Goal: Task Accomplishment & Management: Manage account settings

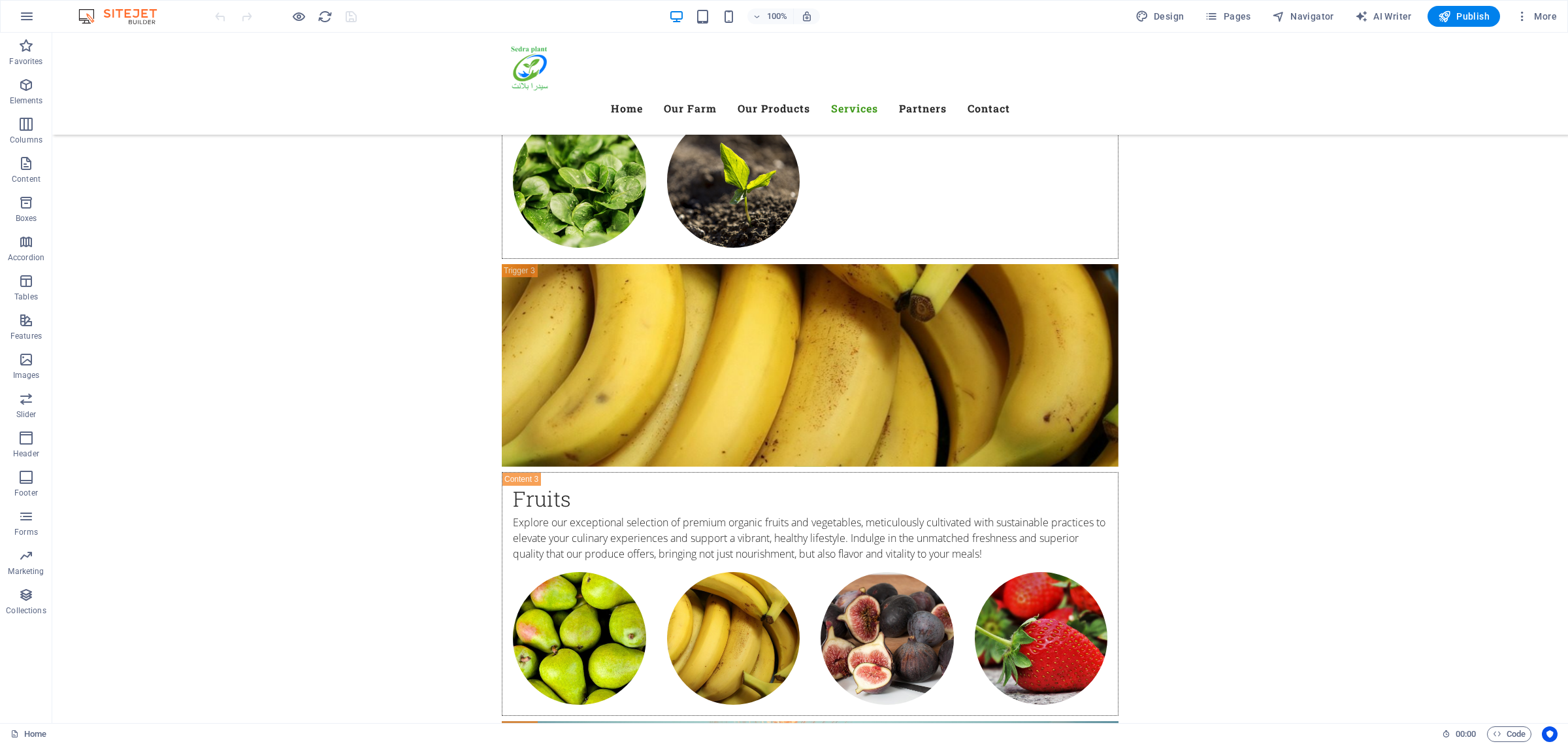
scroll to position [4250, 0]
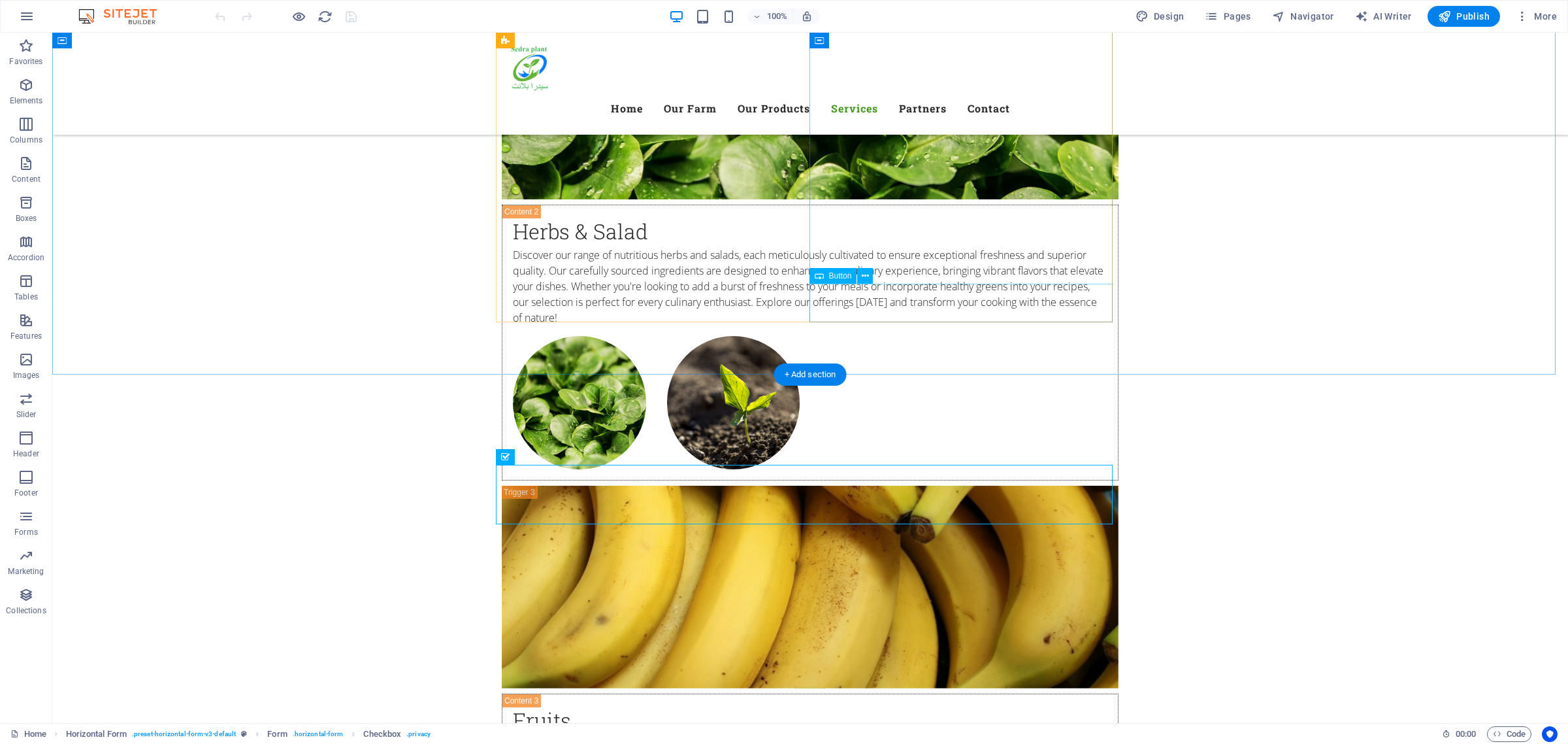
scroll to position [4168, 0]
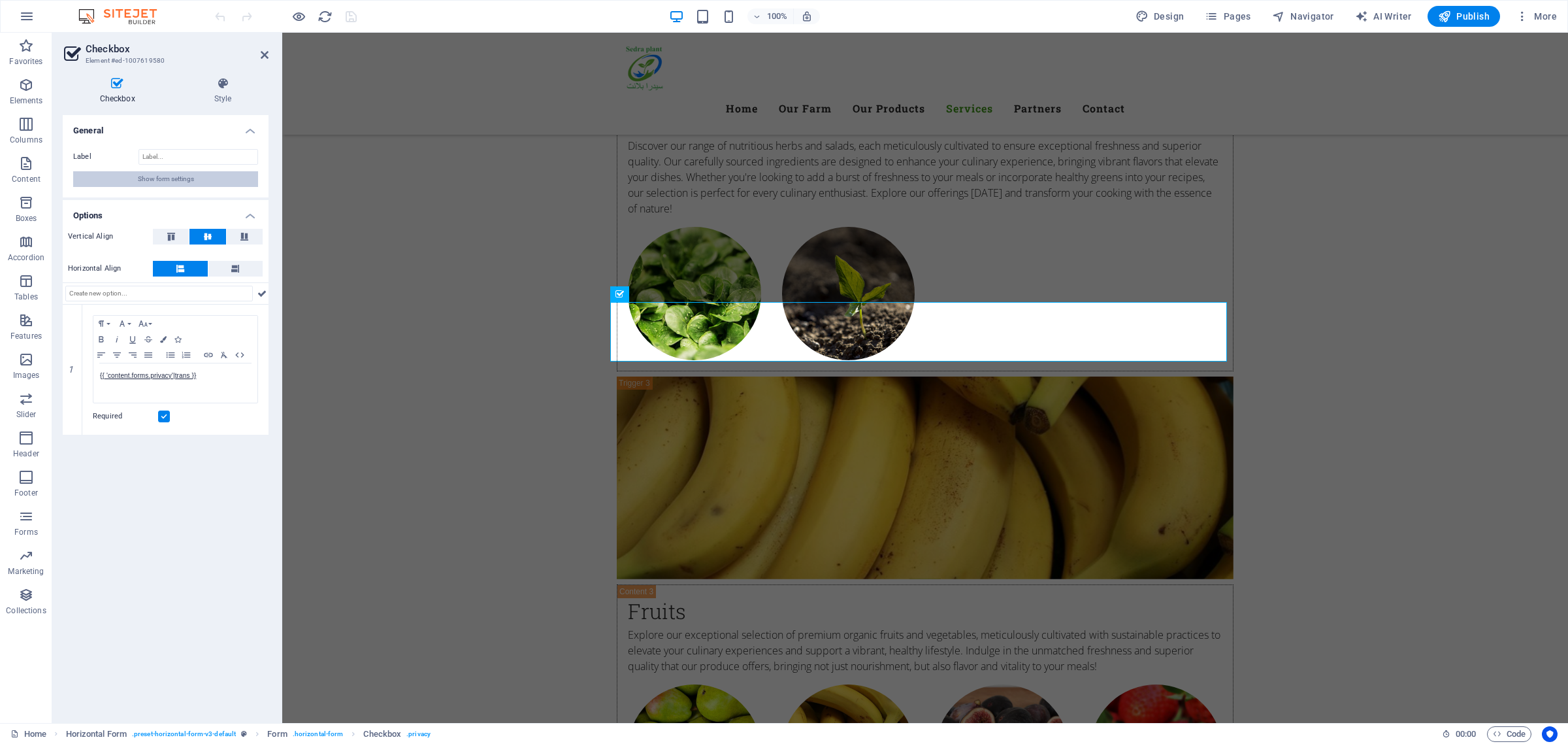
click at [189, 181] on span "Show form settings" at bounding box center [166, 179] width 56 height 16
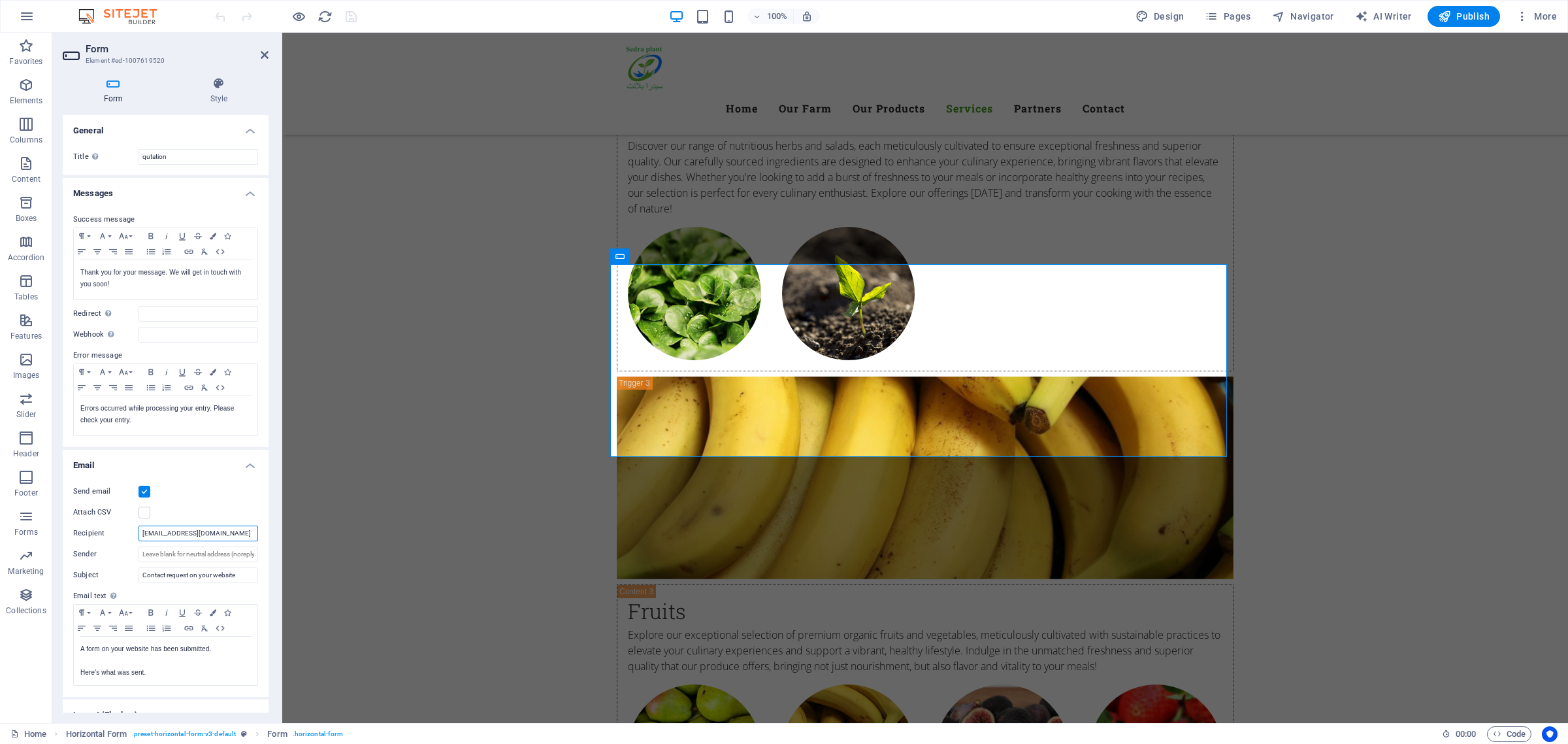
drag, startPoint x: 223, startPoint y: 531, endPoint x: 155, endPoint y: 531, distance: 68.0
click at [141, 550] on div "Send email Attach CSV Recipient [EMAIL_ADDRESS][DOMAIN_NAME] Sender Subject Con…" at bounding box center [165, 585] width 206 height 224
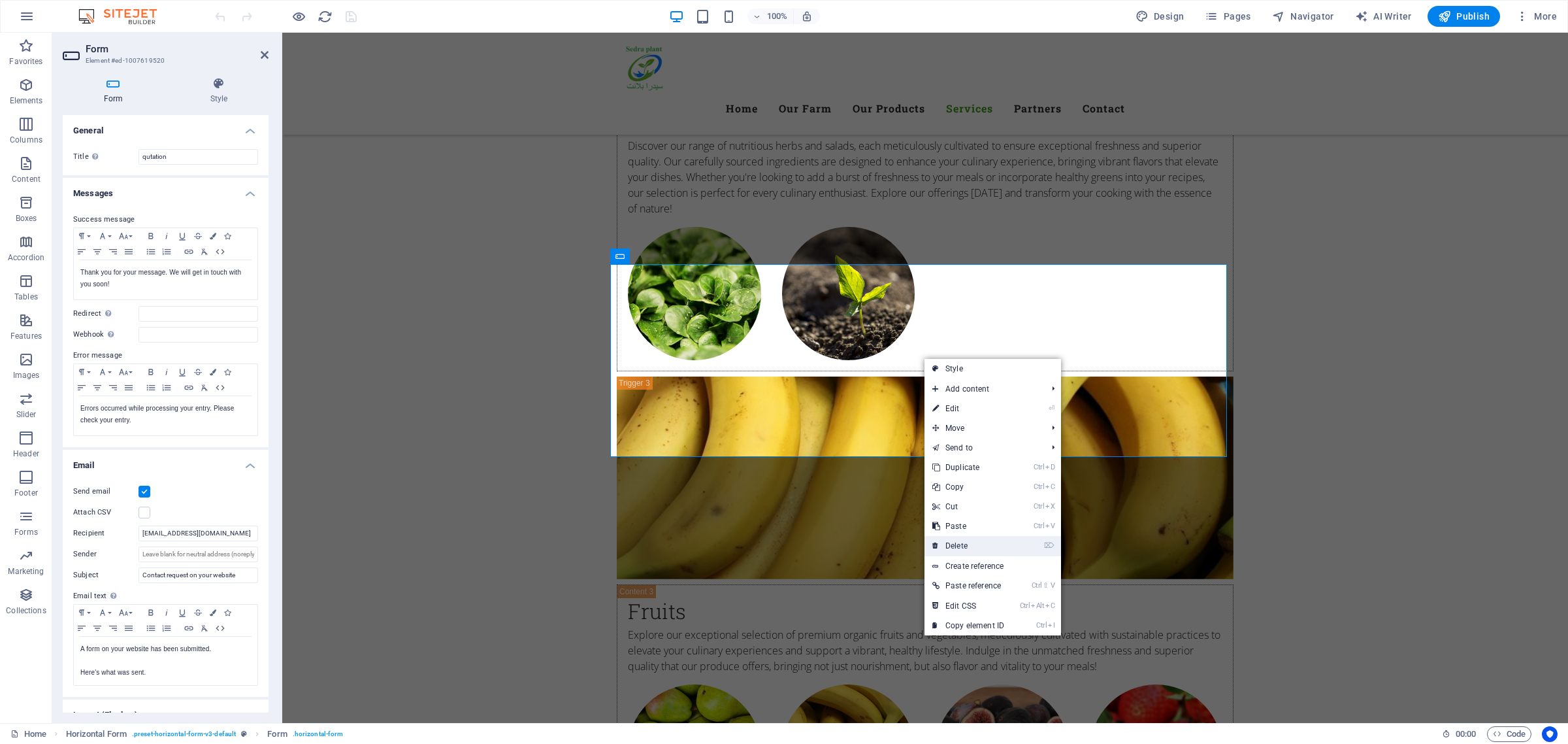
click at [995, 547] on link "⌦ Delete" at bounding box center [969, 546] width 88 height 20
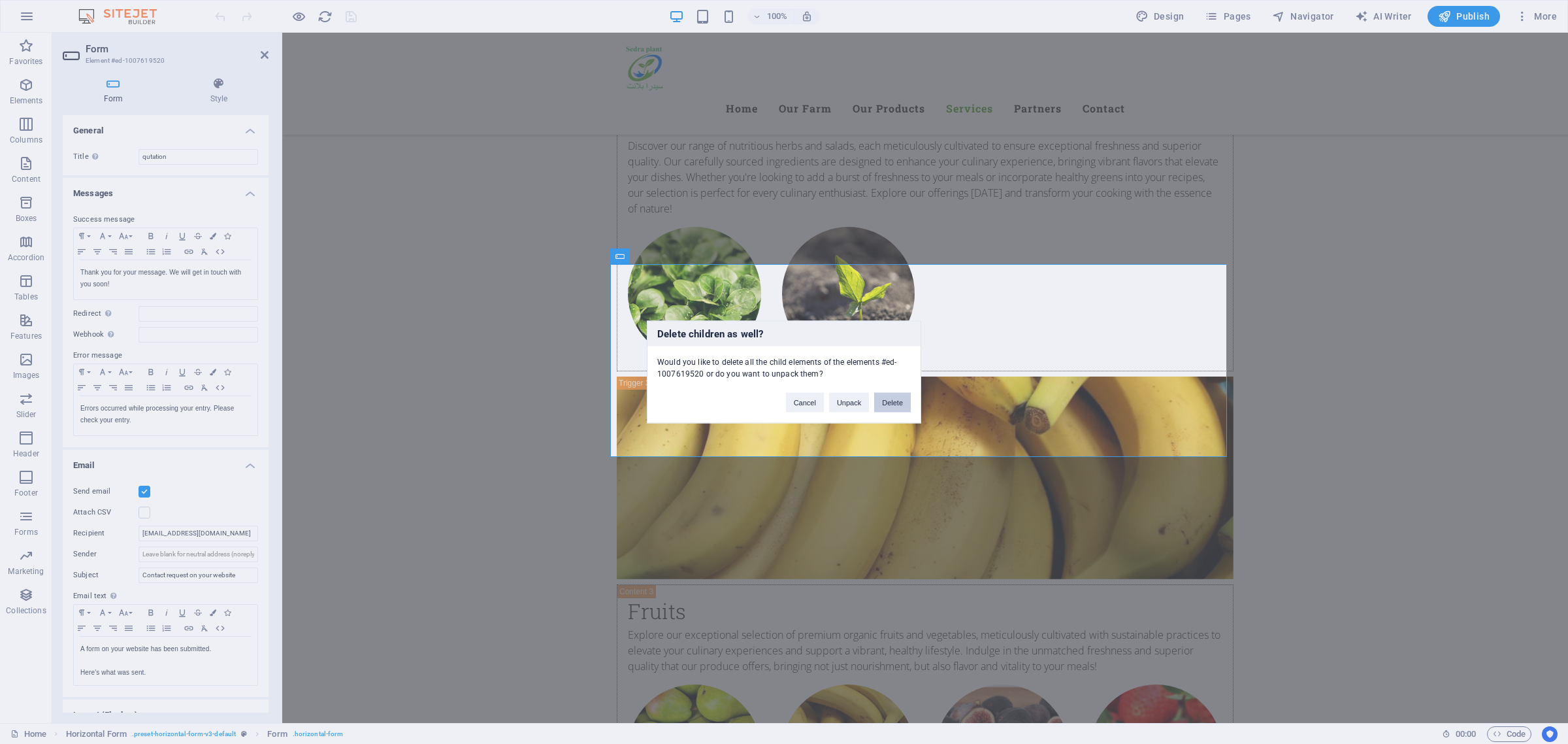
drag, startPoint x: 889, startPoint y: 403, endPoint x: 836, endPoint y: 370, distance: 62.4
click at [889, 403] on button "Delete" at bounding box center [892, 403] width 36 height 20
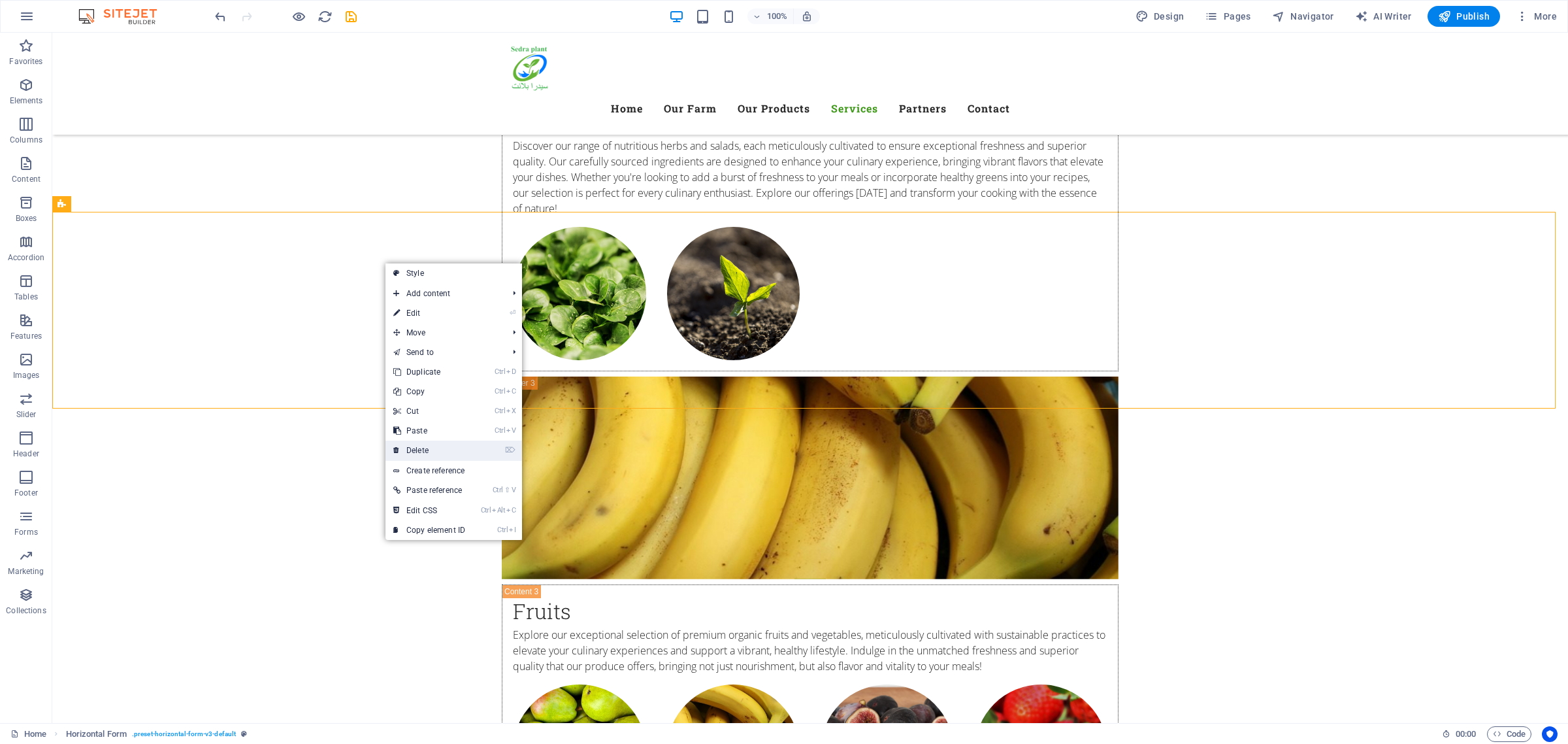
click at [471, 452] on link "⌦ Delete" at bounding box center [429, 450] width 88 height 20
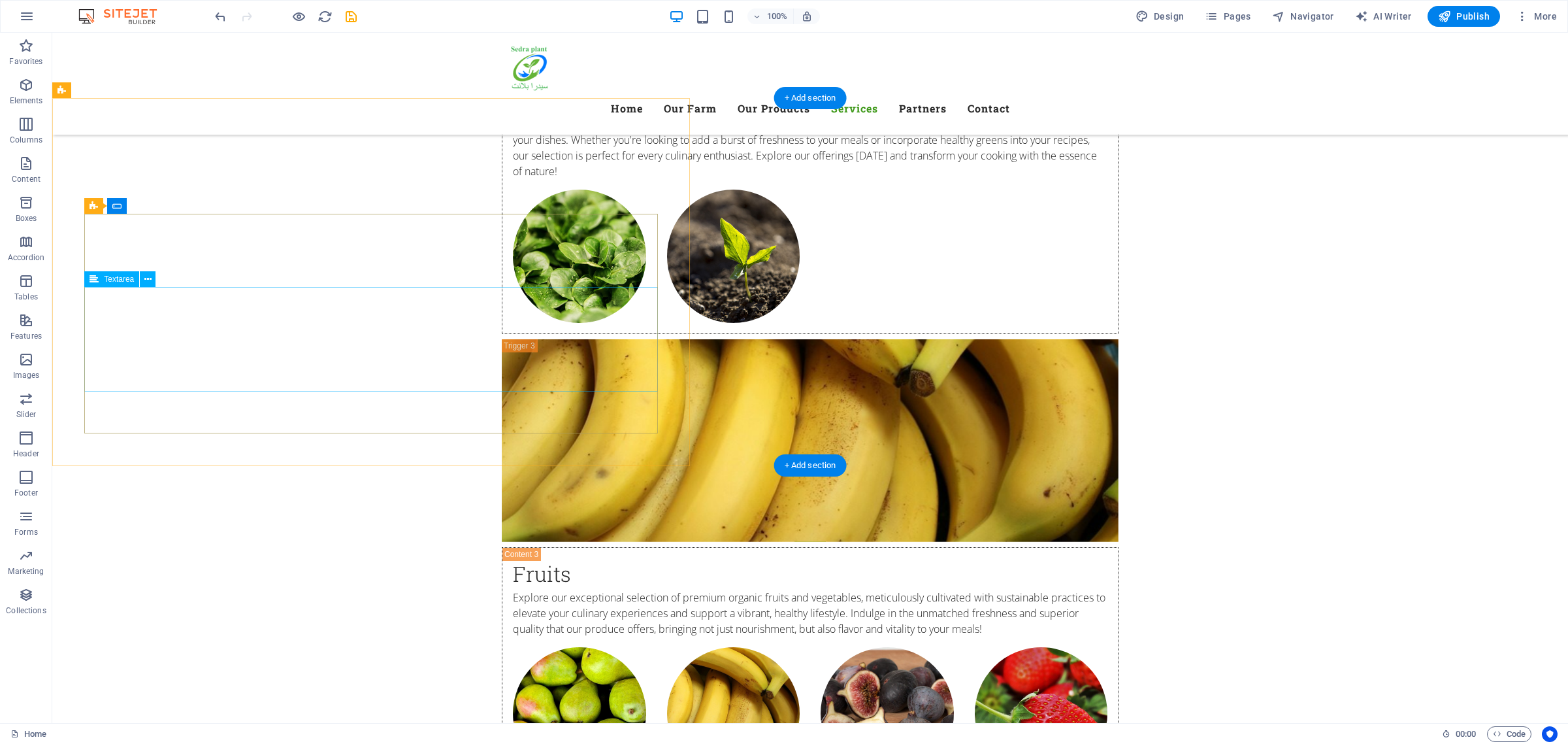
scroll to position [4087, 0]
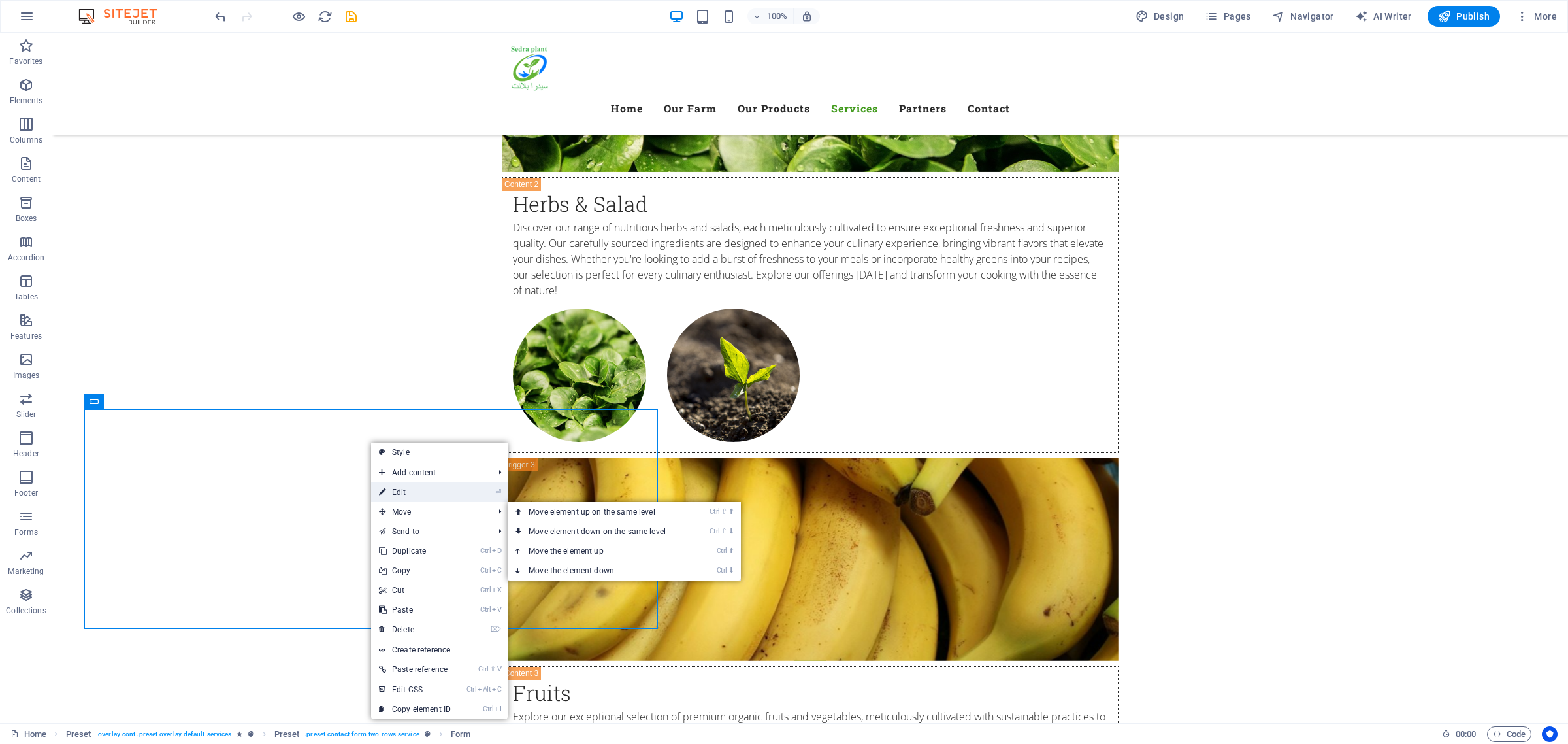
click at [429, 496] on link "⏎ Edit" at bounding box center [415, 492] width 88 height 20
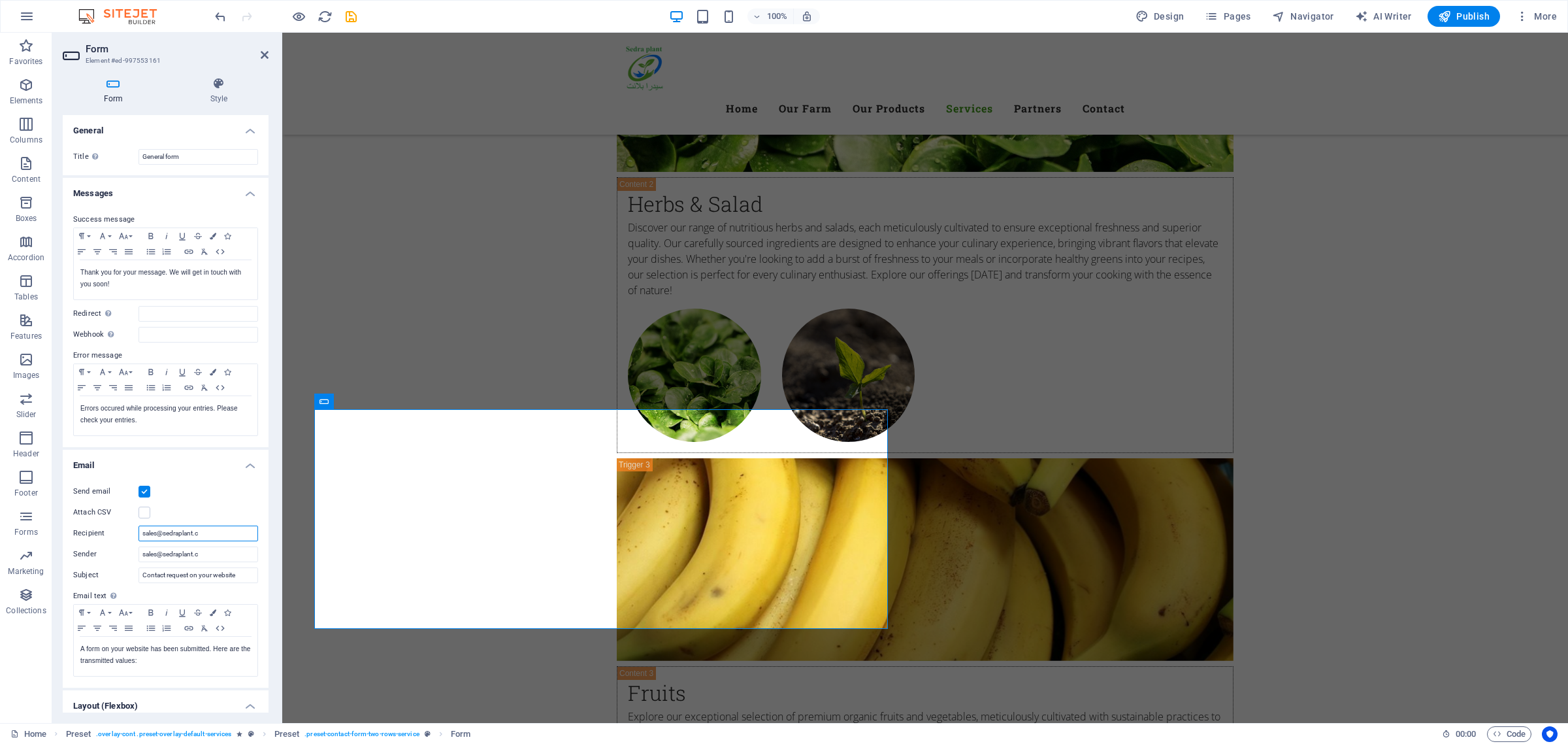
click at [200, 536] on input "sales@sedraplant.c" at bounding box center [198, 533] width 119 height 16
drag, startPoint x: 211, startPoint y: 531, endPoint x: 115, endPoint y: 536, distance: 96.1
click at [115, 536] on div "Recipient sales@sedraplant.c" at bounding box center [166, 533] width 185 height 16
drag, startPoint x: 214, startPoint y: 549, endPoint x: 130, endPoint y: 564, distance: 85.3
click at [130, 564] on div "Send email Attach CSV Recipient Sender sales@sedraplant.c Subject Contact reque…" at bounding box center [165, 581] width 206 height 214
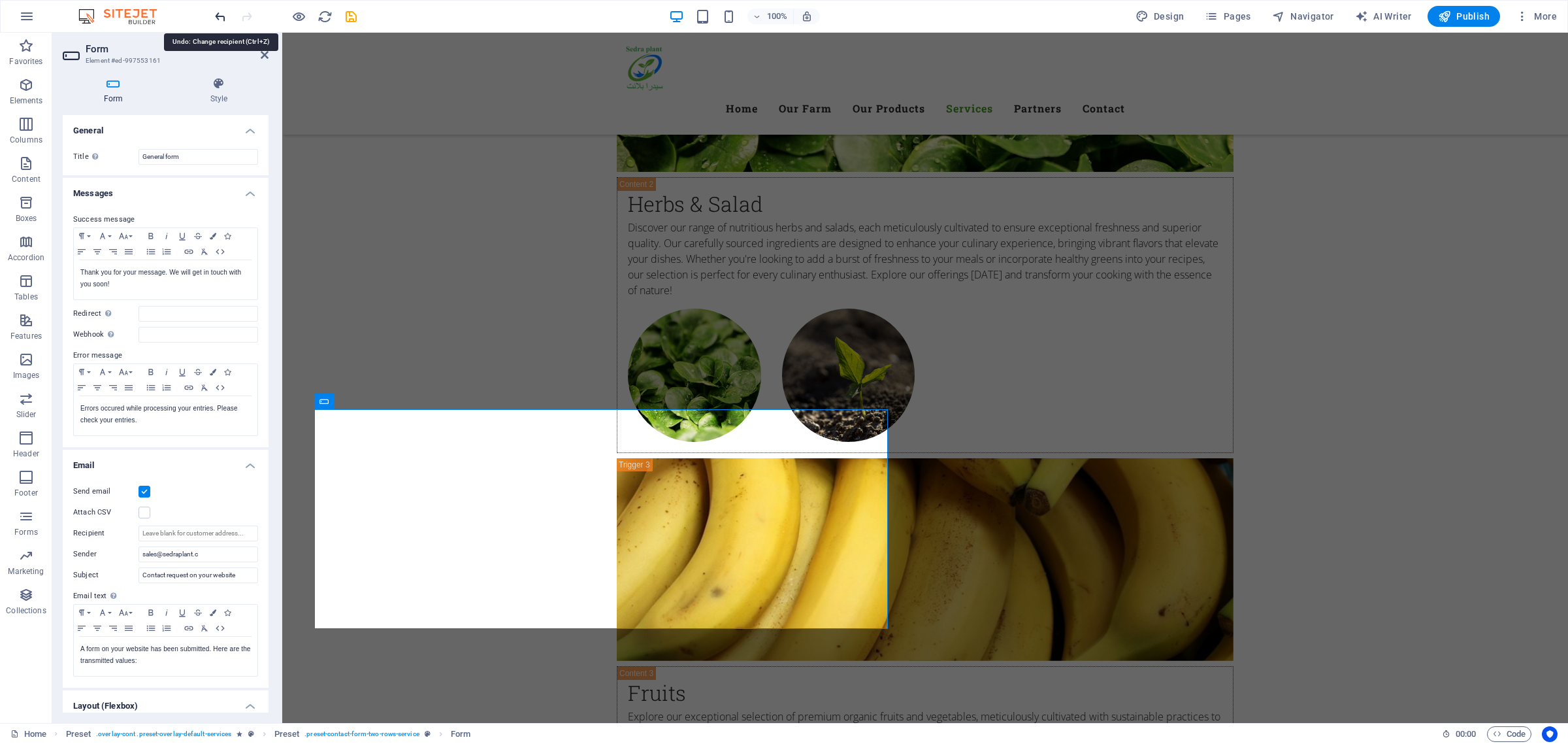
click at [223, 14] on icon "undo" at bounding box center [221, 16] width 15 height 15
type input "sales@sedraplant.c"
click at [223, 14] on icon "undo" at bounding box center [221, 16] width 15 height 15
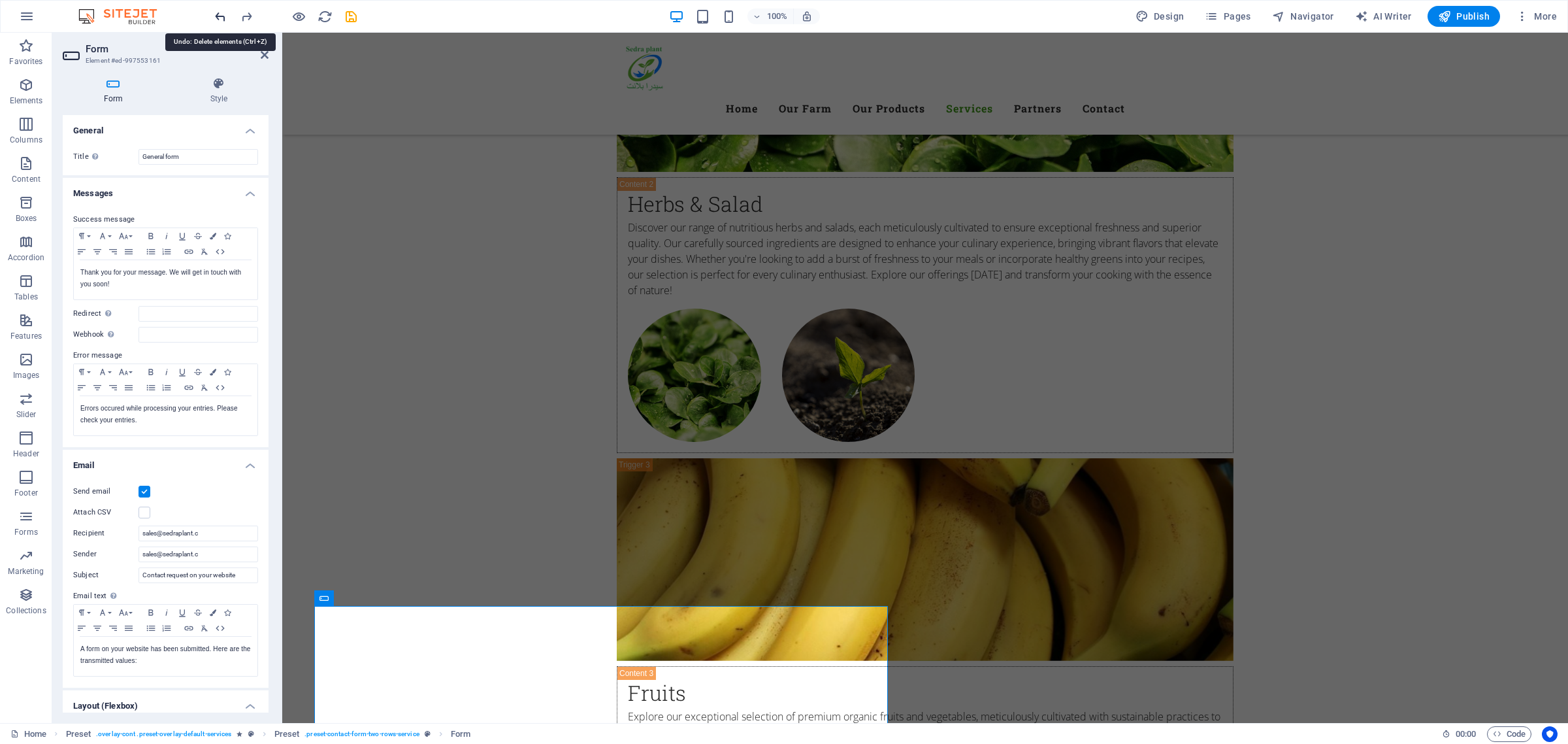
click at [223, 14] on icon "undo" at bounding box center [221, 16] width 15 height 15
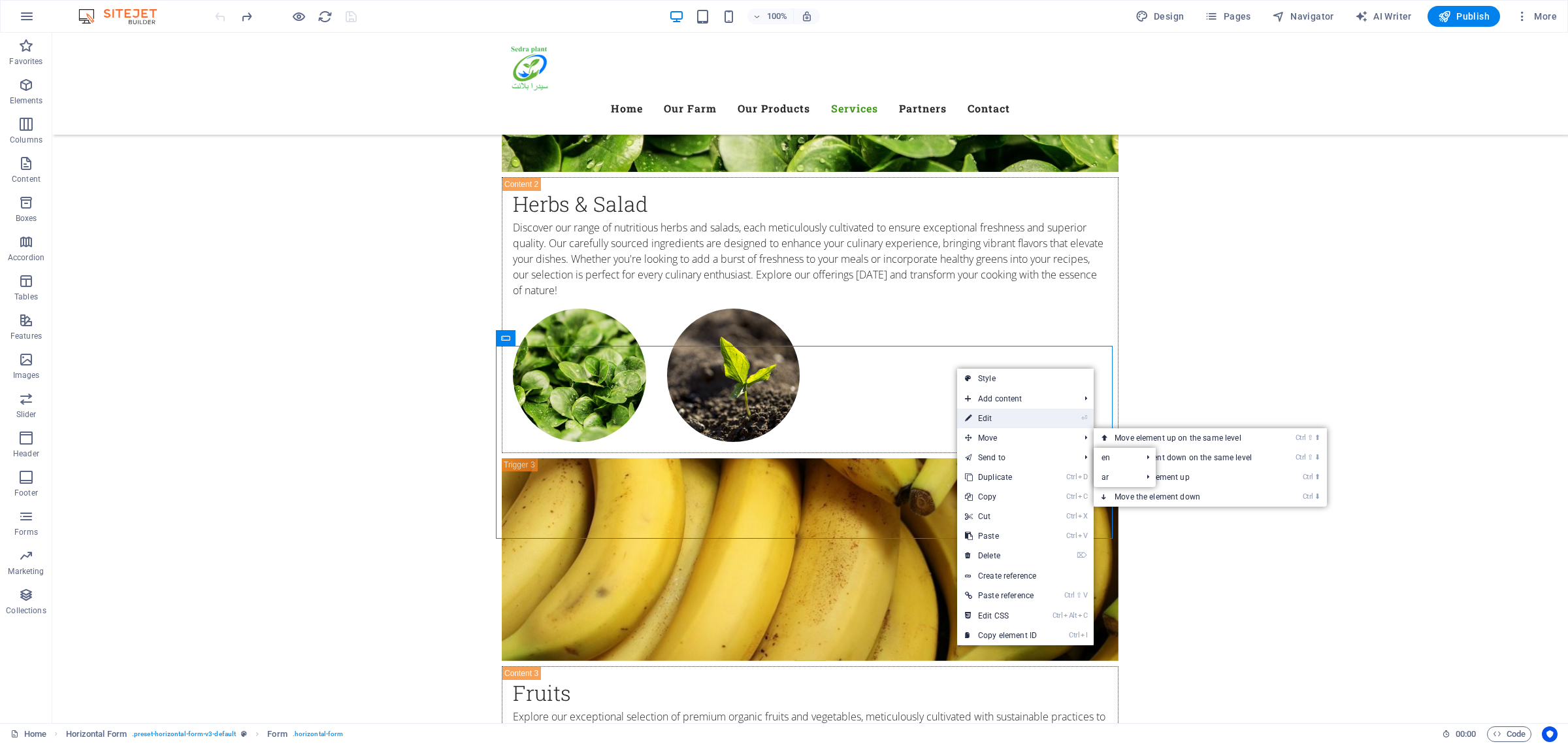
click at [1003, 417] on link "⏎ Edit" at bounding box center [1001, 418] width 88 height 20
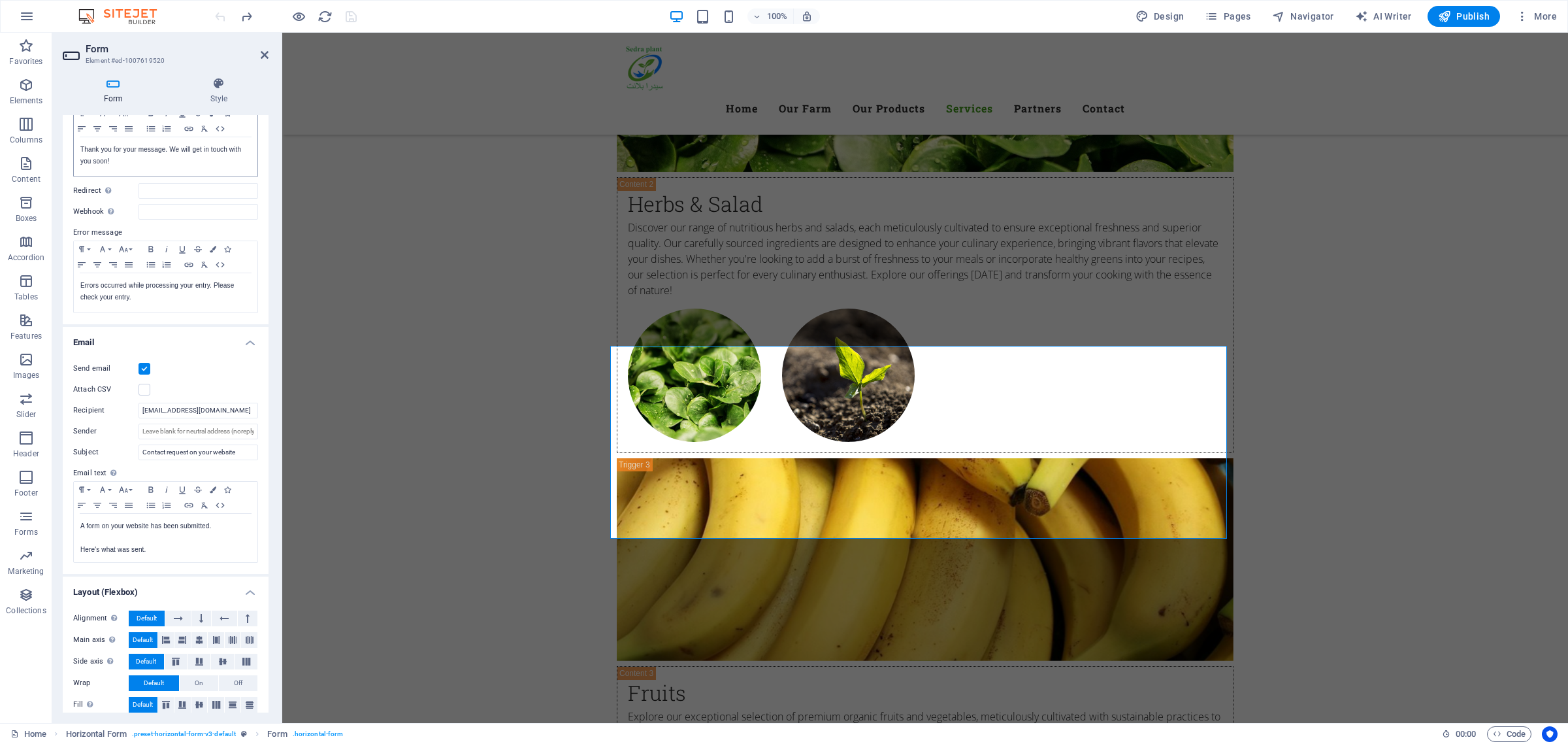
scroll to position [134, 0]
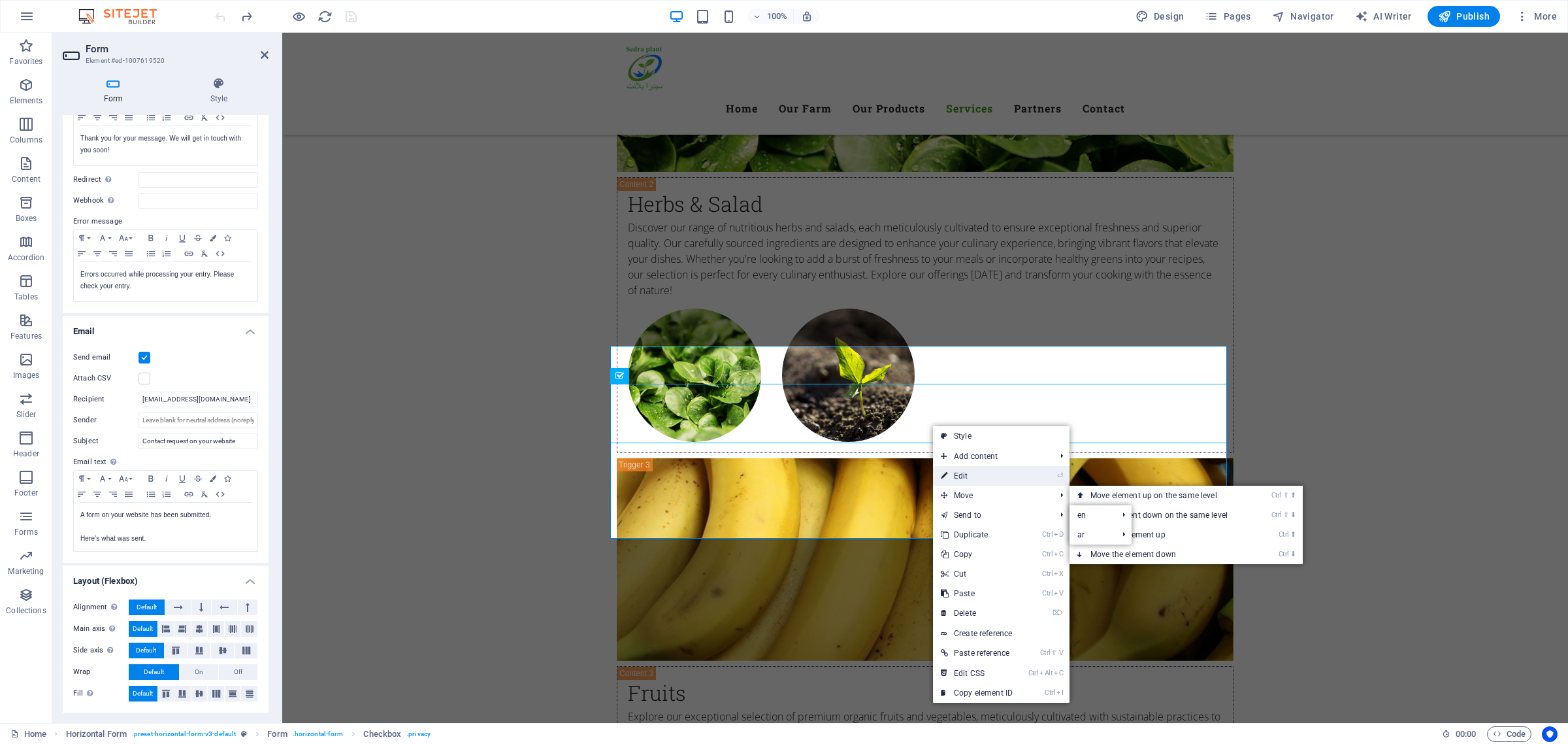
click at [969, 484] on link "⏎ Edit" at bounding box center [977, 476] width 88 height 20
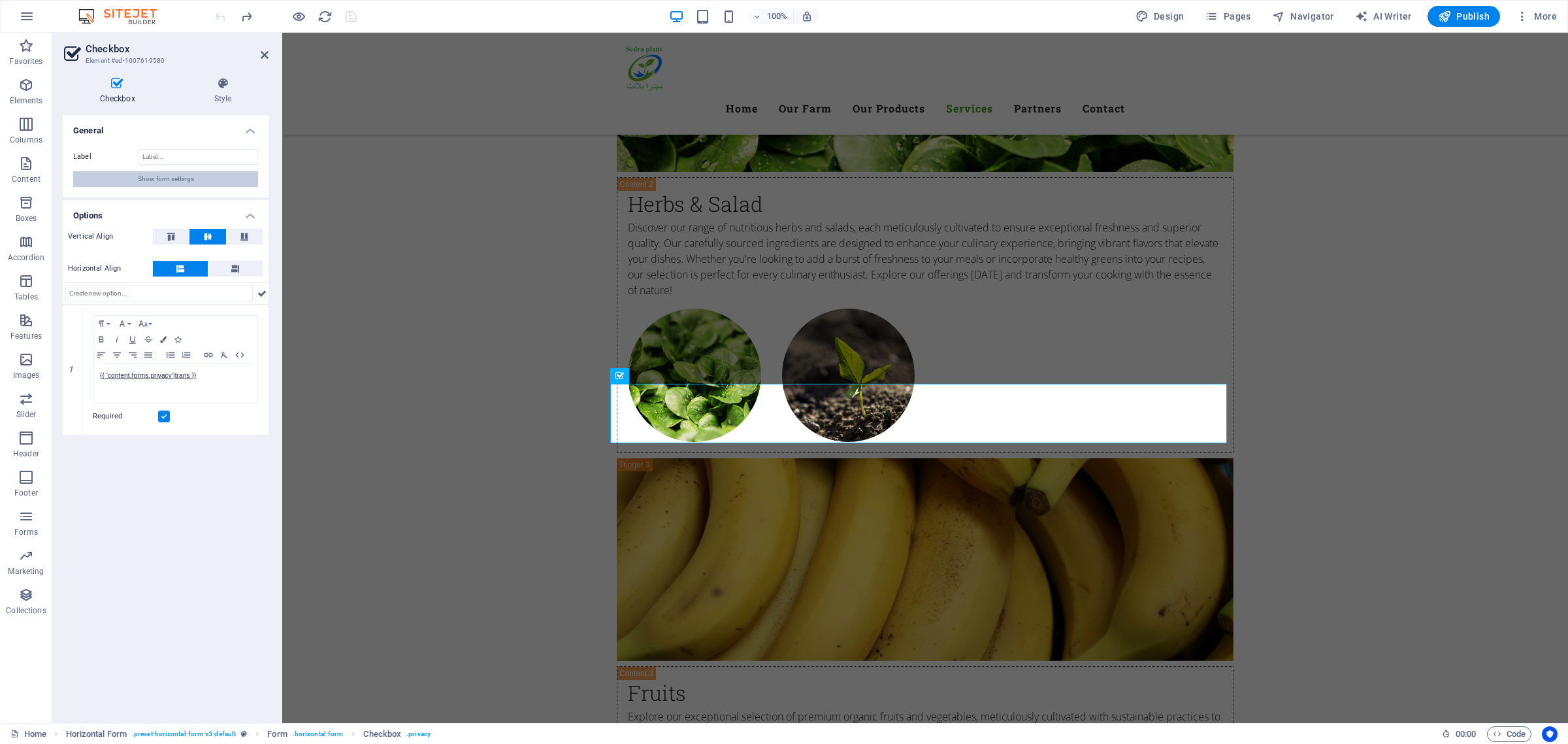
click at [211, 181] on button "Show form settings" at bounding box center [166, 179] width 185 height 16
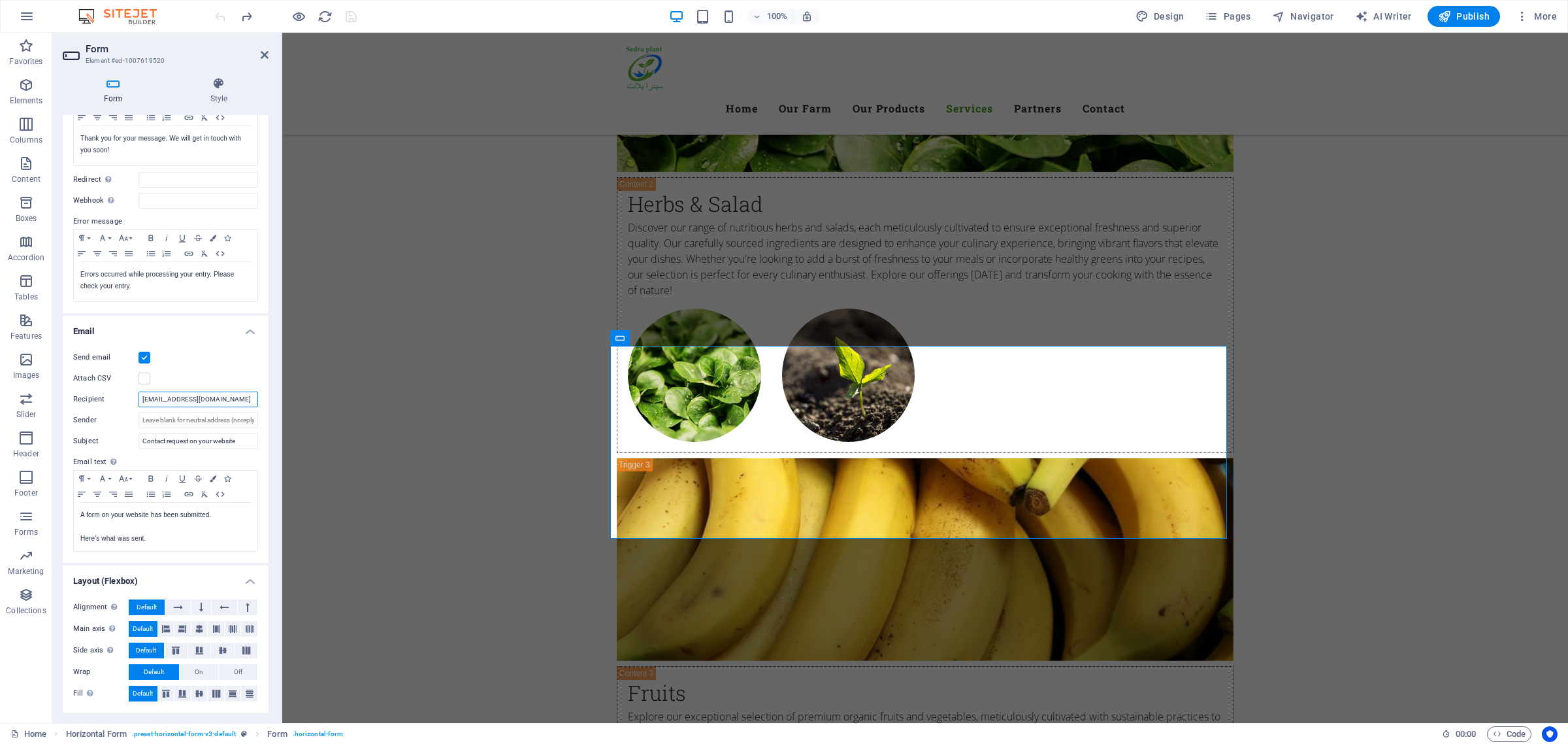
drag, startPoint x: 217, startPoint y: 399, endPoint x: 130, endPoint y: 406, distance: 87.3
click at [130, 406] on div "Recipient [EMAIL_ADDRESS][DOMAIN_NAME]" at bounding box center [166, 399] width 185 height 16
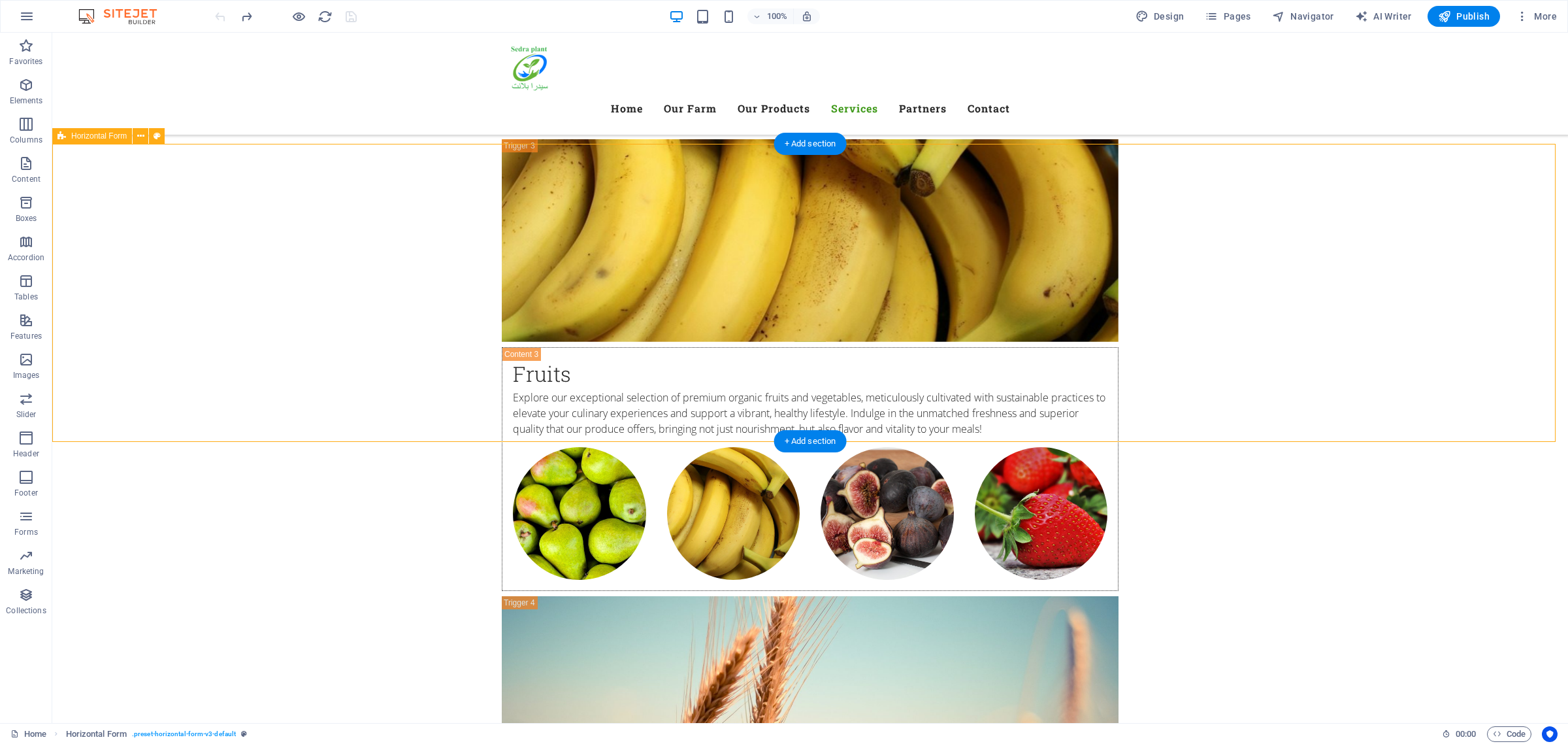
scroll to position [4495, 0]
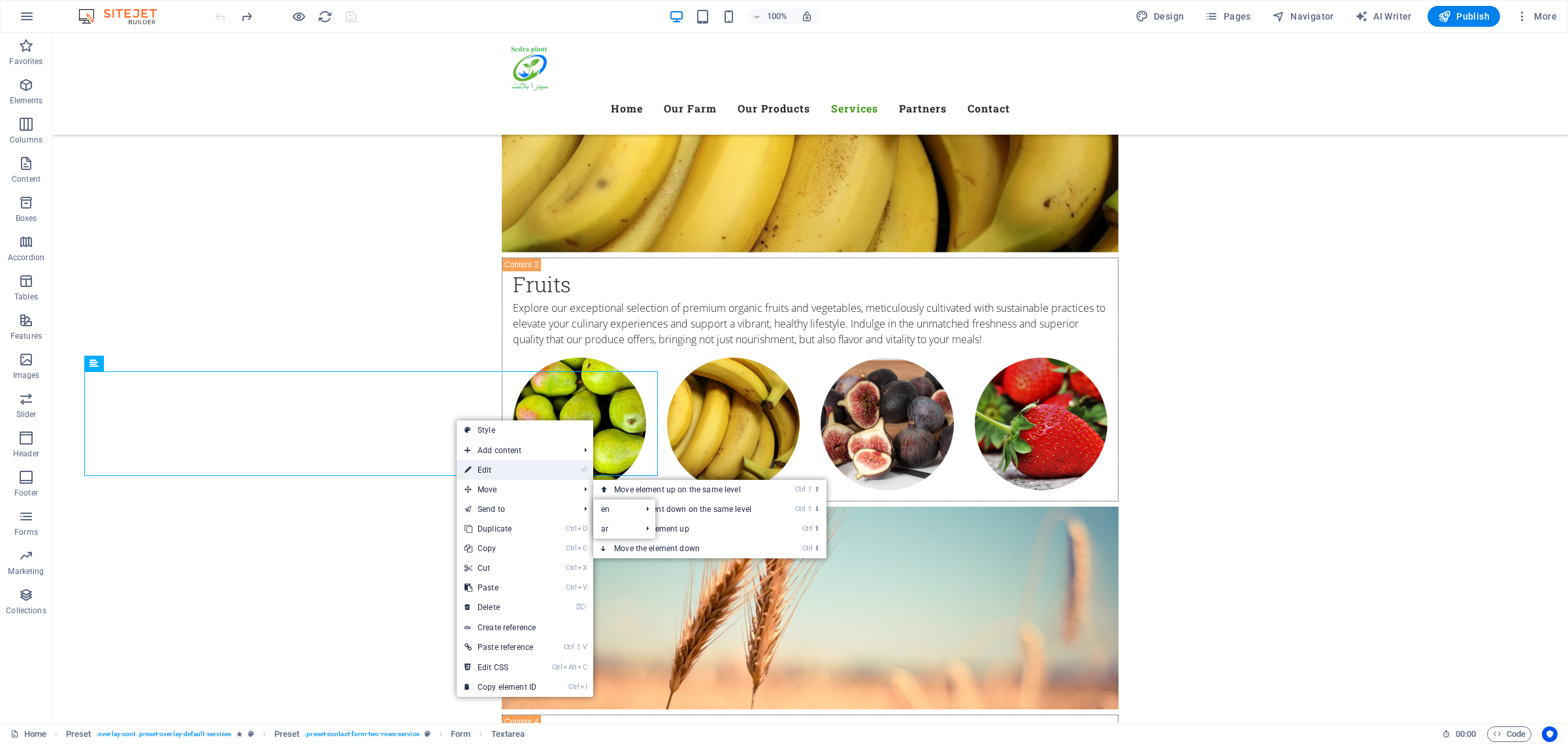
click at [517, 468] on link "⏎ Edit" at bounding box center [501, 470] width 88 height 20
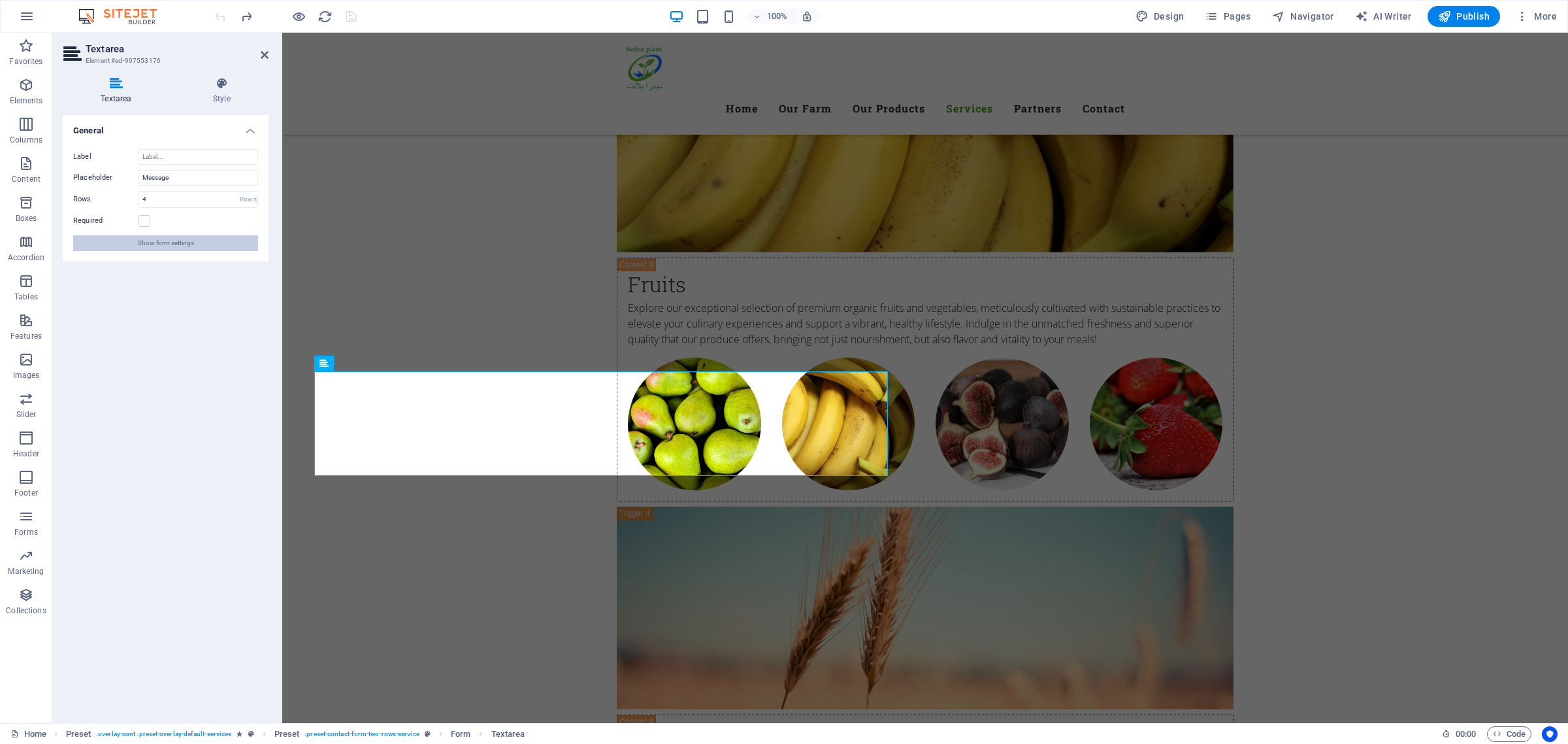
click at [152, 241] on span "Show form settings" at bounding box center [166, 243] width 56 height 16
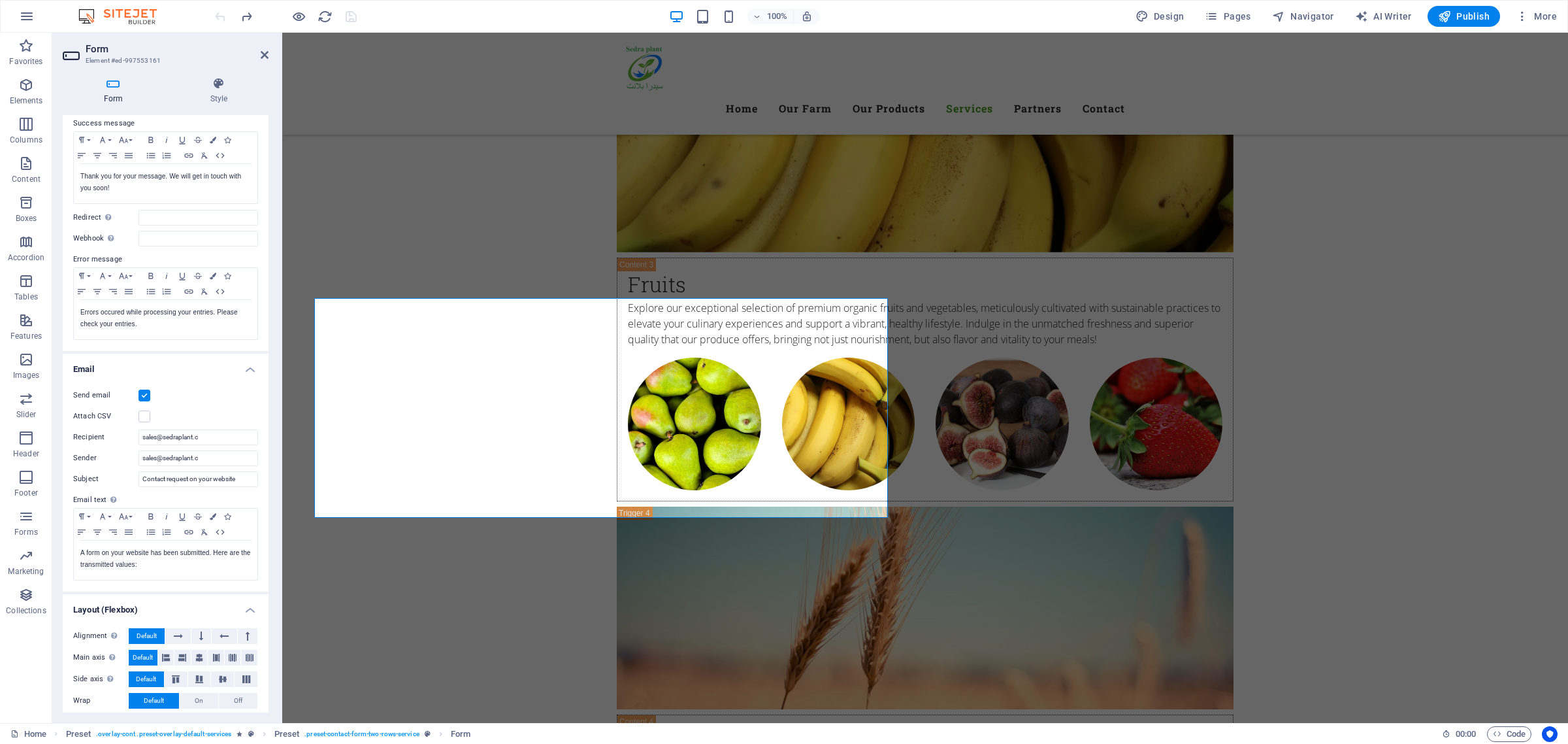
scroll to position [124, 0]
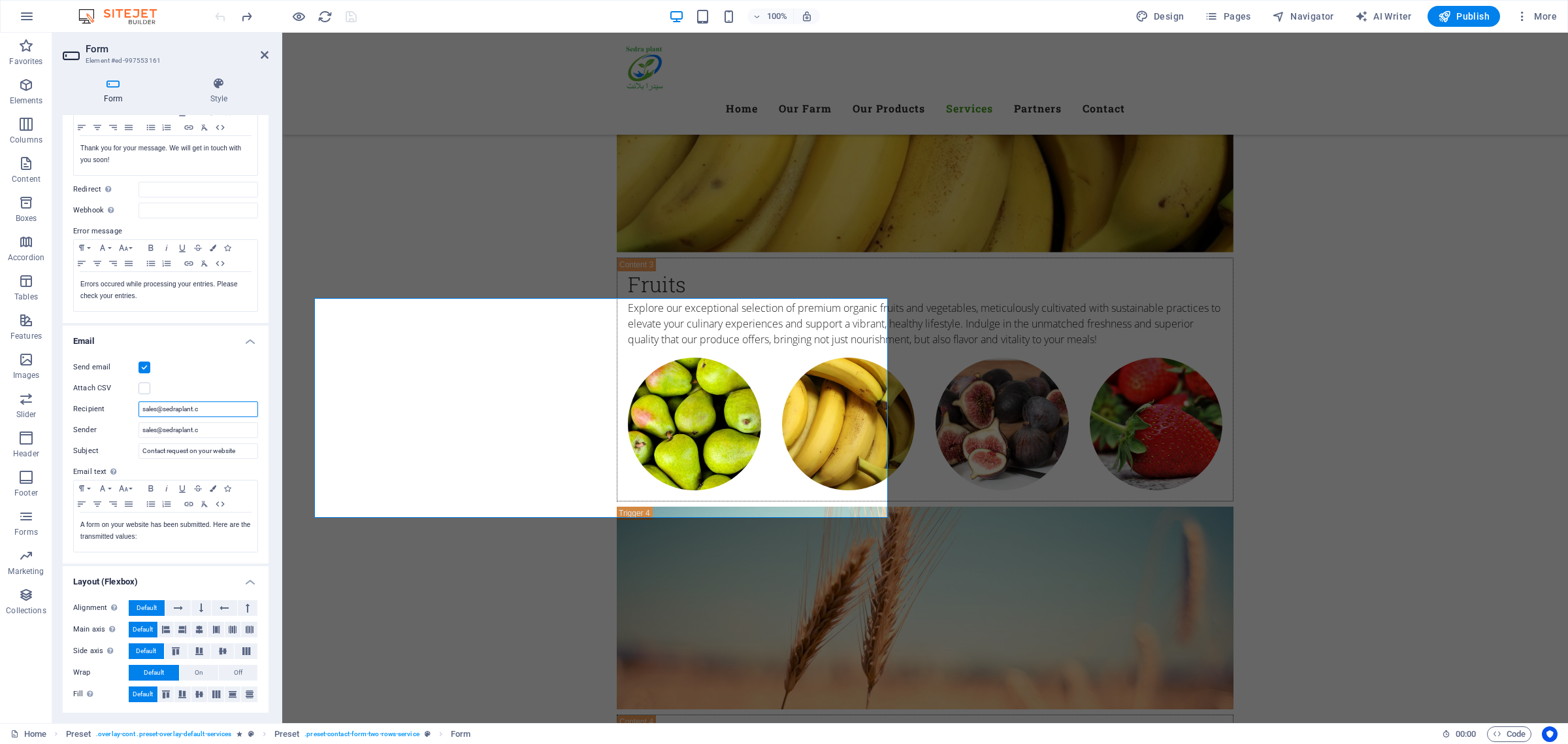
click at [213, 407] on input "sales@sedraplant.c" at bounding box center [198, 409] width 119 height 16
drag, startPoint x: 206, startPoint y: 410, endPoint x: 271, endPoint y: 415, distance: 65.2
click at [271, 415] on div "Form Style General Title Define a name for the form. General form Messages Succ…" at bounding box center [165, 395] width 227 height 656
type input "[EMAIL_ADDRESS][DOMAIN_NAME]"
drag, startPoint x: 230, startPoint y: 430, endPoint x: 18, endPoint y: 433, distance: 212.0
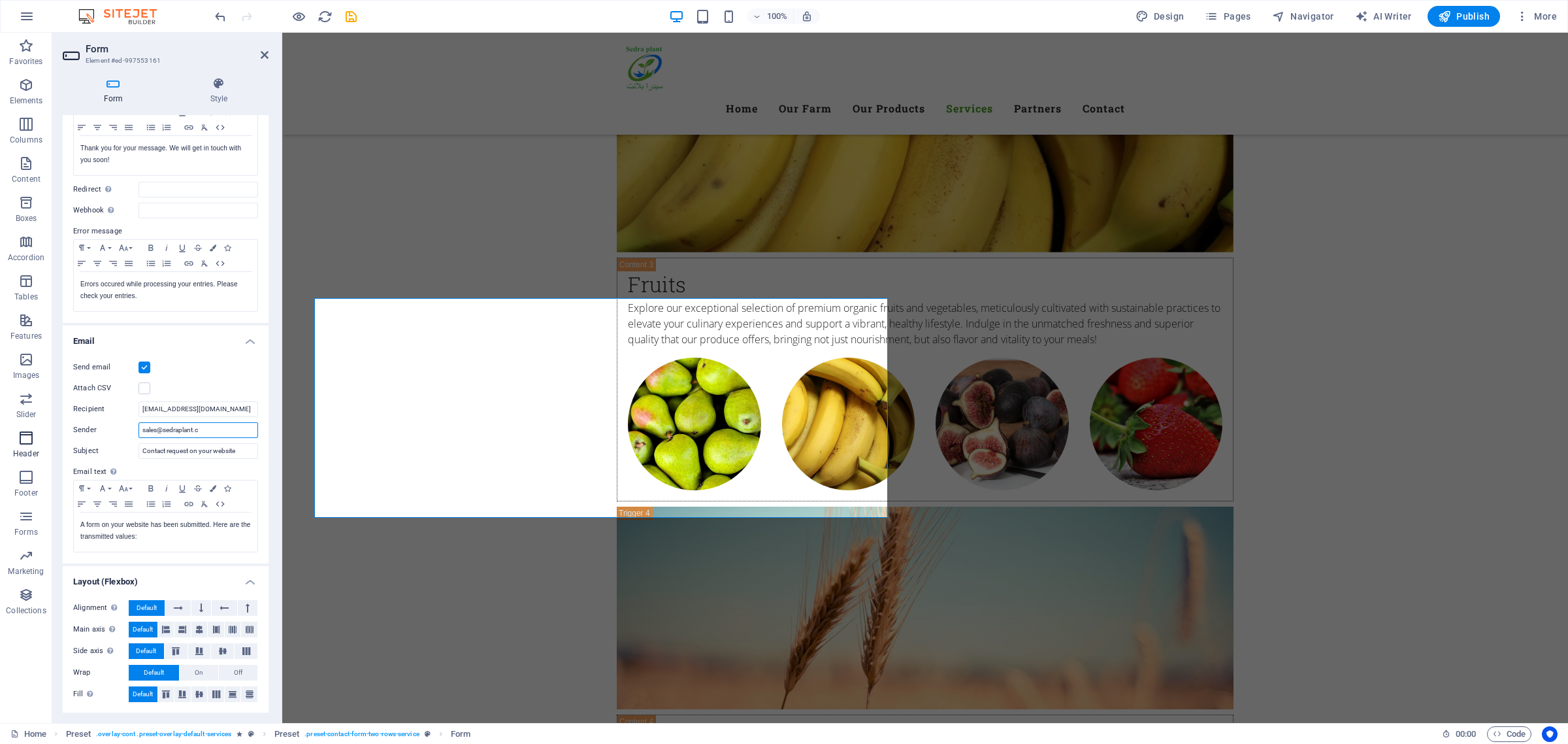
click at [18, 433] on section "Favorites Elements Columns Content Boxes Accordion Tables Features Images Slide…" at bounding box center [784, 378] width 1568 height 690
click at [219, 400] on div "Send email Attach CSV Recipient [EMAIL_ADDRESS][DOMAIN_NAME] Sender Subject Con…" at bounding box center [165, 456] width 206 height 214
click at [215, 410] on input "[EMAIL_ADDRESS][DOMAIN_NAME]" at bounding box center [198, 409] width 119 height 16
paste input "[EMAIL_ADDRESS][DOMAIN_NAME]"
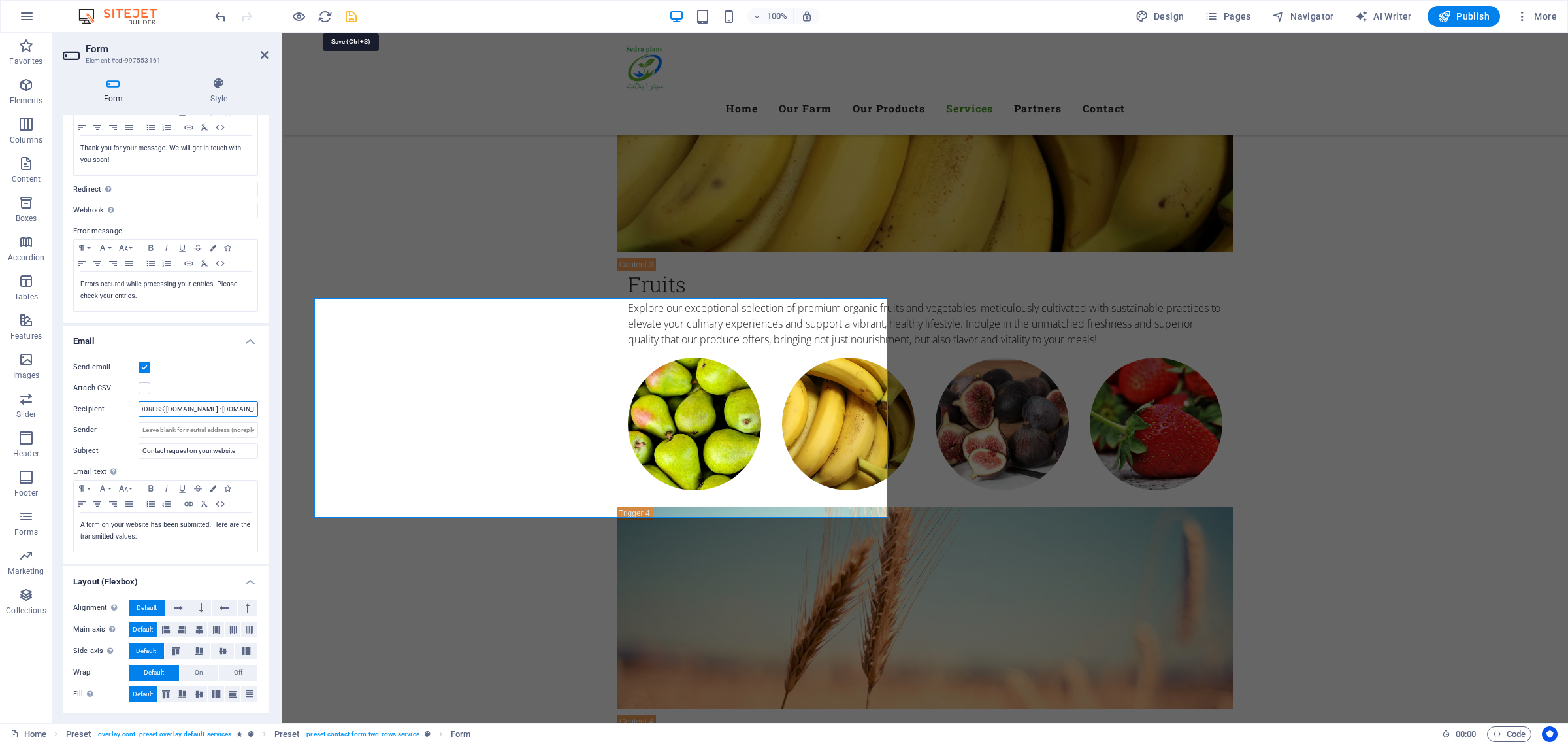
type input "[EMAIL_ADDRESS][DOMAIN_NAME] : [DOMAIN_NAME][EMAIL_ADDRESS][DOMAIN_NAME]"
click at [348, 18] on icon "save" at bounding box center [351, 16] width 15 height 15
checkbox input "false"
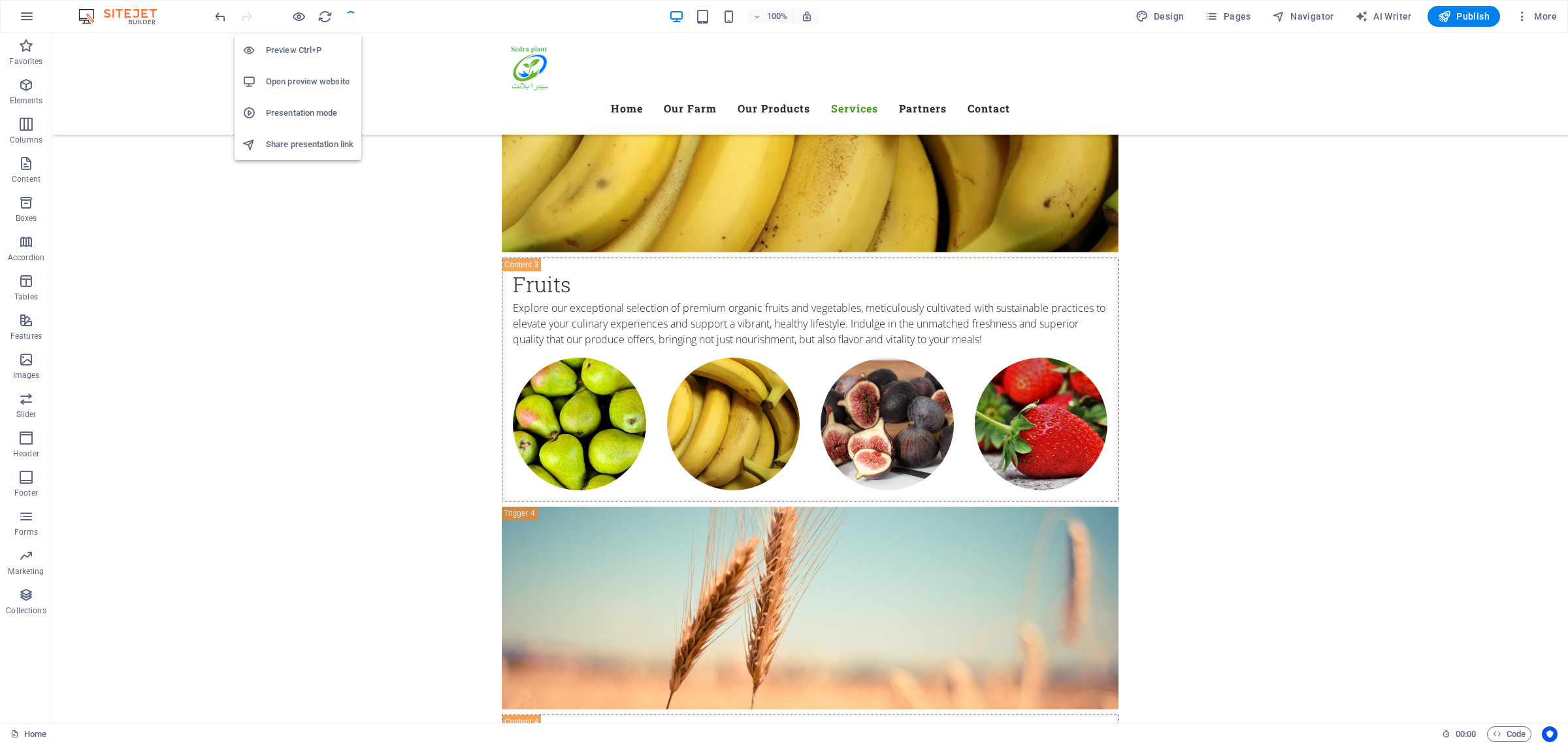
click at [302, 76] on h6 "Open preview website" at bounding box center [310, 82] width 88 height 16
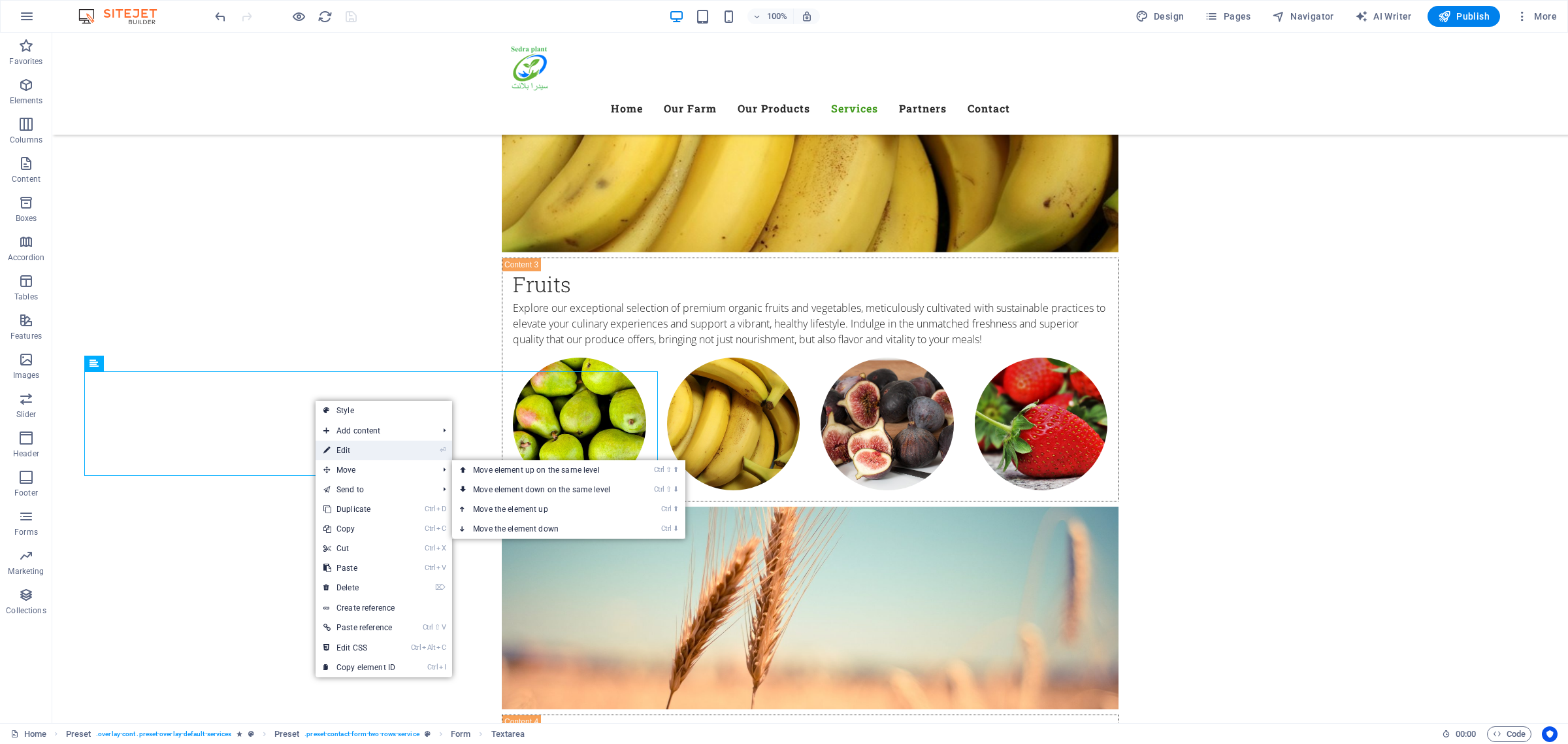
click at [378, 446] on link "⏎ Edit" at bounding box center [359, 450] width 88 height 20
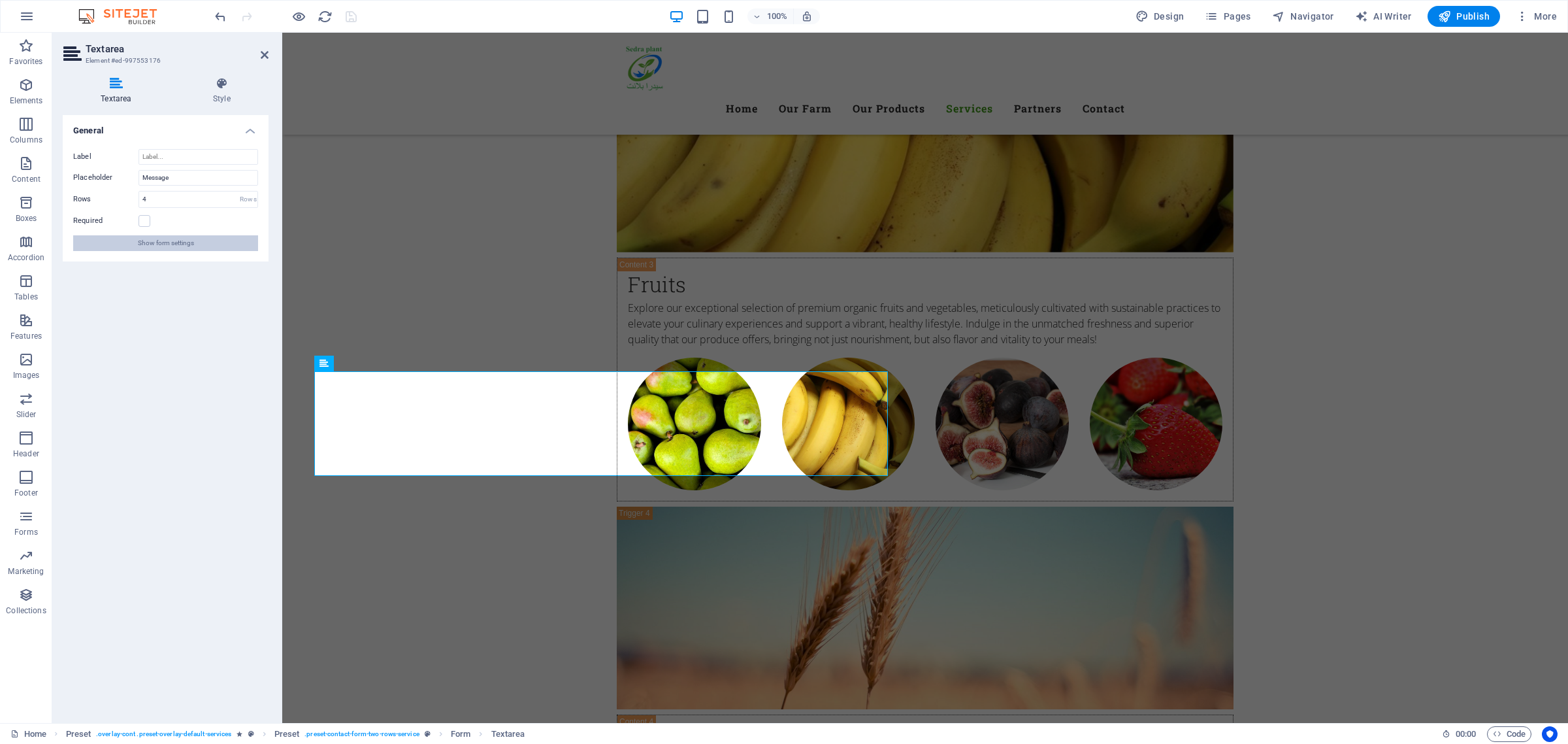
click at [197, 244] on button "Show form settings" at bounding box center [166, 243] width 185 height 16
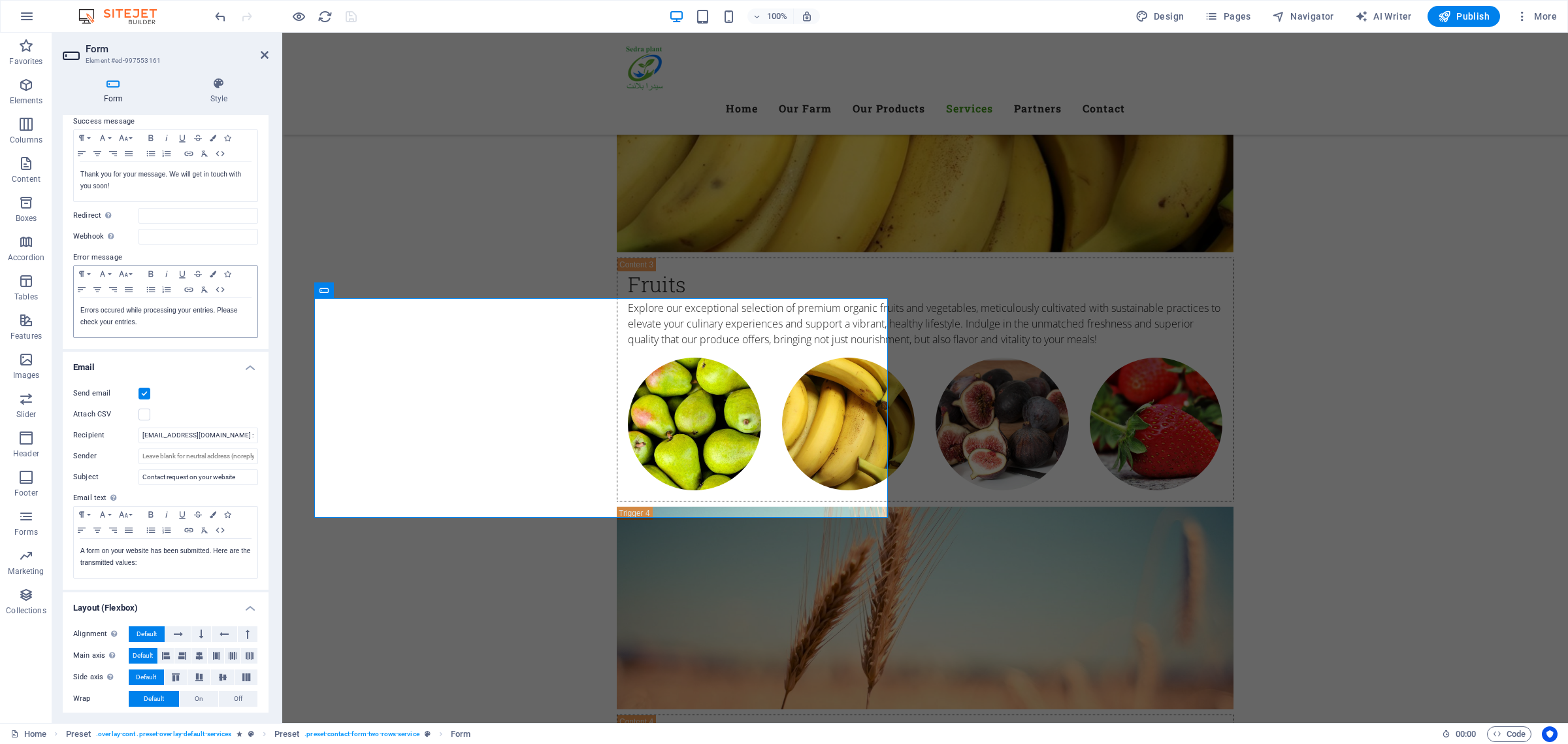
scroll to position [124, 0]
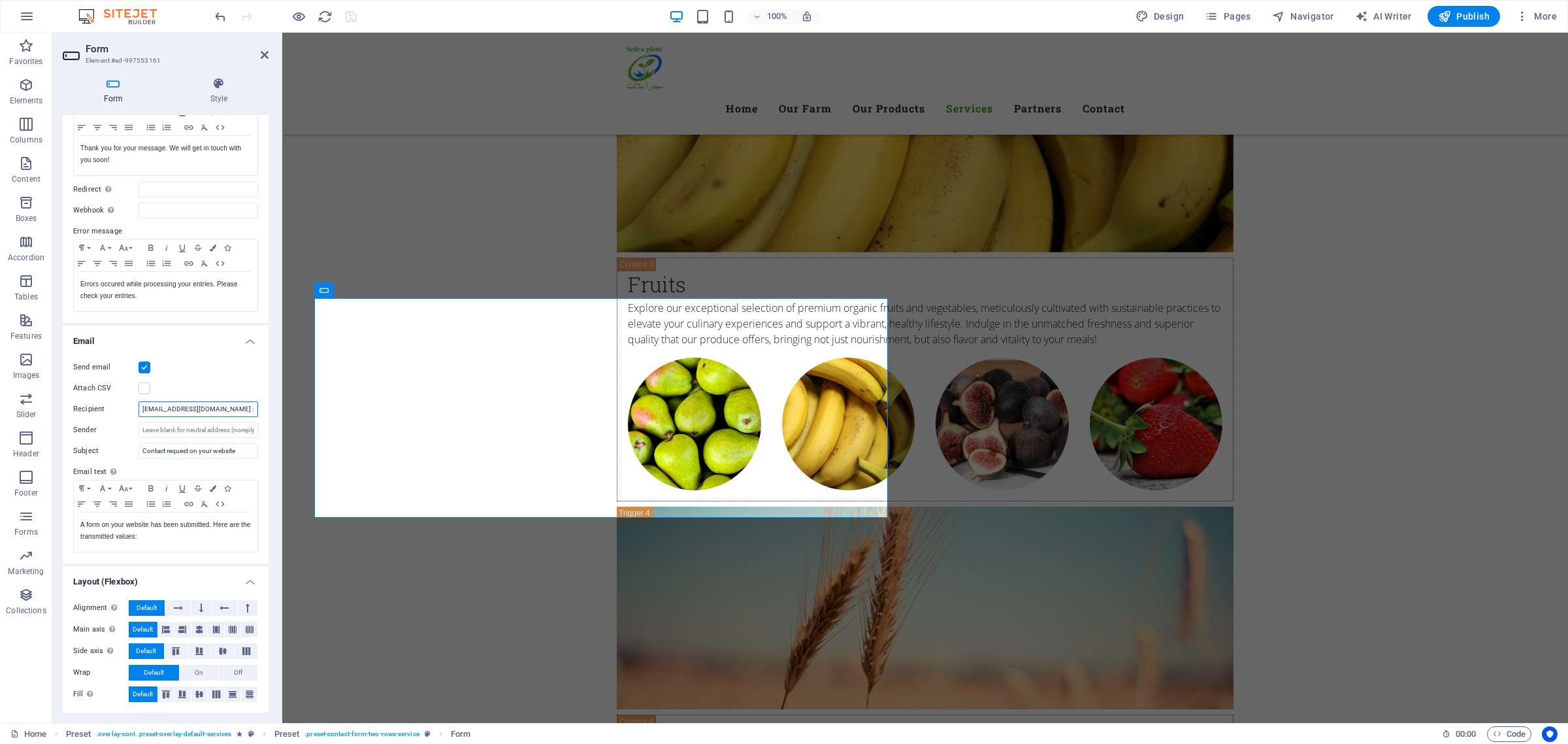
click at [209, 408] on input "[EMAIL_ADDRESS][DOMAIN_NAME] : [DOMAIN_NAME][EMAIL_ADDRESS][DOMAIN_NAME]" at bounding box center [198, 409] width 119 height 16
type input "[EMAIL_ADDRESS][DOMAIN_NAME]:[DOMAIN_NAME][EMAIL_ADDRESS][DOMAIN_NAME]"
click at [345, 17] on icon "save" at bounding box center [351, 16] width 15 height 15
checkbox input "false"
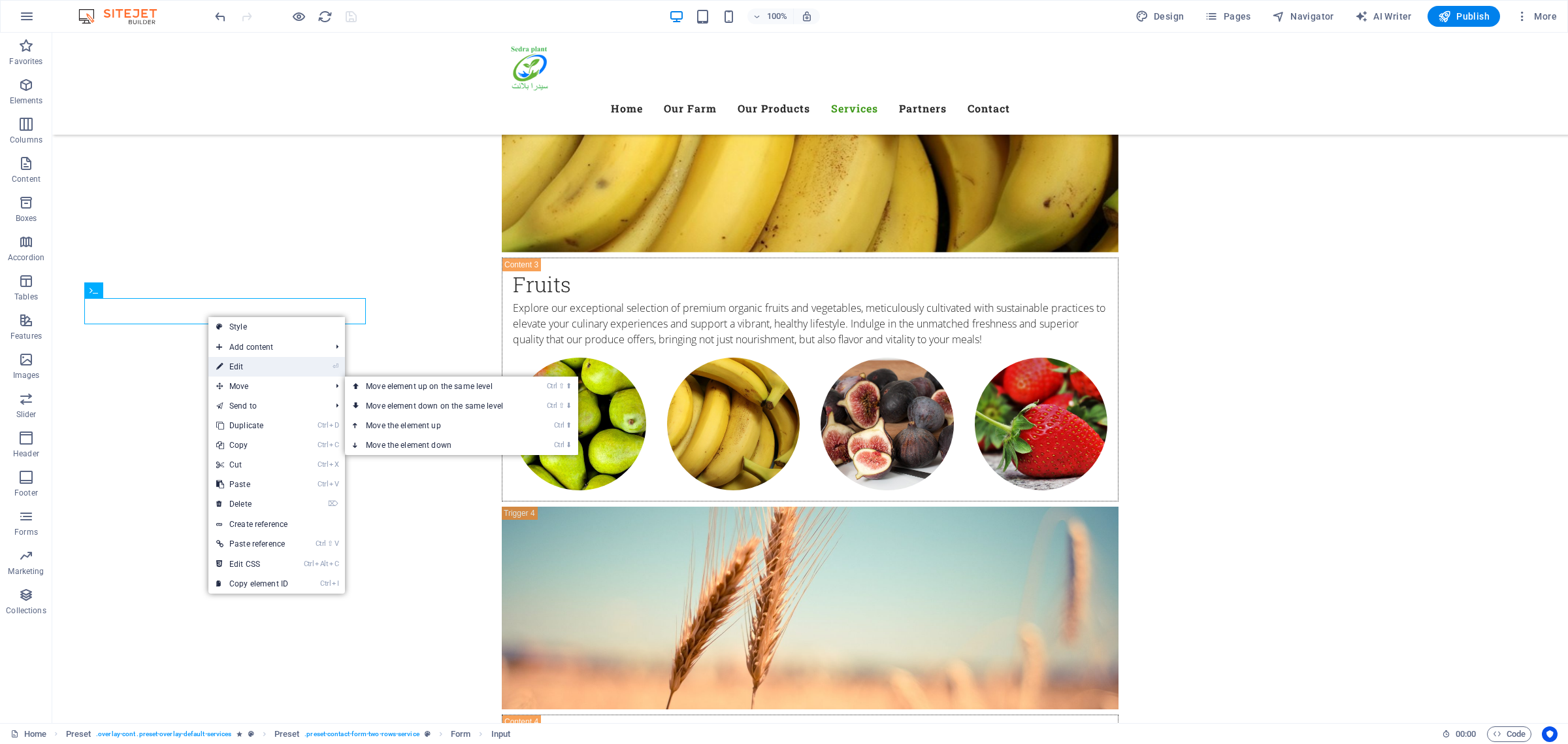
click at [267, 373] on link "⏎ Edit" at bounding box center [252, 367] width 88 height 20
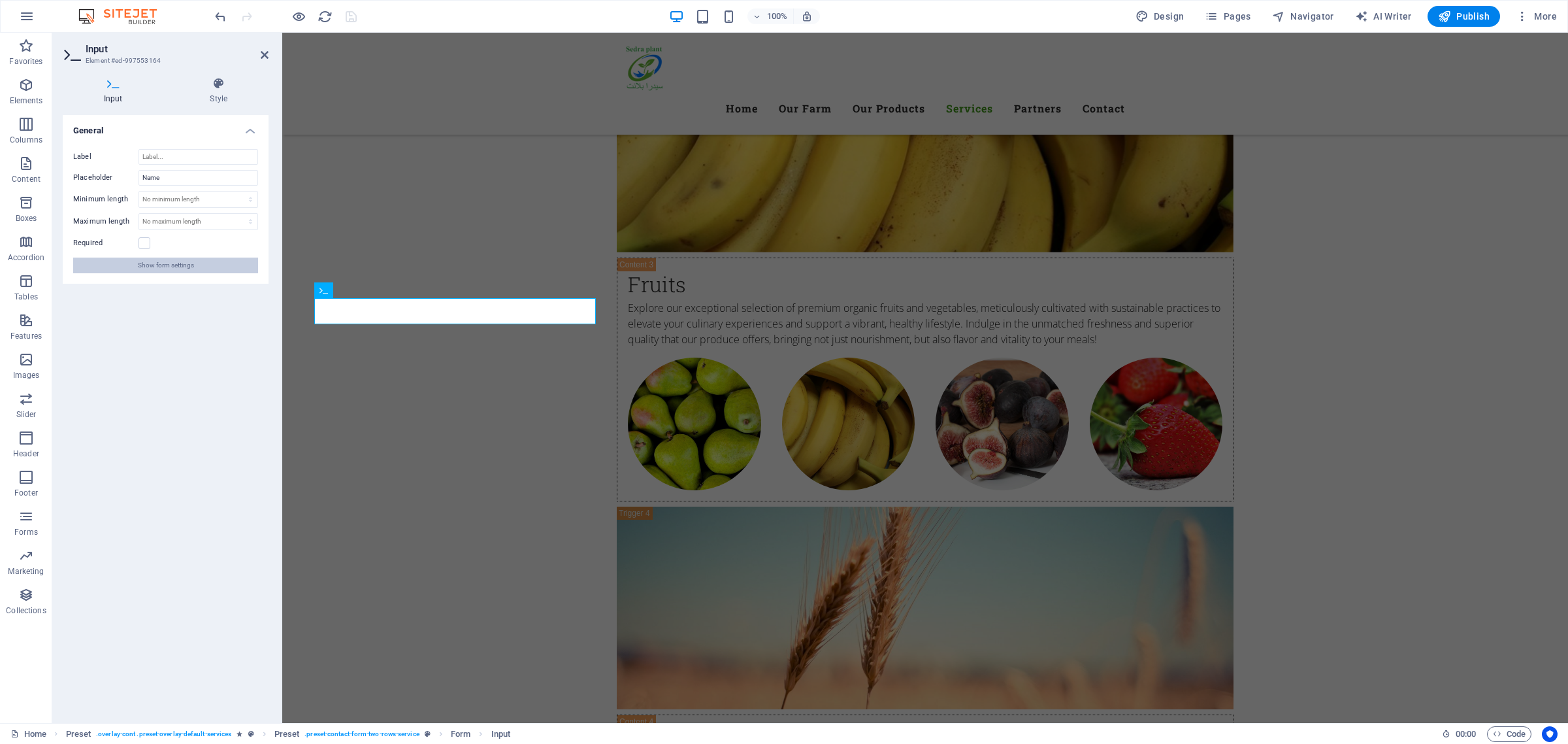
click at [191, 265] on span "Show form settings" at bounding box center [166, 265] width 56 height 16
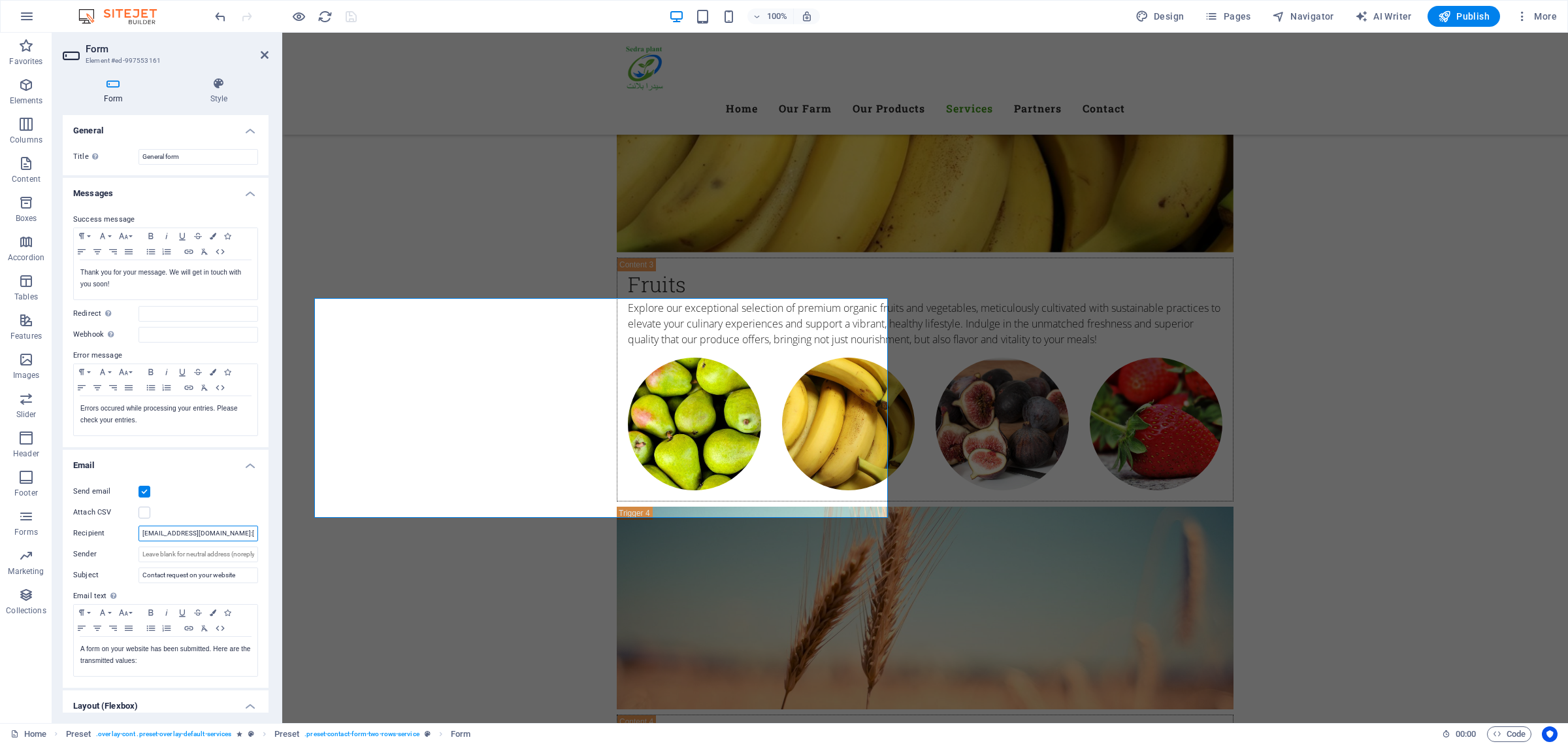
click at [208, 533] on input "[EMAIL_ADDRESS][DOMAIN_NAME]:[DOMAIN_NAME][EMAIL_ADDRESS][DOMAIN_NAME]" at bounding box center [198, 533] width 119 height 16
click at [210, 531] on input "[EMAIL_ADDRESS][DOMAIN_NAME]:[DOMAIN_NAME][EMAIL_ADDRESS][DOMAIN_NAME]" at bounding box center [198, 533] width 119 height 16
click at [208, 535] on input "[EMAIL_ADDRESS][DOMAIN_NAME]:[DOMAIN_NAME][EMAIL_ADDRESS][DOMAIN_NAME]" at bounding box center [198, 533] width 119 height 16
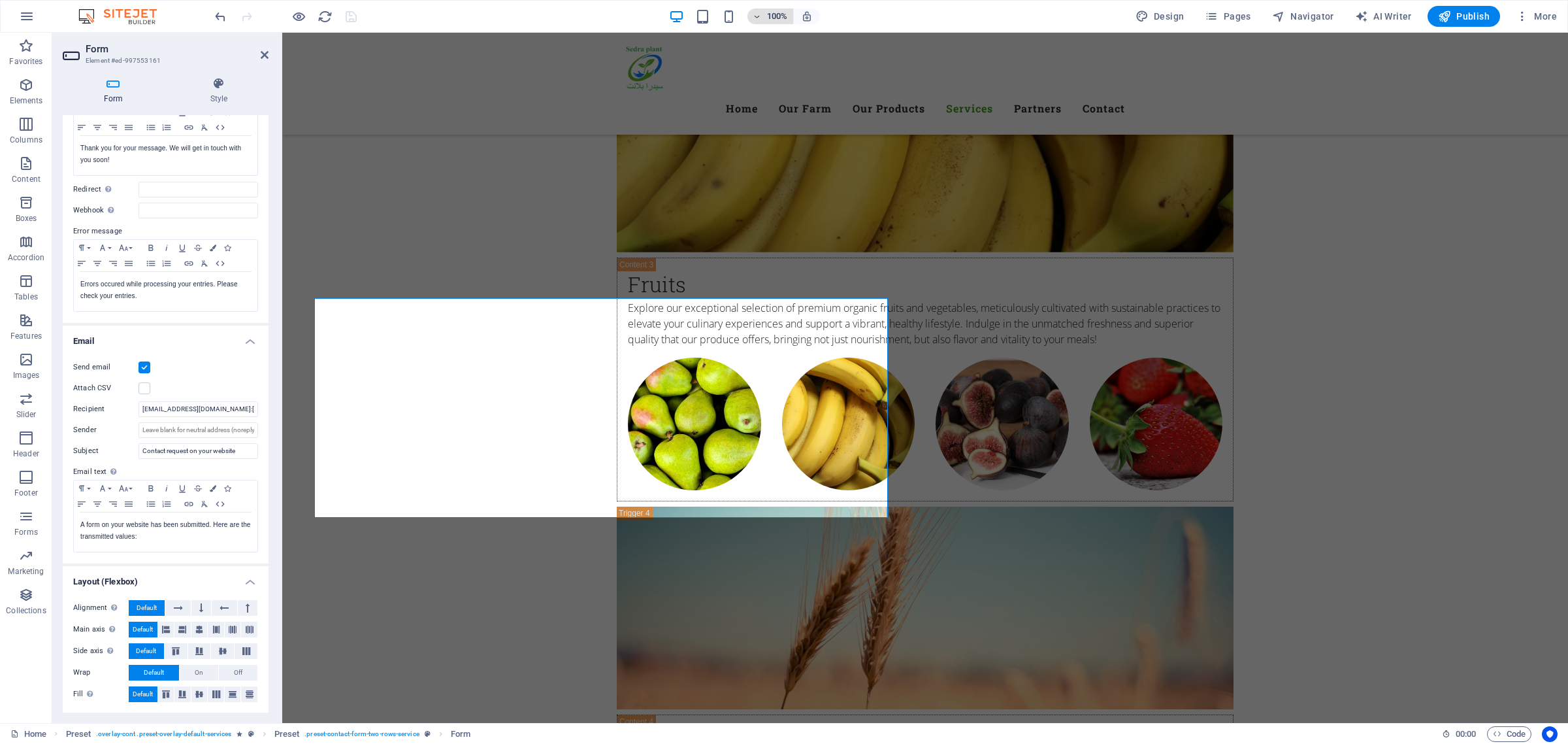
click at [775, 21] on h6 "100%" at bounding box center [777, 16] width 21 height 16
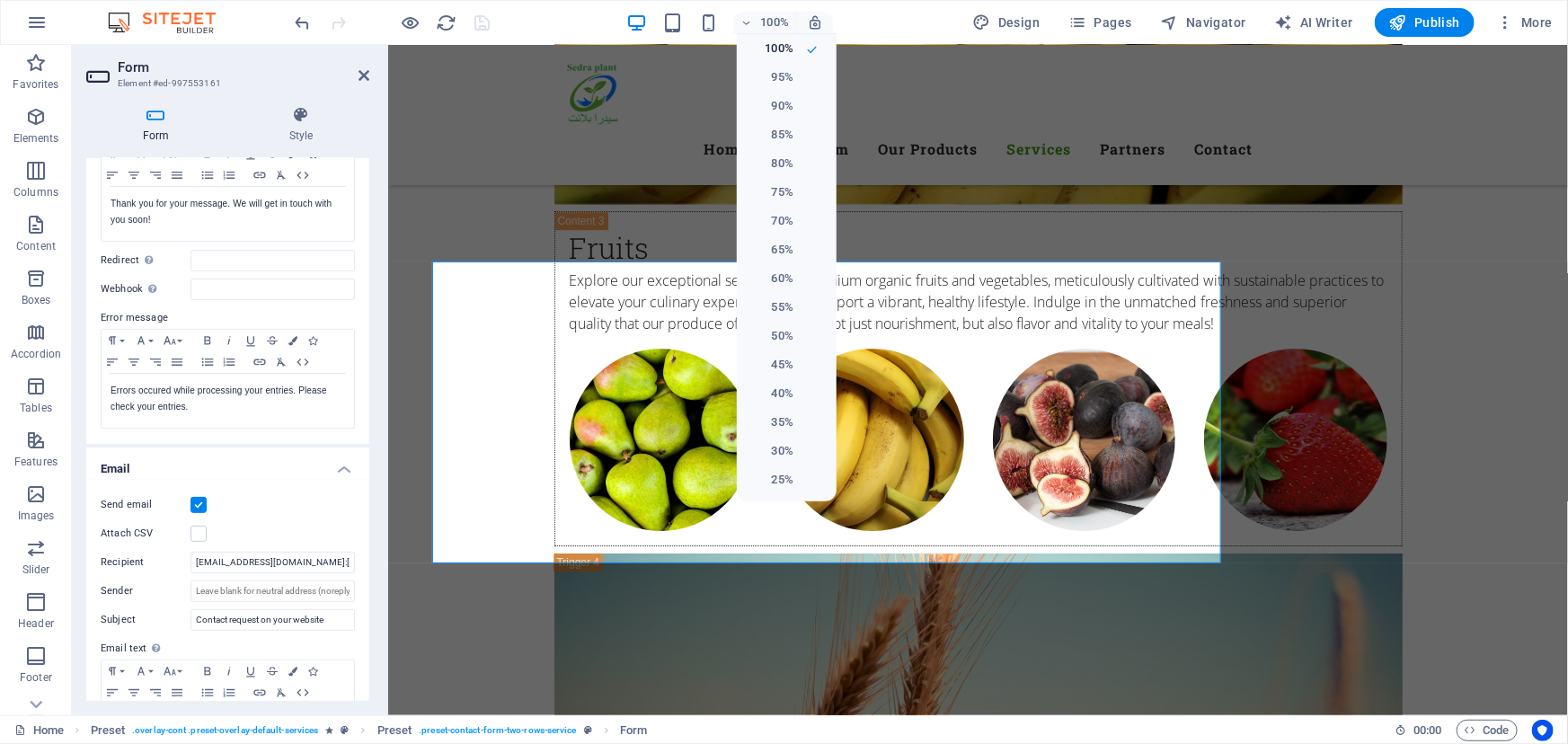
click at [294, 565] on div at bounding box center [784, 372] width 1568 height 744
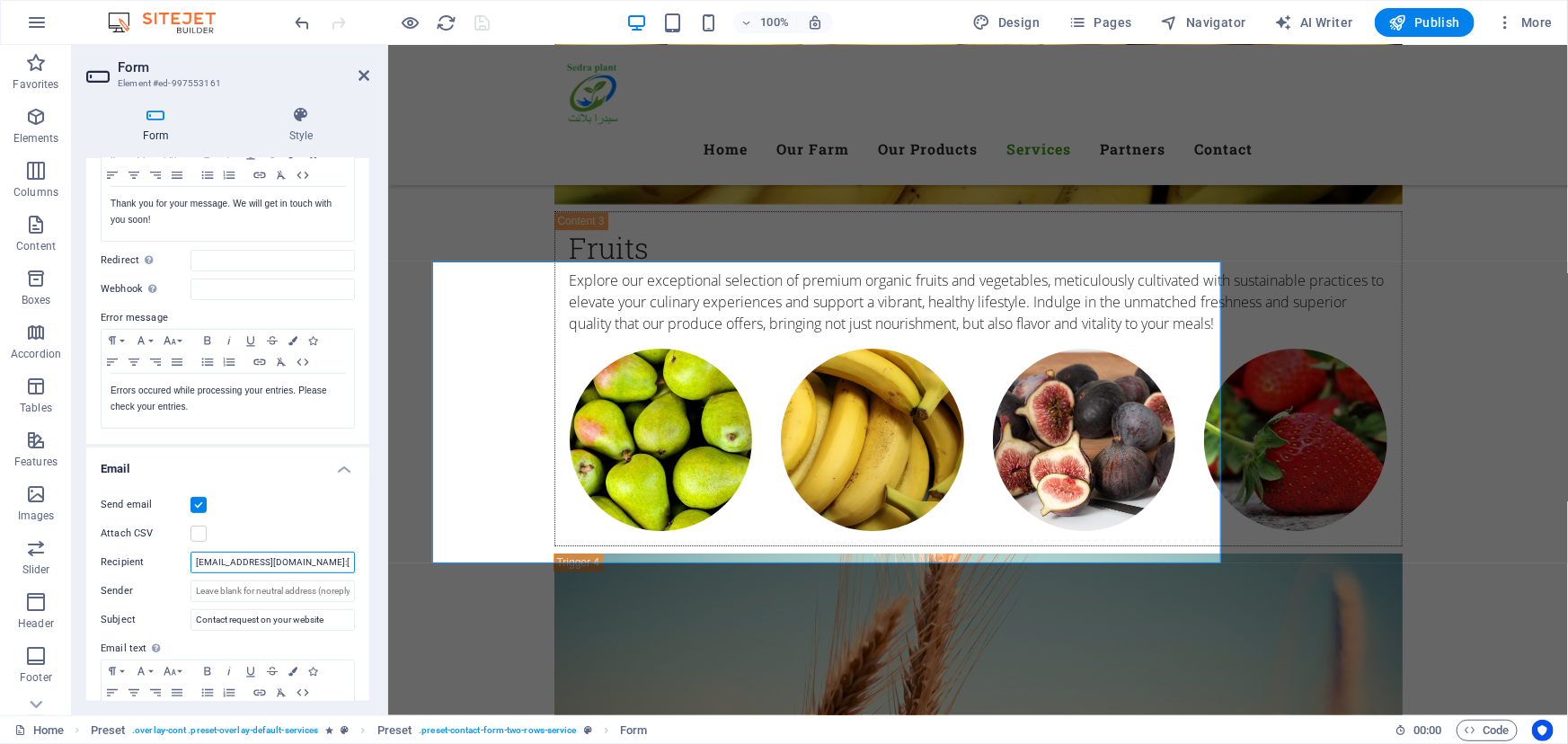
click at [290, 559] on input "[EMAIL_ADDRESS][DOMAIN_NAME]:[DOMAIN_NAME][EMAIL_ADDRESS][DOMAIN_NAME]" at bounding box center [273, 562] width 164 height 22
type input "[EMAIL_ADDRESS][DOMAIN_NAME];[DOMAIN_NAME][EMAIL_ADDRESS][DOMAIN_NAME]"
click at [477, 26] on icon "save" at bounding box center [483, 23] width 21 height 21
checkbox input "false"
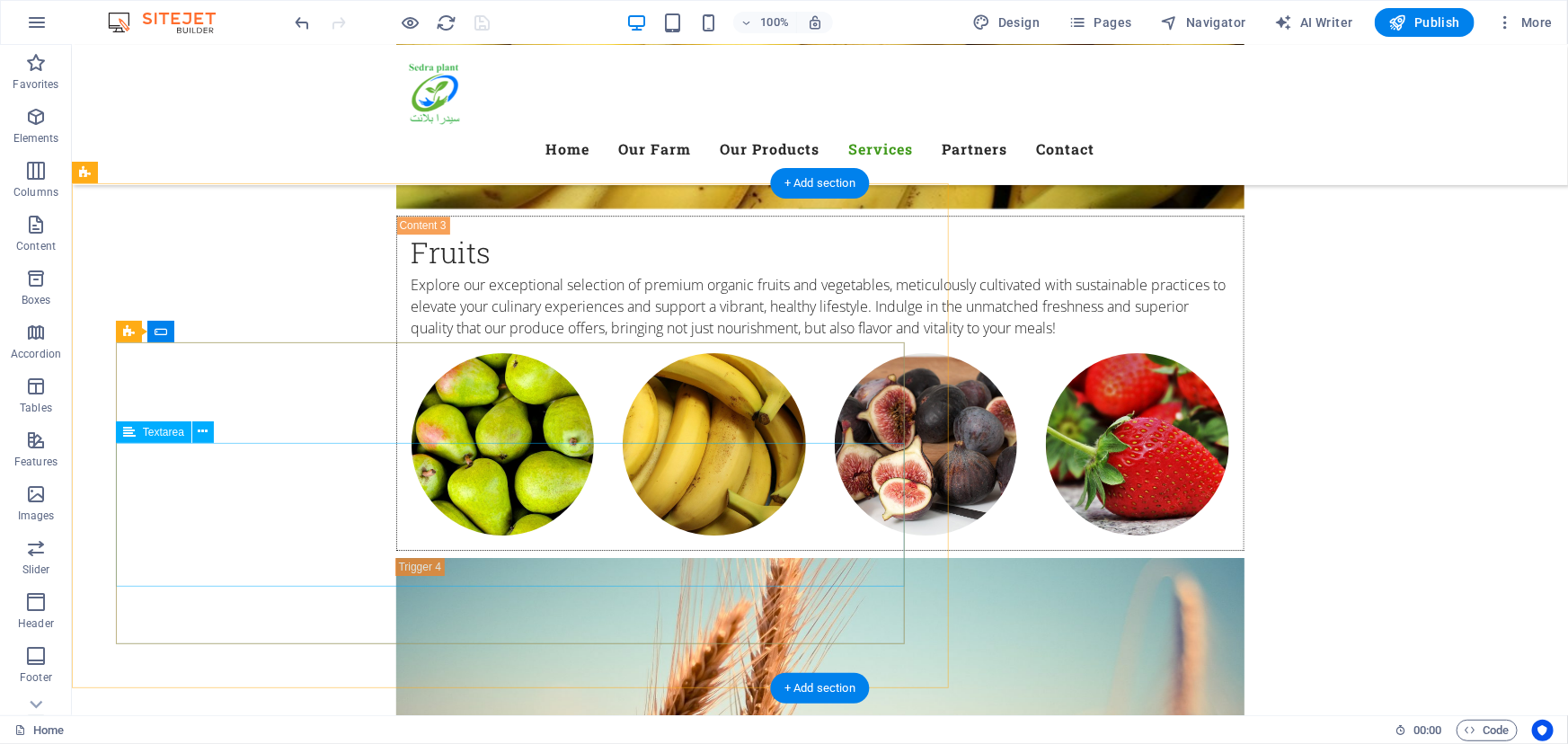
scroll to position [6176, 0]
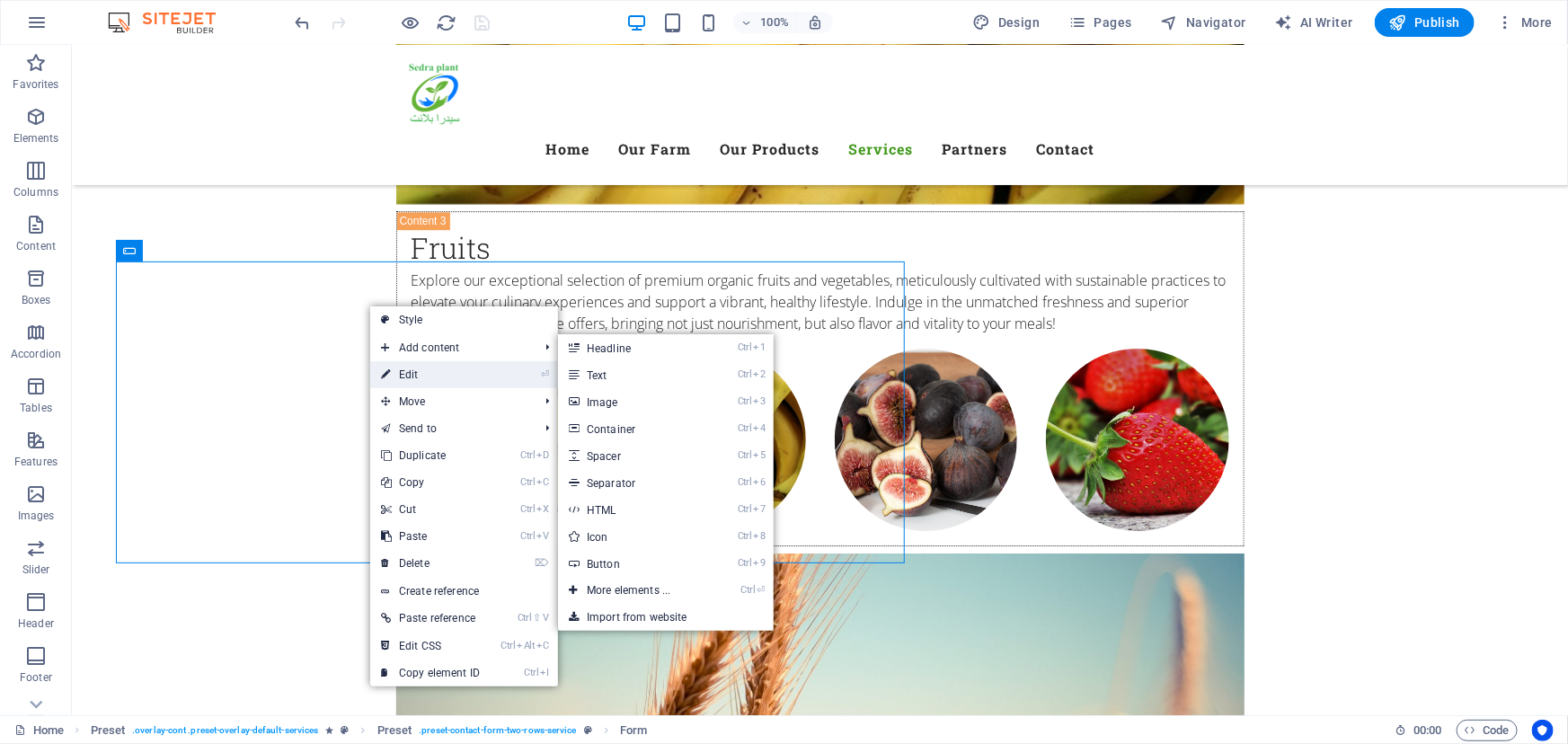
click at [398, 372] on link "⏎ Edit" at bounding box center [430, 374] width 121 height 27
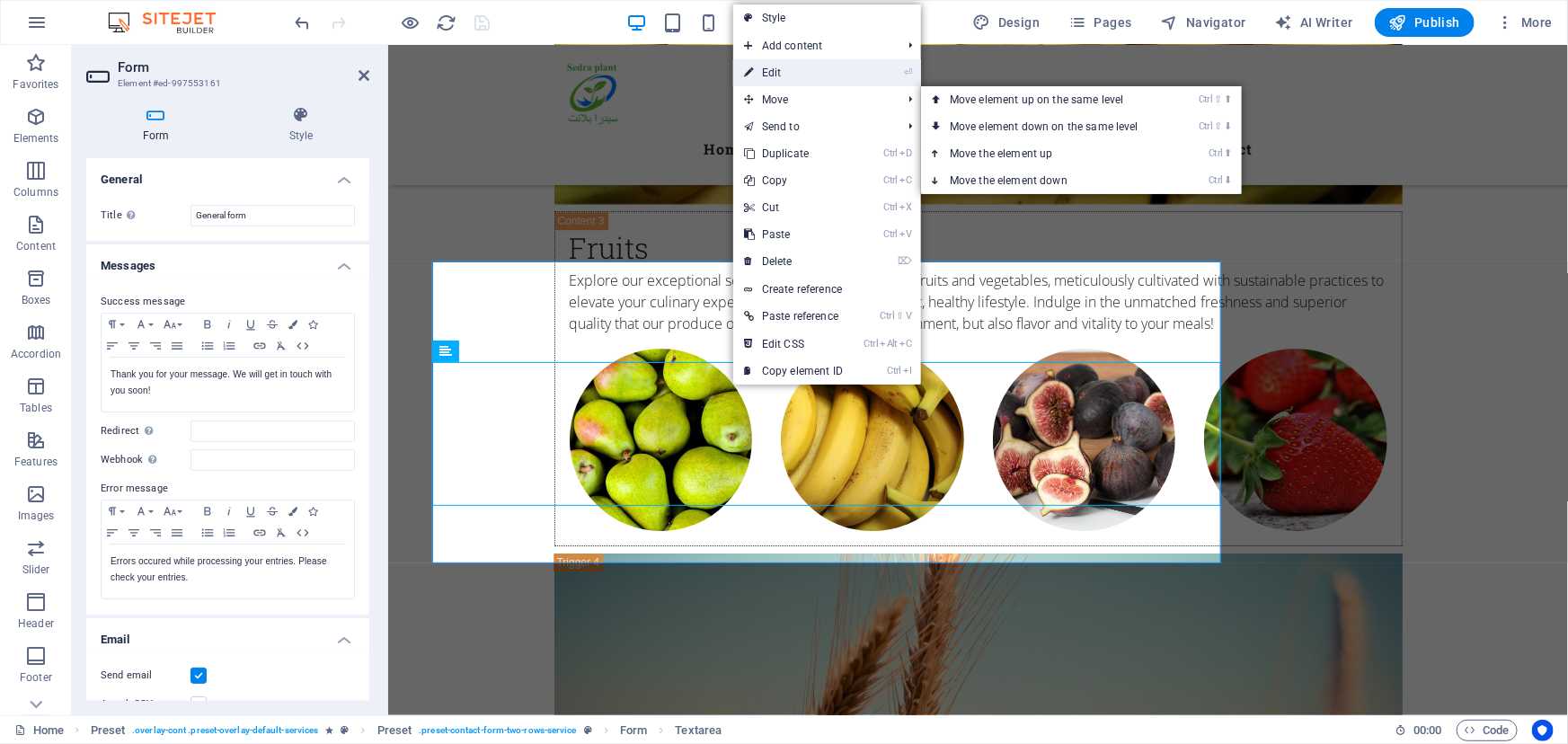
click at [807, 80] on link "⏎ Edit" at bounding box center [793, 73] width 121 height 27
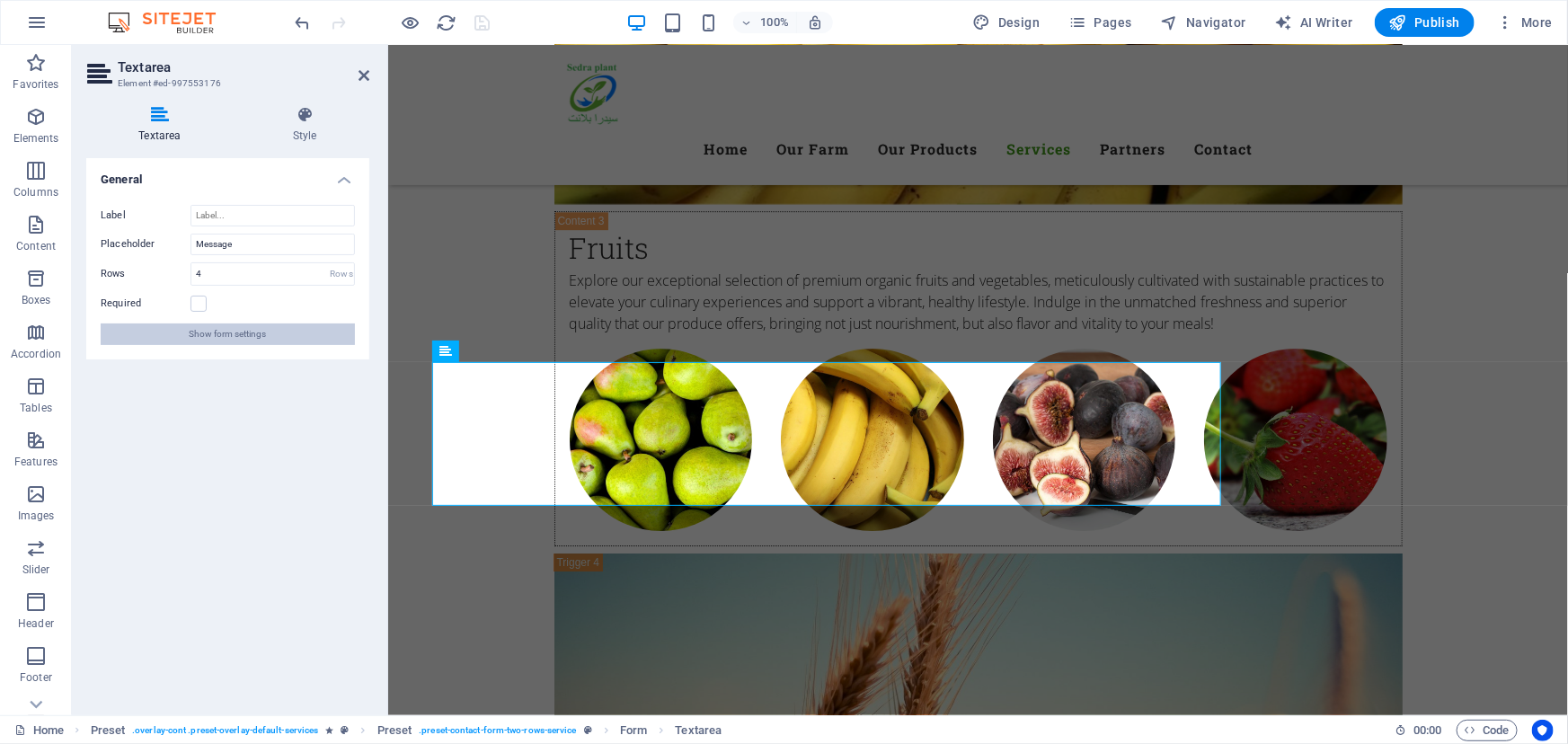
click at [227, 333] on span "Show form settings" at bounding box center [228, 334] width 77 height 22
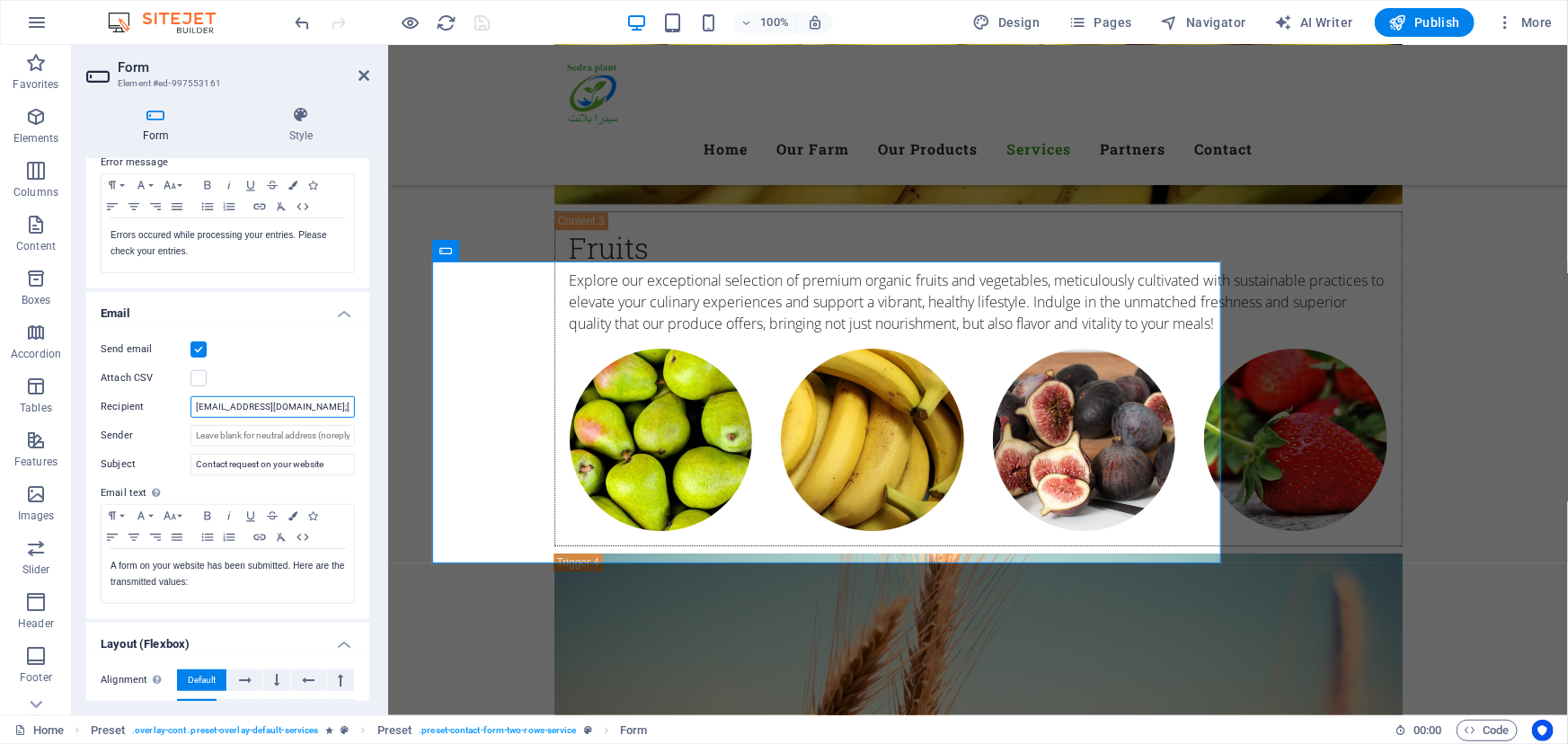
scroll to position [0, 40]
drag, startPoint x: 717, startPoint y: 447, endPoint x: 411, endPoint y: 391, distance: 311.1
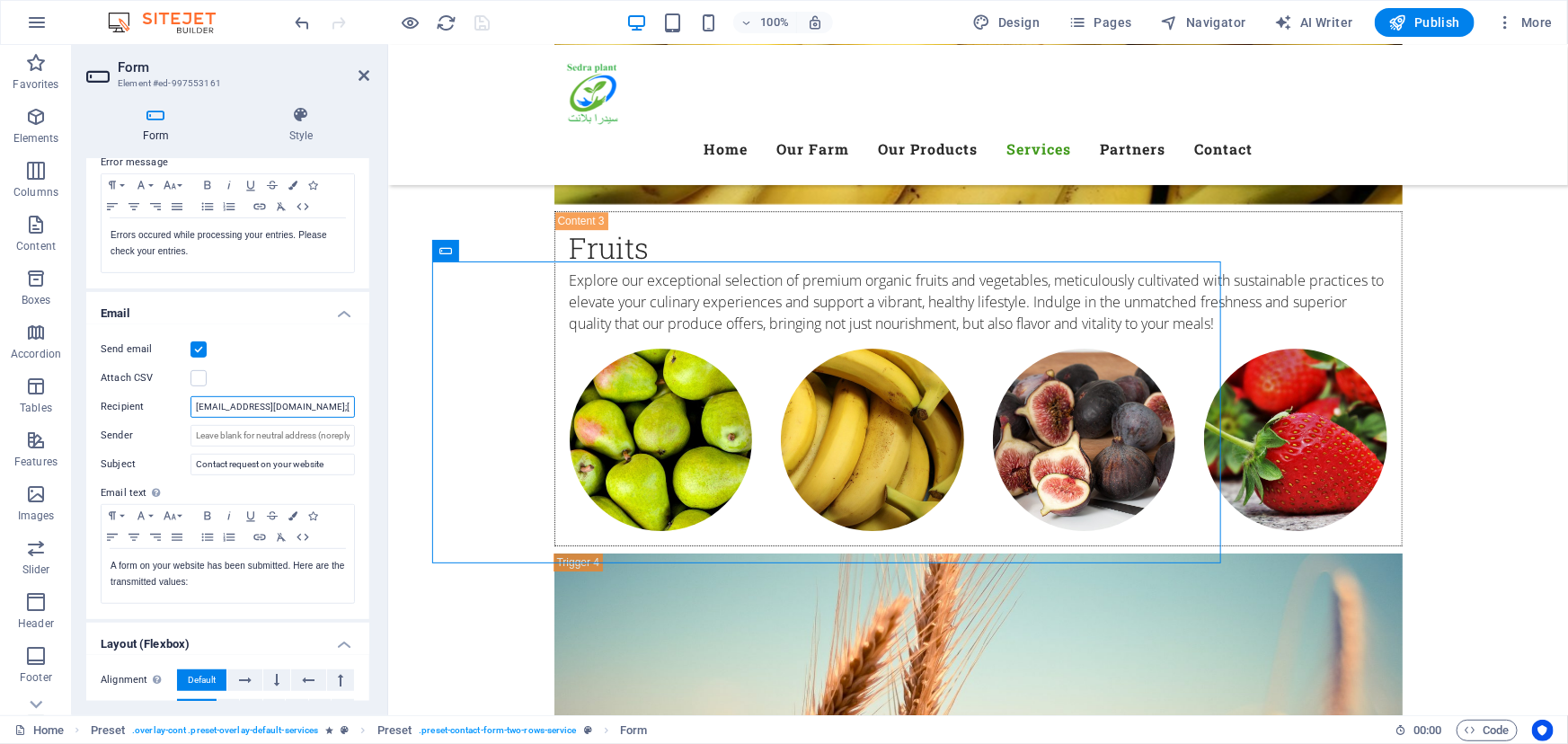
click at [342, 404] on input "[EMAIL_ADDRESS][DOMAIN_NAME];[DOMAIN_NAME][EMAIL_ADDRESS][DOMAIN_NAME]" at bounding box center [273, 406] width 164 height 22
paste input "[URL][DOMAIN_NAME]<YourPhoneNumber>?"
drag, startPoint x: 339, startPoint y: 404, endPoint x: 260, endPoint y: 413, distance: 79.5
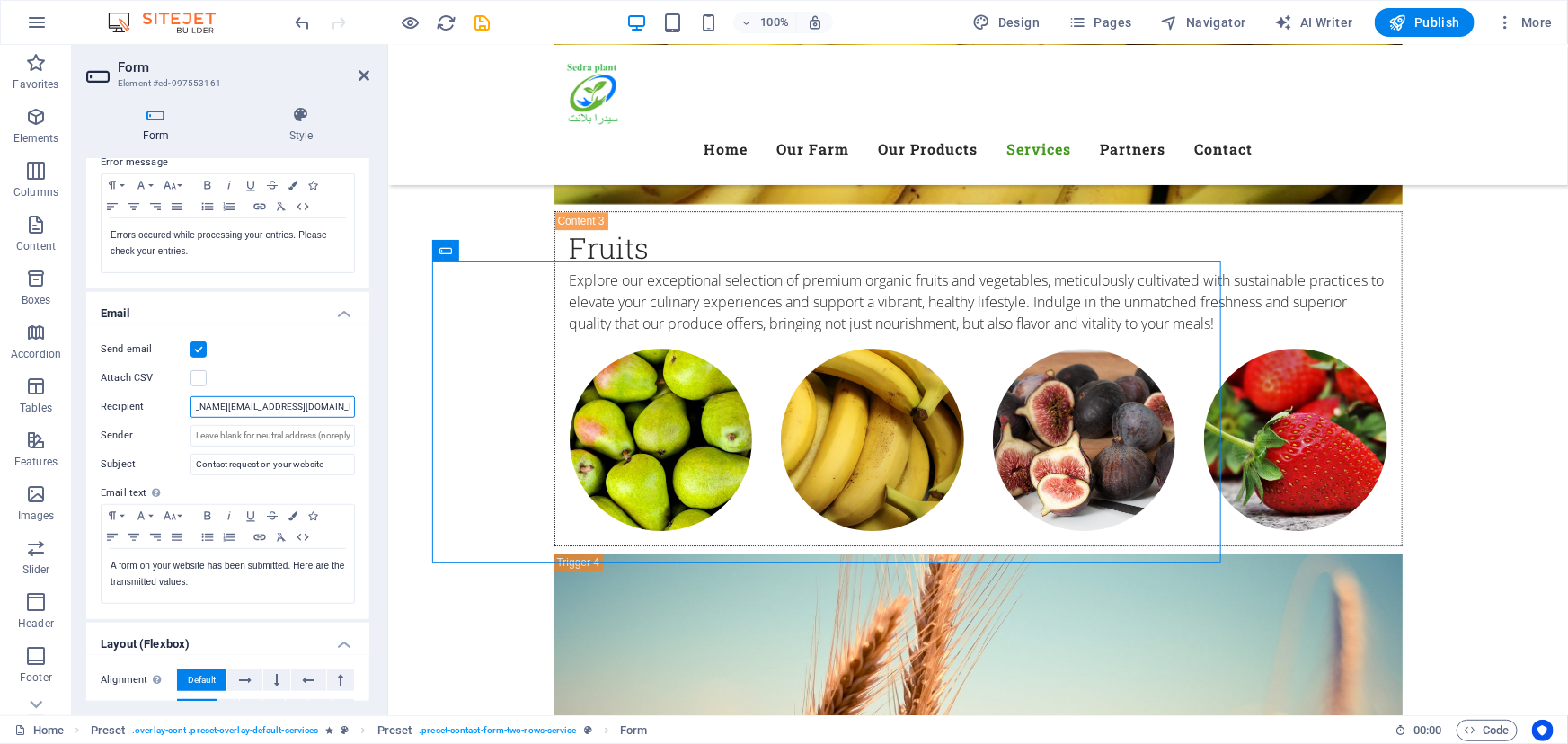
click at [260, 413] on input "[EMAIL_ADDRESS][DOMAIN_NAME];[DOMAIN_NAME][EMAIL_ADDRESS][DOMAIN_NAME];[URL][DO…" at bounding box center [273, 406] width 164 height 22
type input "[EMAIL_ADDRESS][DOMAIN_NAME];[DOMAIN_NAME][EMAIL_ADDRESS][DOMAIN_NAME];[URL][DO…"
click at [479, 18] on icon "save" at bounding box center [483, 23] width 21 height 21
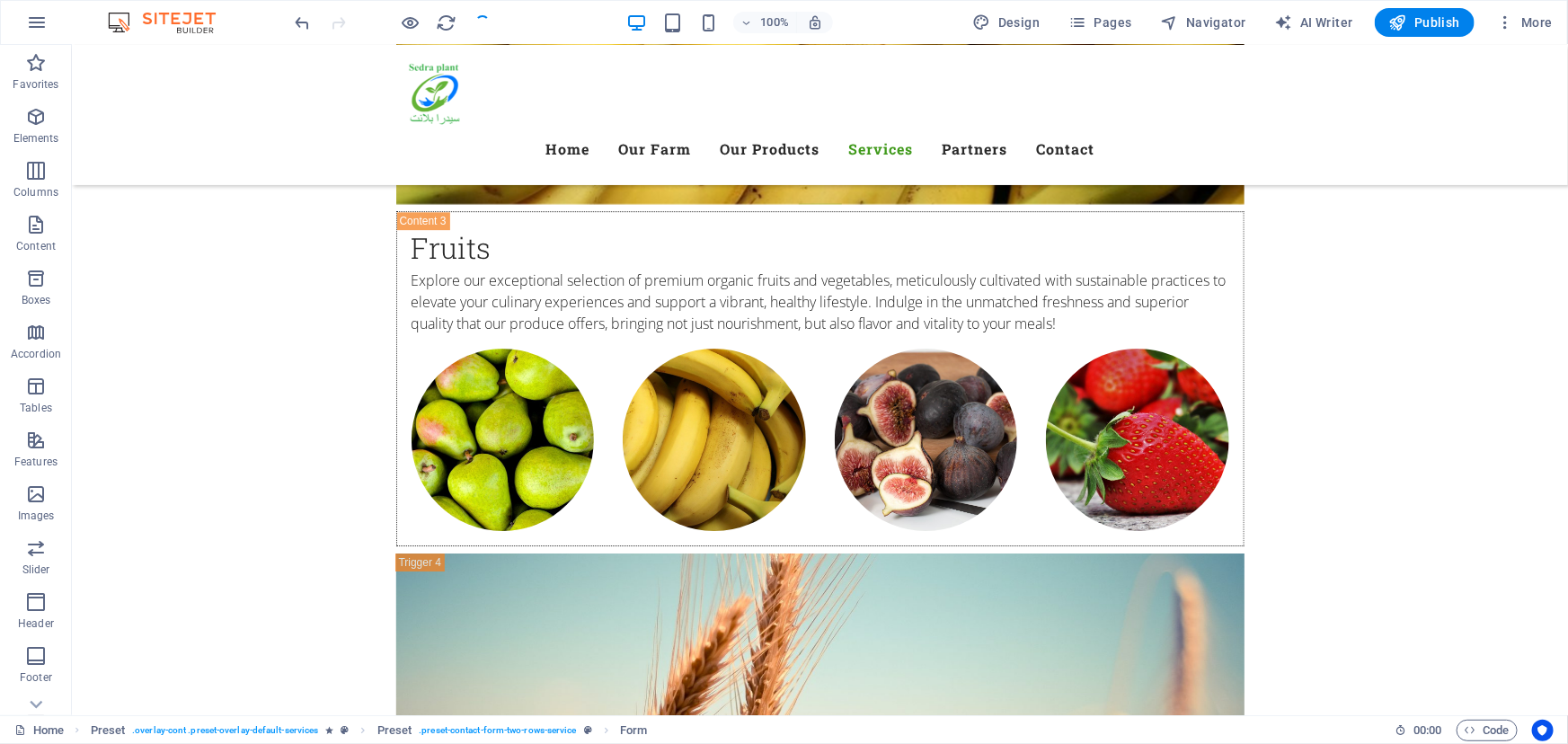
checkbox input "false"
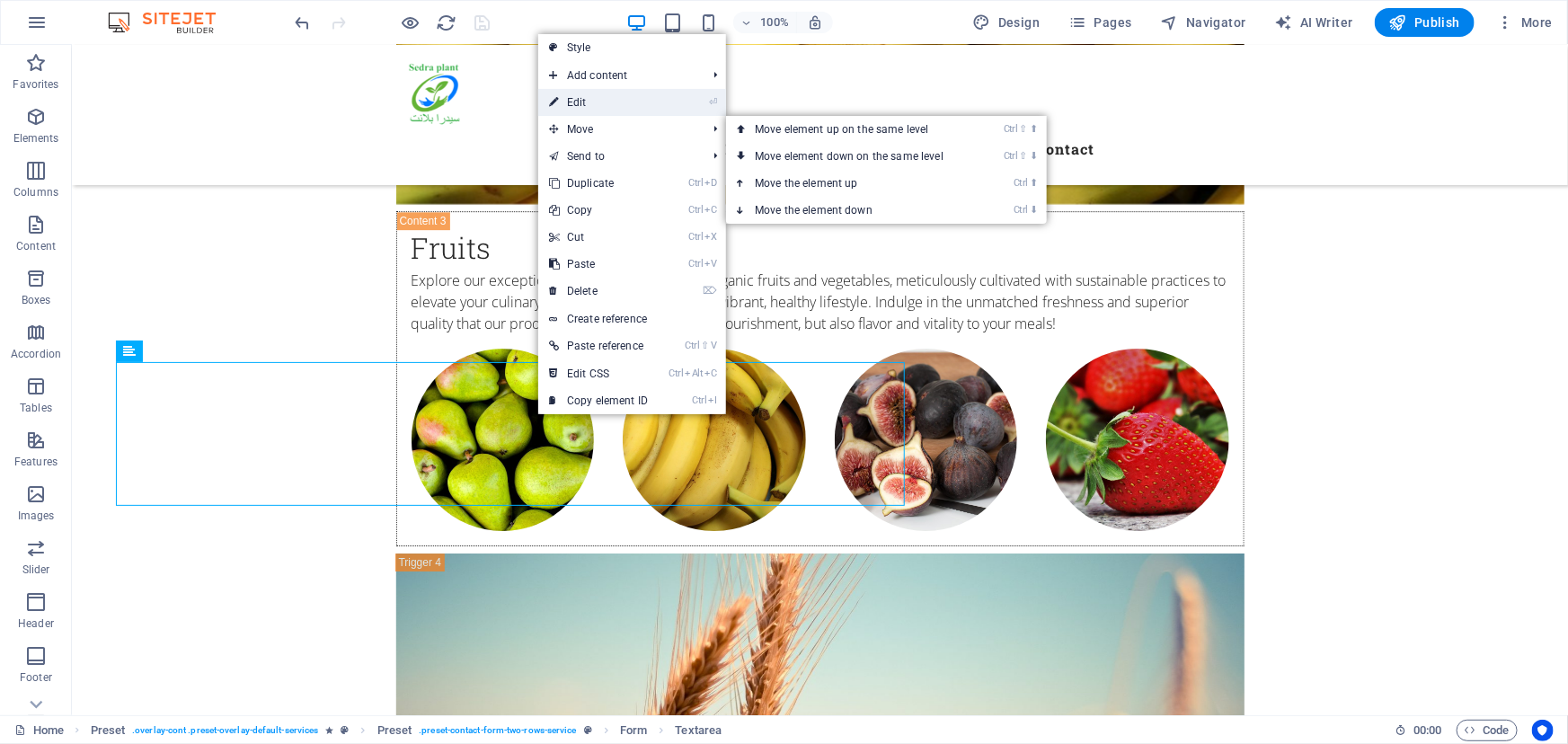
click at [598, 112] on link "⏎ Edit" at bounding box center [599, 102] width 121 height 27
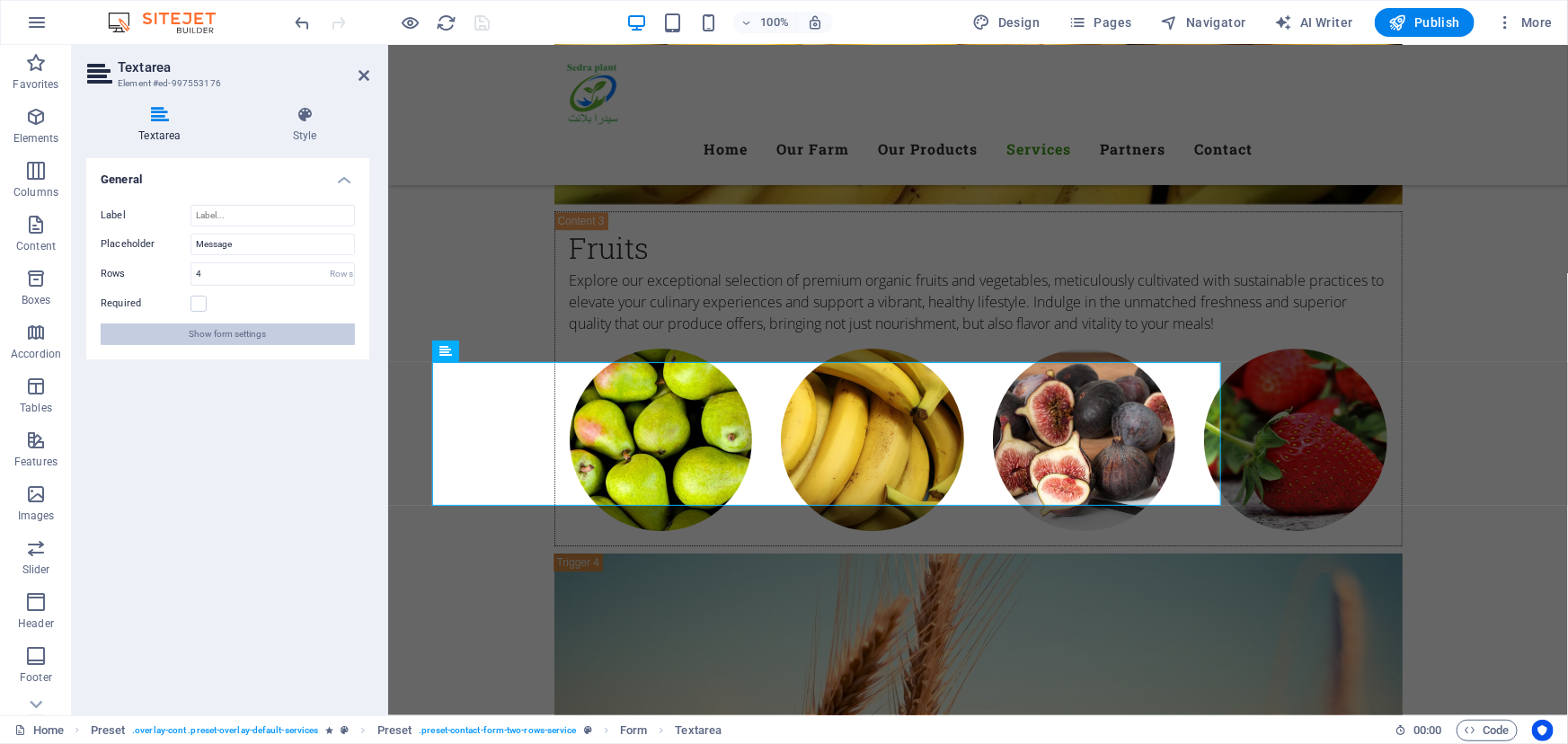
click at [252, 339] on span "Show form settings" at bounding box center [228, 334] width 77 height 22
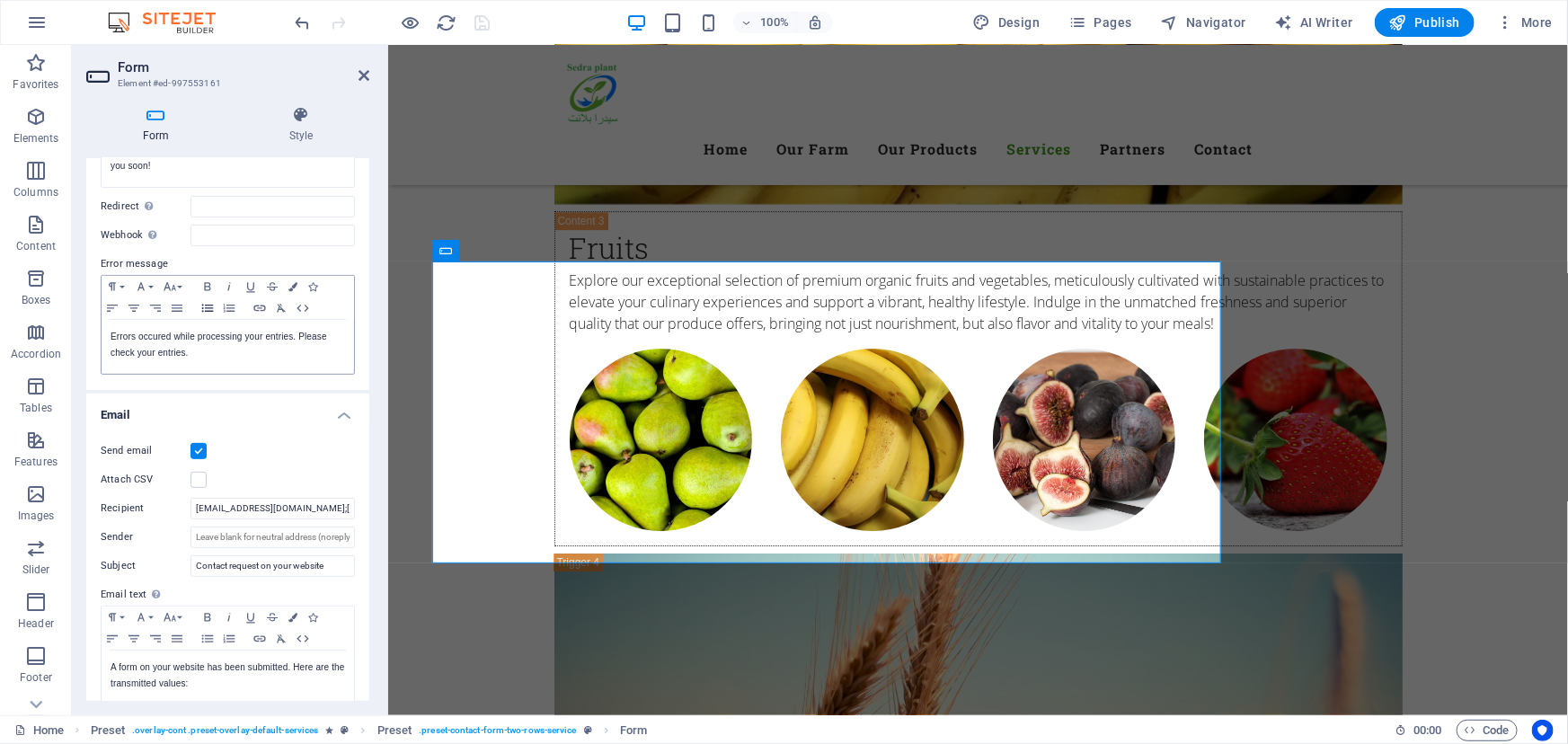
scroll to position [244, 0]
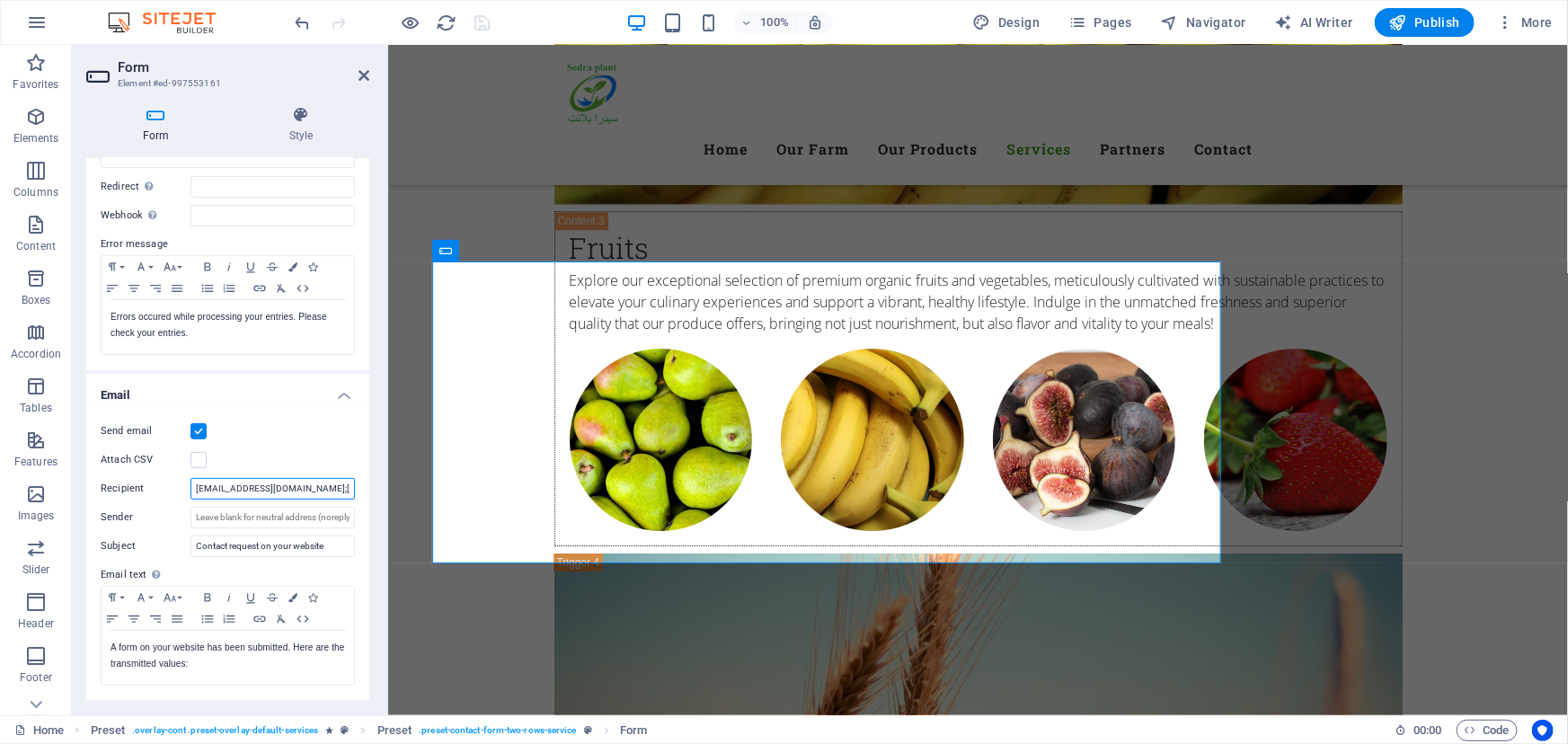
click at [336, 488] on input "[EMAIL_ADDRESS][DOMAIN_NAME];[DOMAIN_NAME][EMAIL_ADDRESS][DOMAIN_NAME];[URL][DO…" at bounding box center [273, 488] width 164 height 22
type input "[EMAIL_ADDRESS][DOMAIN_NAME];[DOMAIN_NAME][EMAIL_ADDRESS][DOMAIN_NAME]"
click at [330, 431] on div "Send email" at bounding box center [228, 431] width 255 height 22
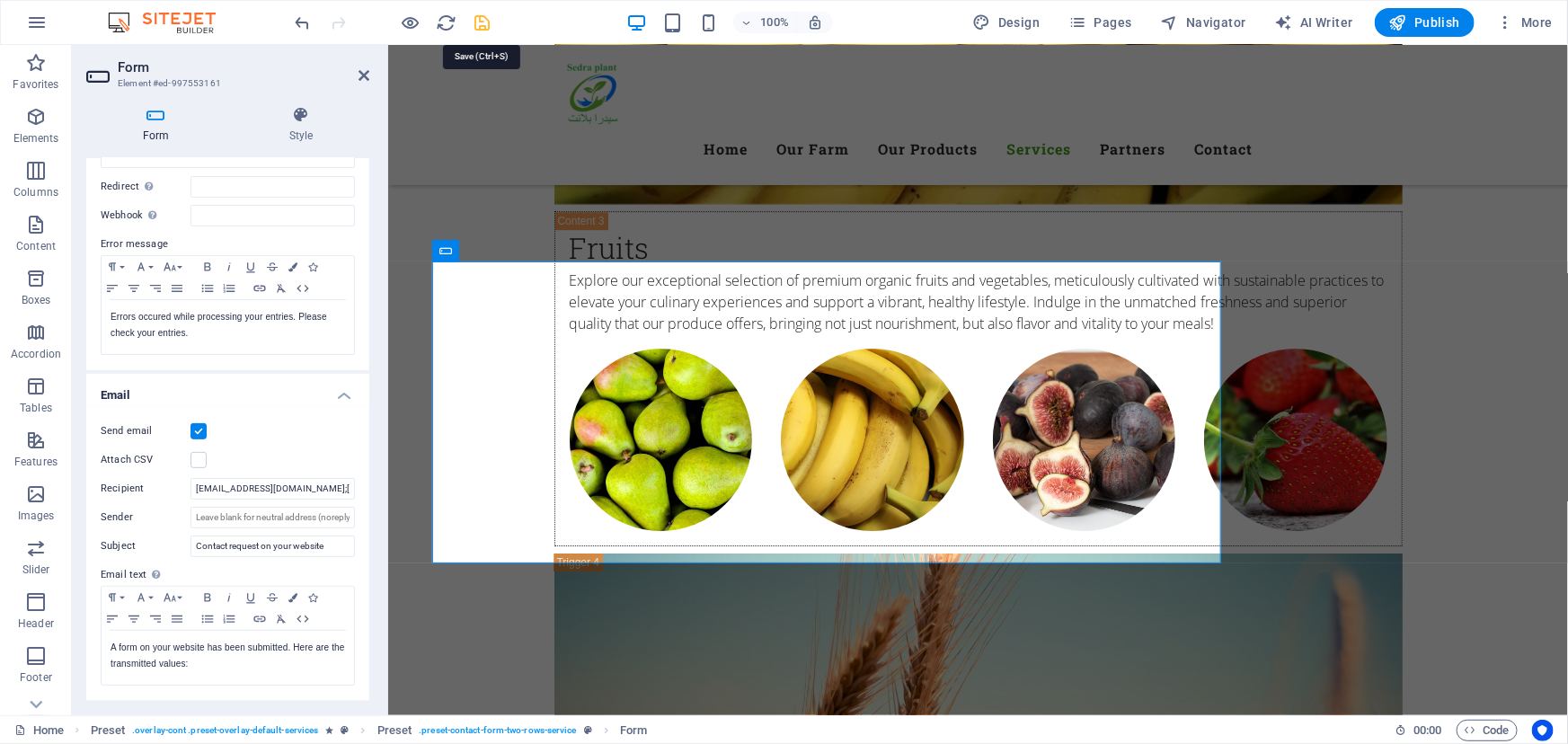
click at [484, 20] on icon "save" at bounding box center [483, 23] width 21 height 21
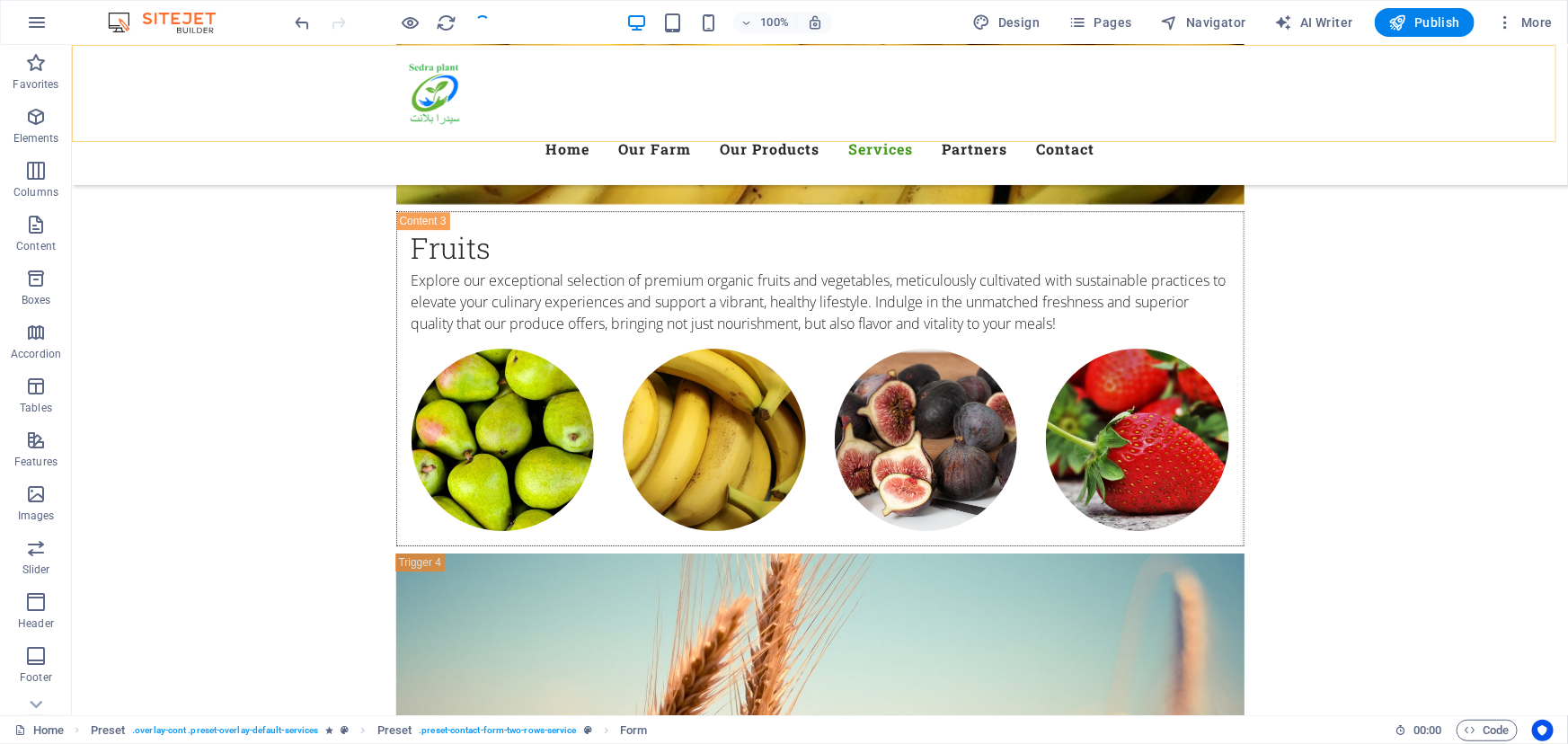
checkbox input "false"
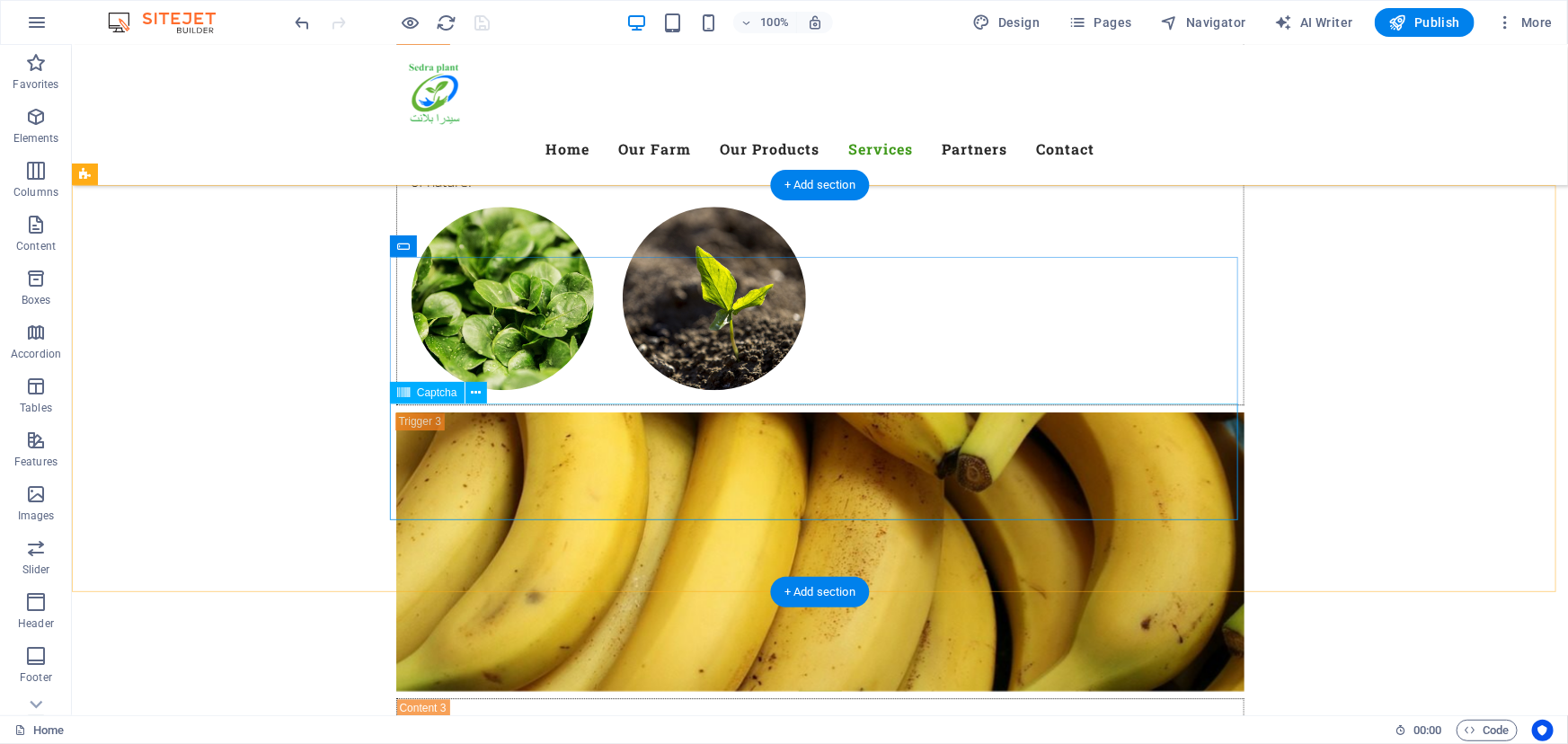
scroll to position [5686, 0]
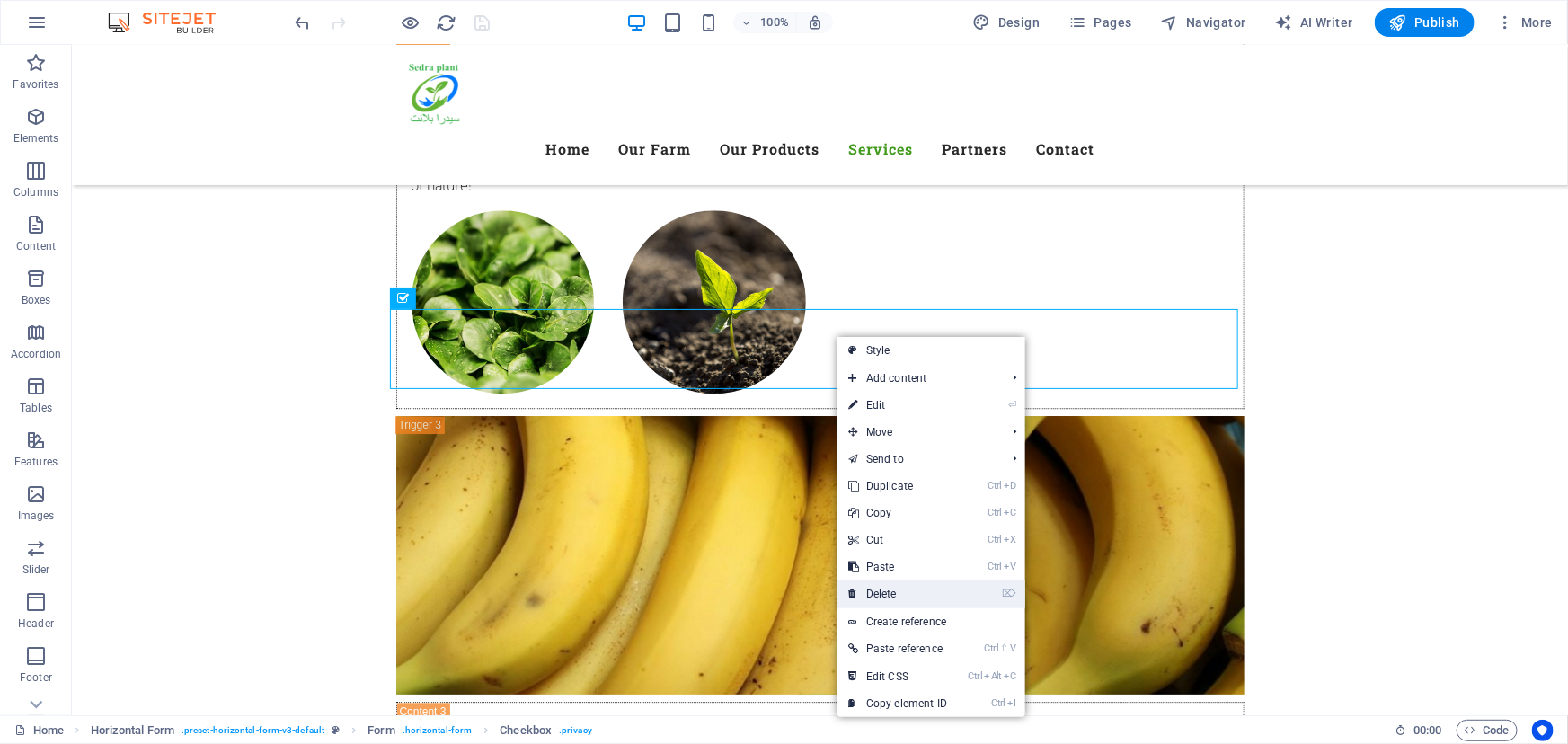
click at [910, 594] on link "⌦ Delete" at bounding box center [898, 593] width 121 height 27
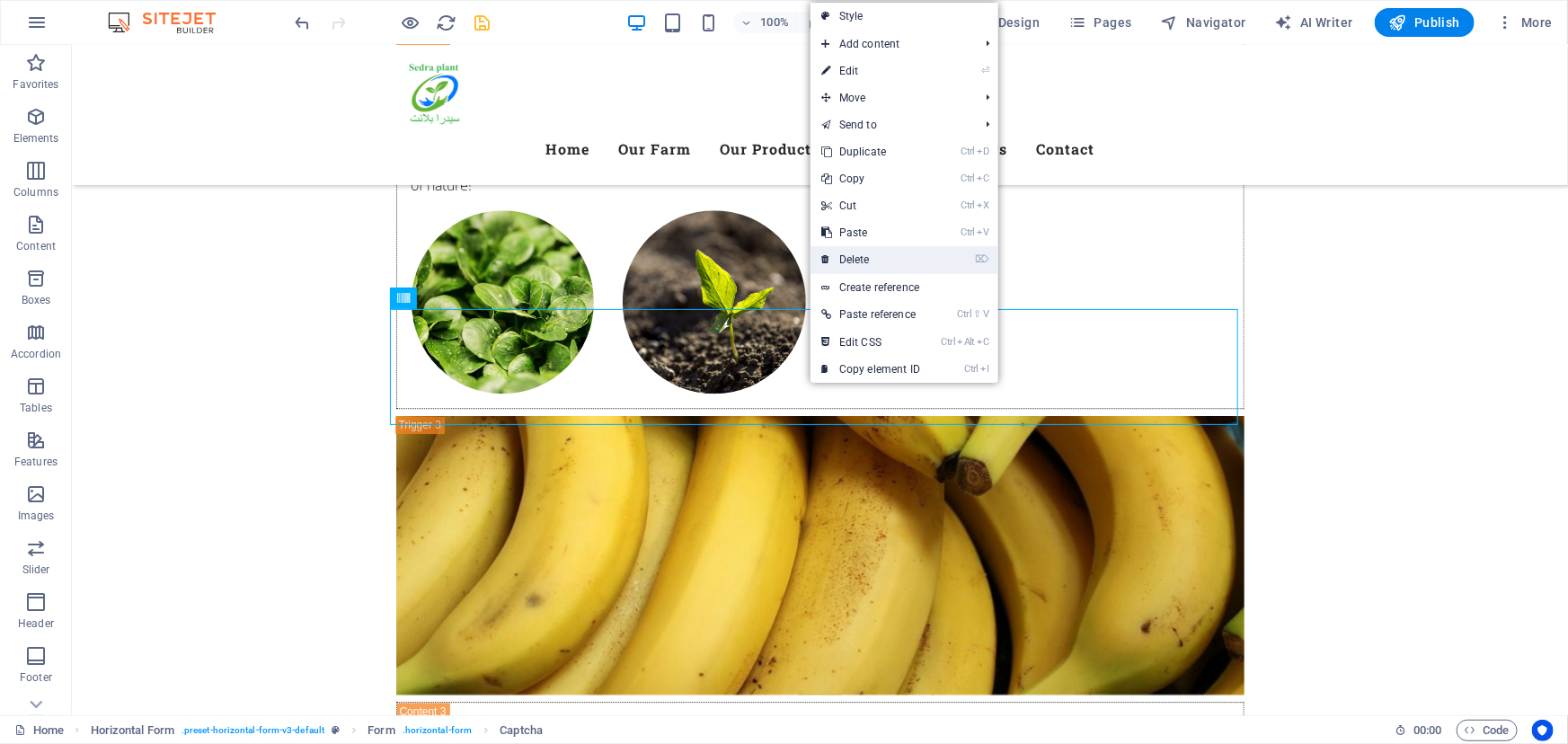
click at [882, 259] on link "⌦ Delete" at bounding box center [871, 259] width 121 height 27
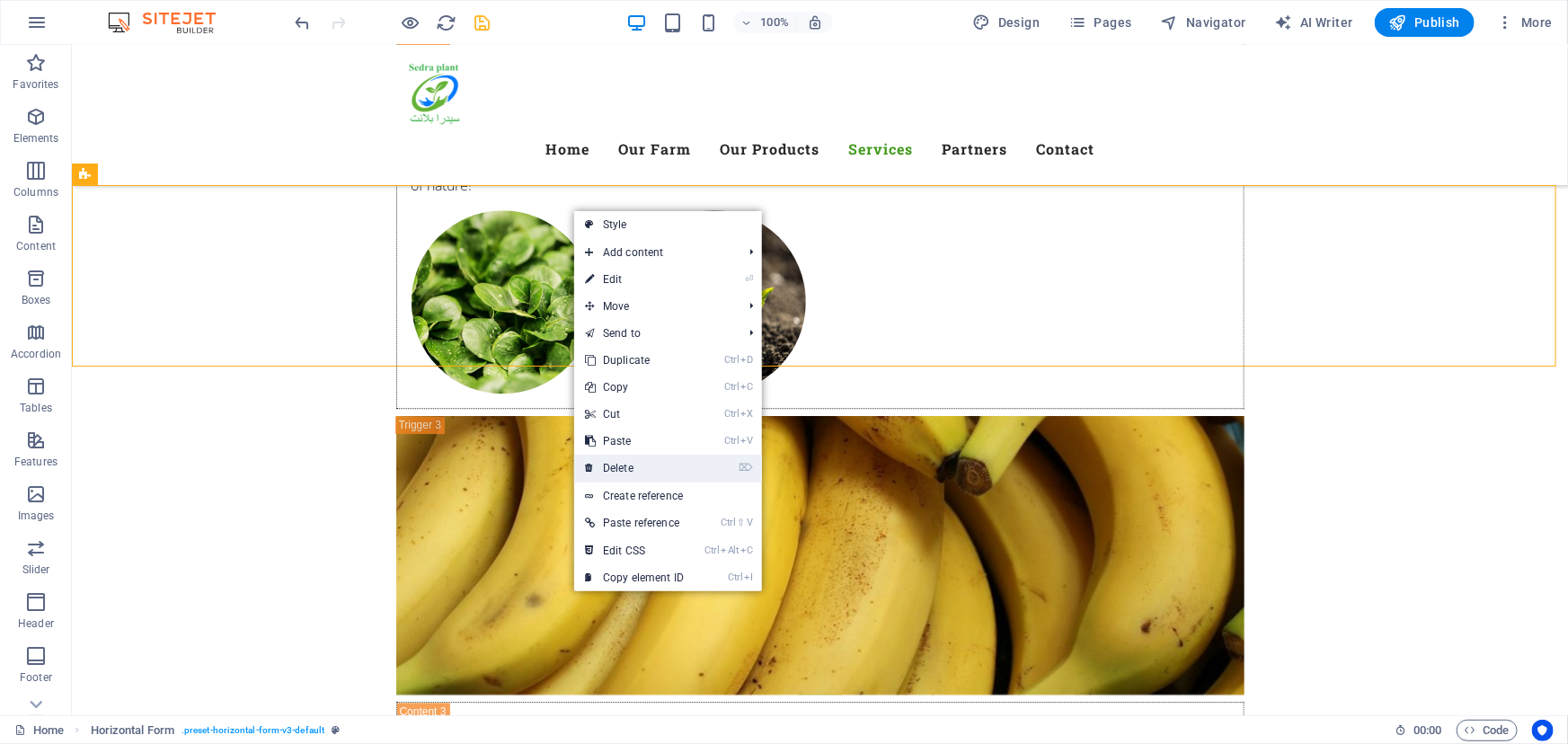
click at [619, 460] on link "⌦ Delete" at bounding box center [635, 468] width 121 height 27
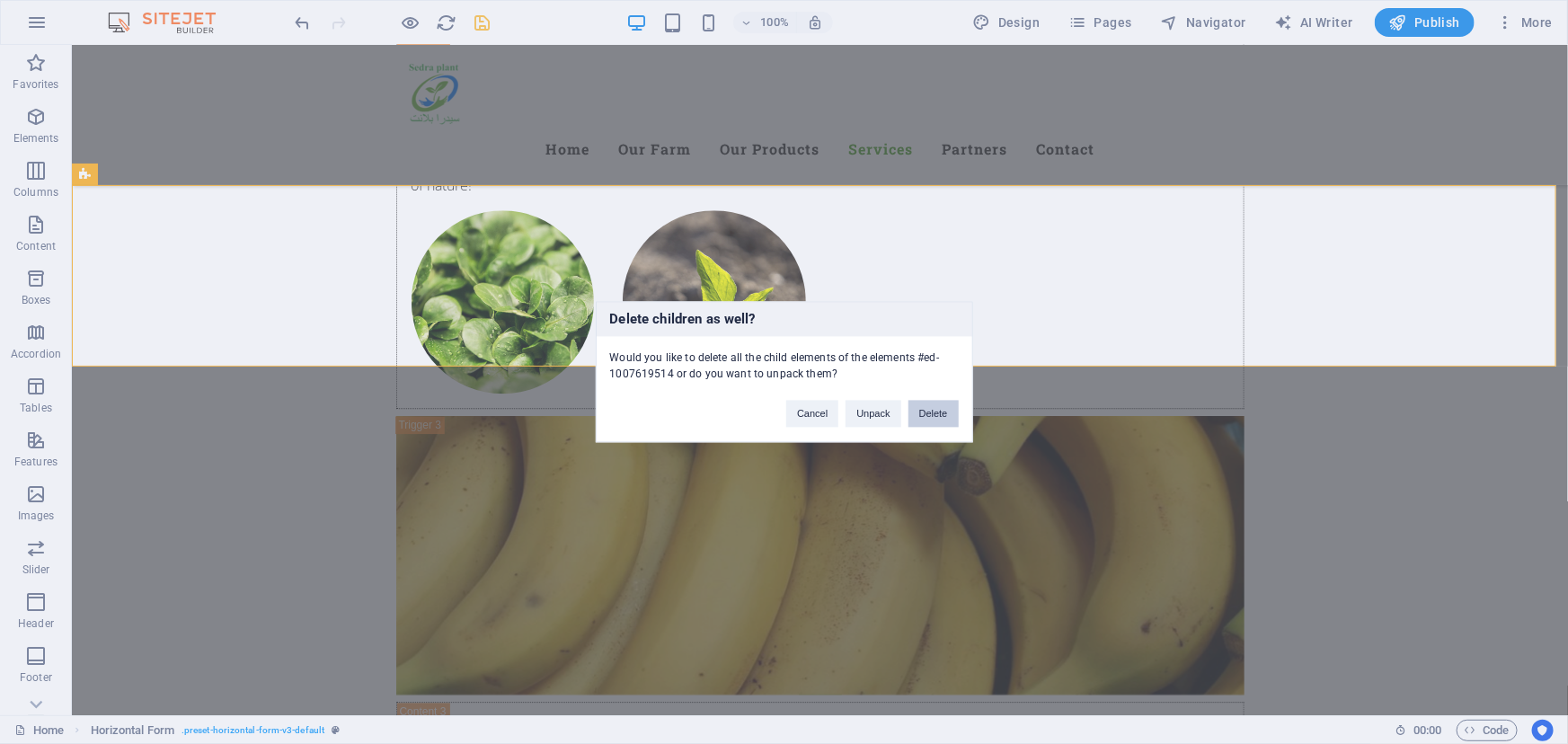
click at [934, 412] on button "Delete" at bounding box center [933, 414] width 50 height 27
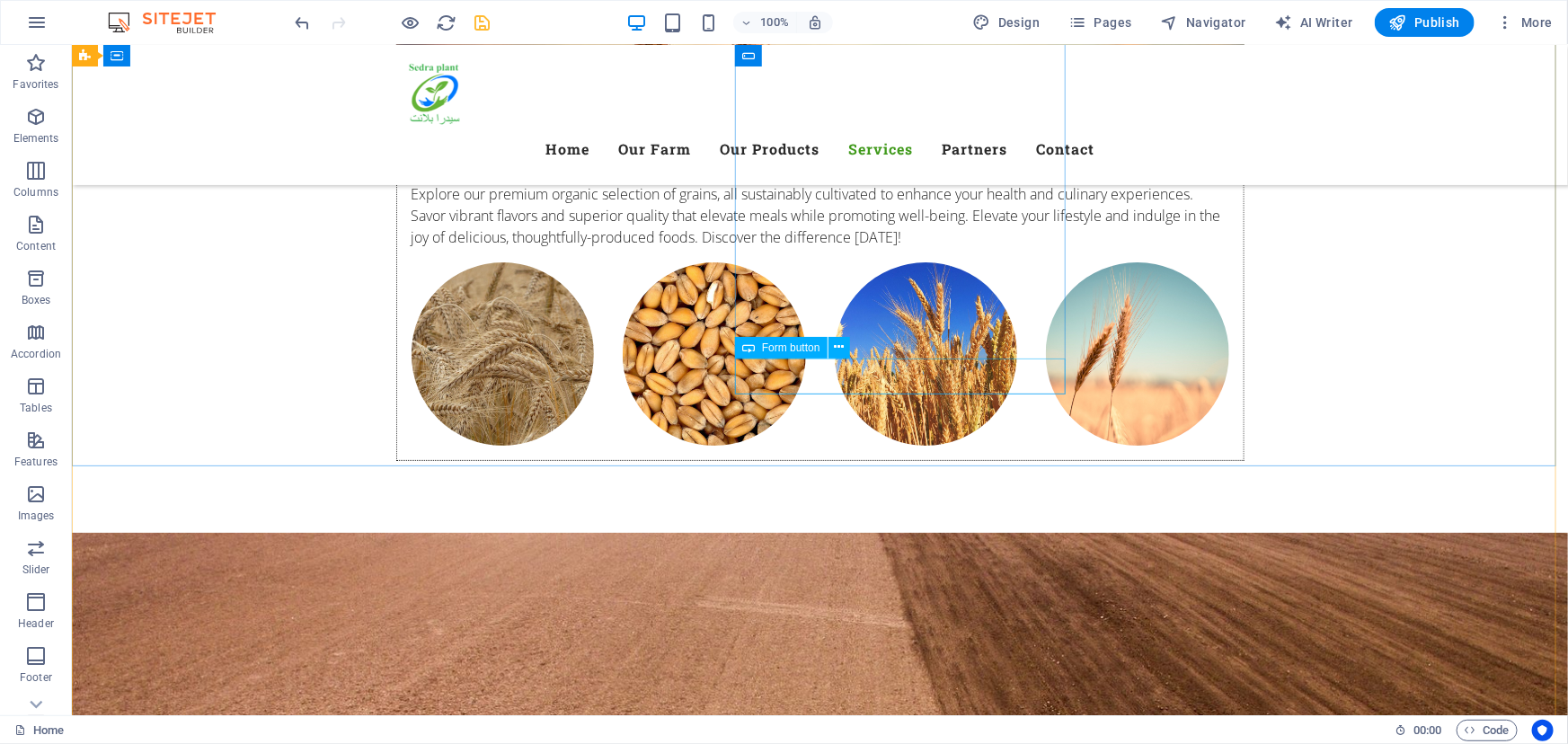
scroll to position [6784, 0]
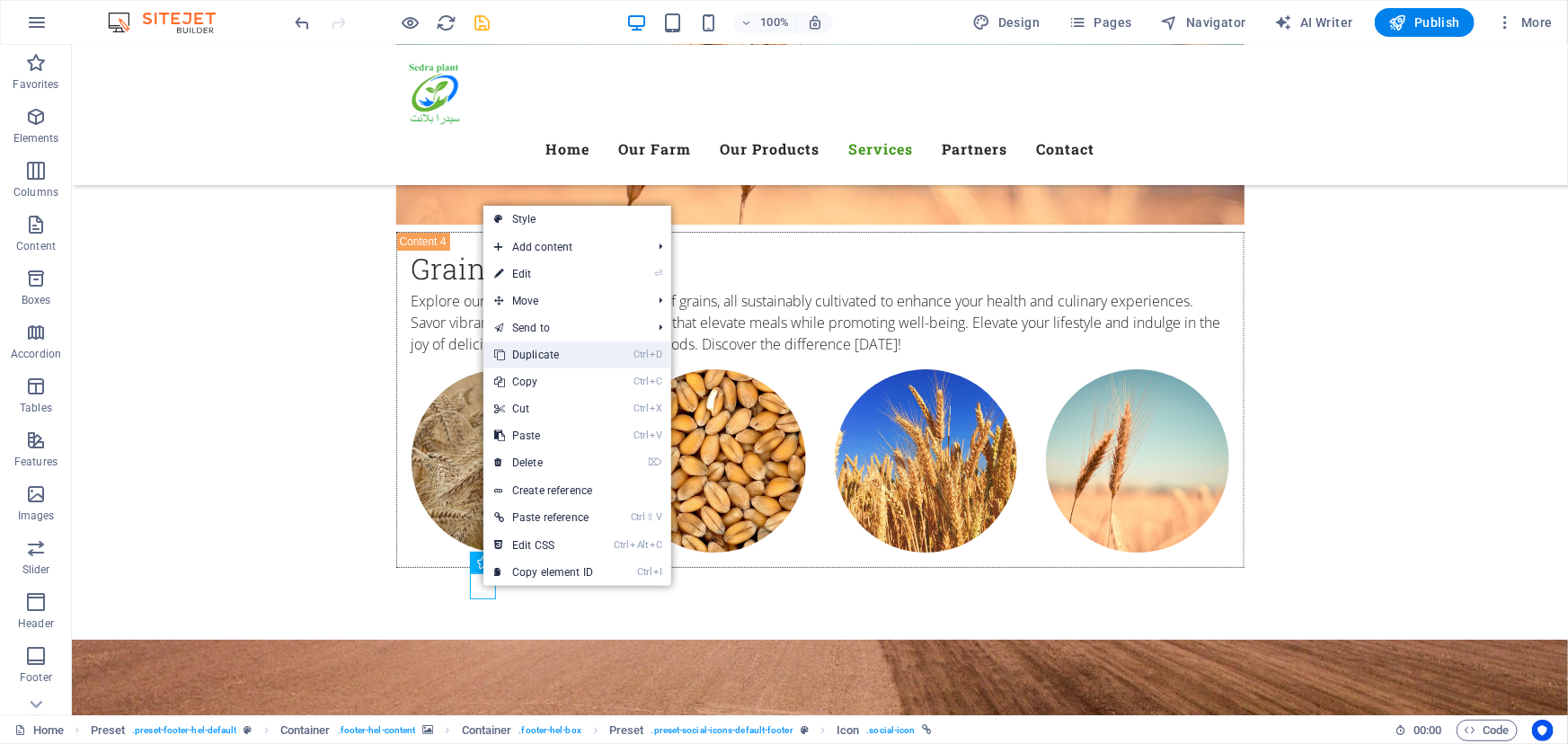
click at [539, 353] on link "Ctrl D Duplicate" at bounding box center [543, 355] width 121 height 27
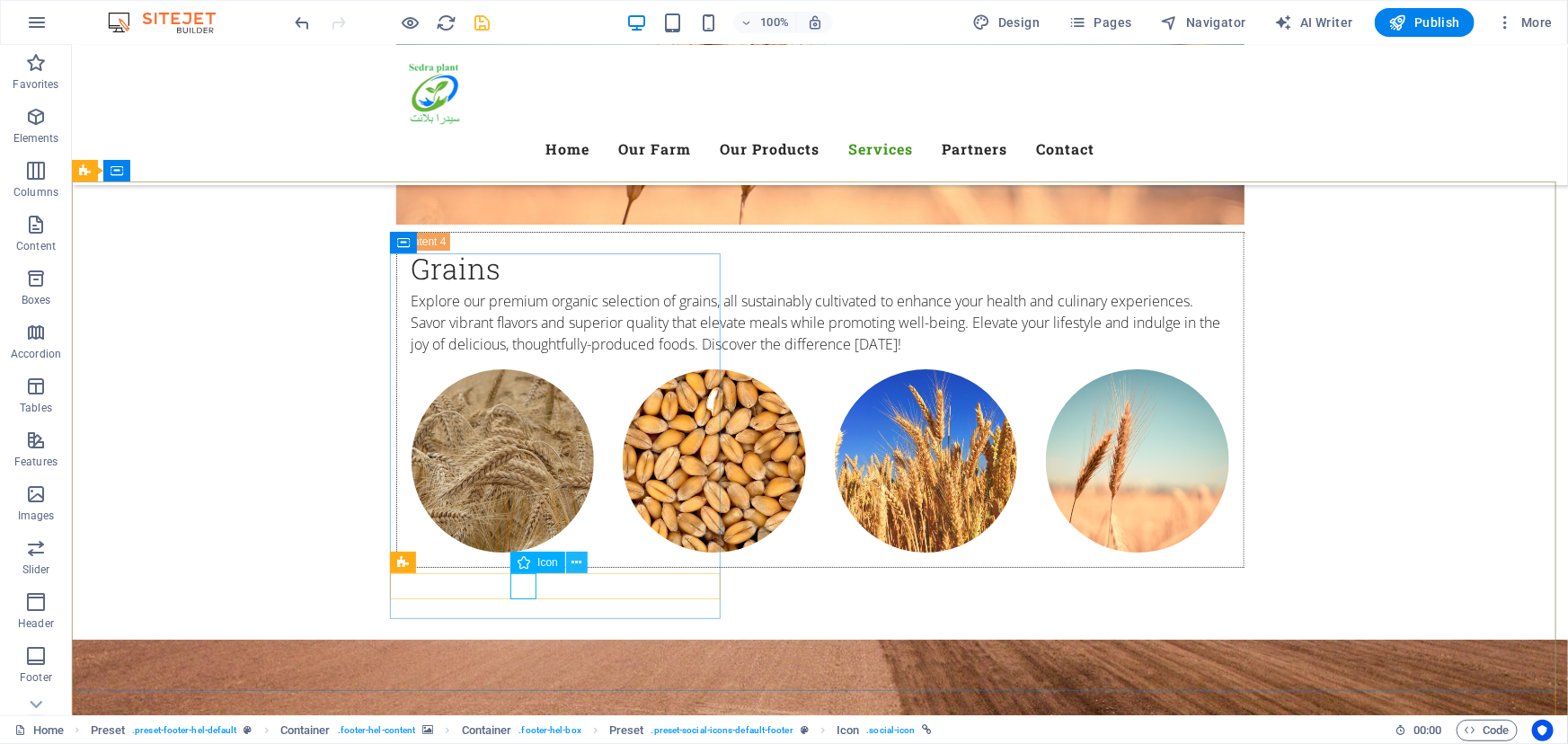
click at [578, 563] on icon at bounding box center [576, 563] width 9 height 19
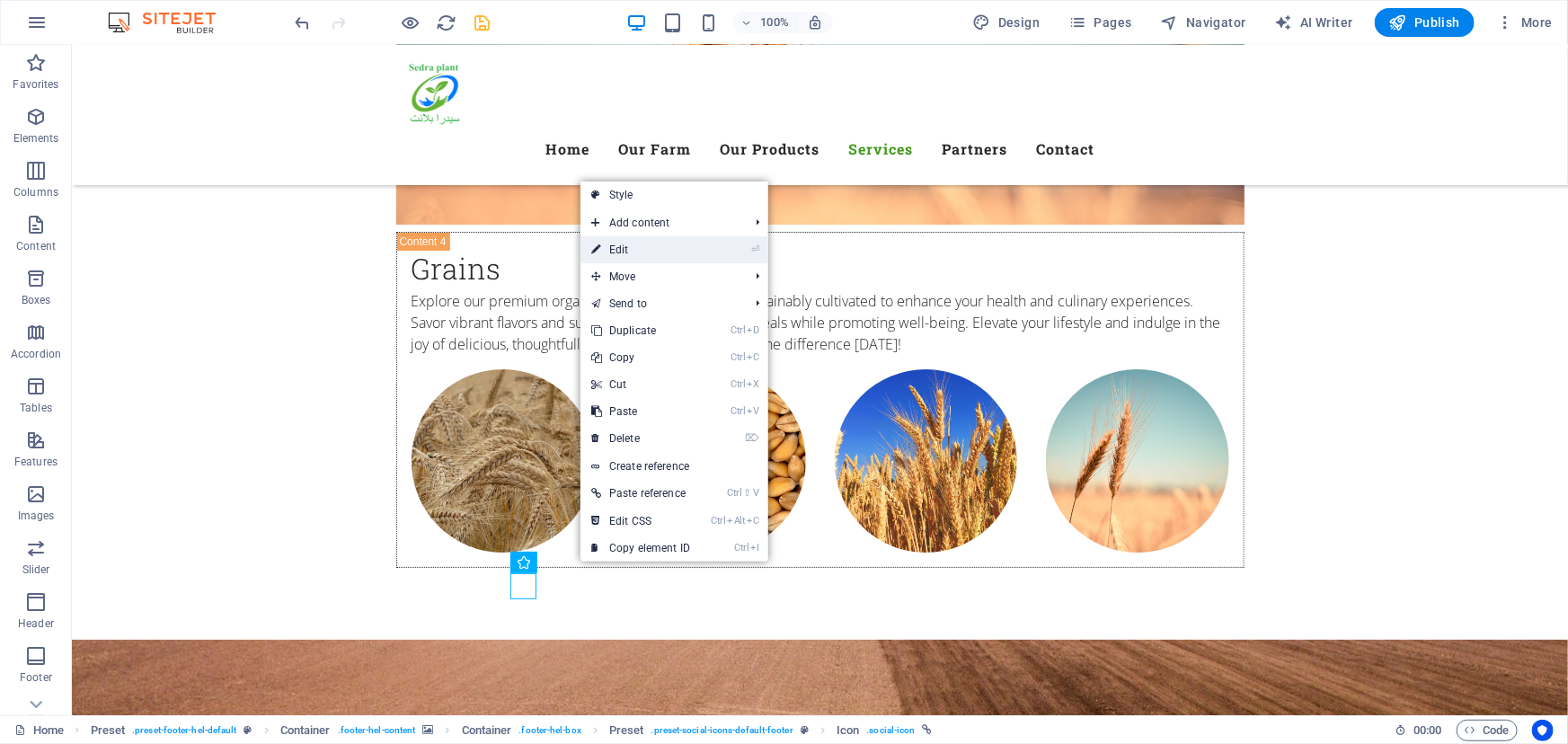
click at [648, 250] on link "⏎ Edit" at bounding box center [641, 250] width 121 height 27
select select "xMidYMid"
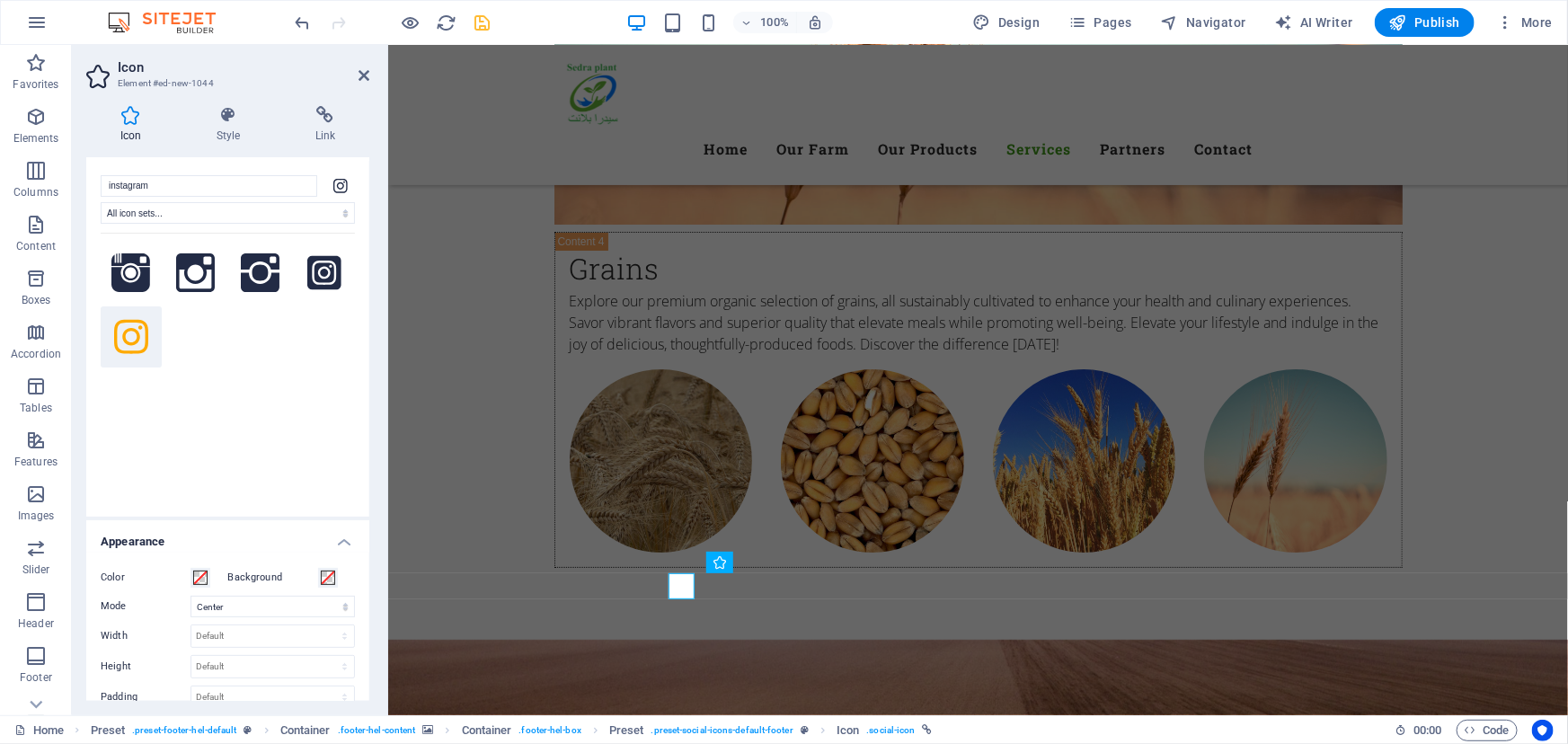
scroll to position [0, 0]
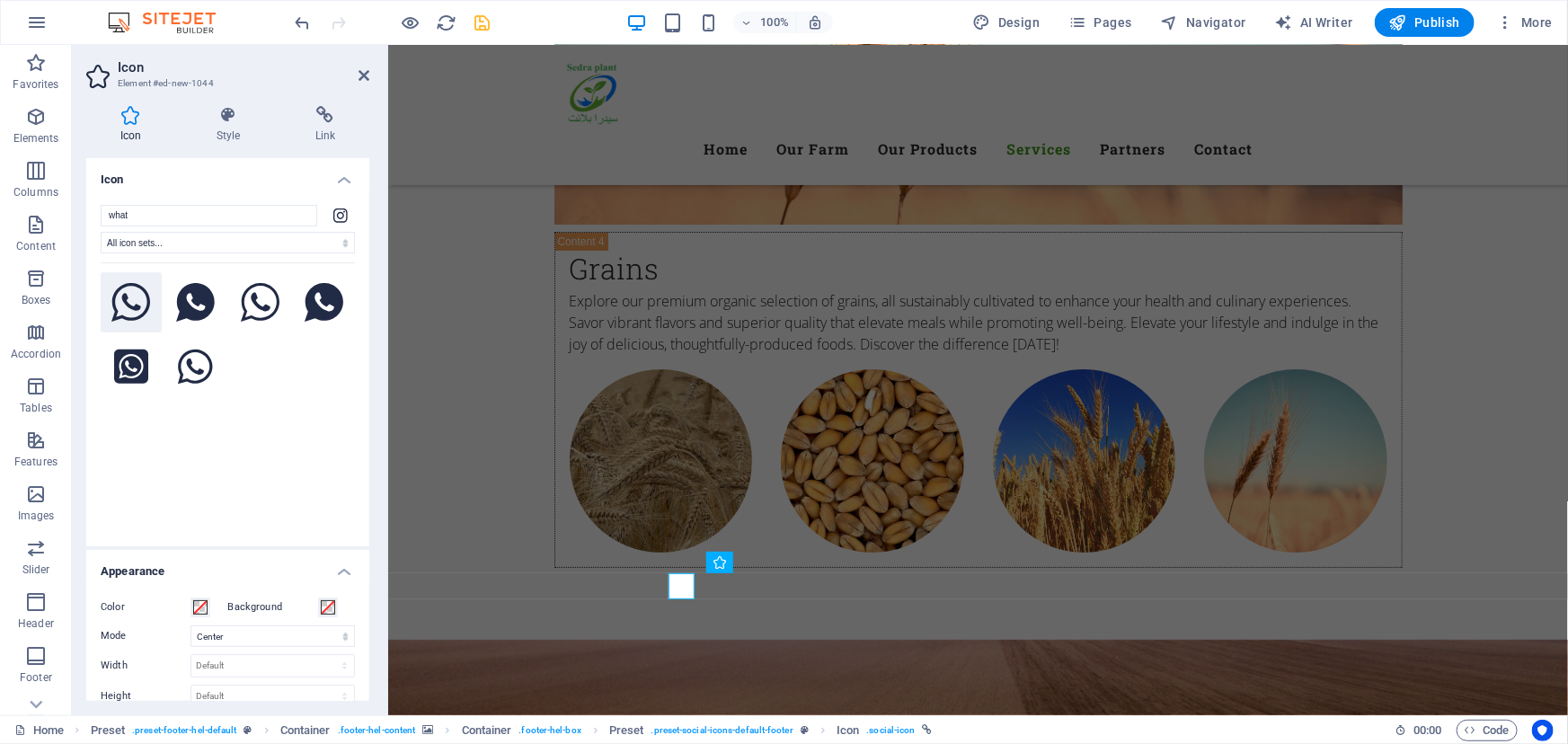
type input "what"
click at [135, 310] on icon at bounding box center [131, 303] width 40 height 40
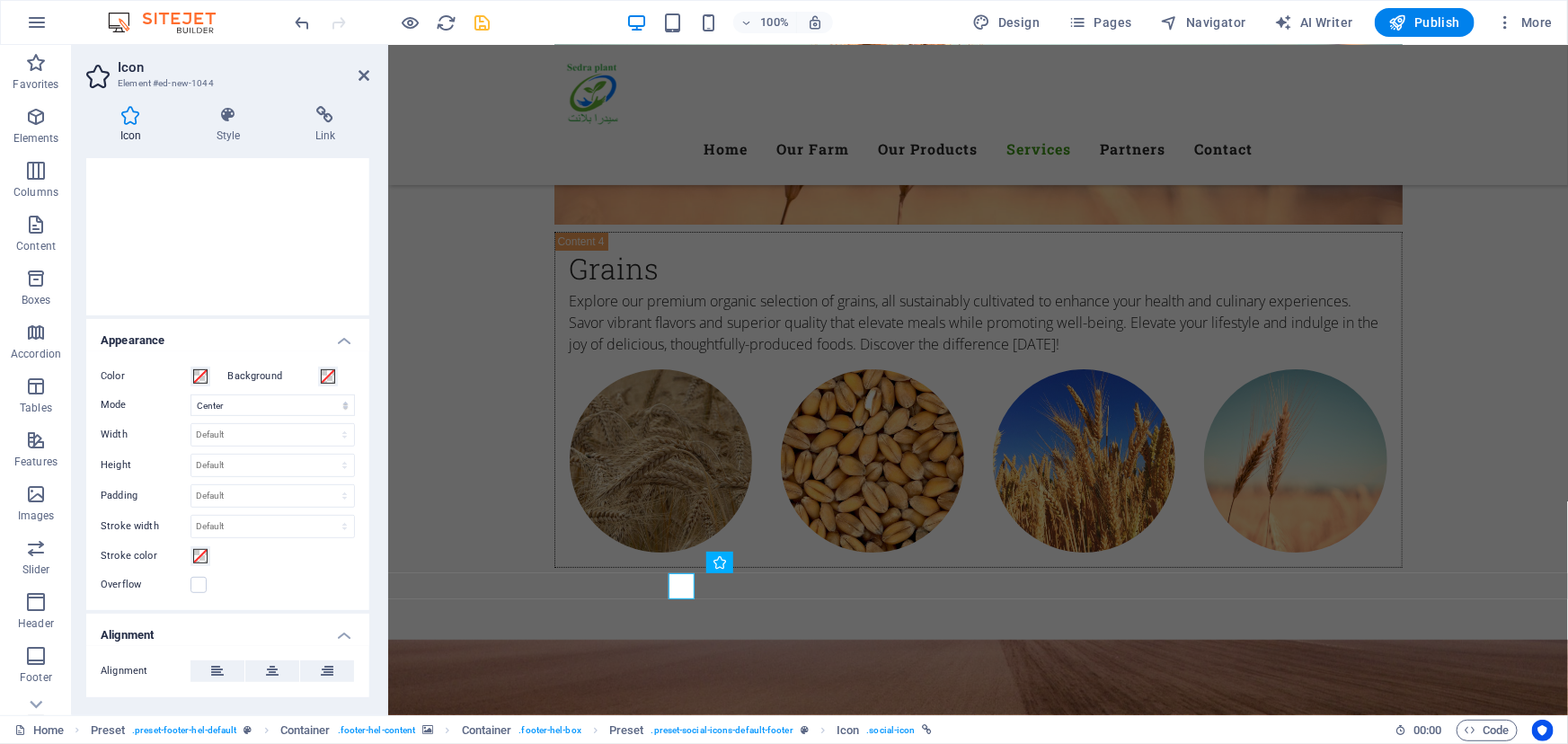
scroll to position [244, 0]
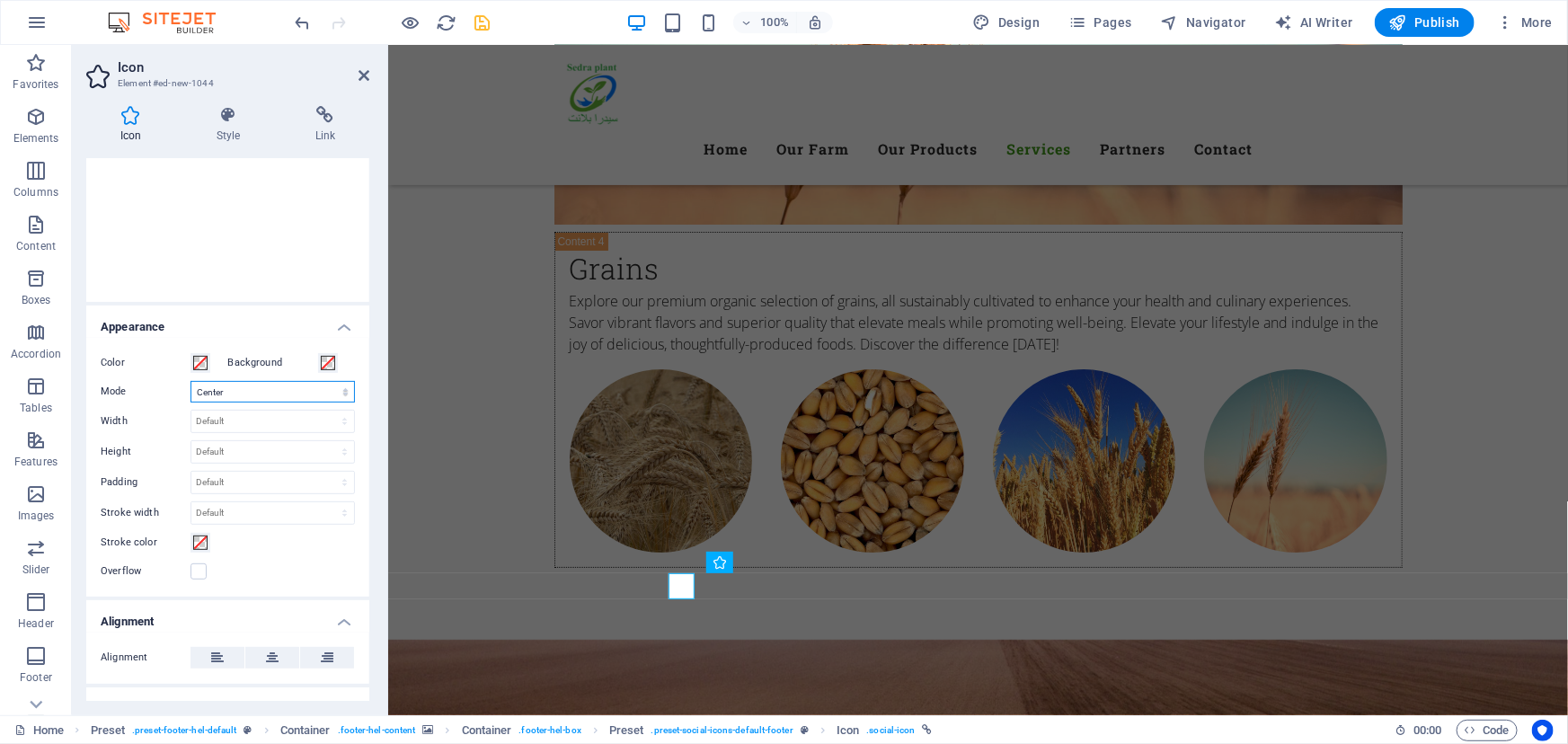
click at [236, 389] on select "Scale Left Center Right" at bounding box center [273, 391] width 164 height 22
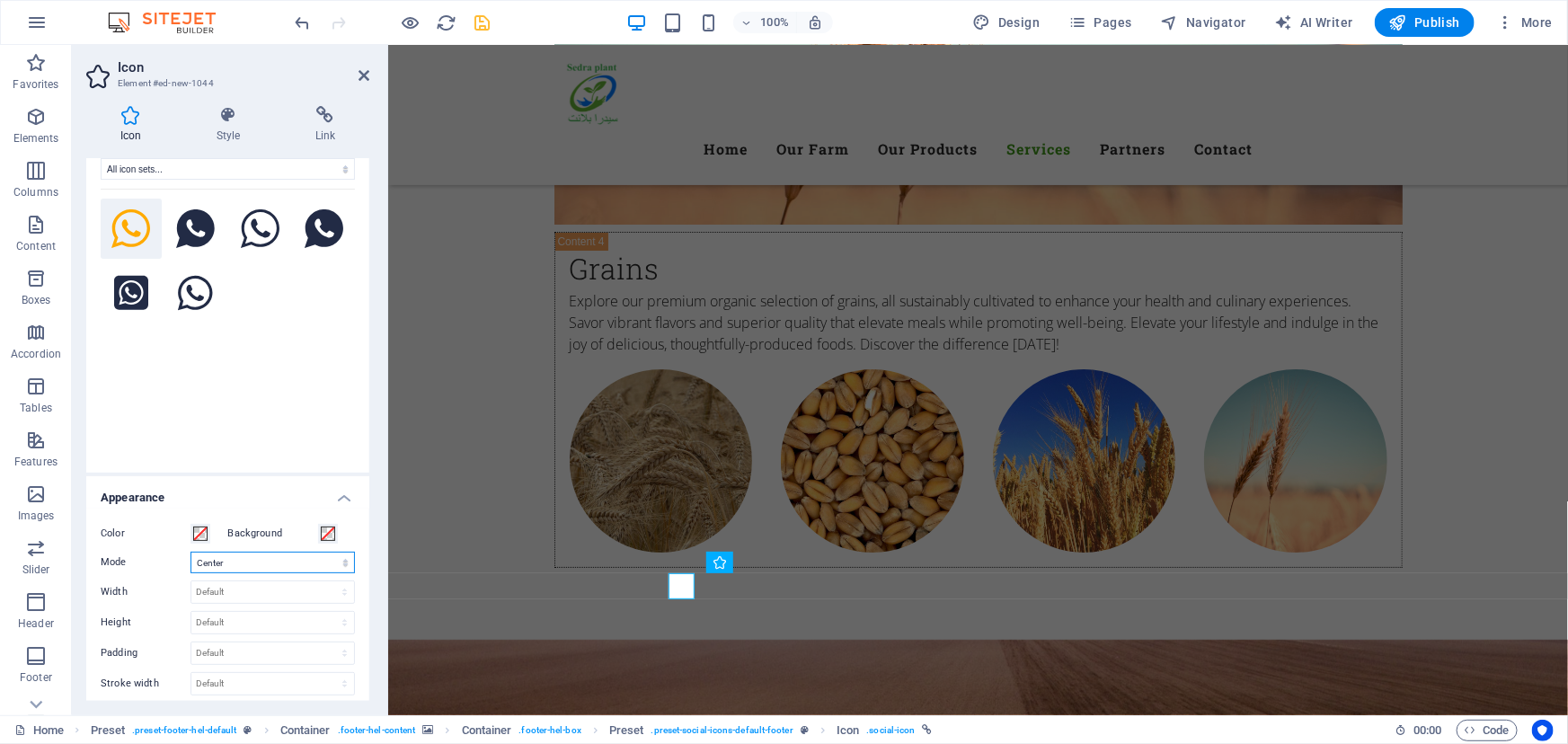
scroll to position [72, 0]
click at [235, 125] on h4 "Style" at bounding box center [231, 124] width 99 height 38
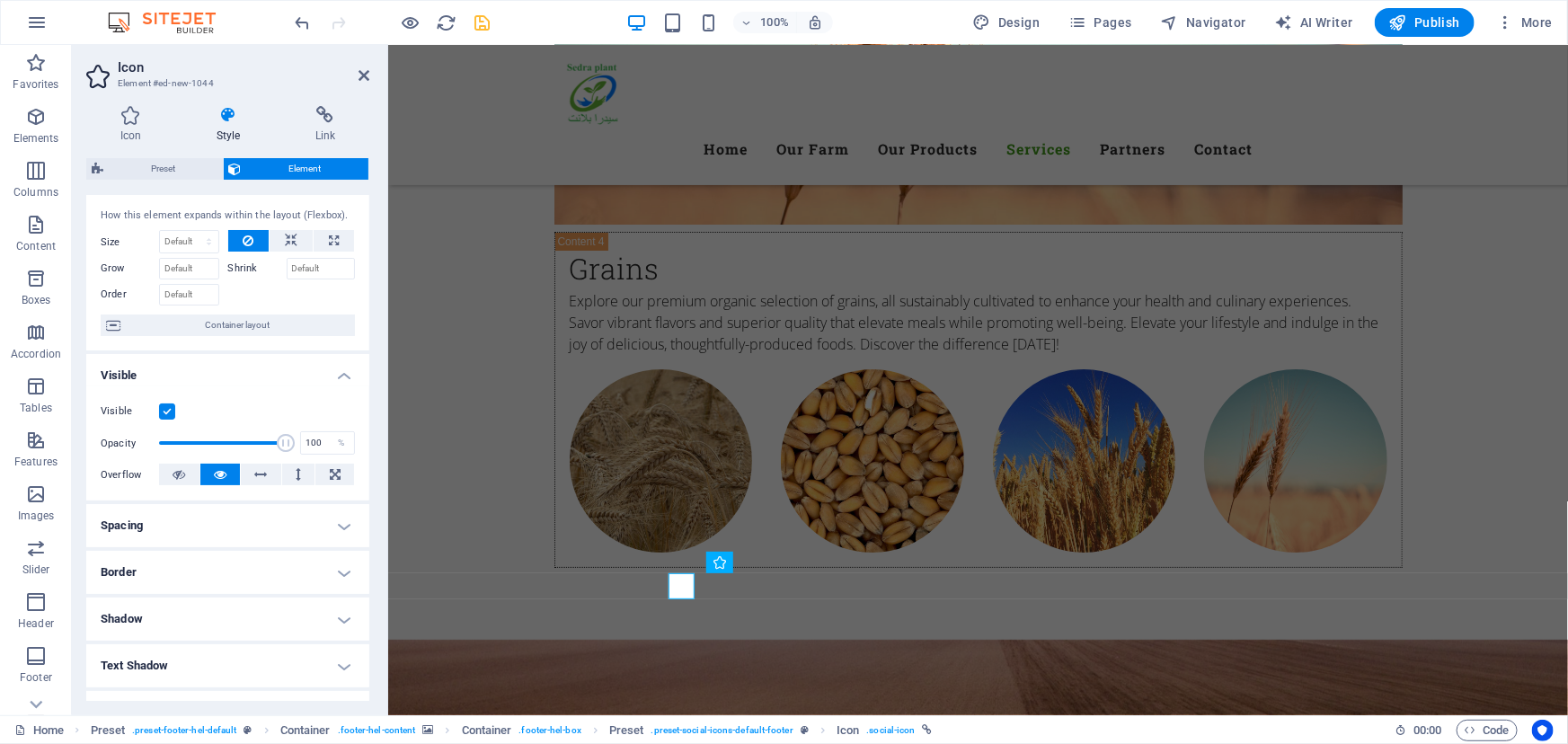
scroll to position [0, 0]
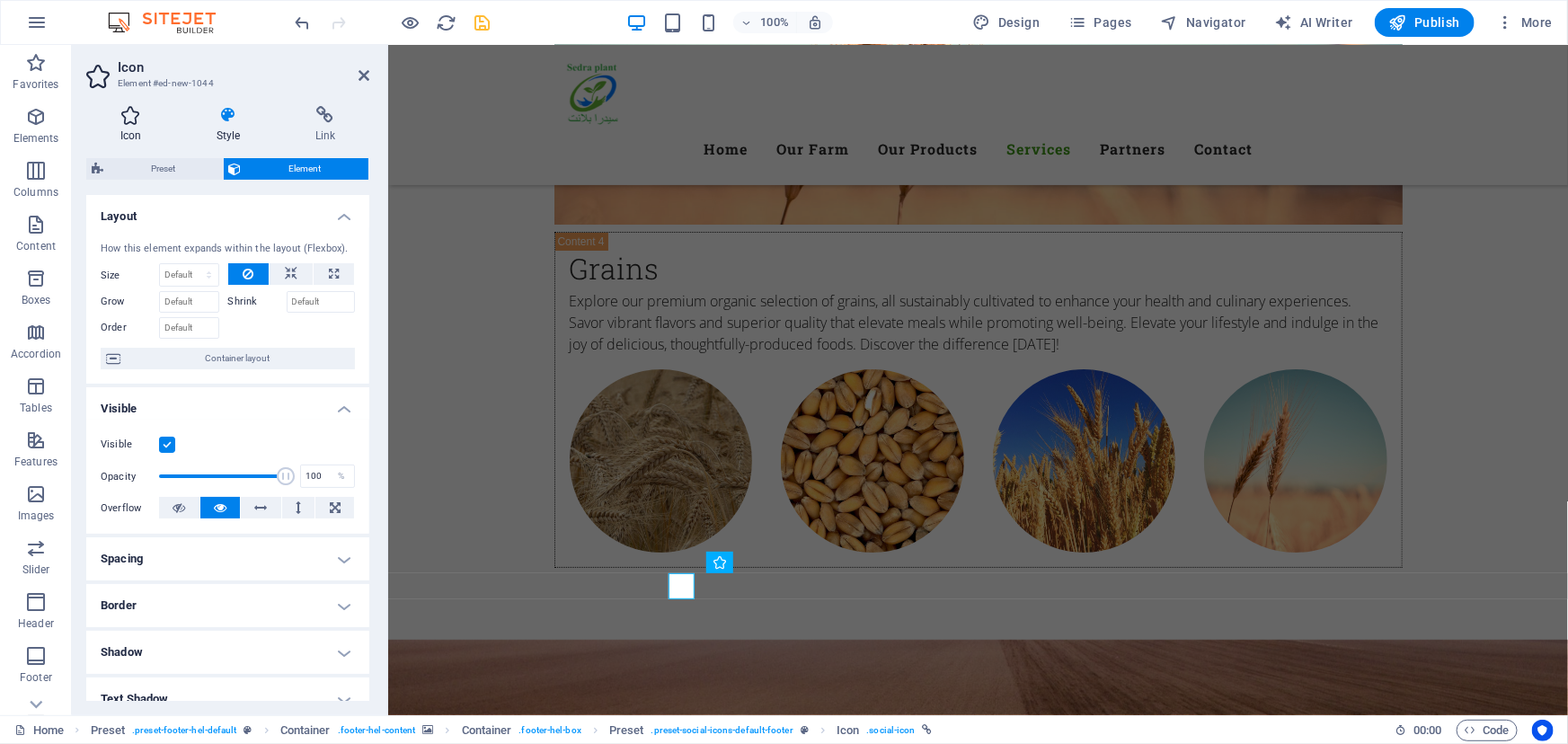
click at [122, 125] on h4 "Icon" at bounding box center [134, 124] width 96 height 38
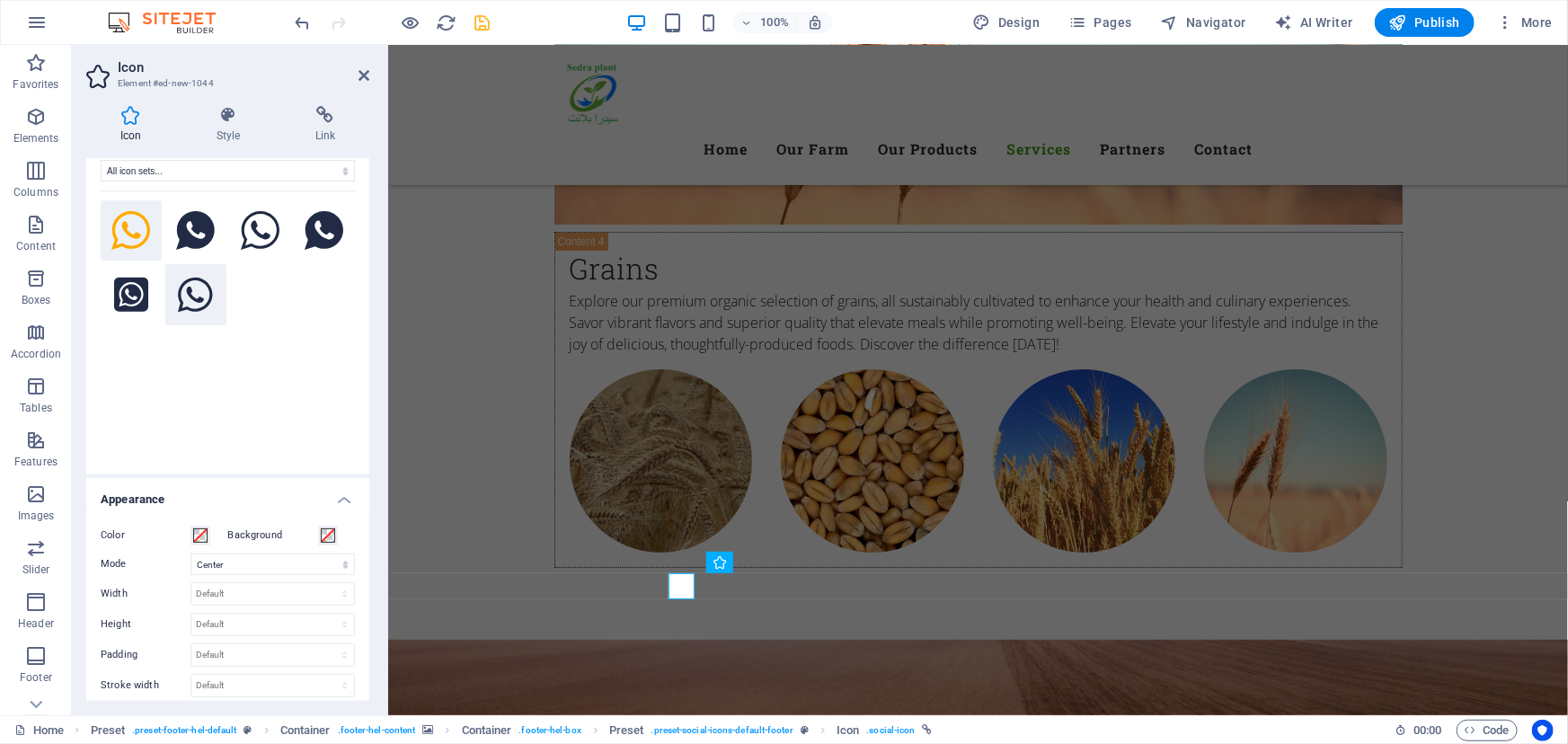
click at [197, 296] on icon at bounding box center [195, 294] width 34 height 40
click at [484, 26] on icon "save" at bounding box center [483, 23] width 21 height 21
checkbox input "false"
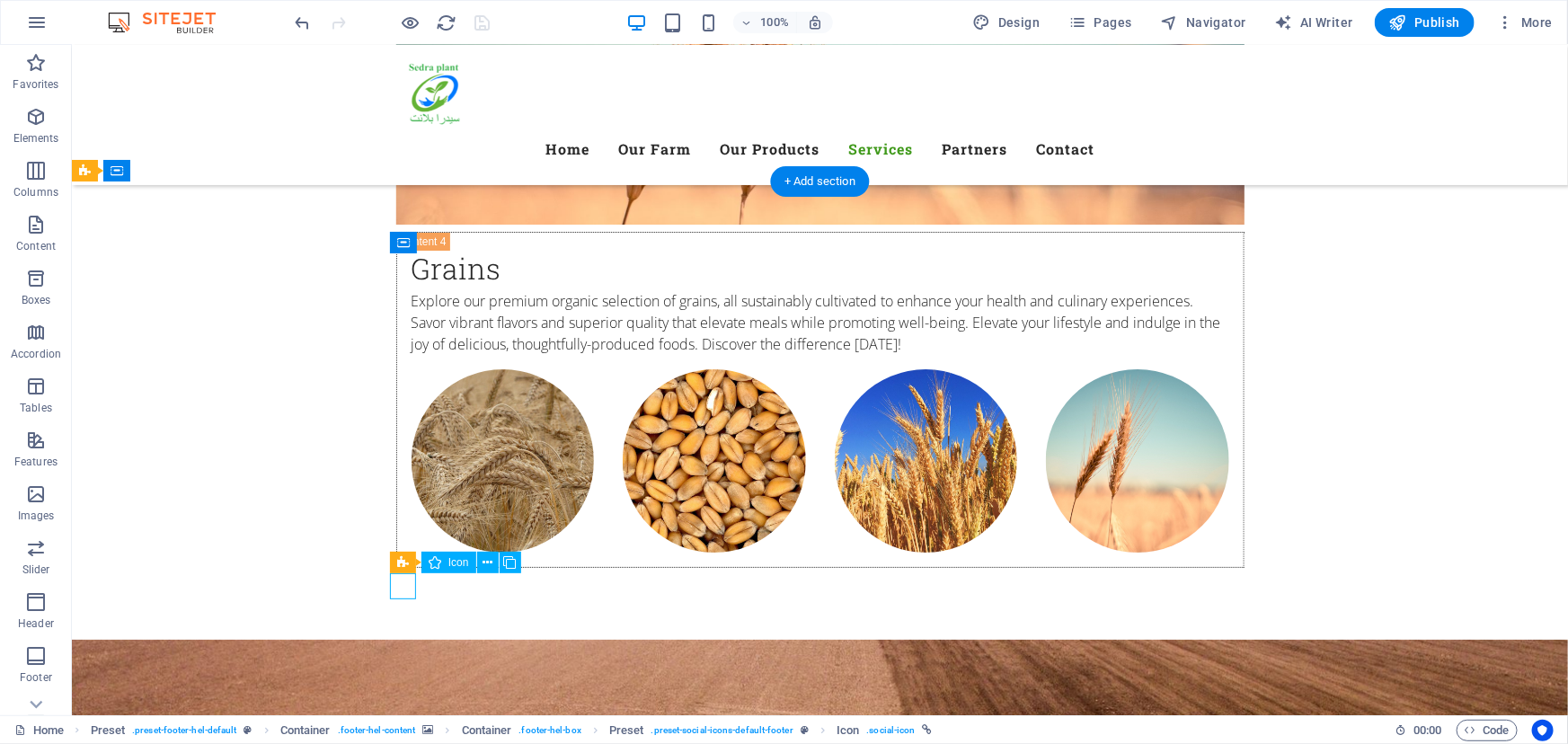
select select "xMidYMid"
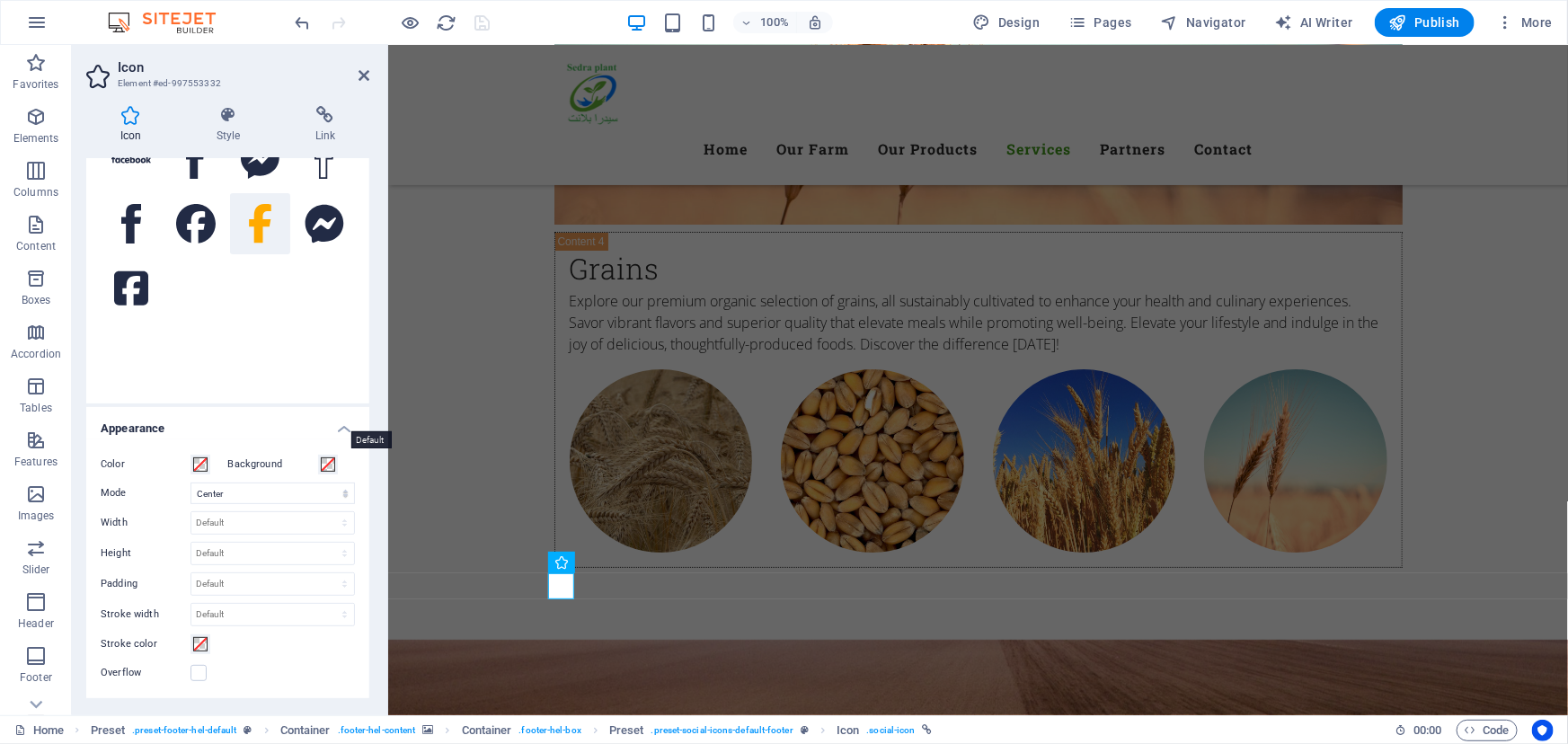
scroll to position [399, 0]
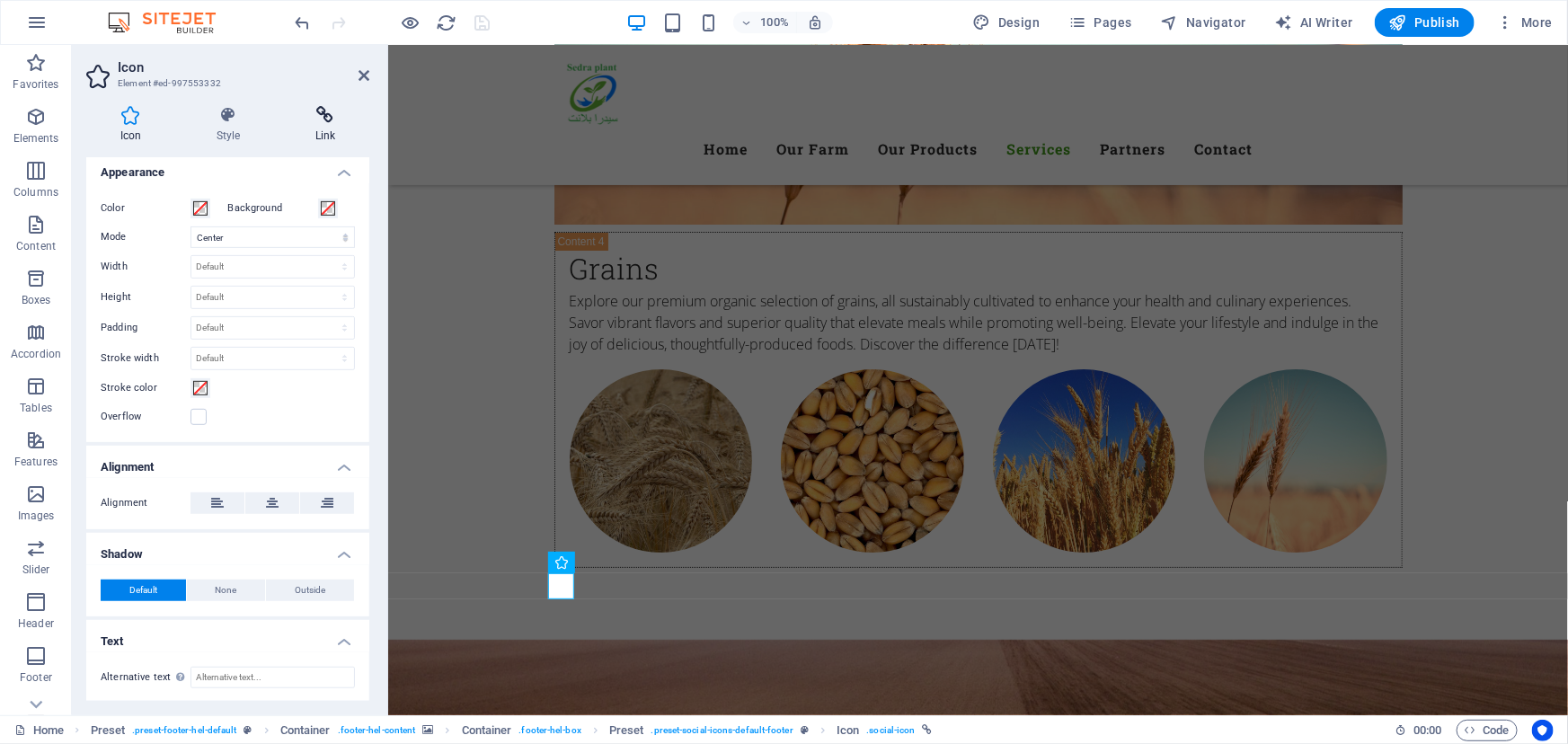
click at [314, 119] on icon at bounding box center [325, 114] width 88 height 18
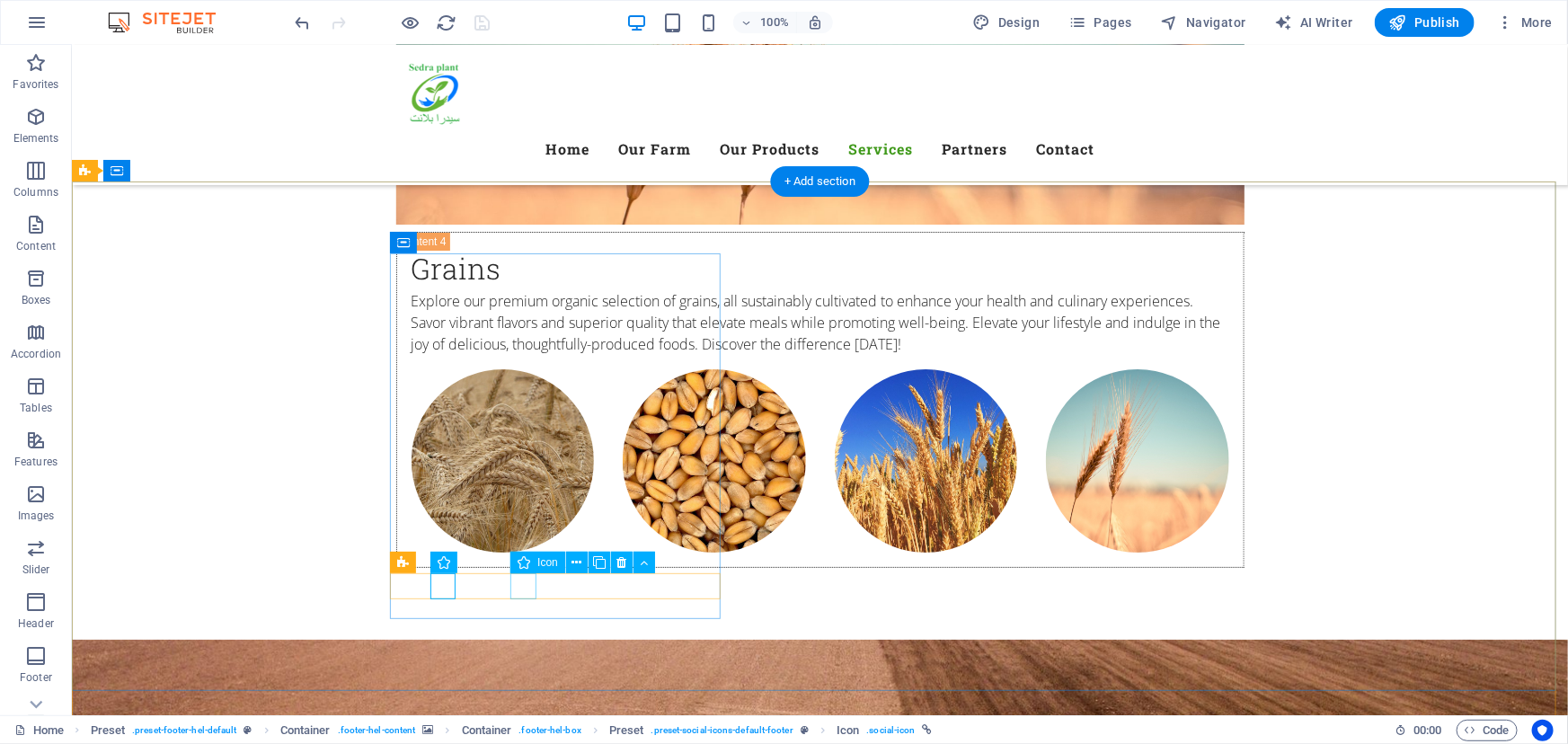
select select "xMidYMid"
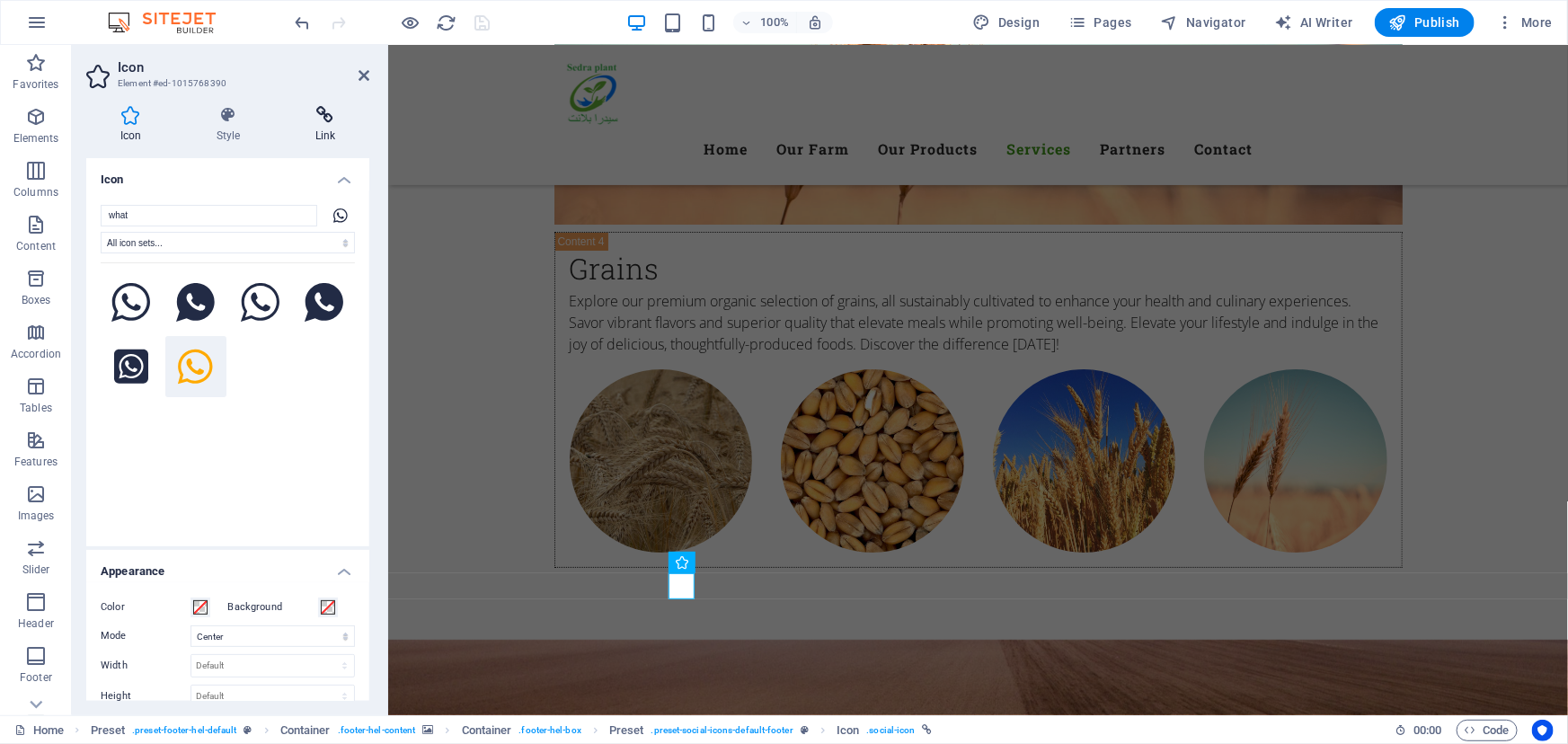
click at [332, 119] on icon at bounding box center [325, 114] width 88 height 18
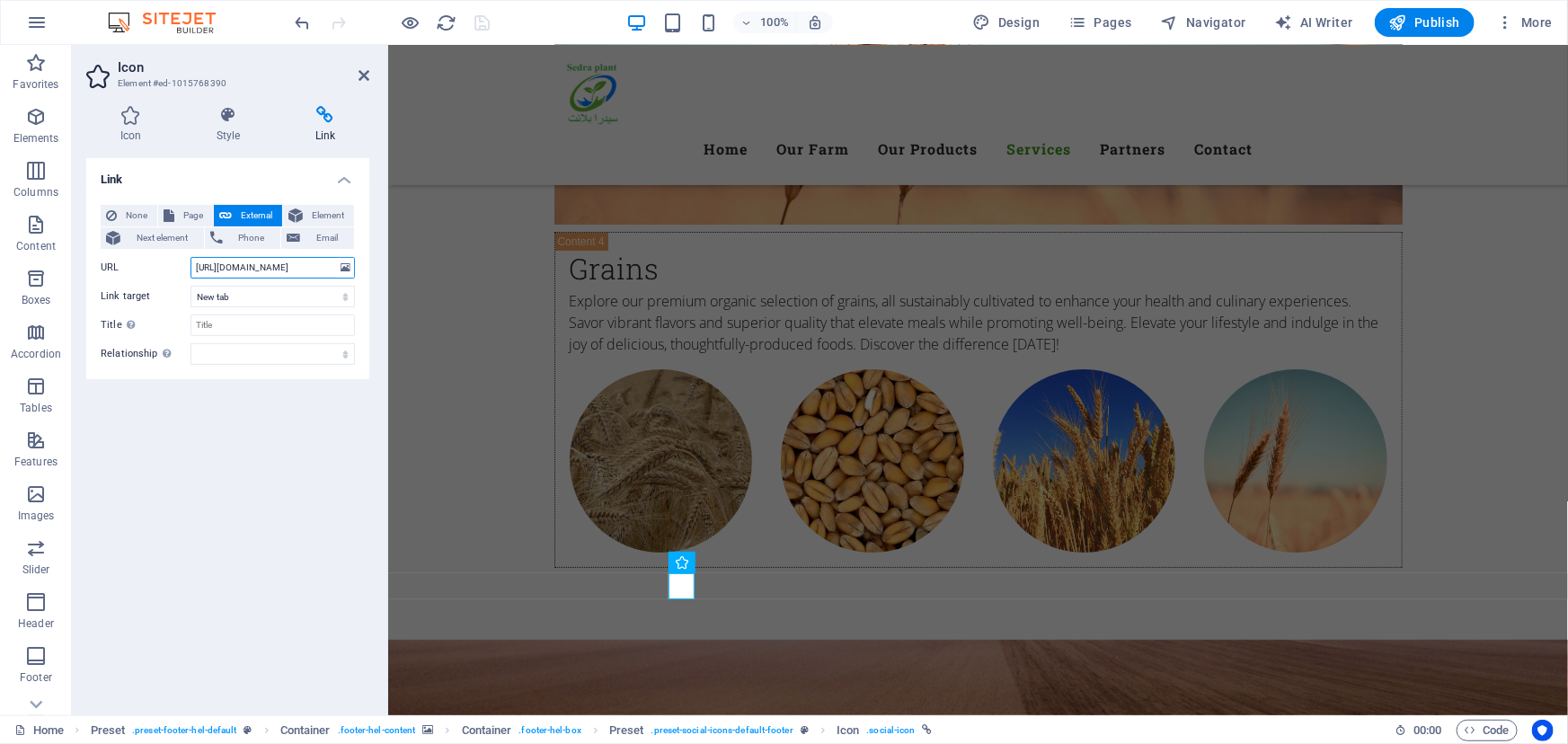
drag, startPoint x: 314, startPoint y: 266, endPoint x: 193, endPoint y: 270, distance: 121.1
click at [193, 270] on input "[URL][DOMAIN_NAME]" at bounding box center [273, 267] width 164 height 22
paste input "[DOMAIN_NAME][URL]<YourPhoneNumber>?"
drag, startPoint x: 246, startPoint y: 264, endPoint x: 324, endPoint y: 264, distance: 78.0
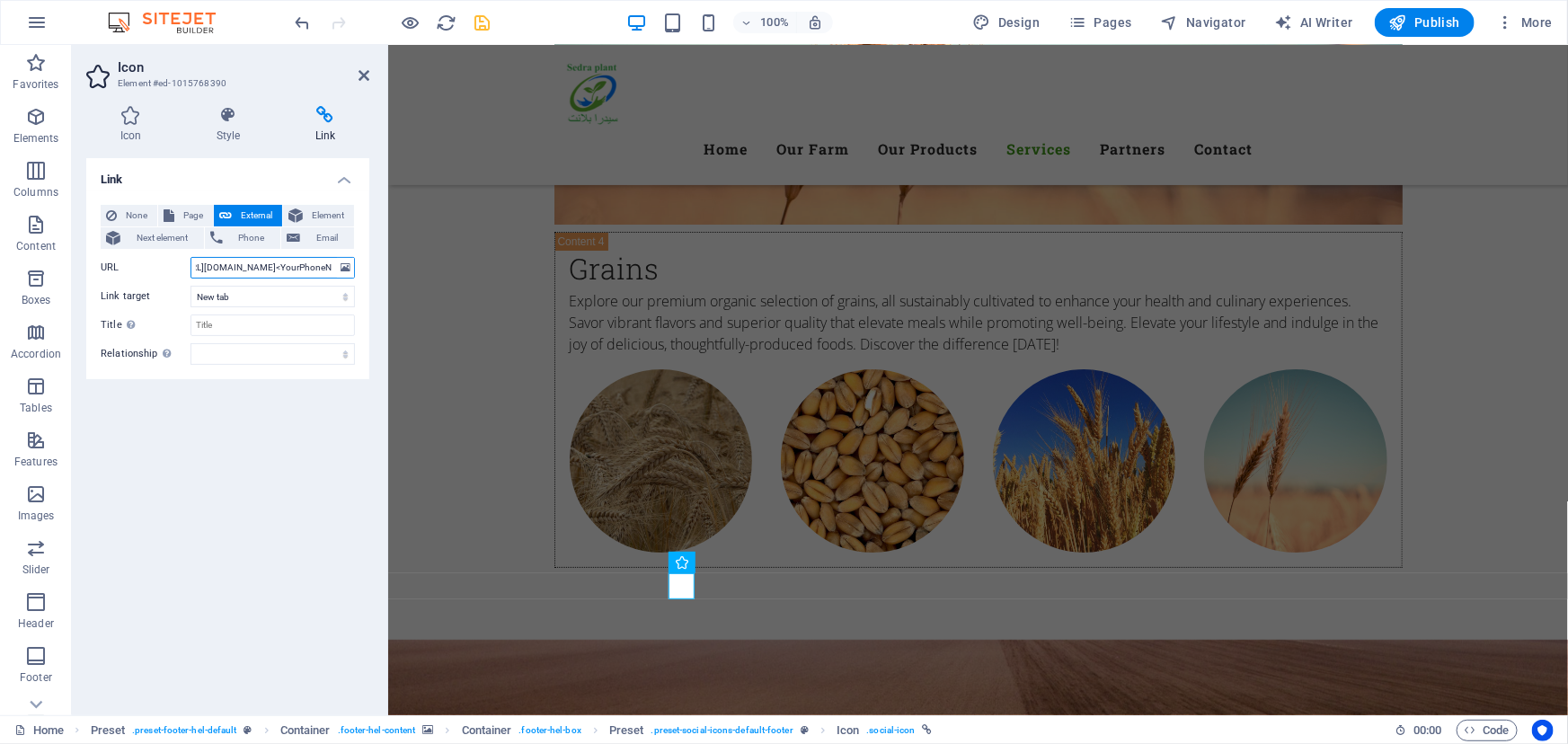
click at [324, 264] on input "[URL][DOMAIN_NAME]<YourPhoneNumber>?" at bounding box center [273, 267] width 164 height 22
type input "[URL][DOMAIN_NAME]<>?"
click at [288, 262] on input "[URL][DOMAIN_NAME]<>?" at bounding box center [273, 267] width 164 height 22
drag, startPoint x: 291, startPoint y: 265, endPoint x: 49, endPoint y: 264, distance: 242.0
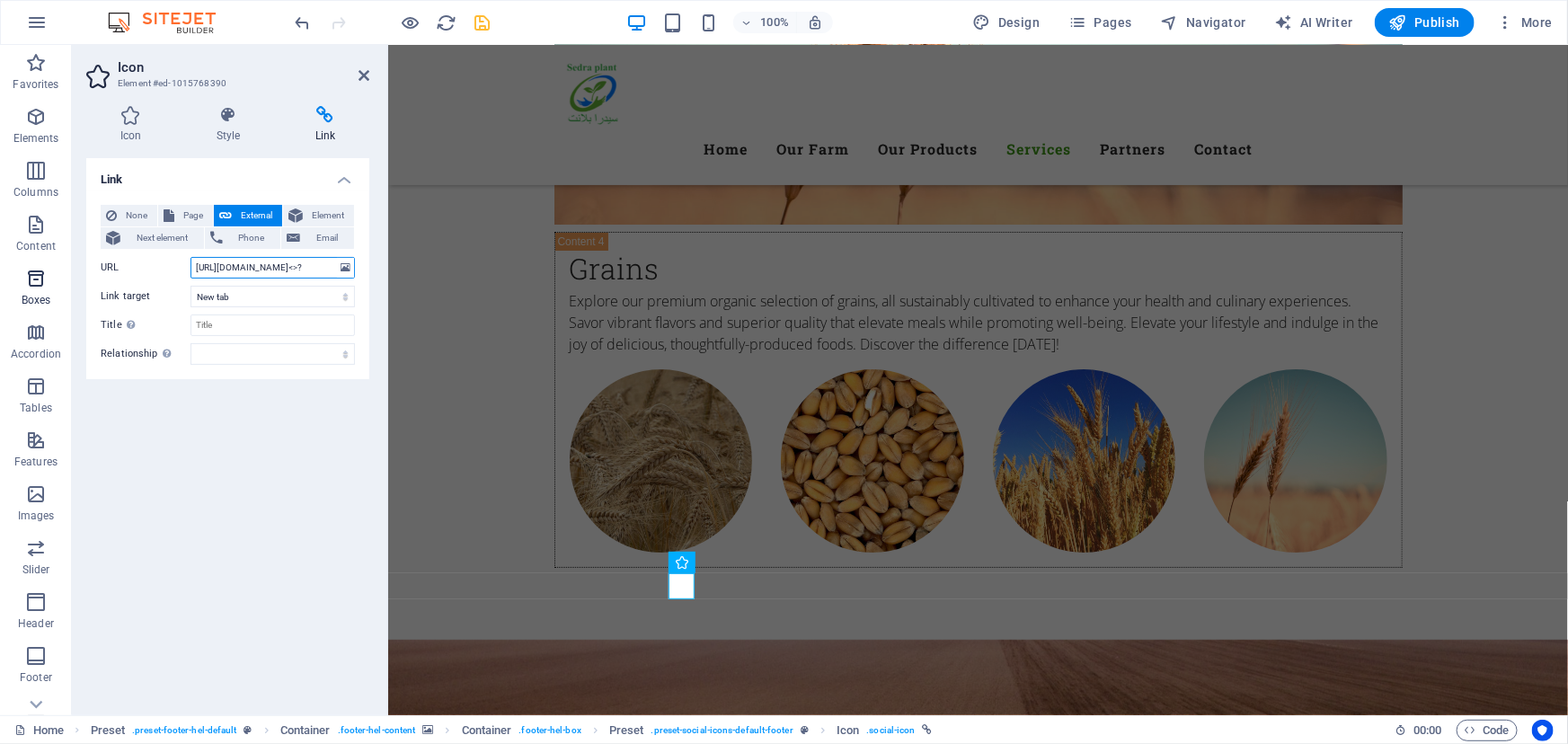
click at [49, 264] on section "Favorites Elements Columns Content Boxes Accordion Tables Features Images Slide…" at bounding box center [784, 380] width 1568 height 670
paste input "[URL][DOMAIN_NAME]<YourPhoneNumber>?"
click at [297, 265] on input "[URL][DOMAIN_NAME]<YourPhoneNumber>?" at bounding box center [273, 267] width 164 height 22
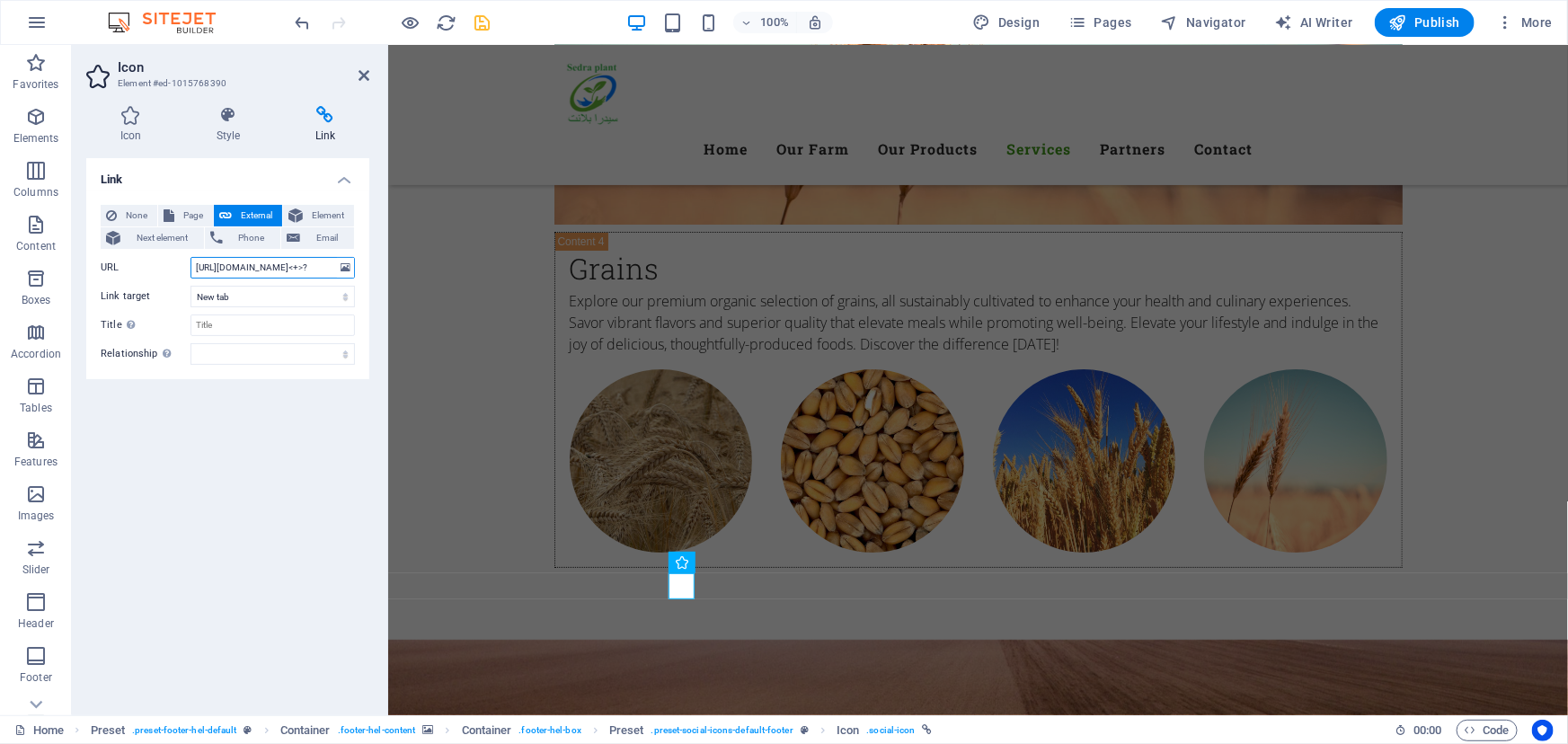
scroll to position [0, 0]
type input "[URL][DOMAIN_NAME]<[PHONE_NUMBER]>?"
click at [256, 301] on select "New tab Same tab Overlay" at bounding box center [273, 296] width 164 height 22
click at [483, 25] on icon "save" at bounding box center [483, 23] width 21 height 21
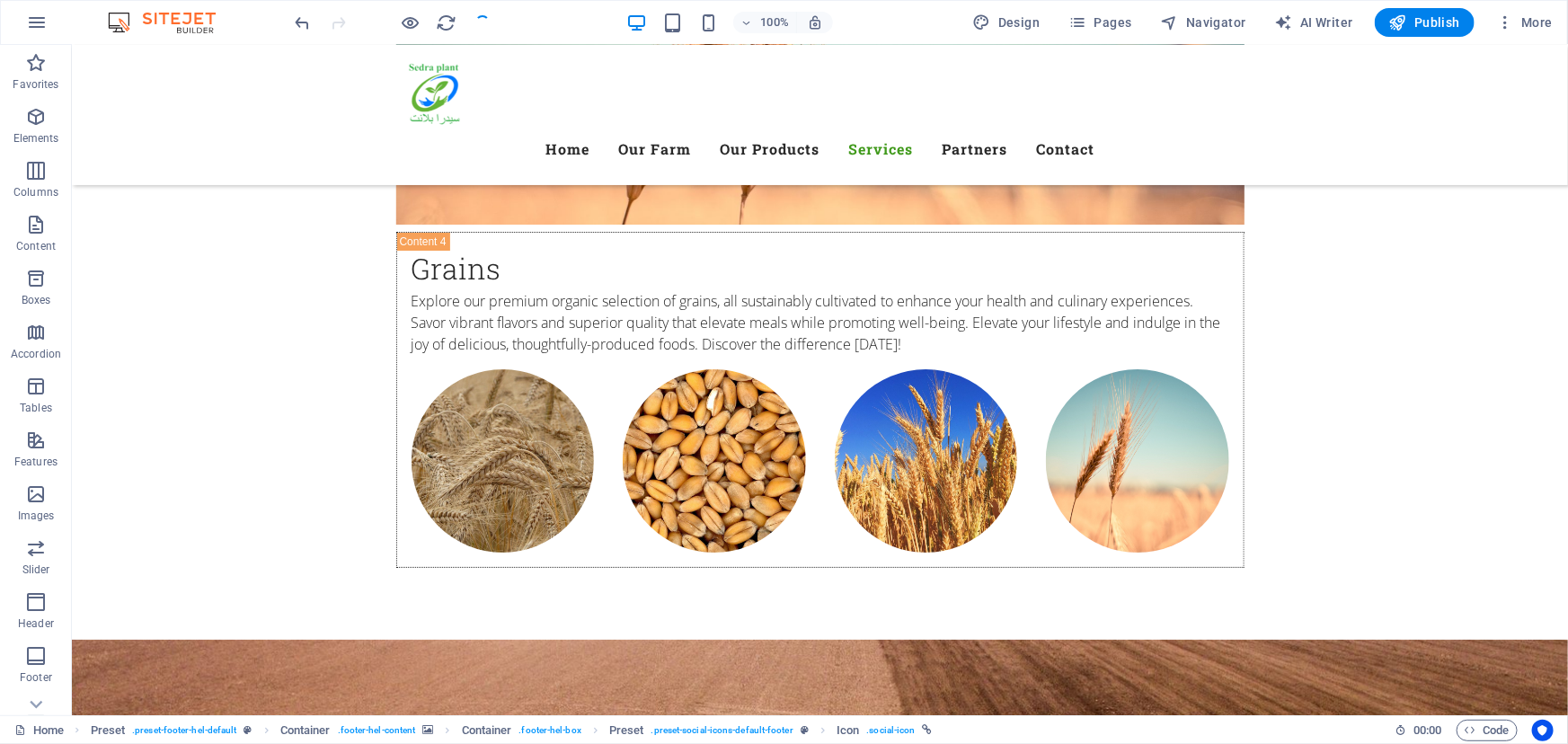
checkbox input "false"
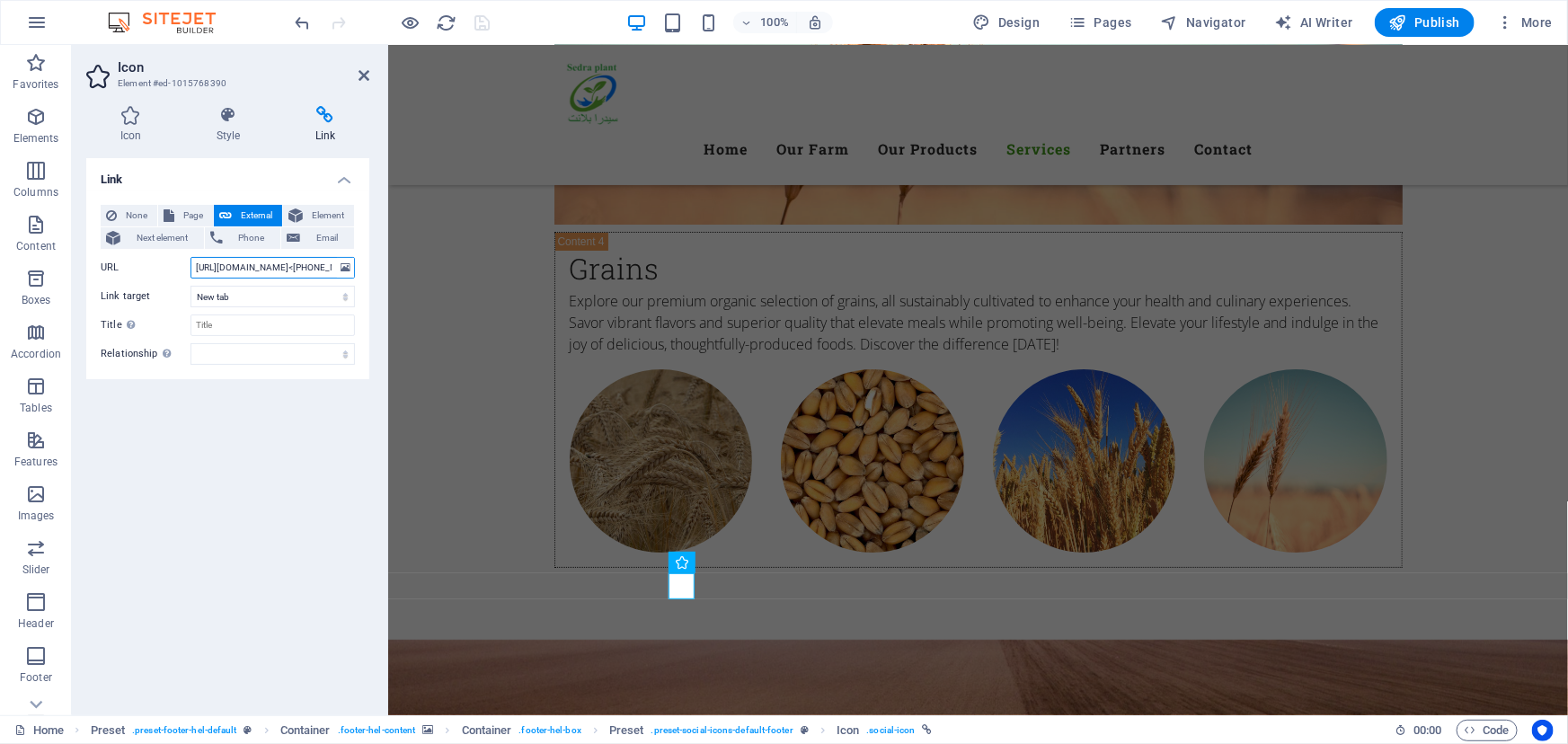
scroll to position [0, 3]
drag, startPoint x: 268, startPoint y: 268, endPoint x: 320, endPoint y: 260, distance: 52.6
click at [320, 260] on input "[URL][DOMAIN_NAME]<[PHONE_NUMBER]>?" at bounding box center [273, 267] width 164 height 22
type input "[URL][DOMAIN_NAME]<[PHONE_NUMBER]>?"
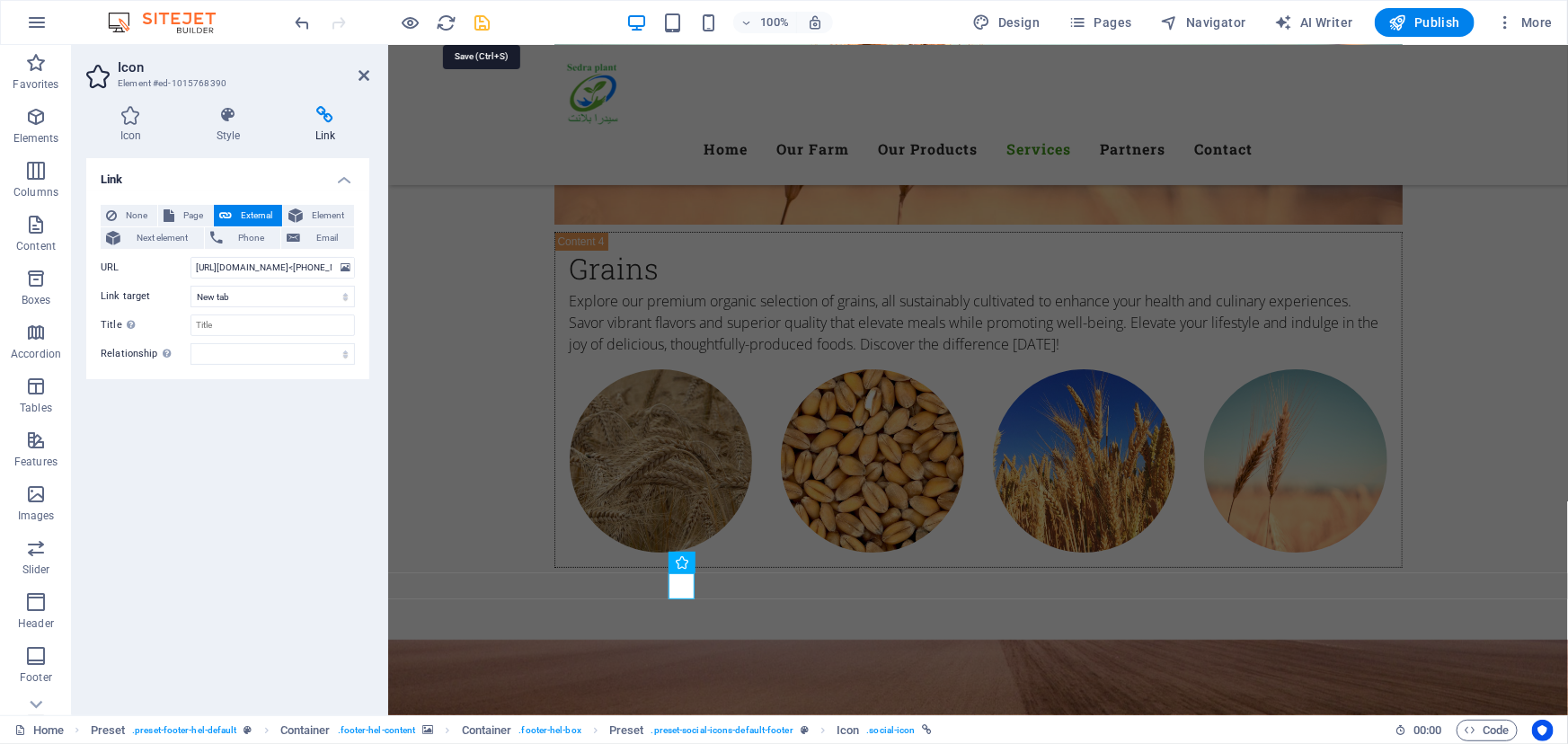
click at [477, 23] on icon "save" at bounding box center [483, 23] width 21 height 21
checkbox input "false"
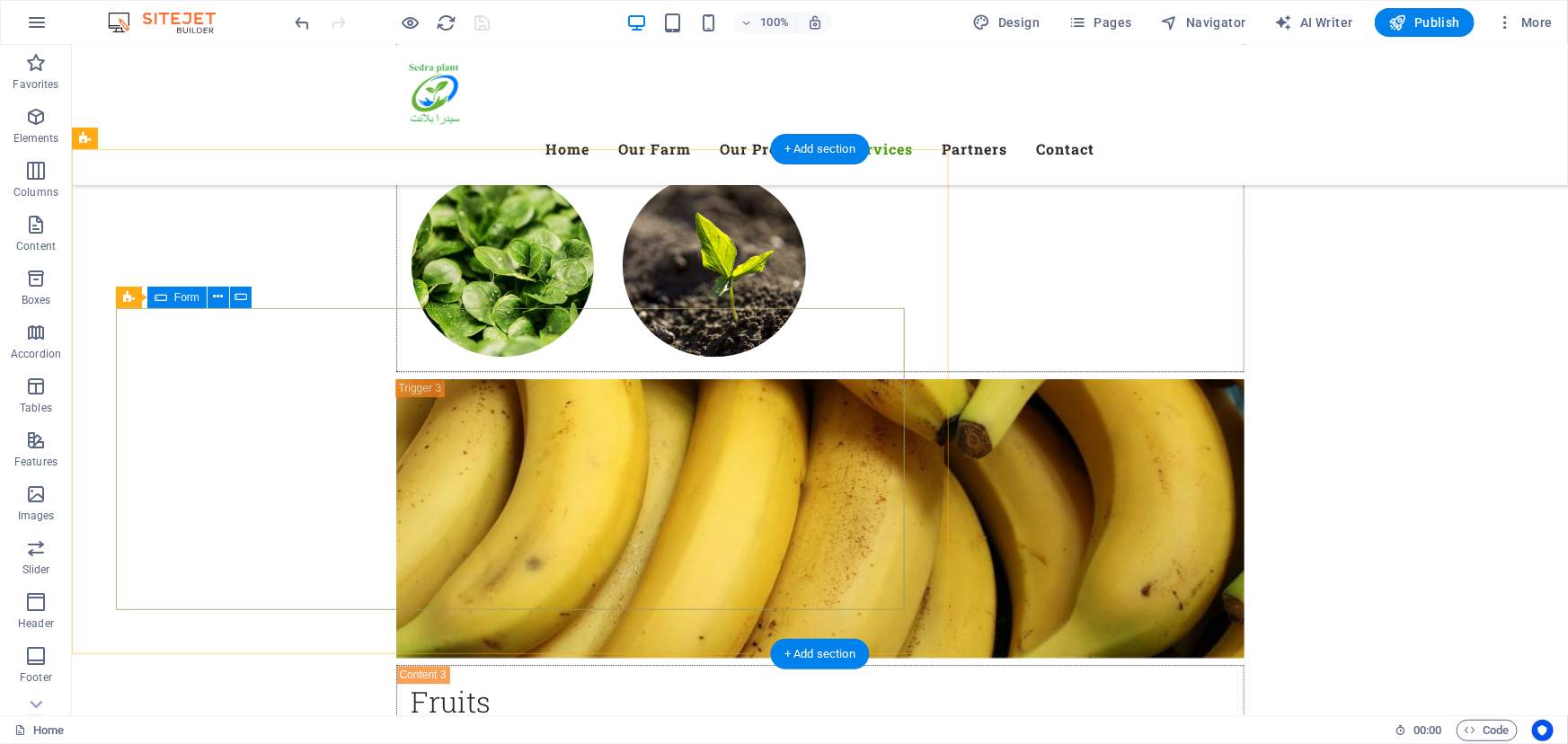
scroll to position [5722, 0]
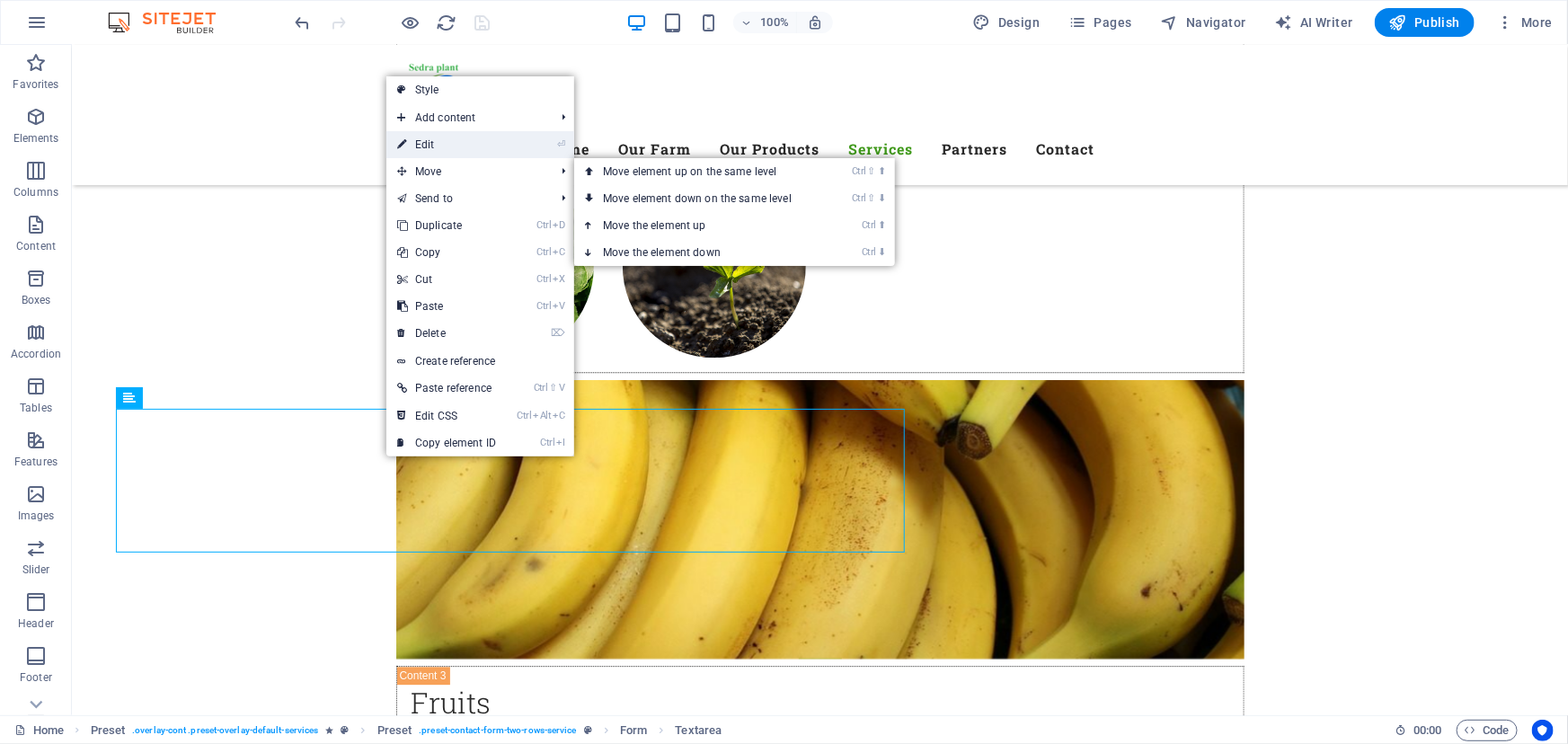
drag, startPoint x: 446, startPoint y: 151, endPoint x: 23, endPoint y: 127, distance: 423.7
click at [446, 151] on link "⏎ Edit" at bounding box center [447, 144] width 121 height 27
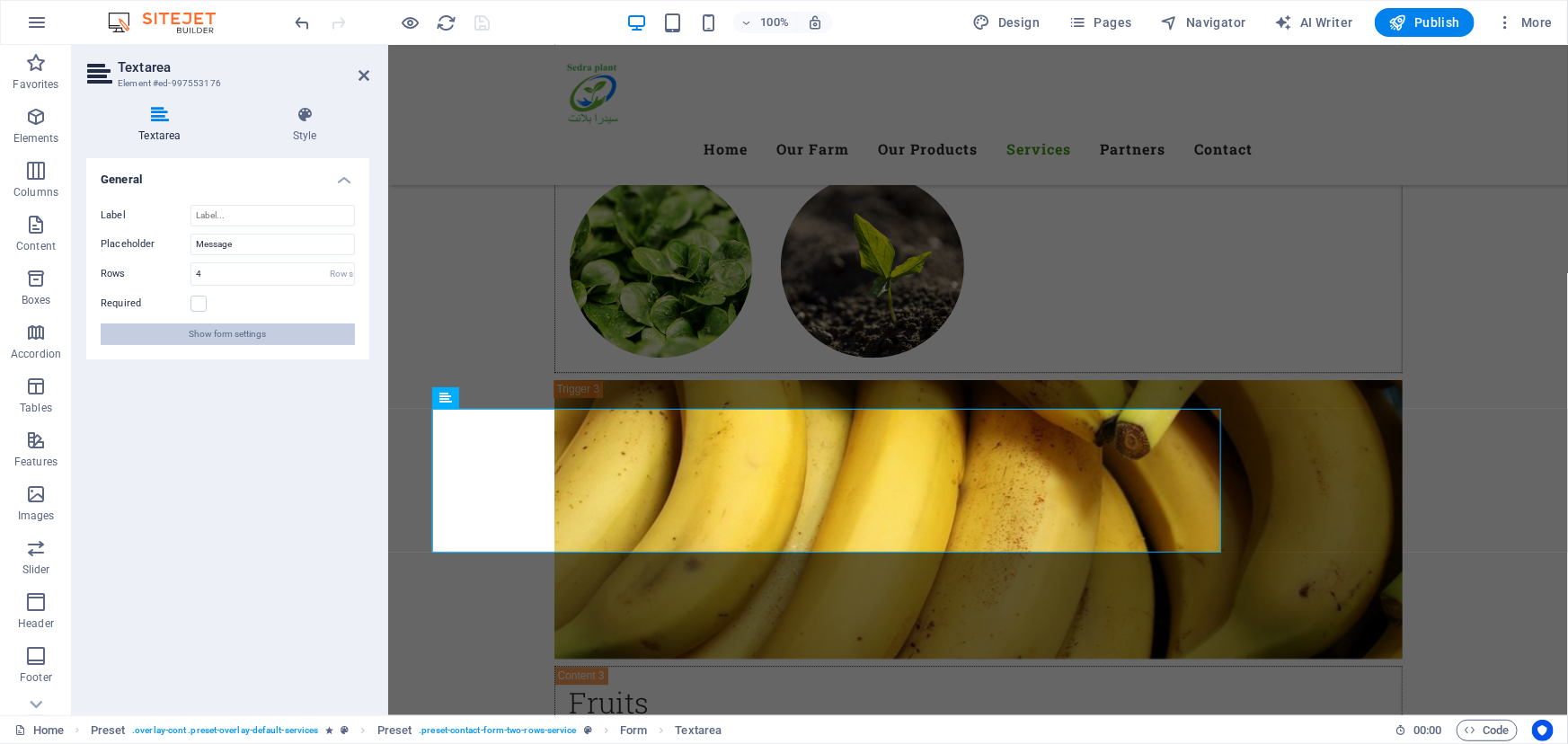
click at [122, 343] on button "Show form settings" at bounding box center [228, 334] width 255 height 22
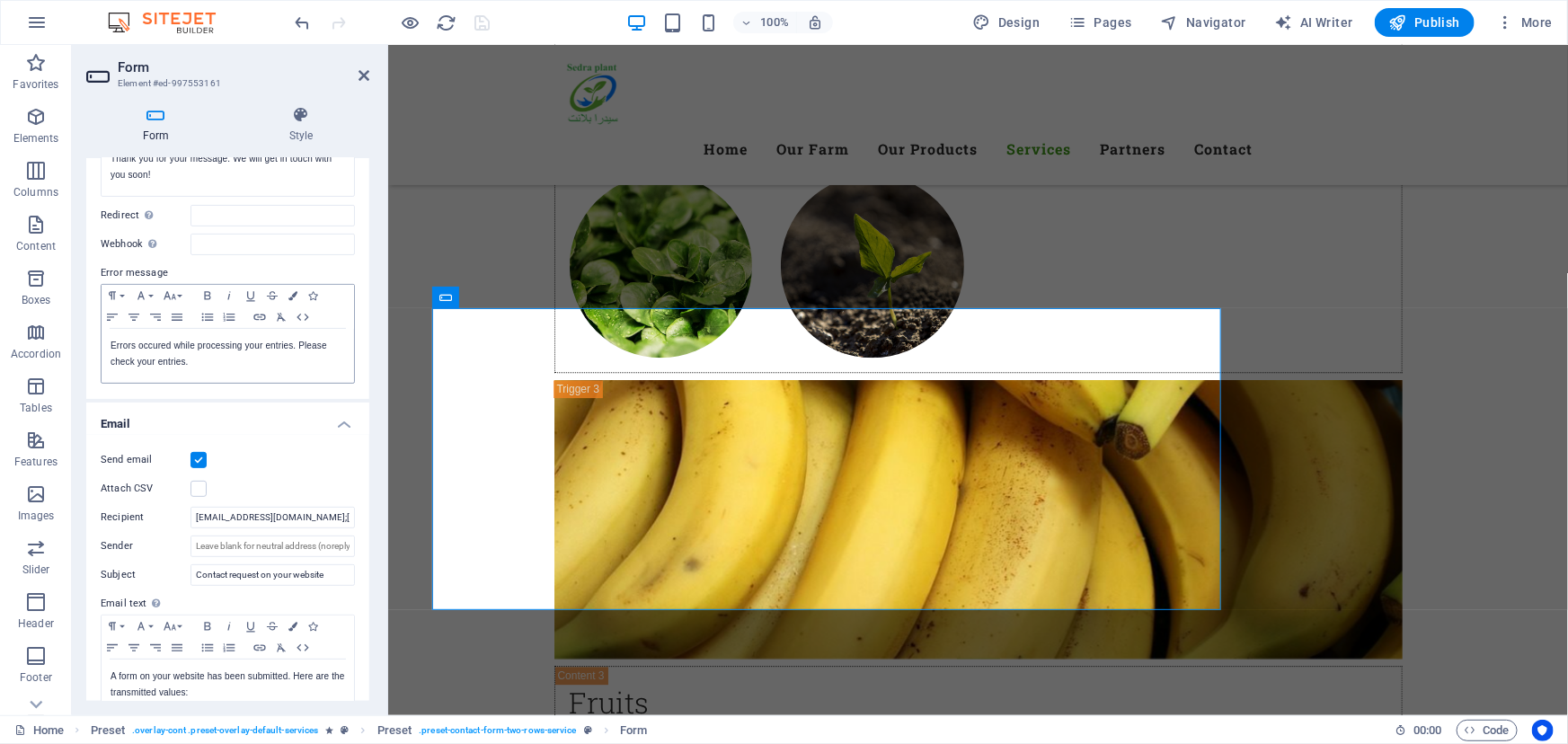
scroll to position [244, 0]
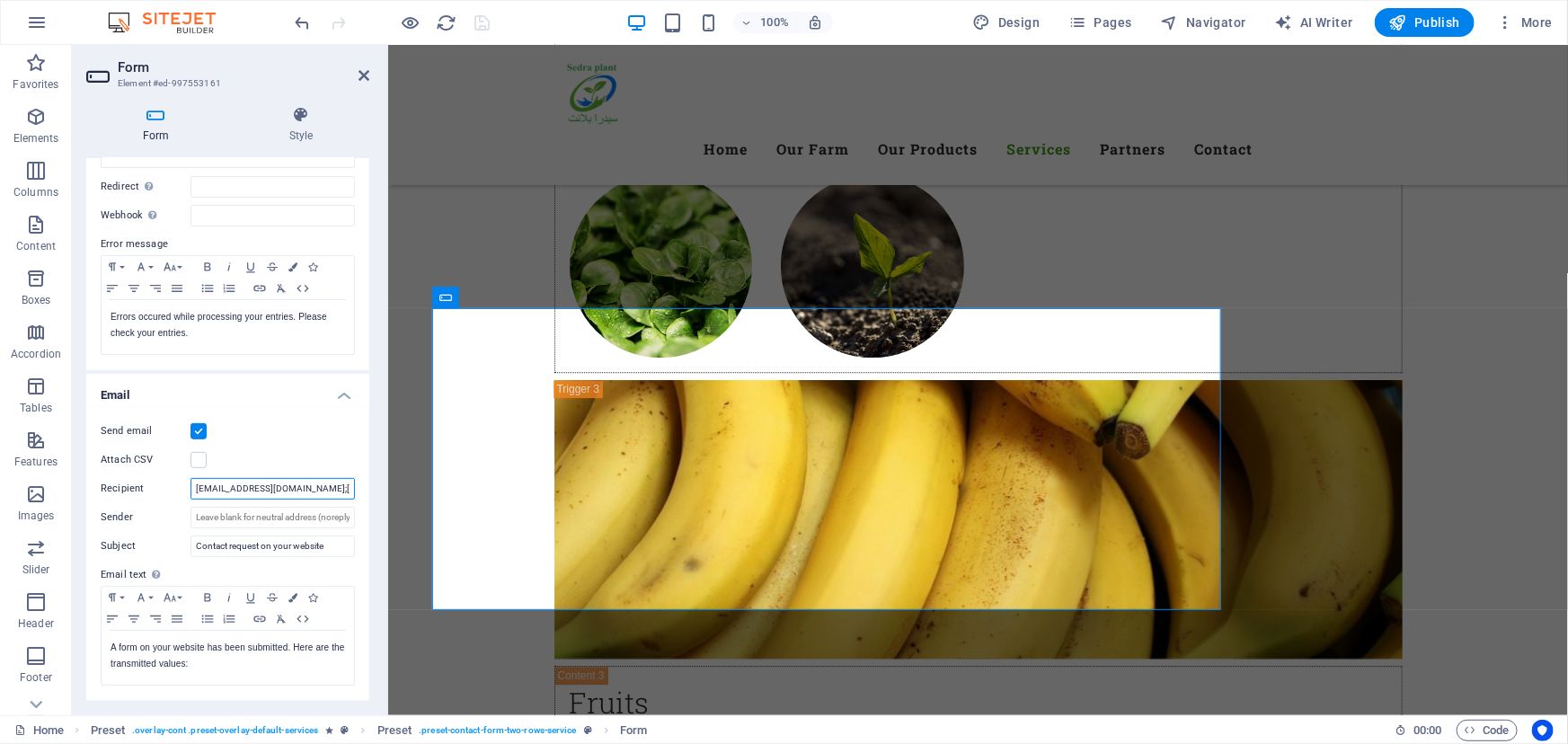
click at [208, 488] on input "[EMAIL_ADDRESS][DOMAIN_NAME];[DOMAIN_NAME][EMAIL_ADDRESS][DOMAIN_NAME]" at bounding box center [273, 488] width 164 height 22
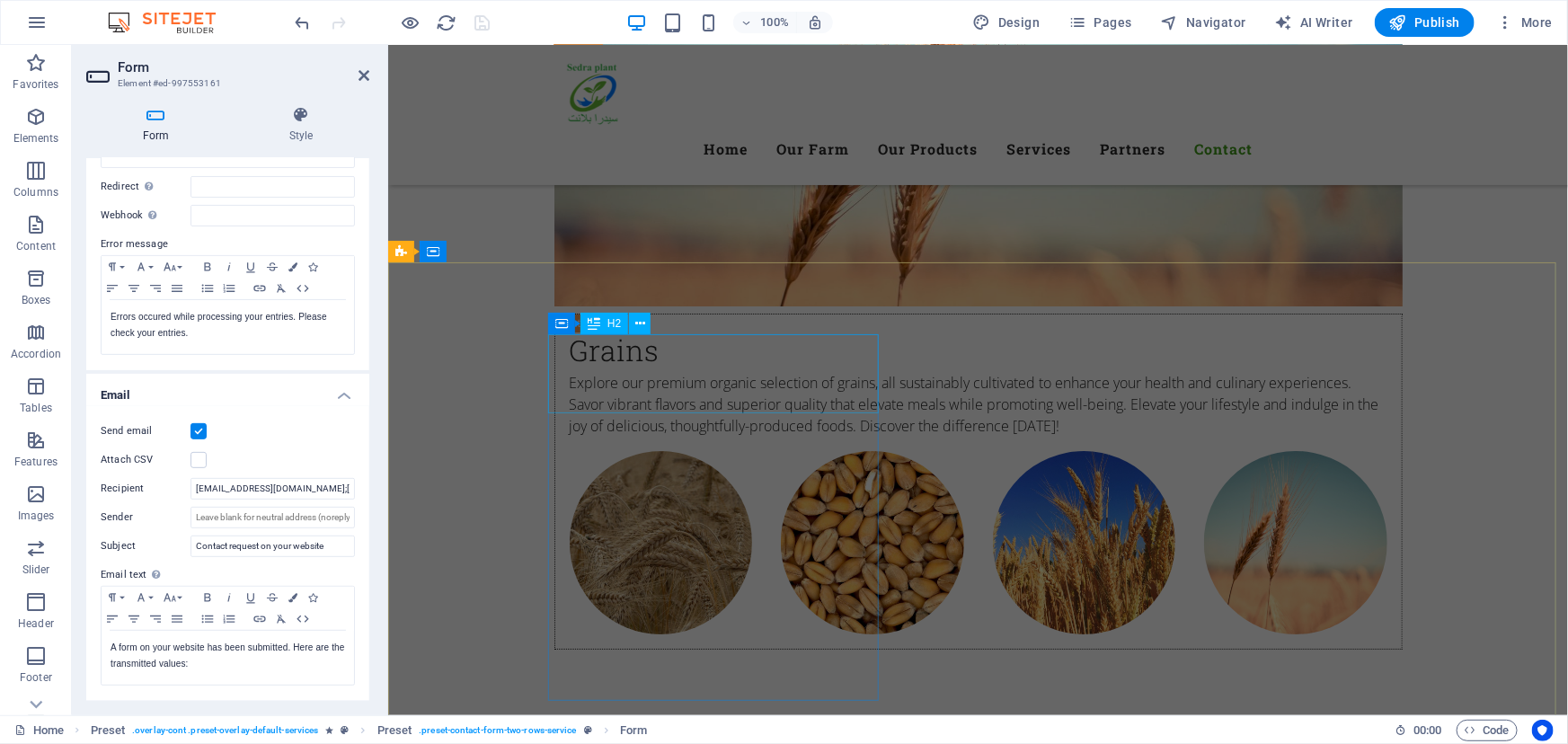
scroll to position [7029, 0]
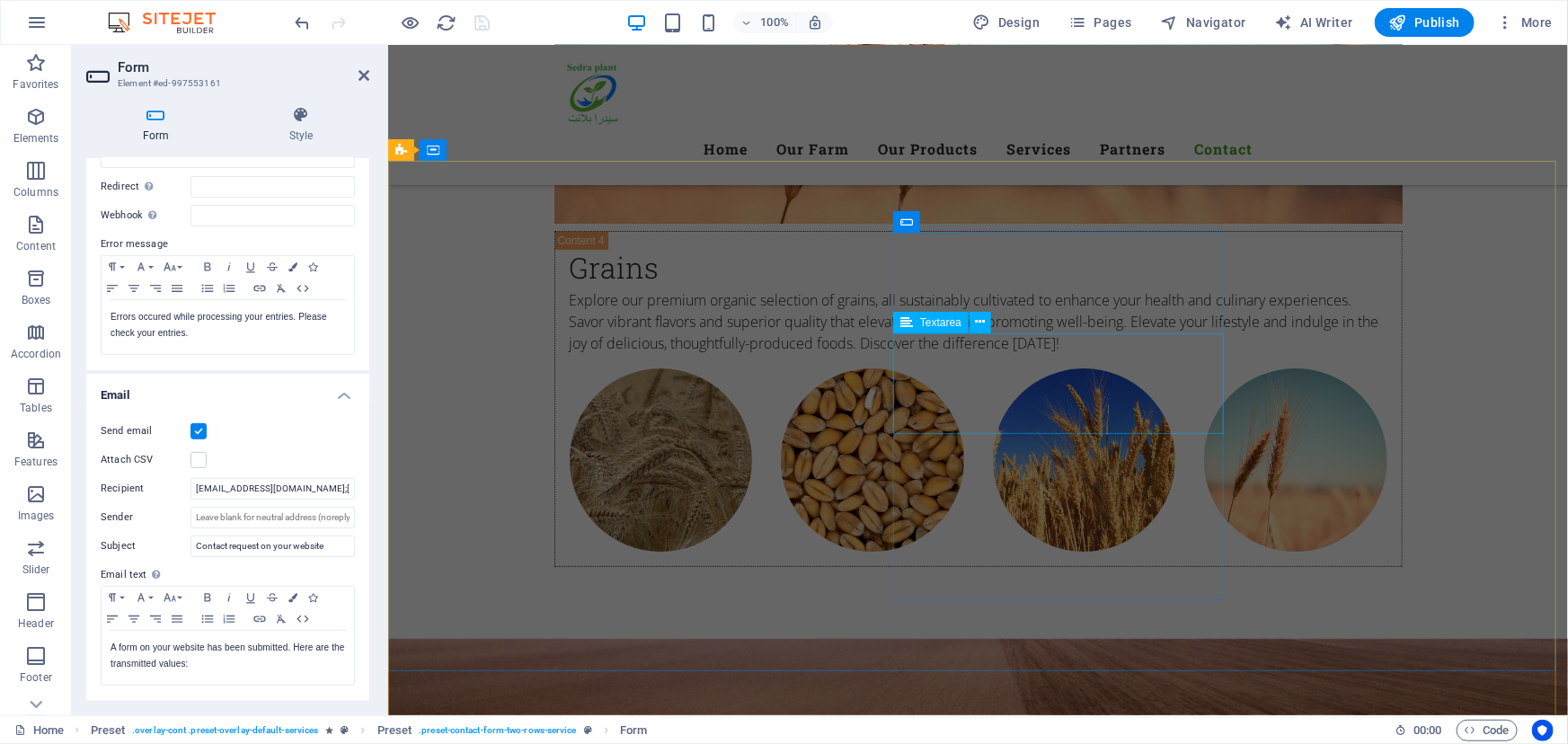
scroll to position [6784, 0]
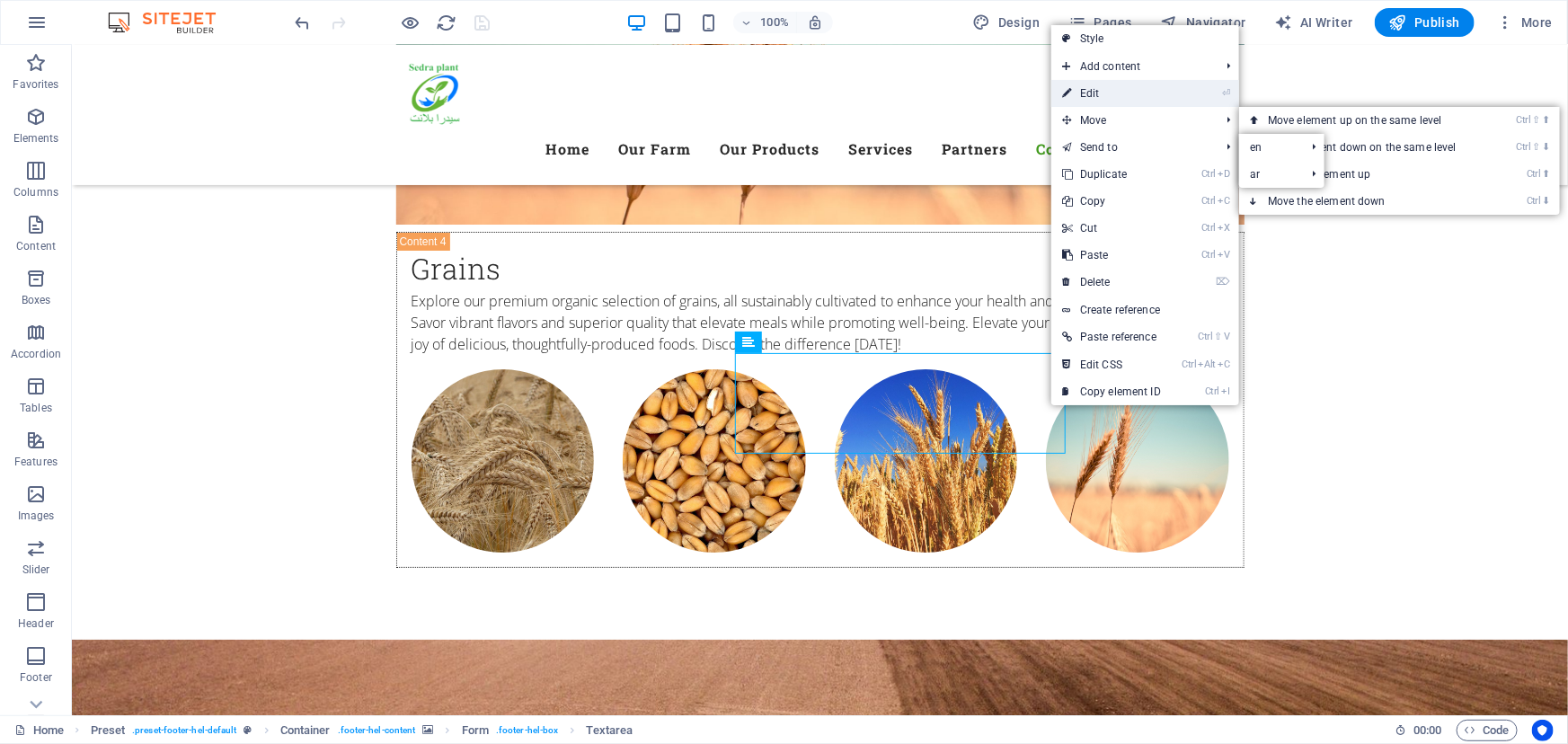
click at [1109, 93] on link "⏎ Edit" at bounding box center [1112, 93] width 121 height 27
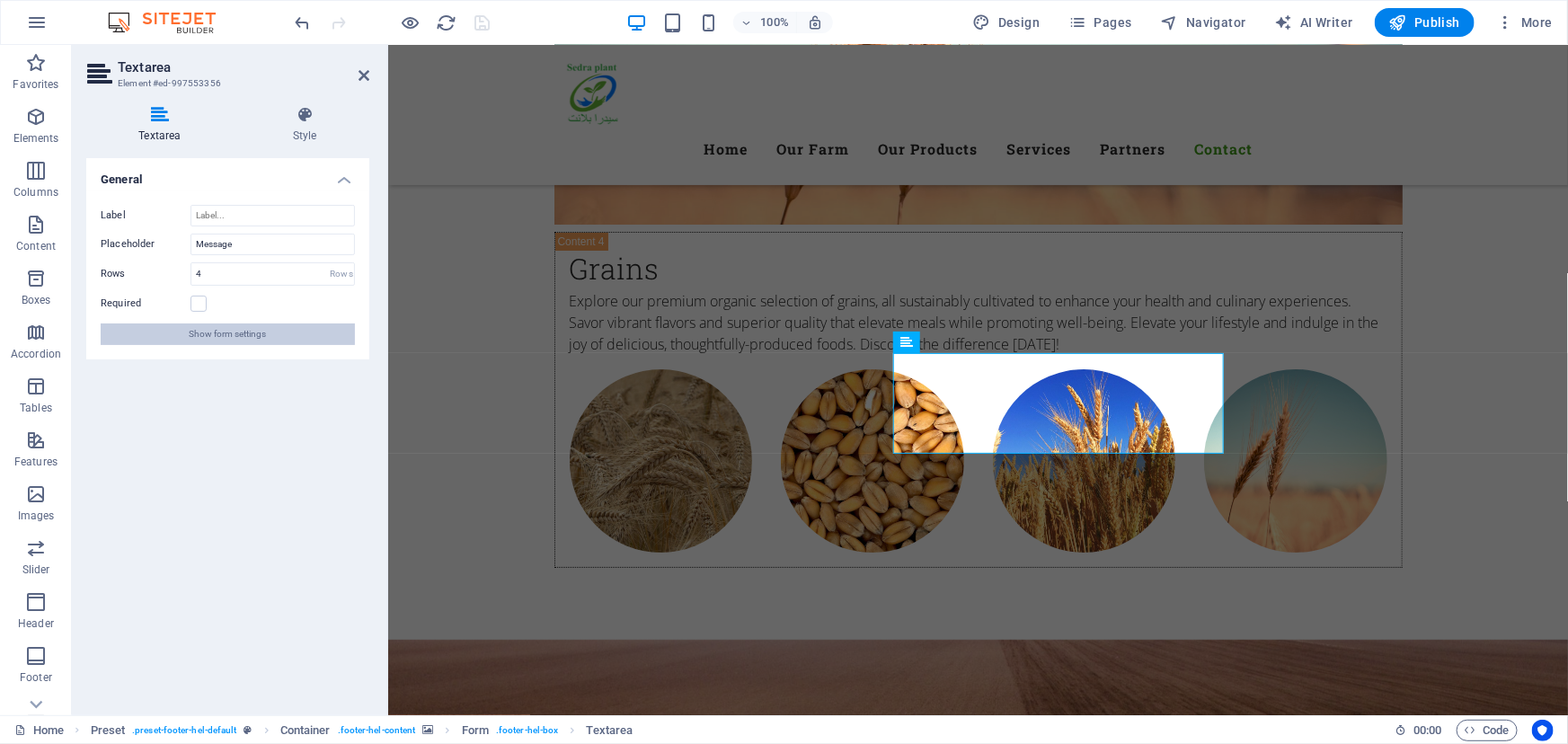
click at [192, 334] on span "Show form settings" at bounding box center [228, 334] width 77 height 22
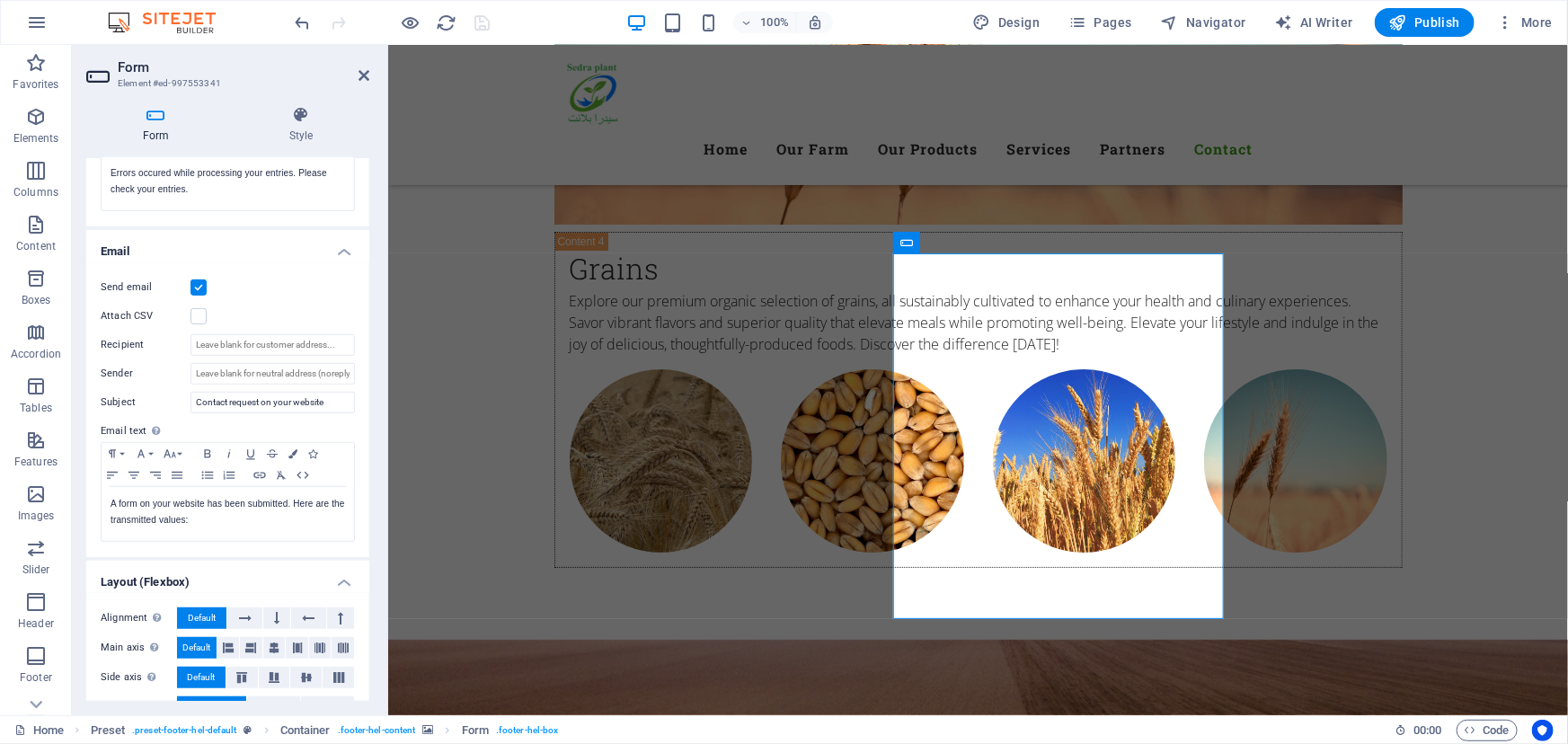
scroll to position [407, 0]
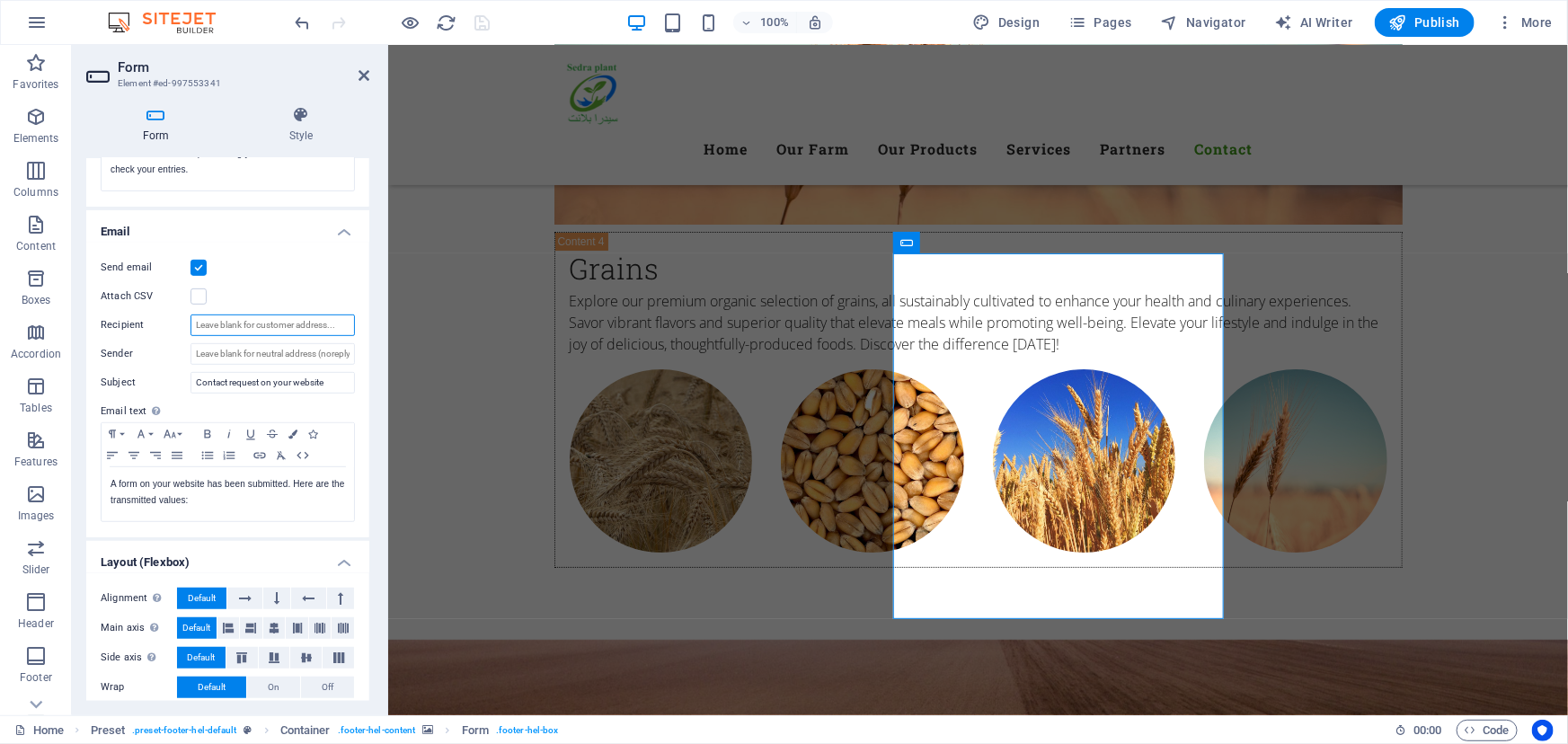
click at [231, 322] on input "Recipient" at bounding box center [273, 324] width 164 height 22
paste input "[EMAIL_ADDRESS][DOMAIN_NAME];[DOMAIN_NAME][EMAIL_ADDRESS][DOMAIN_NAME]"
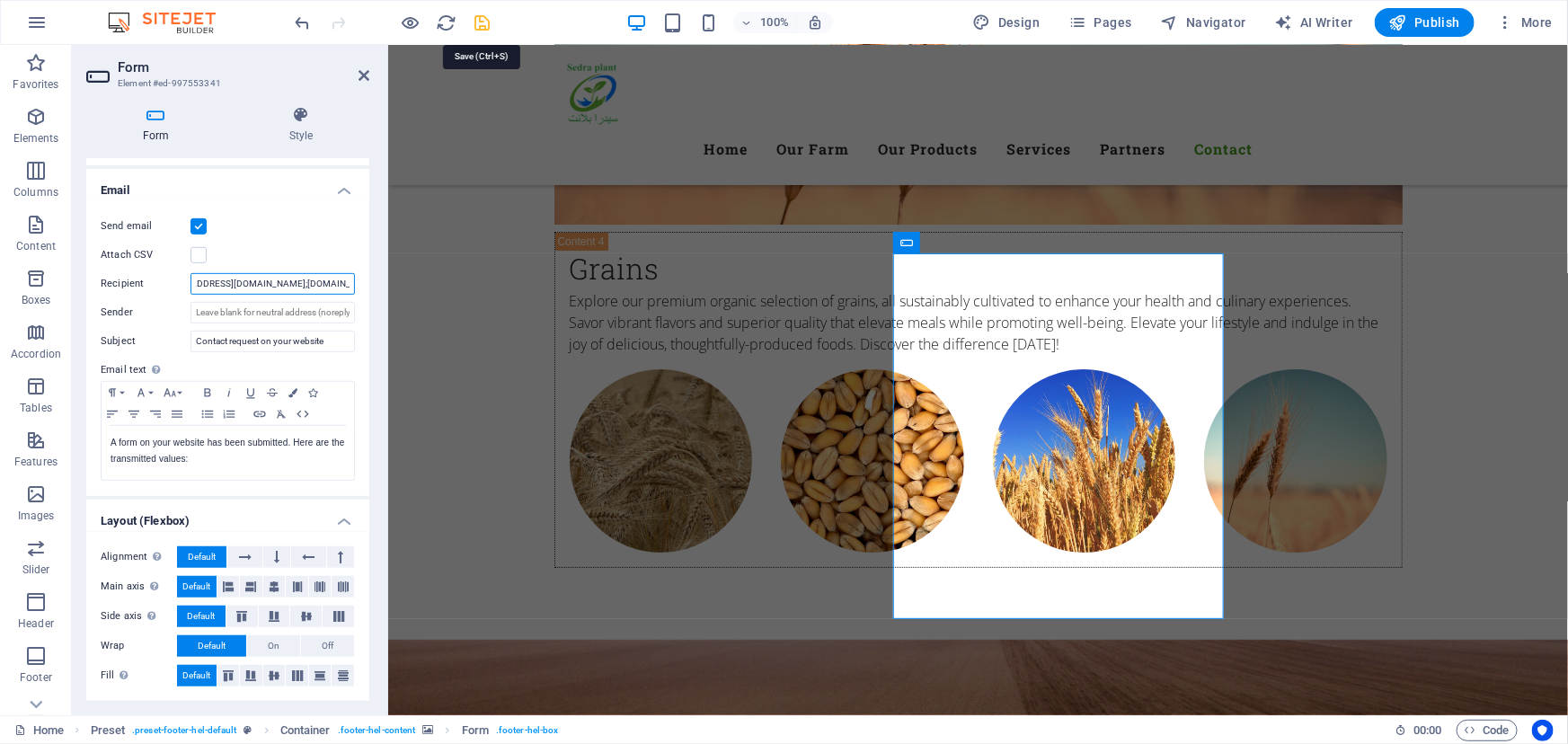
type input "[EMAIL_ADDRESS][DOMAIN_NAME];[DOMAIN_NAME][EMAIL_ADDRESS][DOMAIN_NAME]"
click at [478, 17] on icon "save" at bounding box center [483, 23] width 21 height 21
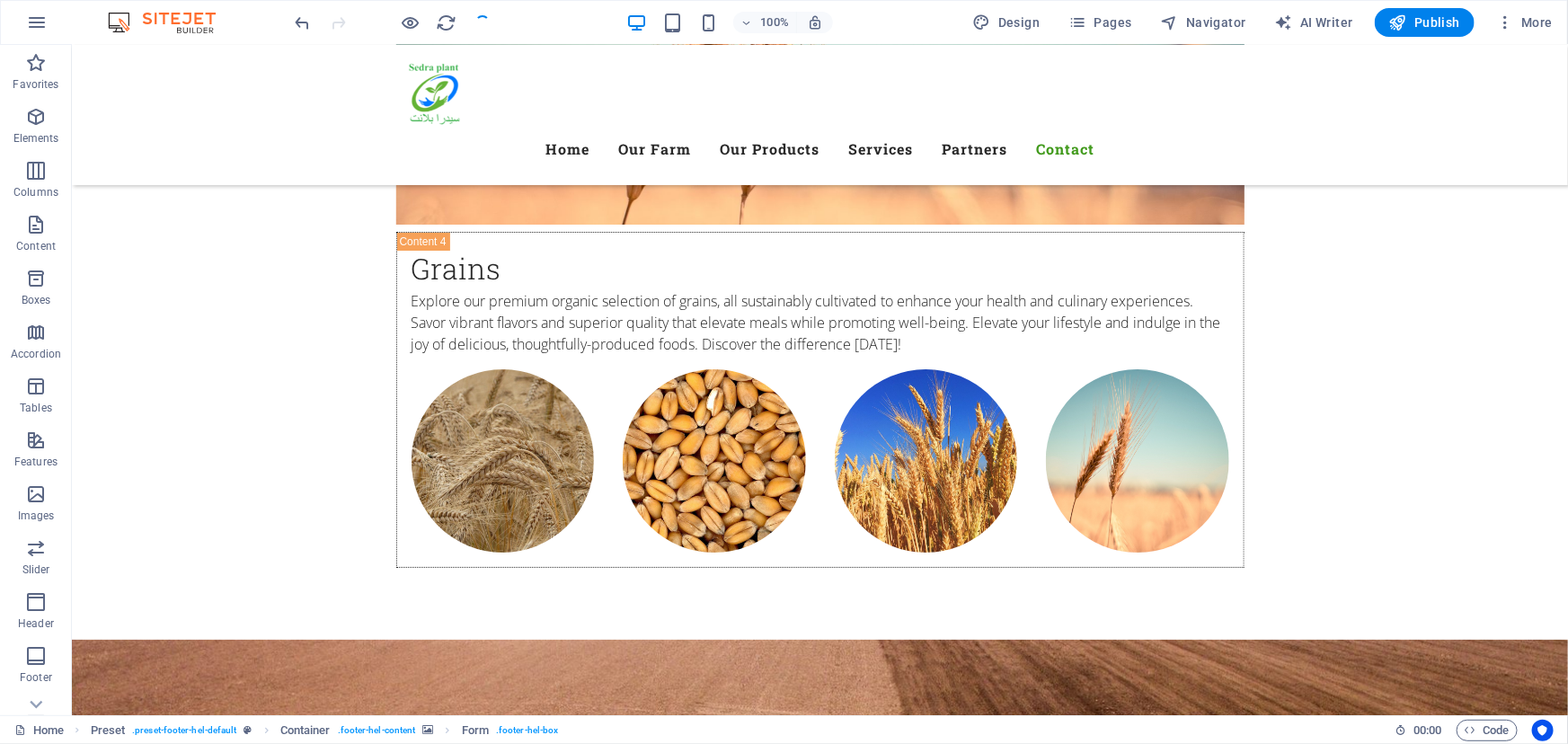
checkbox input "false"
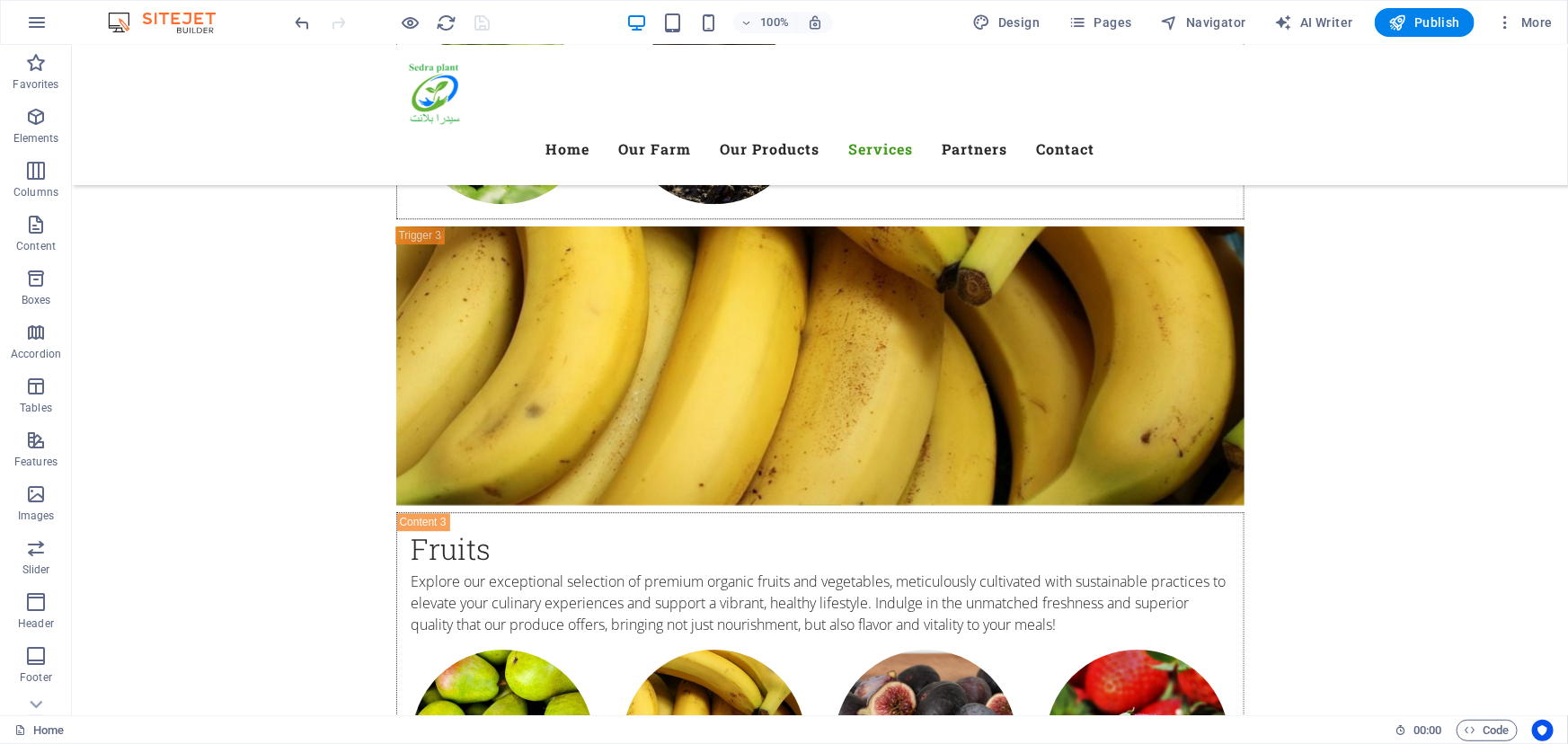
scroll to position [5641, 0]
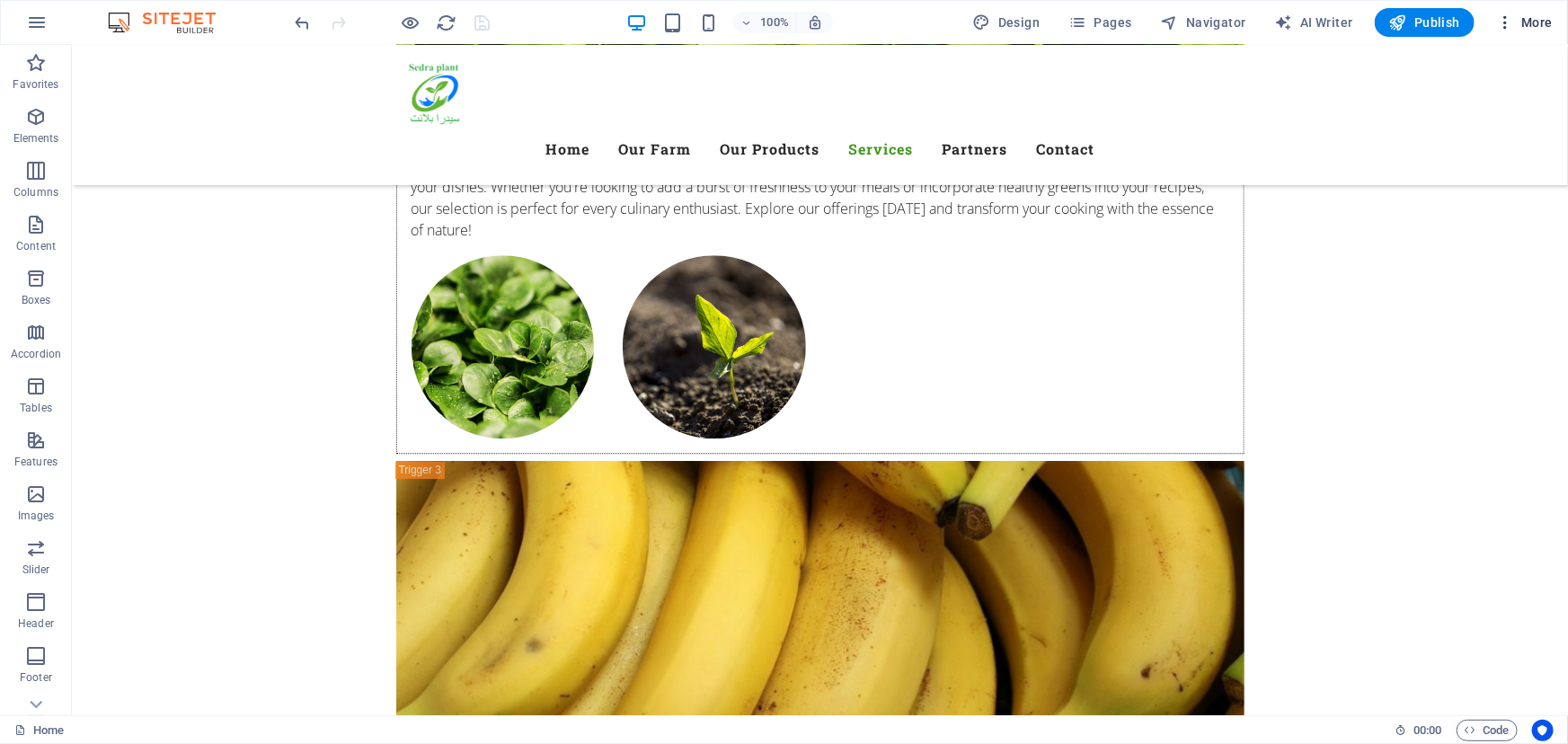
click at [1536, 26] on span "More" at bounding box center [1525, 22] width 57 height 18
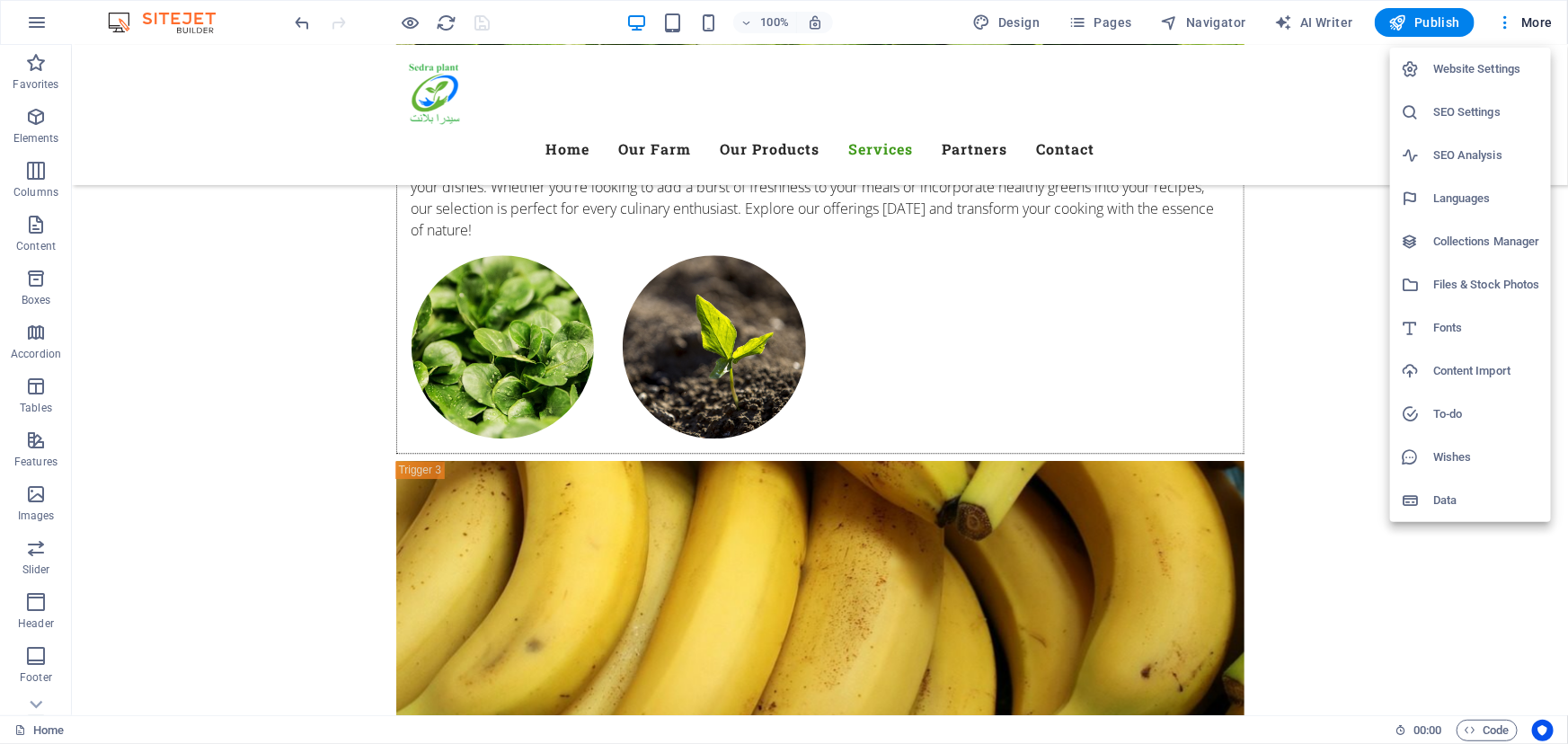
click at [1467, 196] on h6 "Languages" at bounding box center [1486, 198] width 107 height 22
select select "41"
select select "6"
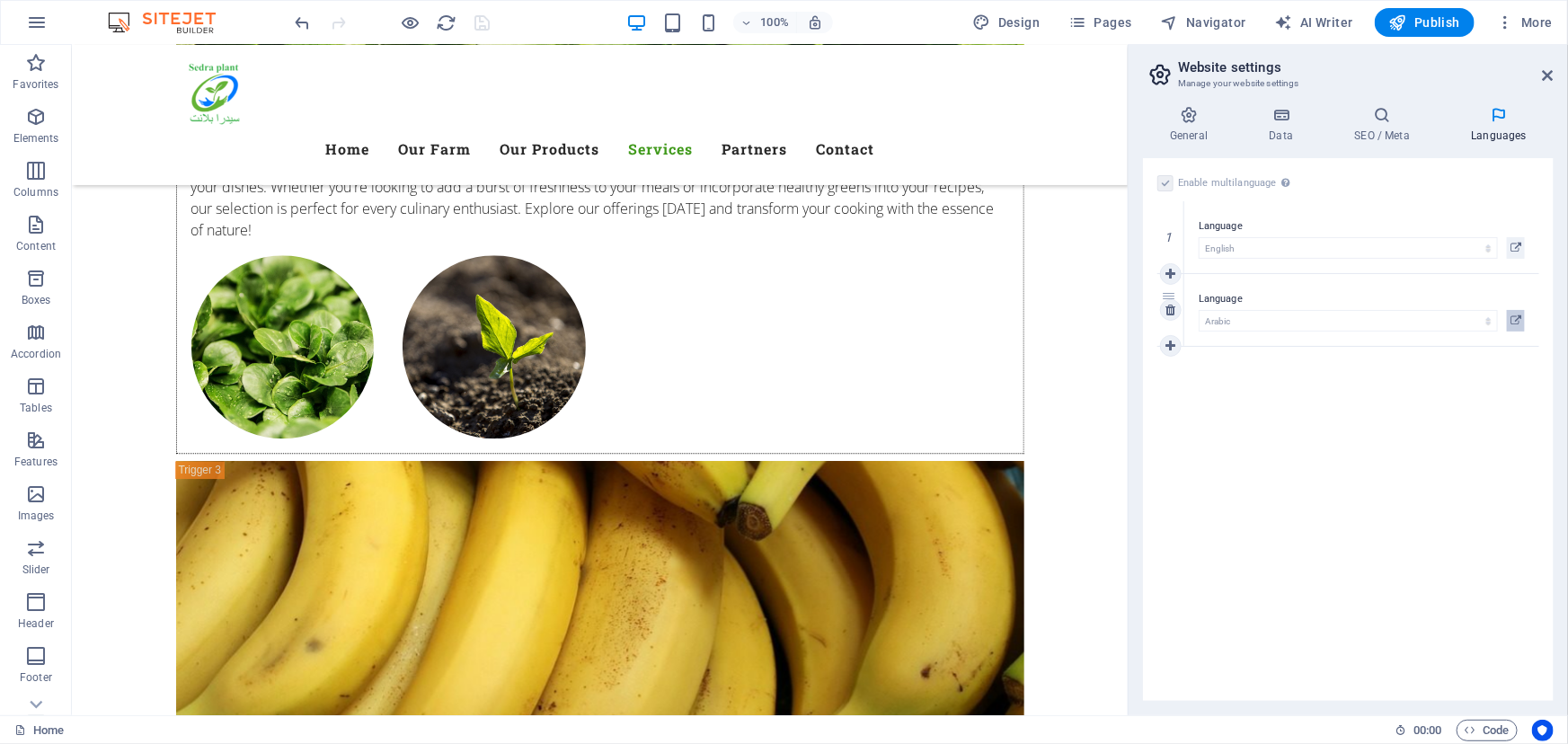
click at [1514, 318] on icon at bounding box center [1515, 321] width 10 height 22
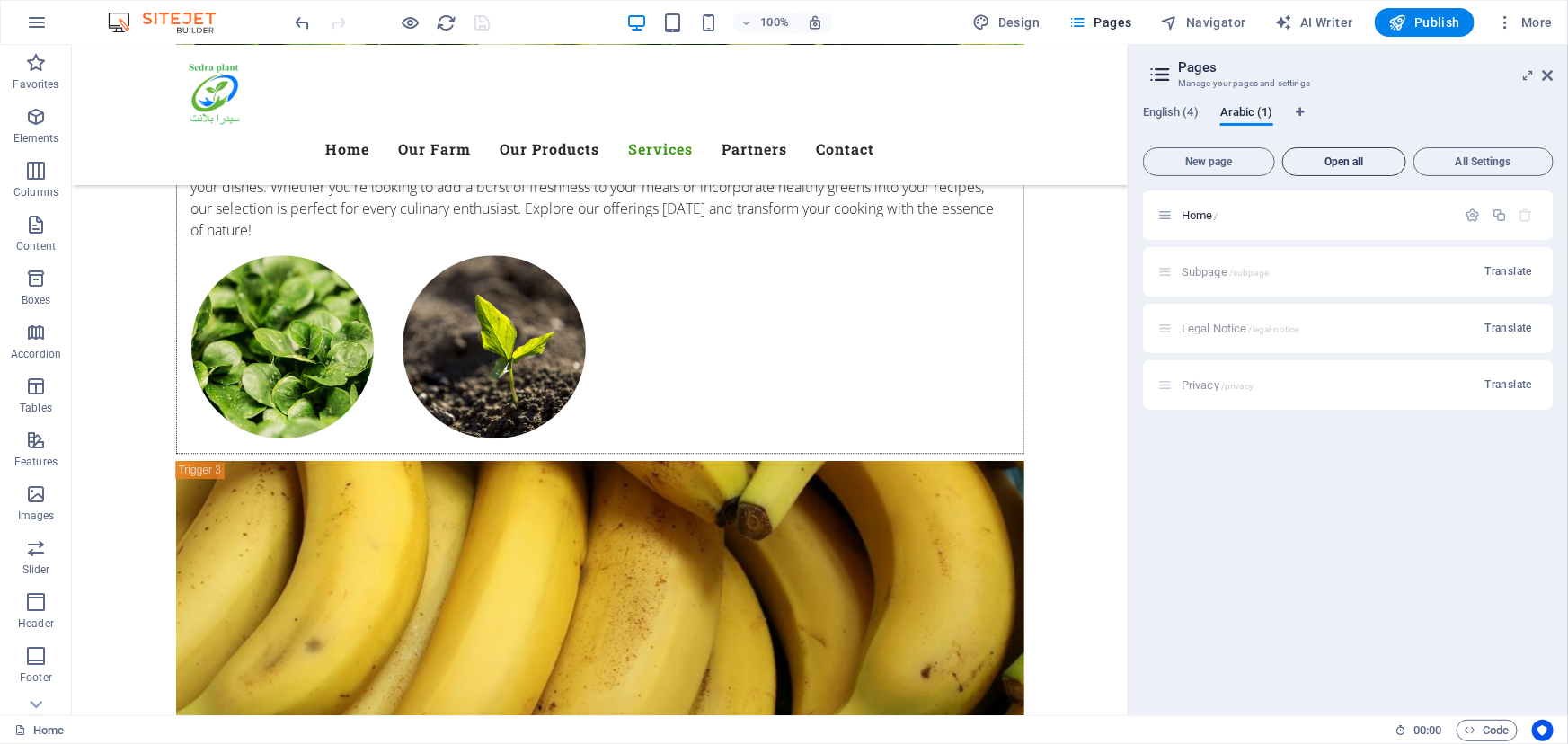
click at [1354, 158] on span "Open all" at bounding box center [1344, 161] width 108 height 10
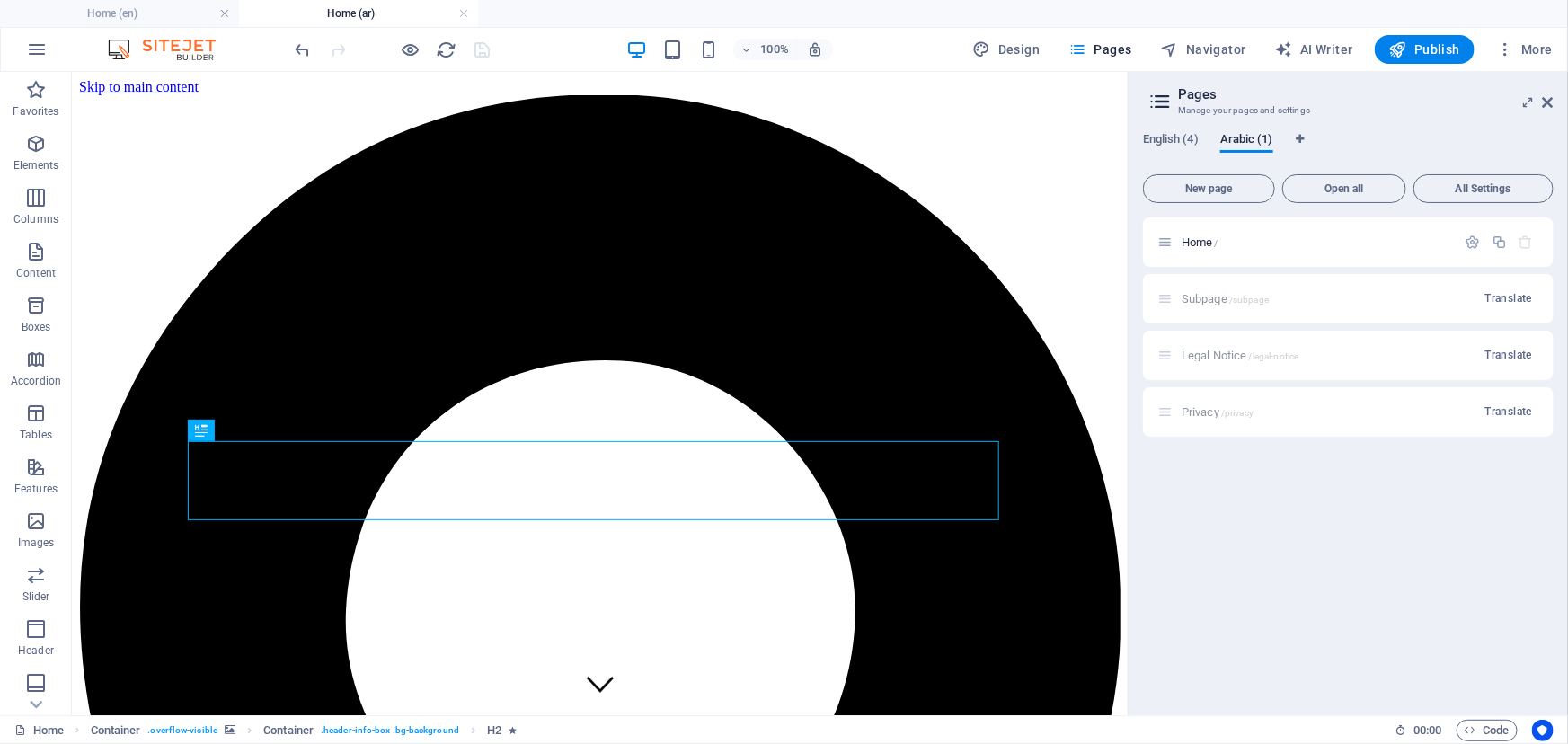
scroll to position [0, 0]
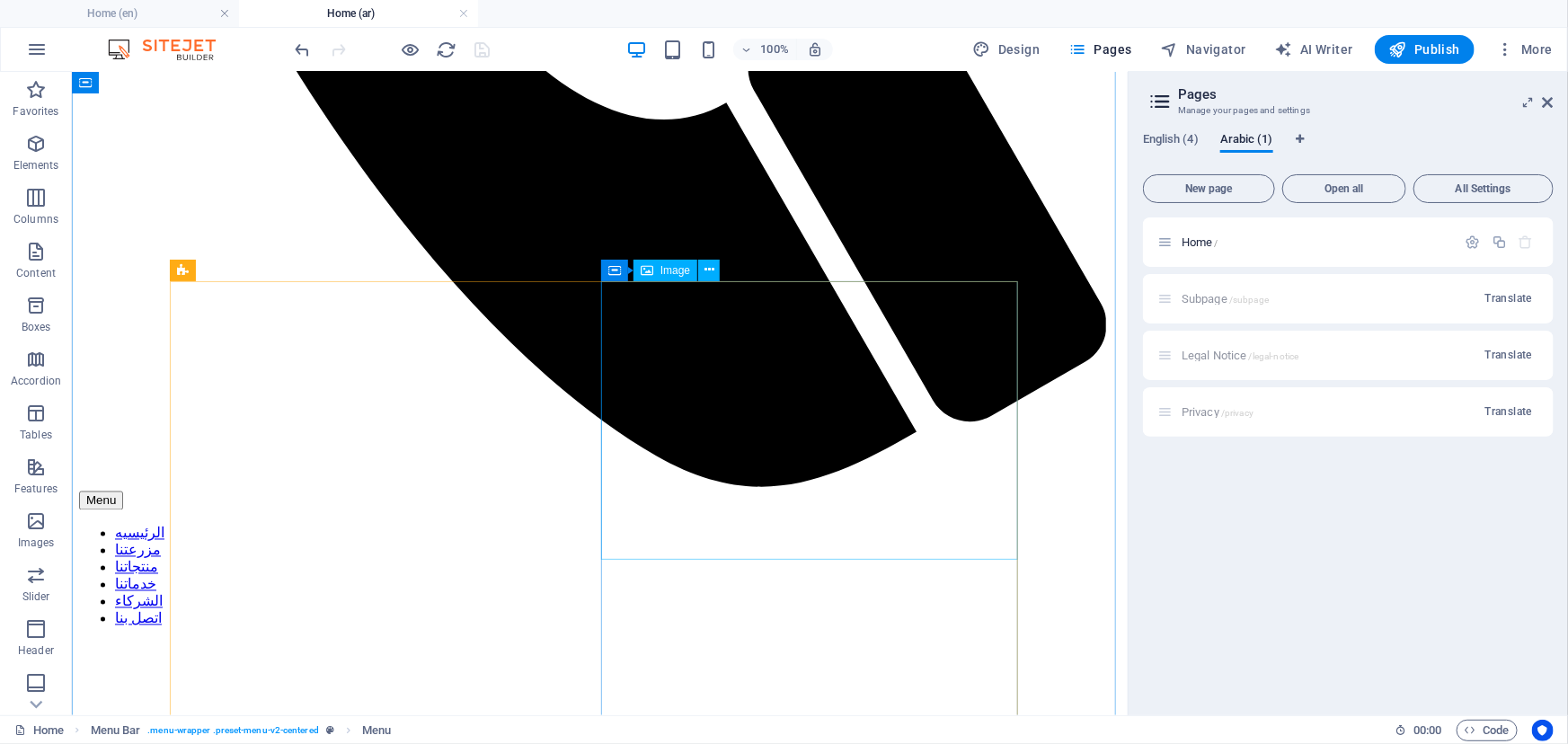
scroll to position [5390, 0]
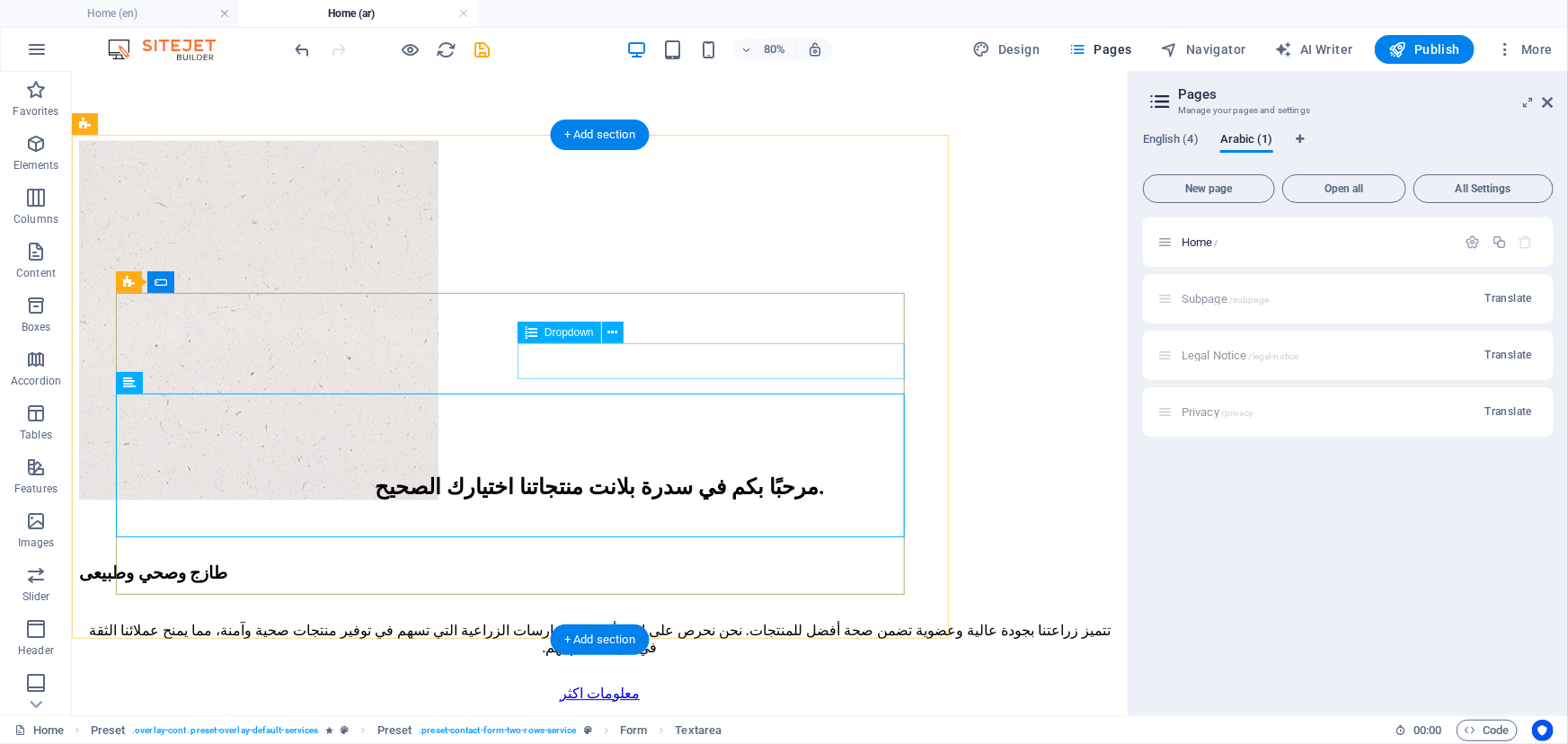
scroll to position [5794, 0]
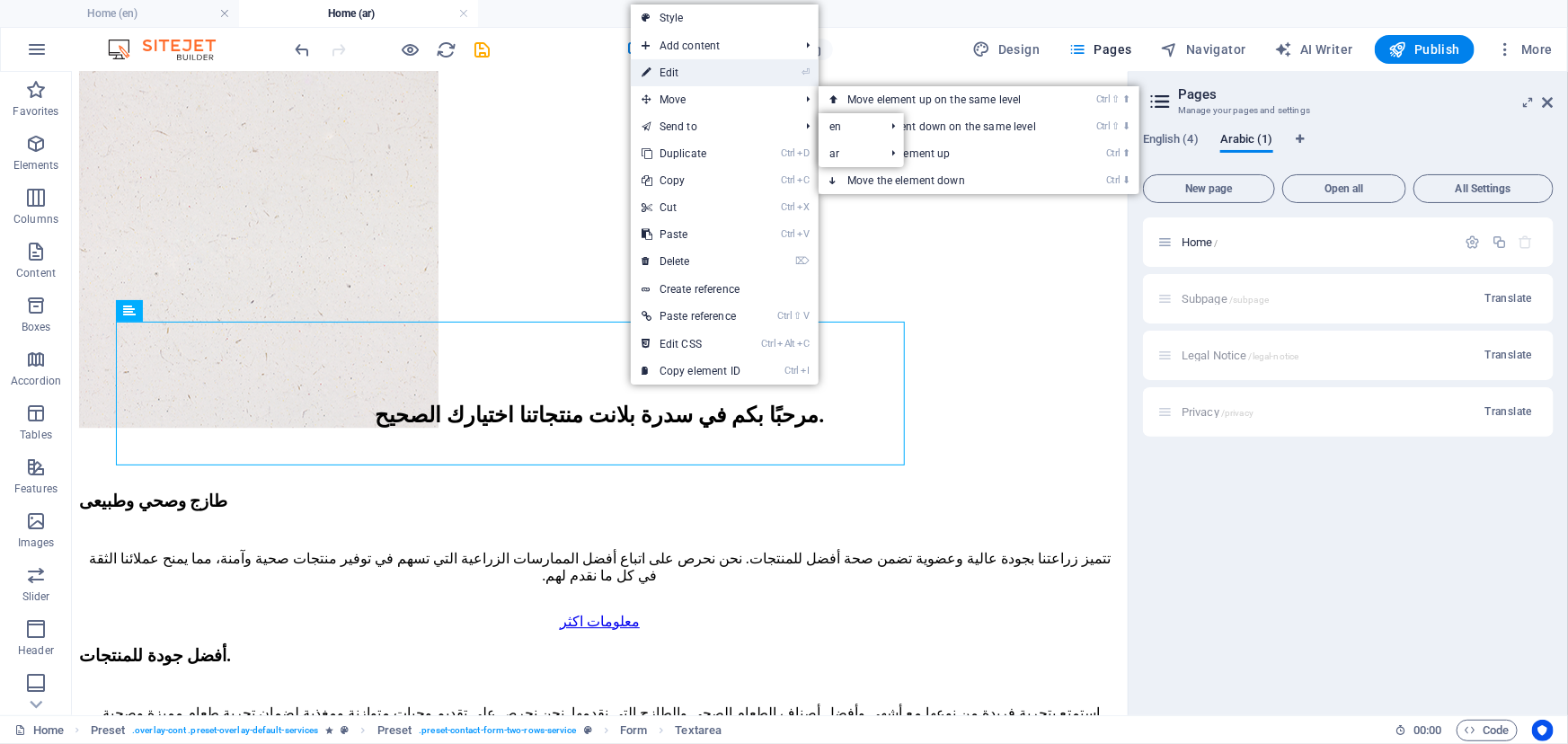
click at [694, 76] on link "⏎ Edit" at bounding box center [692, 73] width 121 height 27
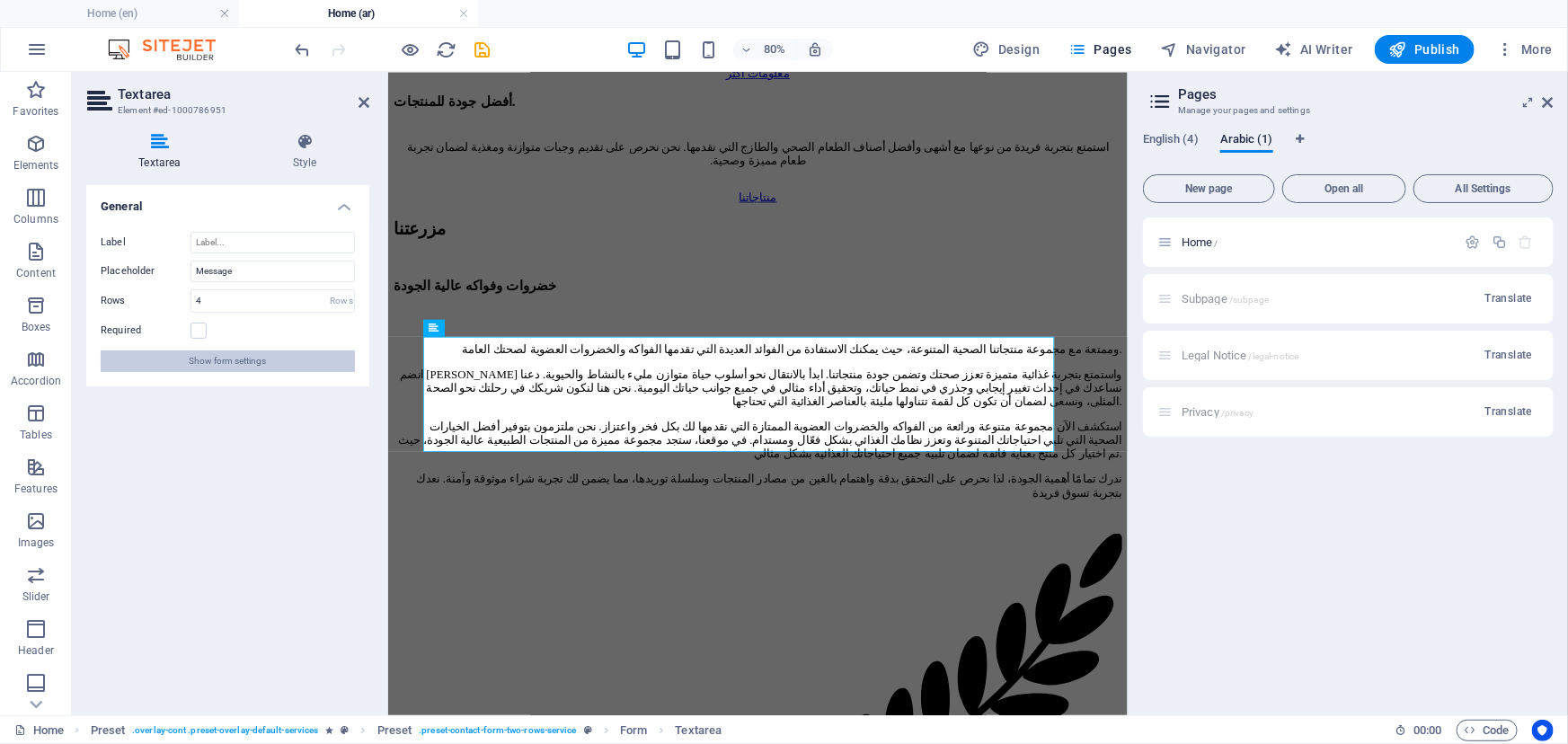
click at [292, 364] on button "Show form settings" at bounding box center [228, 361] width 255 height 22
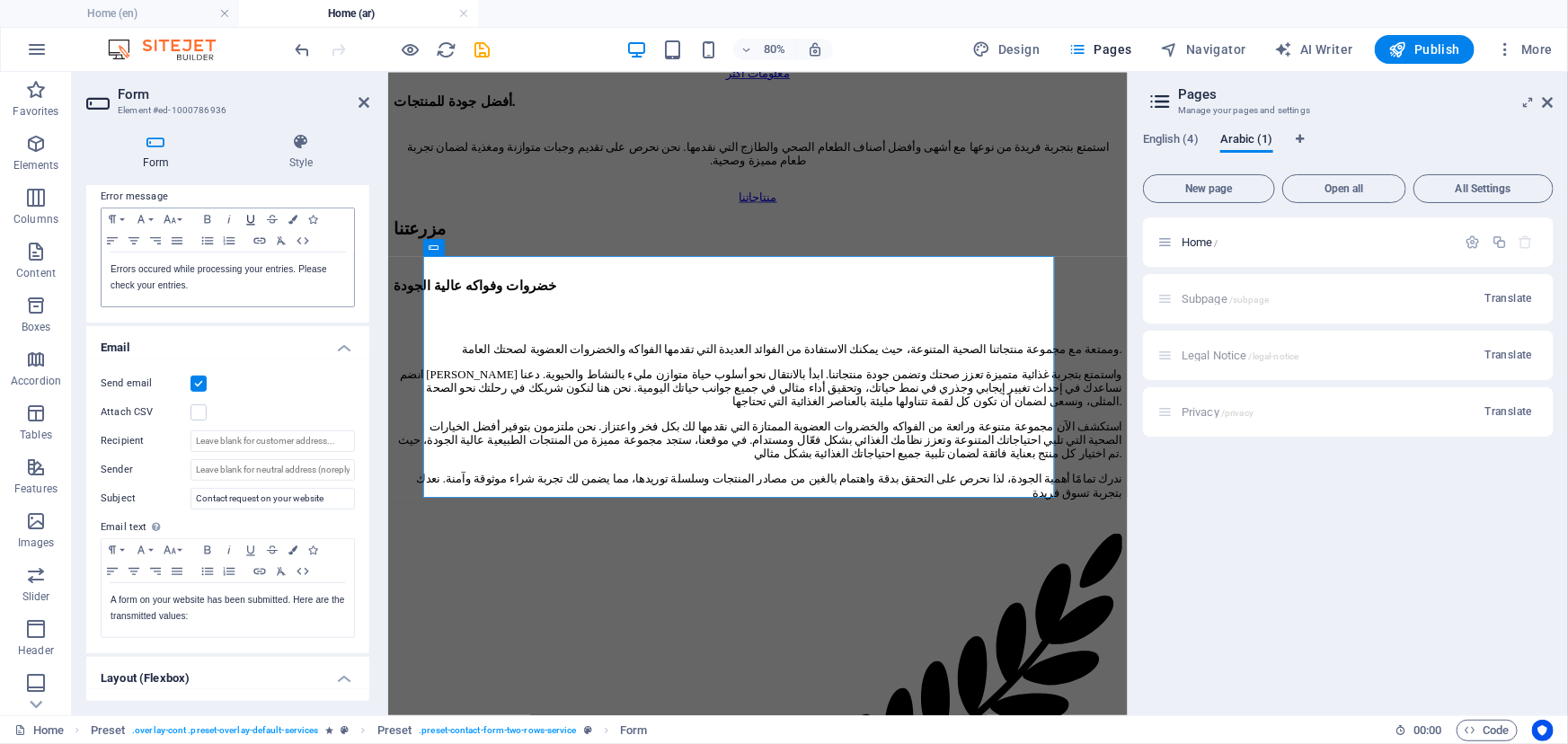
scroll to position [326, 0]
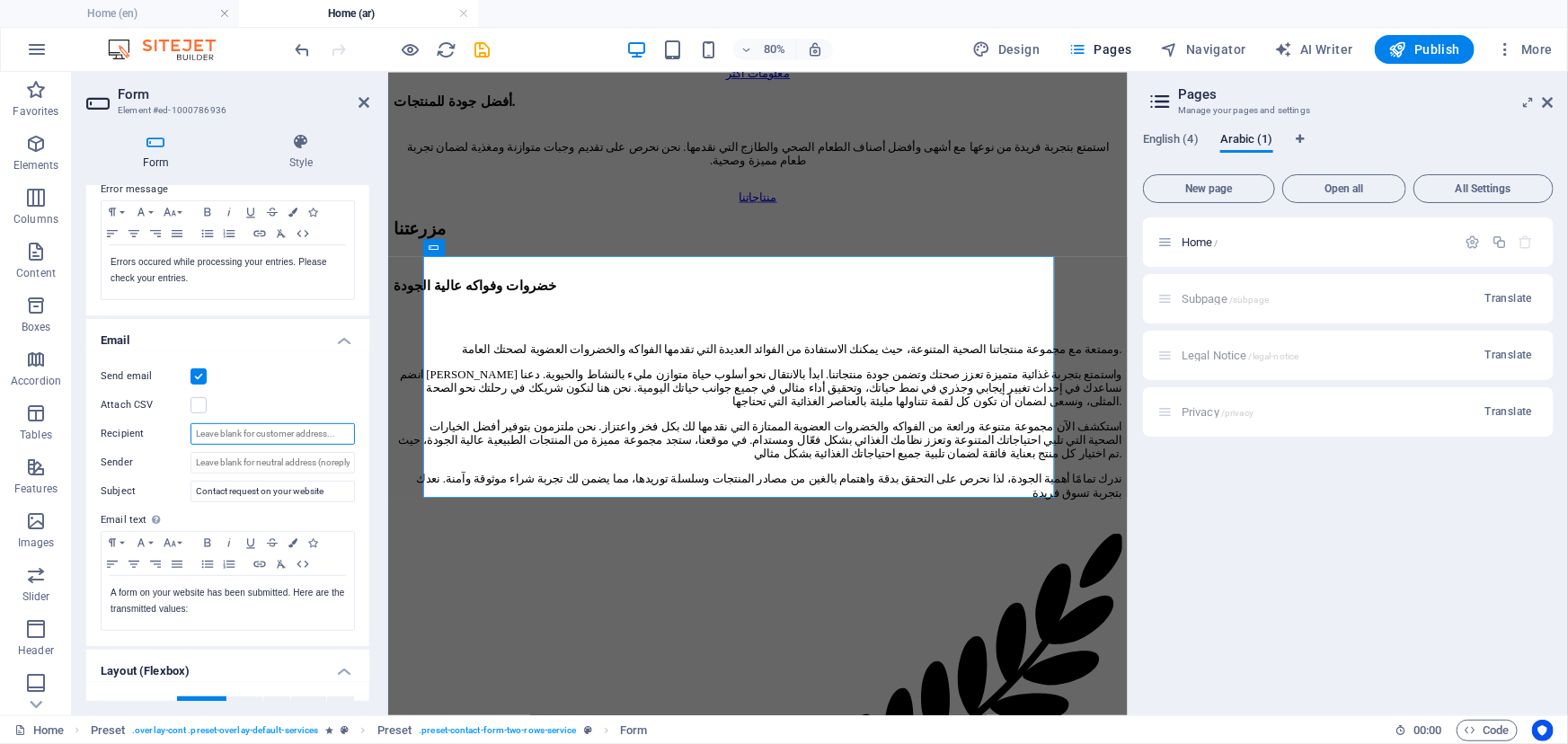
click at [244, 437] on input "Recipient" at bounding box center [273, 434] width 164 height 22
paste input "[EMAIL_ADDRESS][DOMAIN_NAME];[DOMAIN_NAME][EMAIL_ADDRESS][DOMAIN_NAME]"
type input "[EMAIL_ADDRESS][DOMAIN_NAME];[DOMAIN_NAME][EMAIL_ADDRESS][DOMAIN_NAME]"
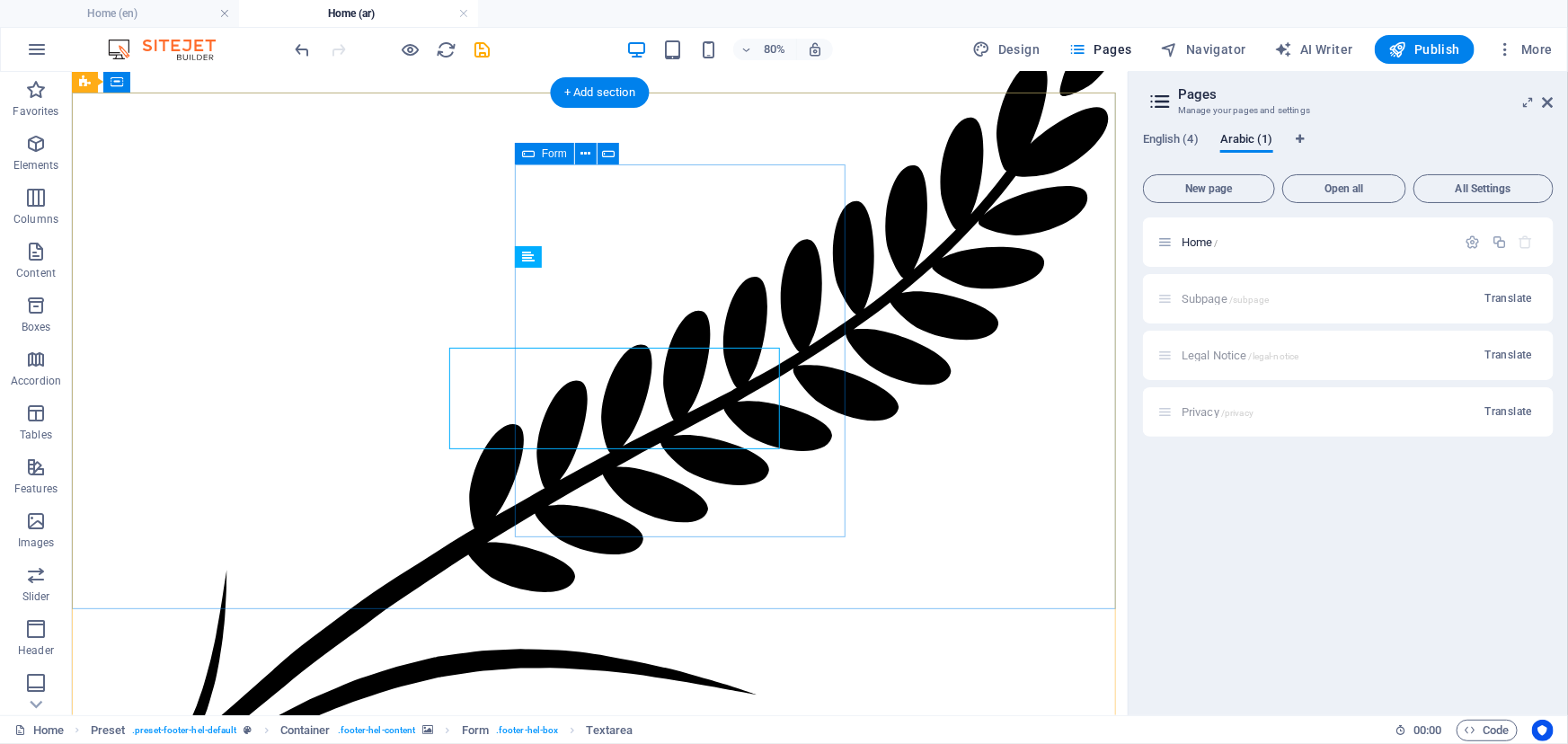
scroll to position [6856, 0]
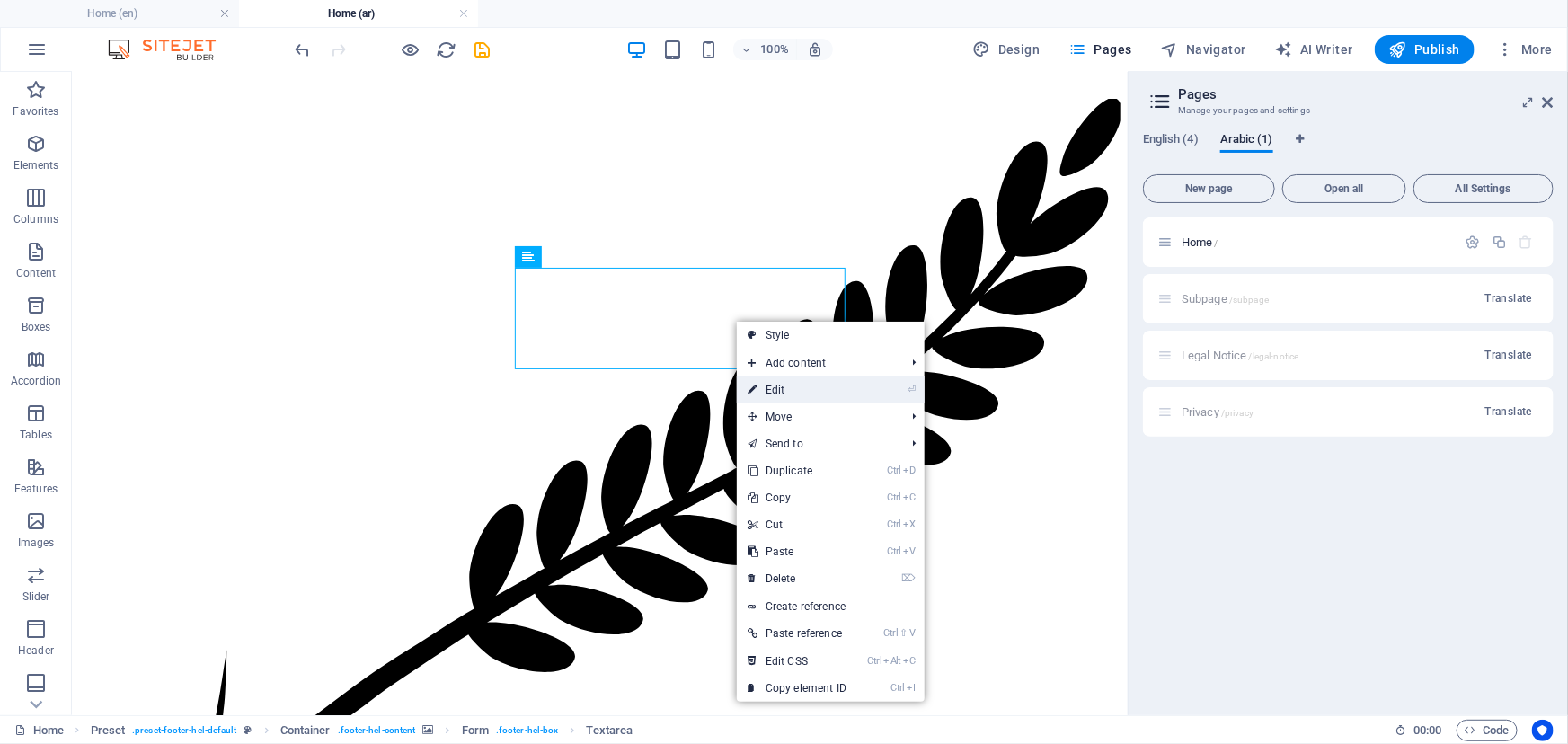
click at [789, 390] on link "⏎ Edit" at bounding box center [797, 389] width 121 height 27
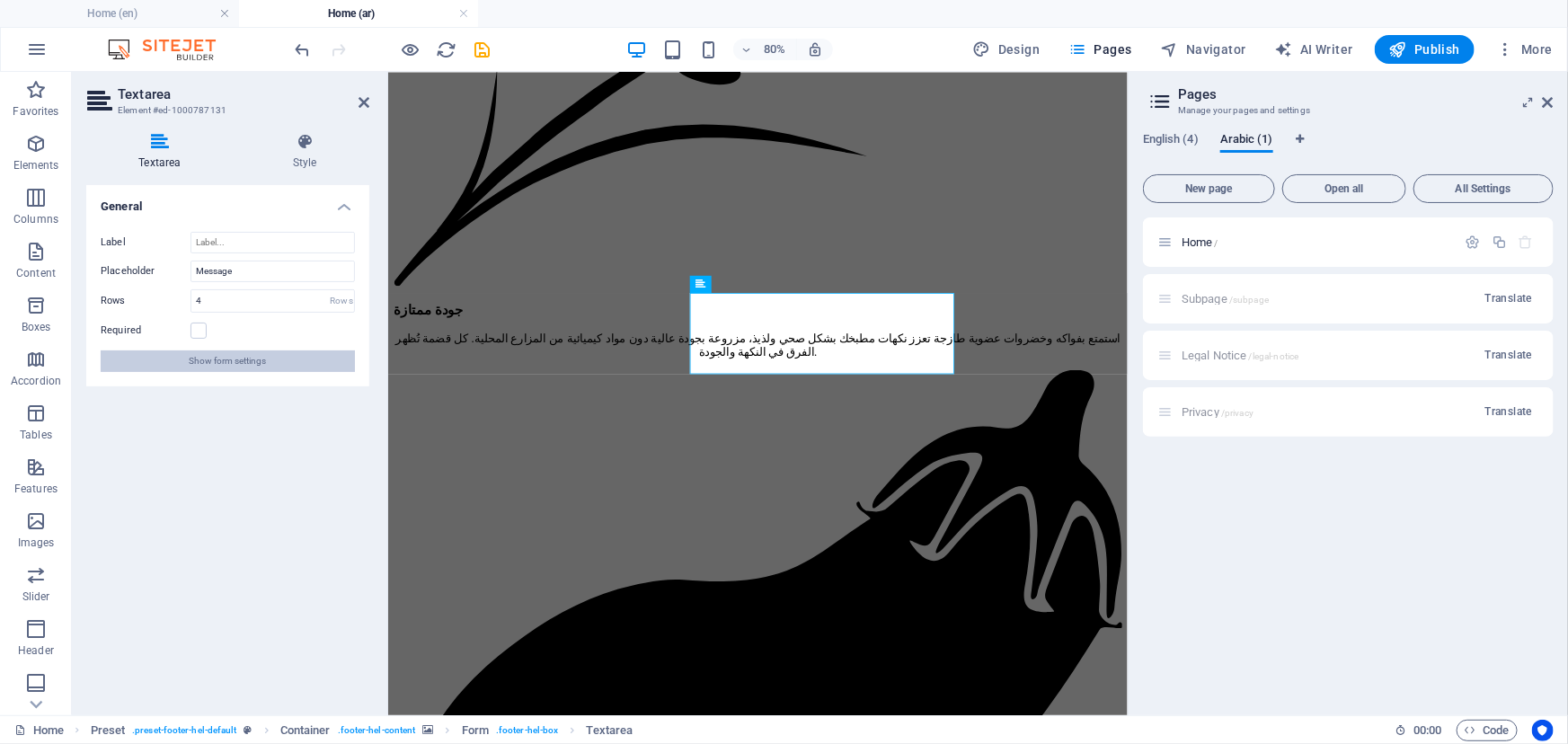
click at [297, 351] on button "Show form settings" at bounding box center [228, 361] width 255 height 22
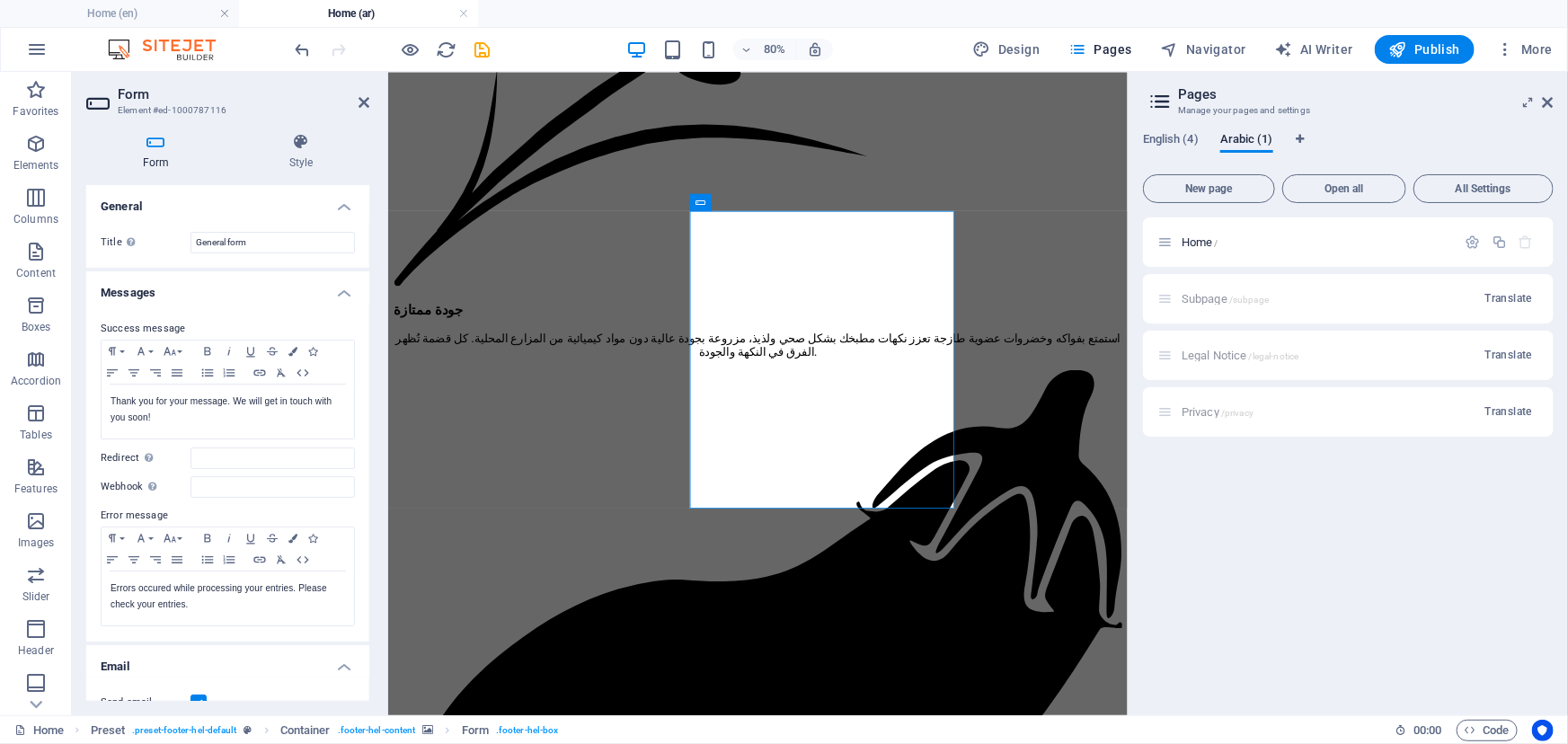
scroll to position [244, 0]
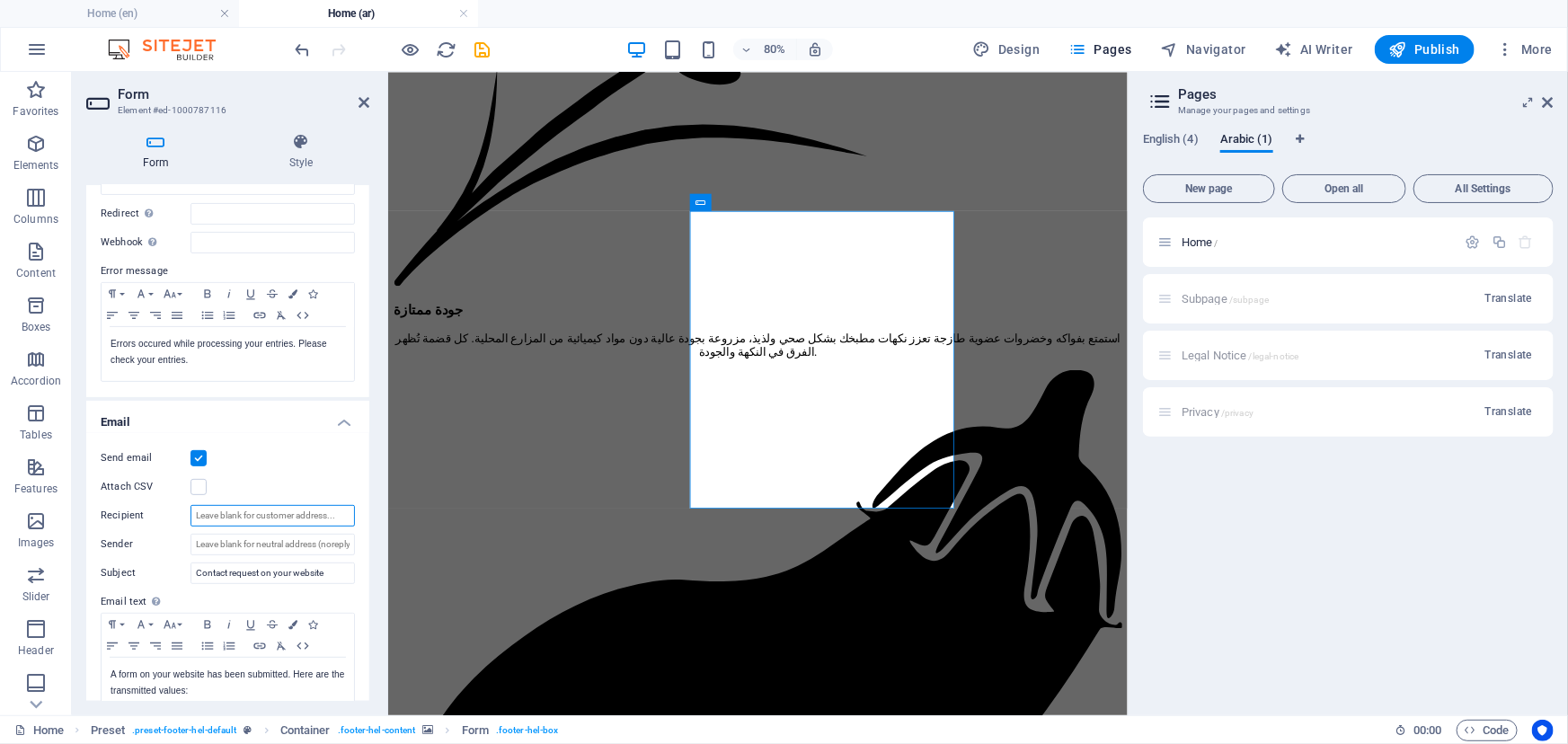
paste input "[EMAIL_ADDRESS][DOMAIN_NAME];[DOMAIN_NAME][EMAIL_ADDRESS][DOMAIN_NAME]"
type input "[EMAIL_ADDRESS][DOMAIN_NAME];[DOMAIN_NAME][EMAIL_ADDRESS][DOMAIN_NAME]"
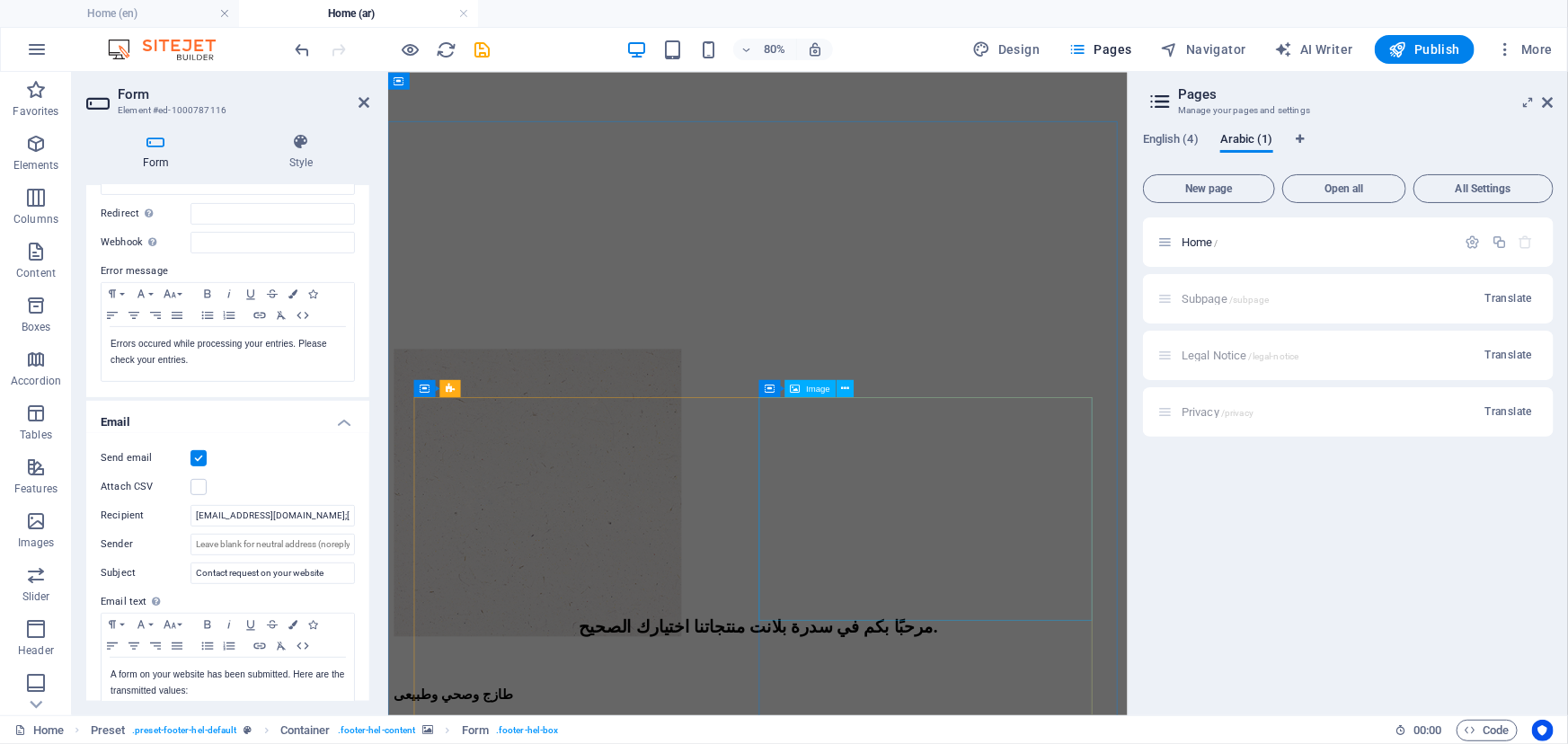
scroll to position [4489, 0]
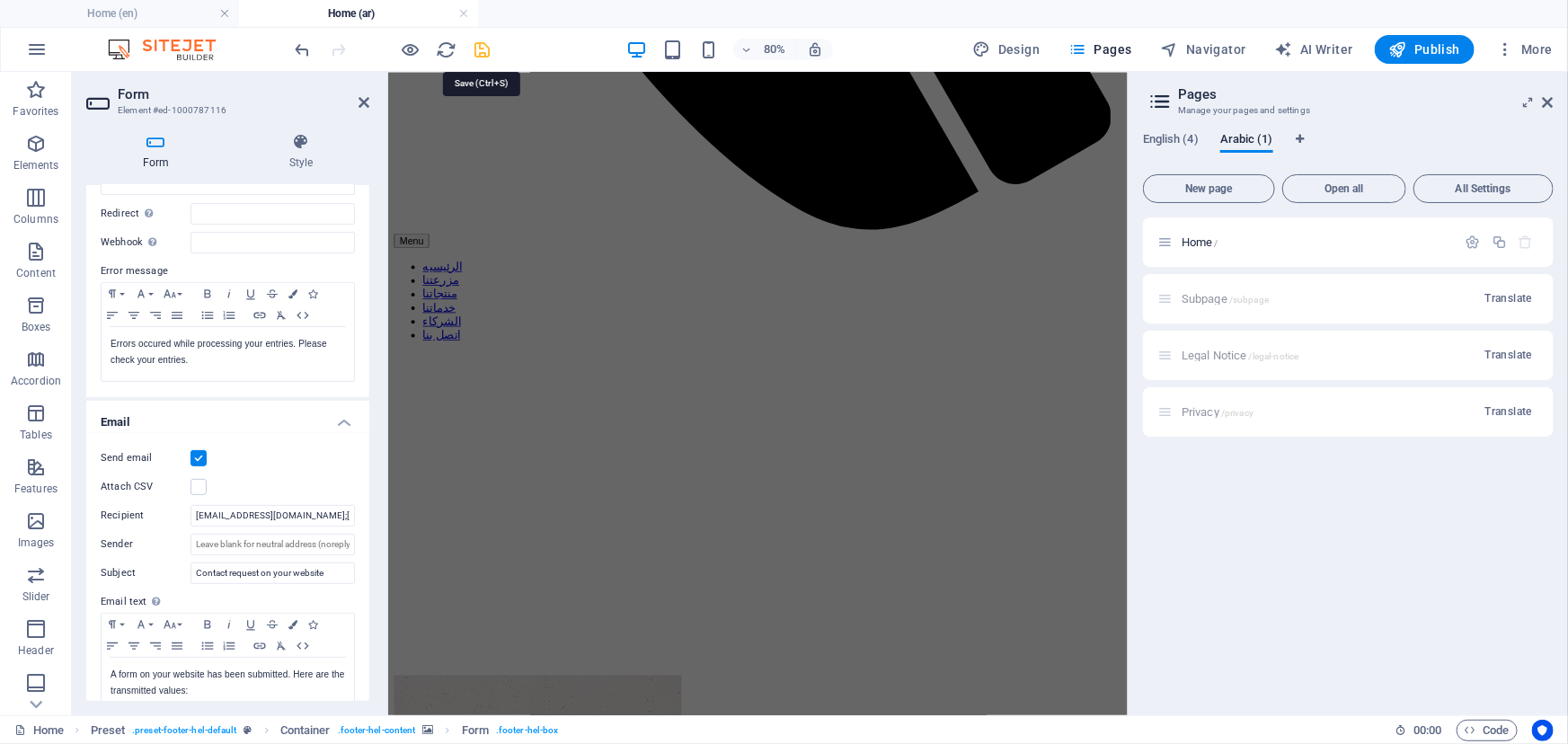
click at [488, 51] on icon "save" at bounding box center [483, 50] width 21 height 21
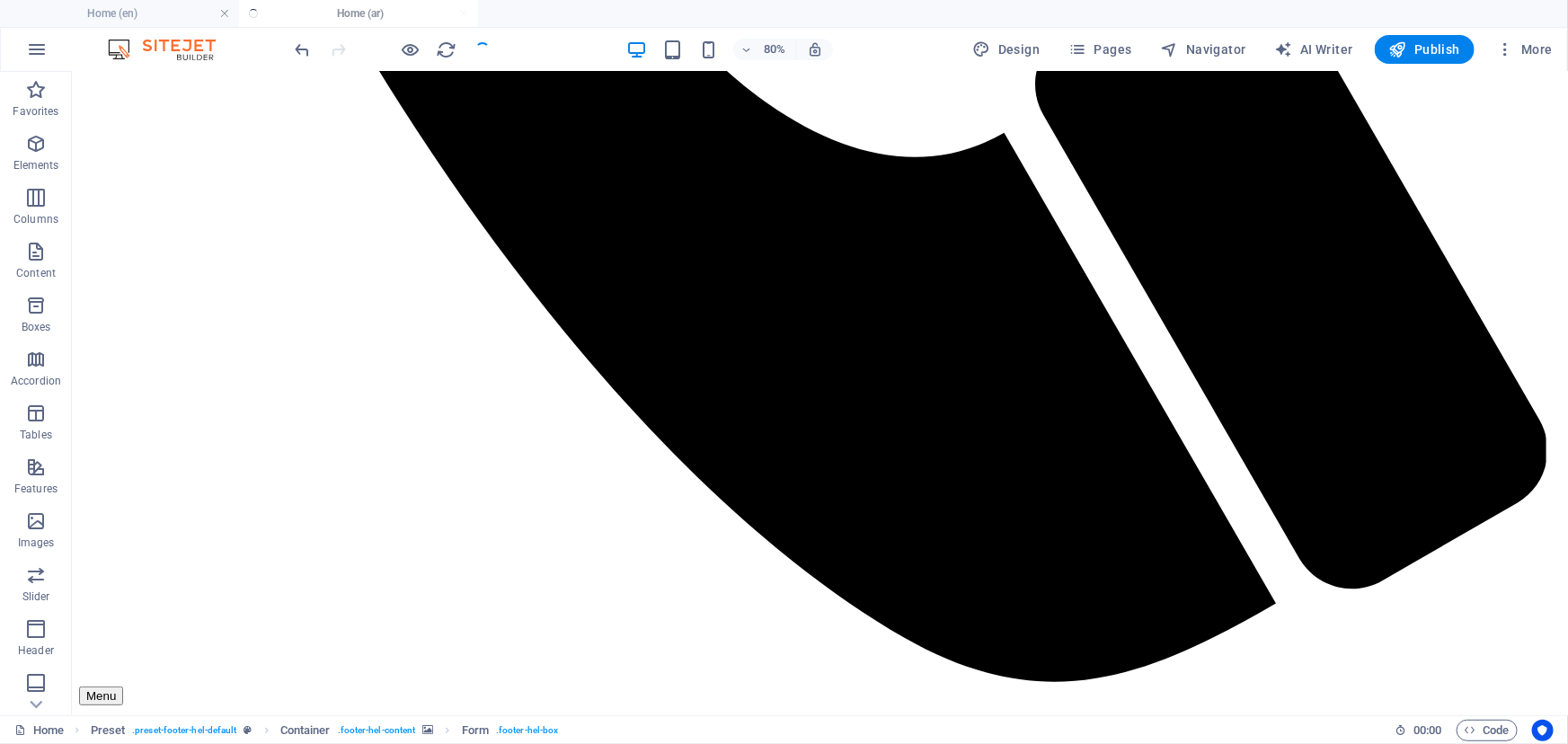
checkbox input "false"
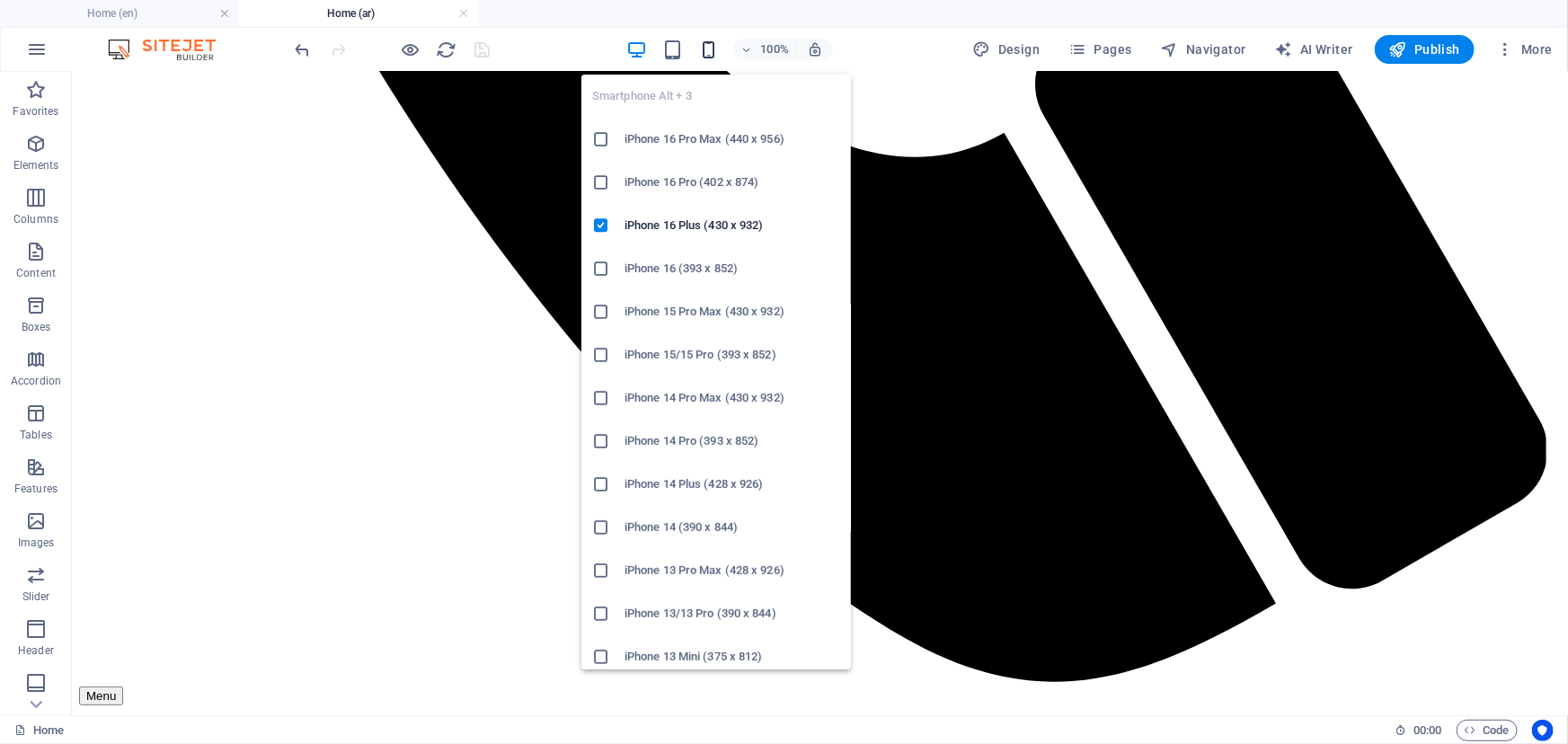
click at [709, 53] on icon "button" at bounding box center [709, 50] width 21 height 21
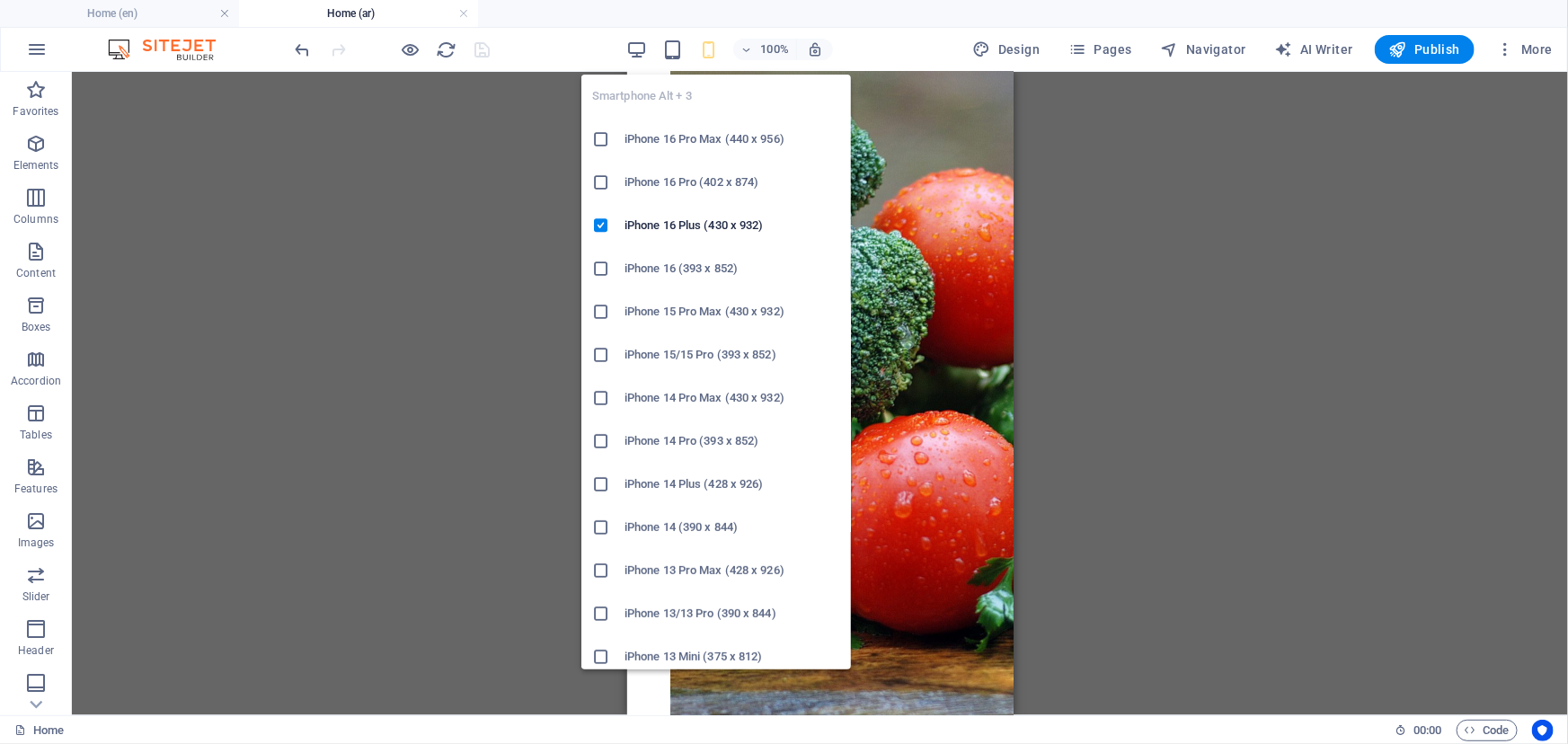
scroll to position [9477, 0]
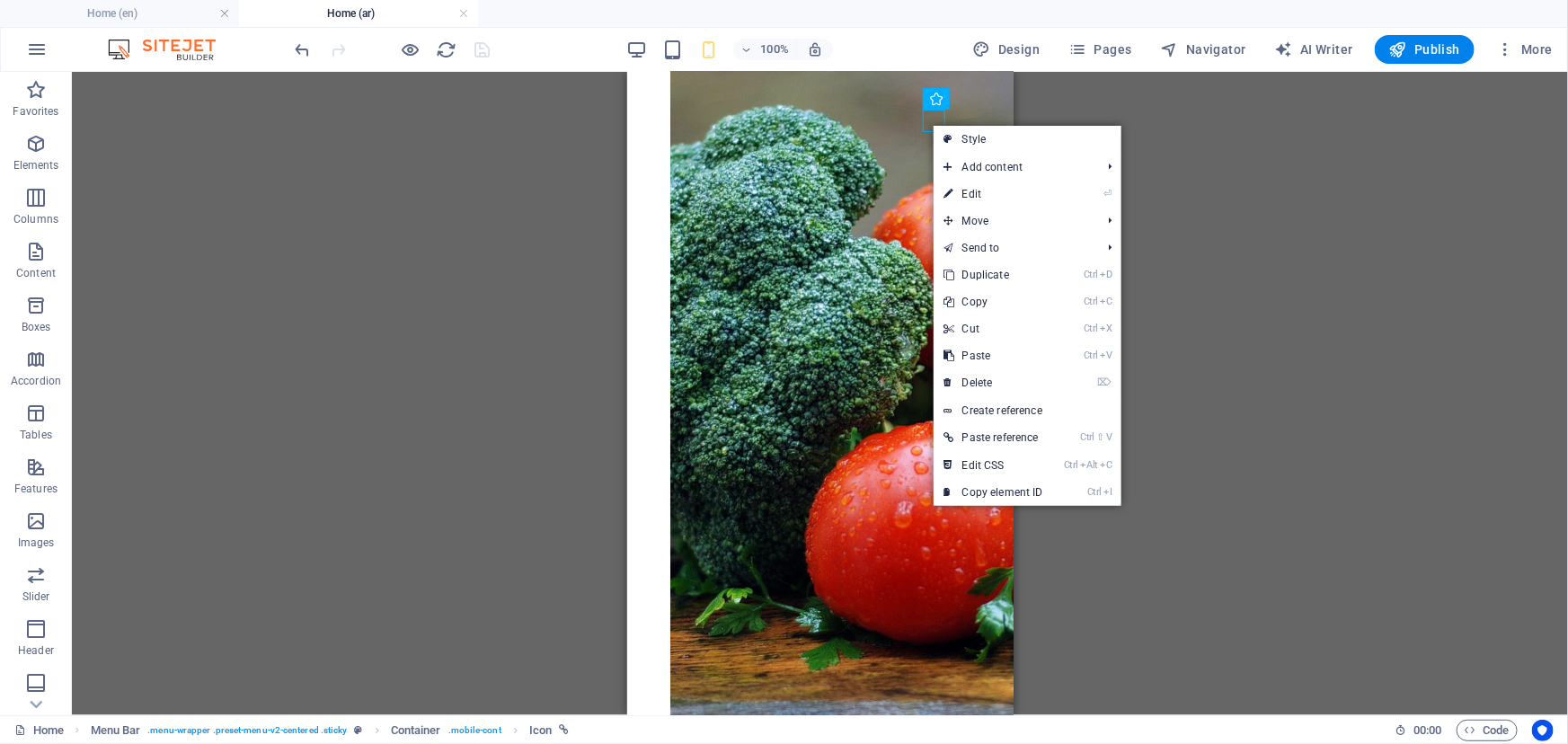
drag, startPoint x: 990, startPoint y: 199, endPoint x: 694, endPoint y: 298, distance: 312.1
click at [990, 199] on link "⏎ Edit" at bounding box center [994, 193] width 121 height 27
select select "xMidYMid"
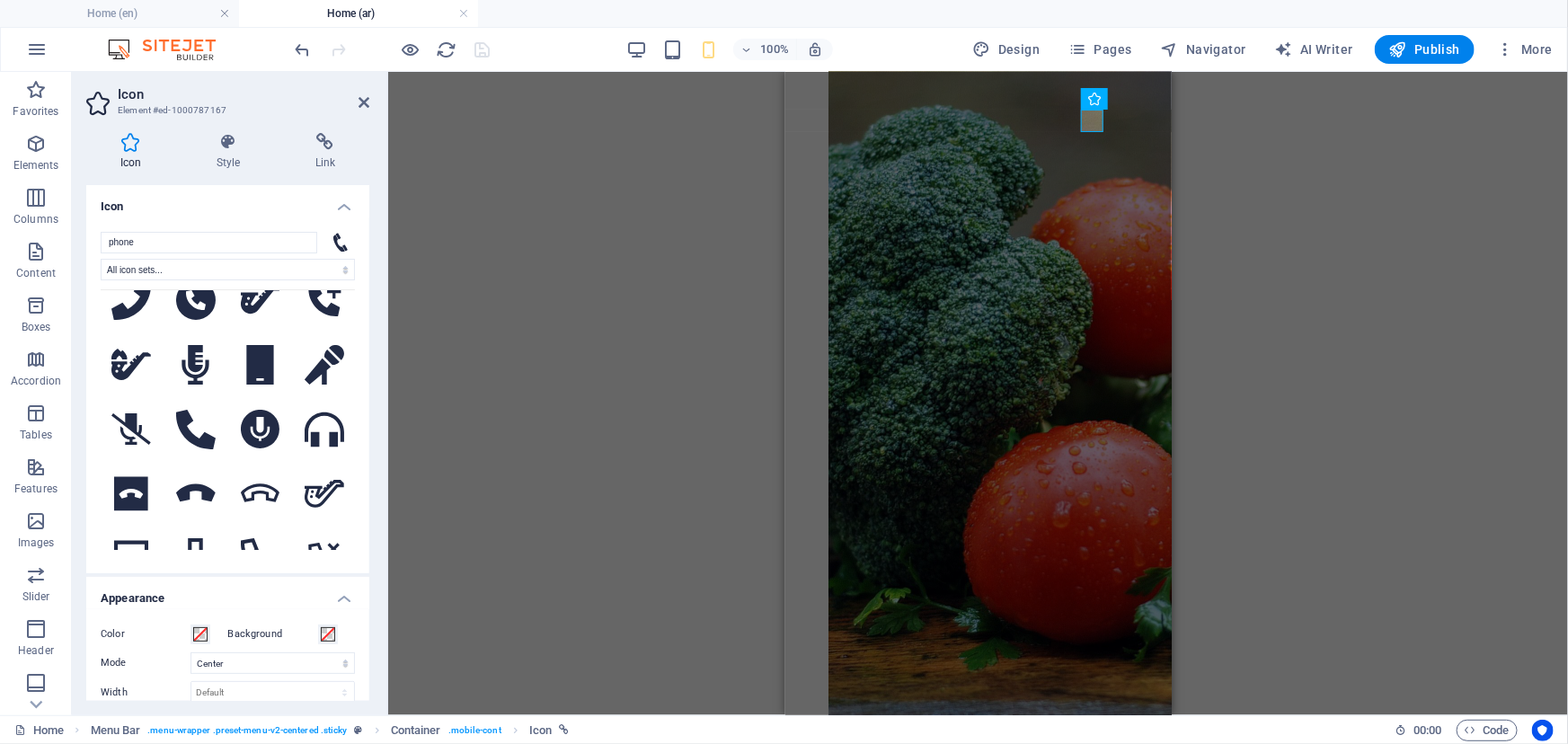
scroll to position [4246, 0]
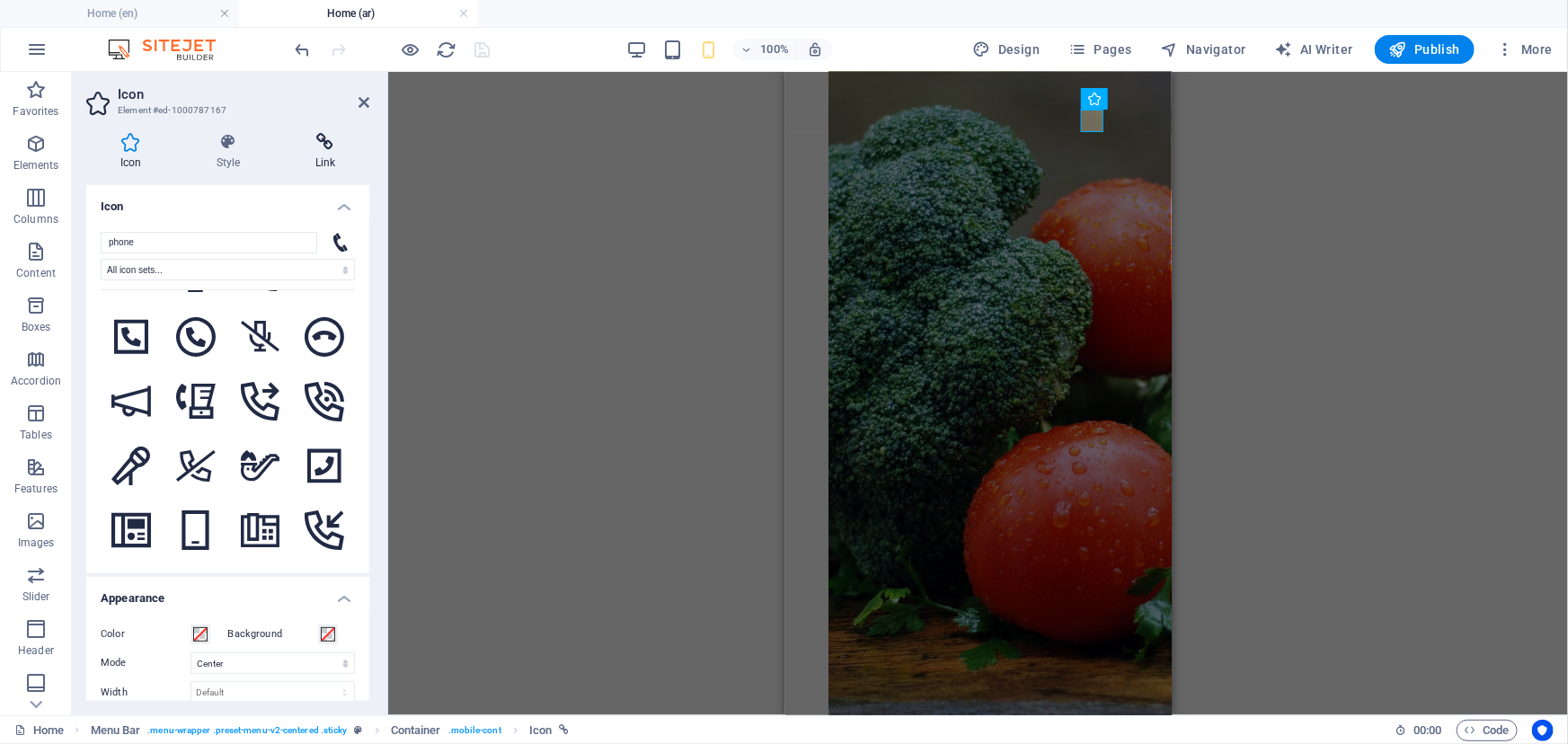
click at [321, 137] on icon at bounding box center [325, 141] width 88 height 18
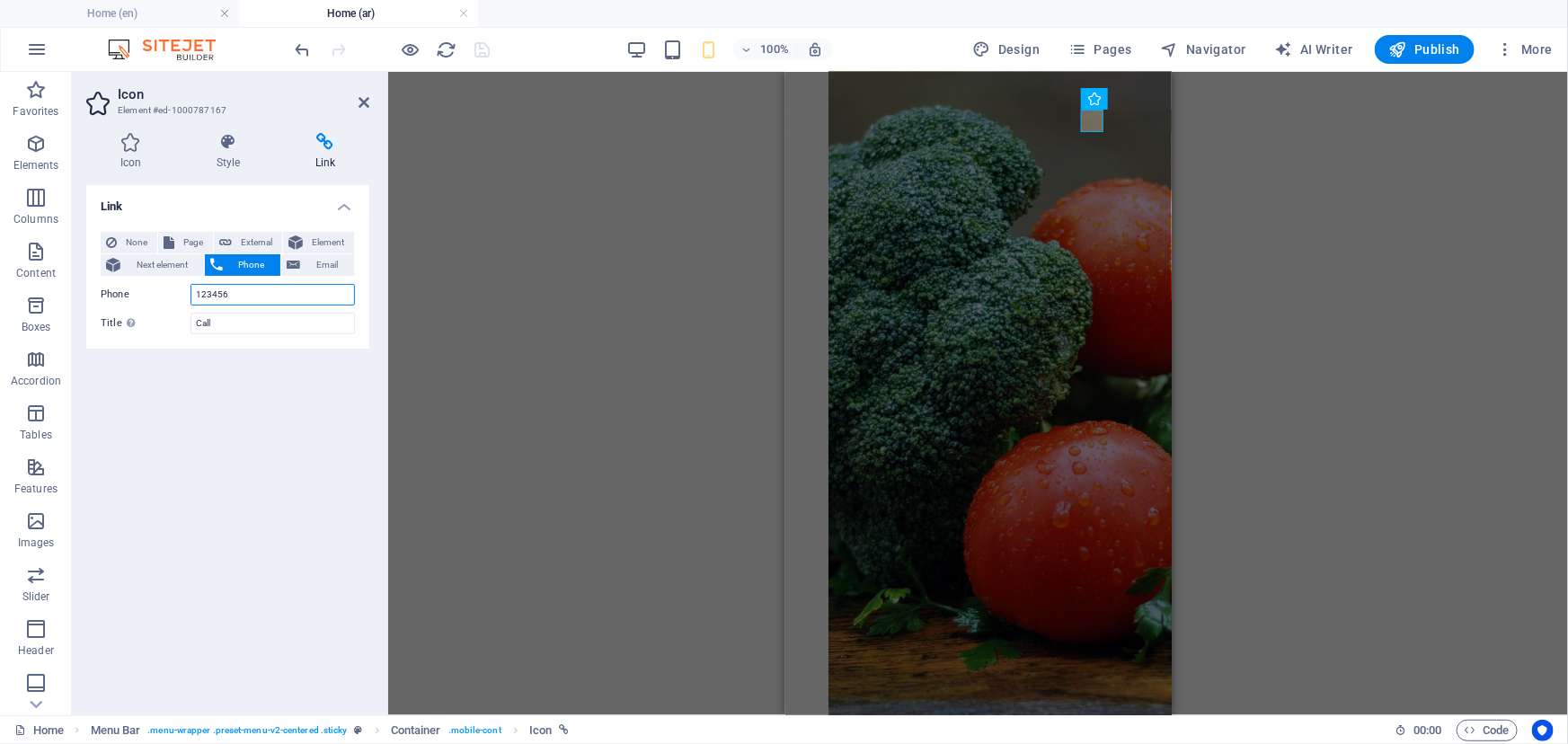
drag, startPoint x: 252, startPoint y: 298, endPoint x: 173, endPoint y: 298, distance: 79.0
click at [173, 298] on div "Phone 123456" at bounding box center [228, 294] width 255 height 22
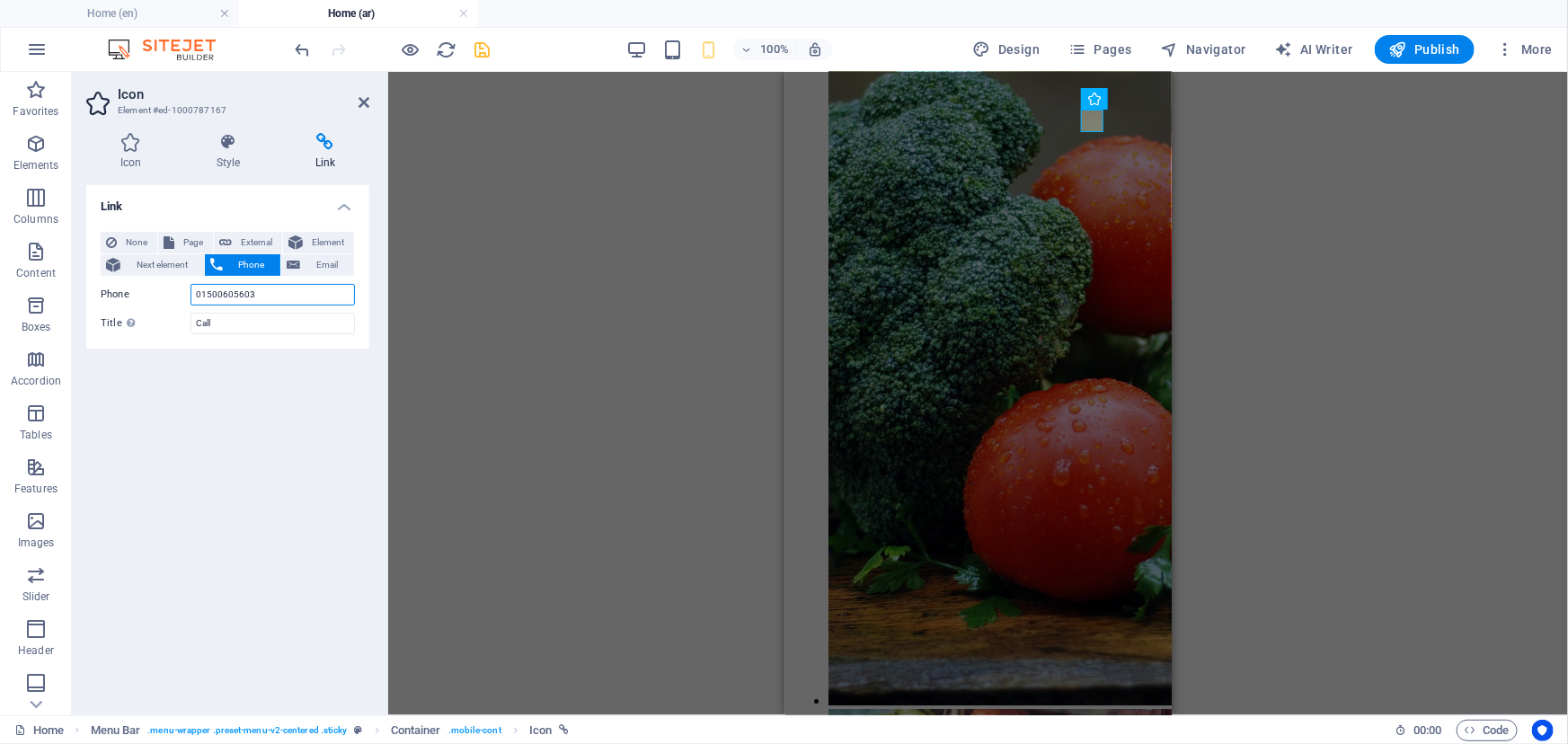
drag, startPoint x: 263, startPoint y: 293, endPoint x: 189, endPoint y: 306, distance: 75.1
click at [189, 306] on div "None Page External Element Next element Phone Email Page Home Subpage Legal Not…" at bounding box center [228, 283] width 255 height 103
paste input "+2"
type input "[PHONE_NUMBER]"
click at [242, 322] on input "Call" at bounding box center [273, 323] width 164 height 22
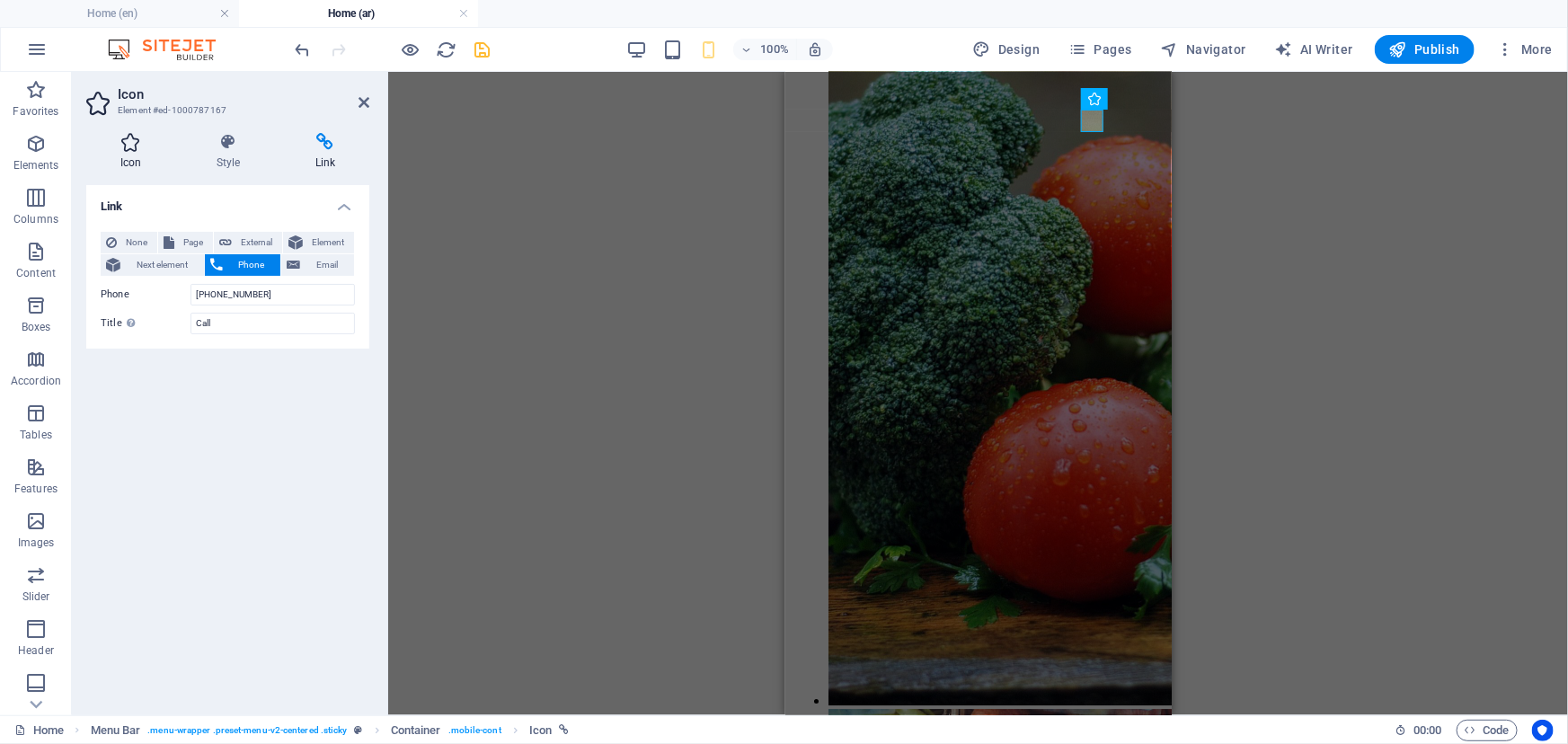
click at [134, 143] on icon at bounding box center [130, 141] width 89 height 18
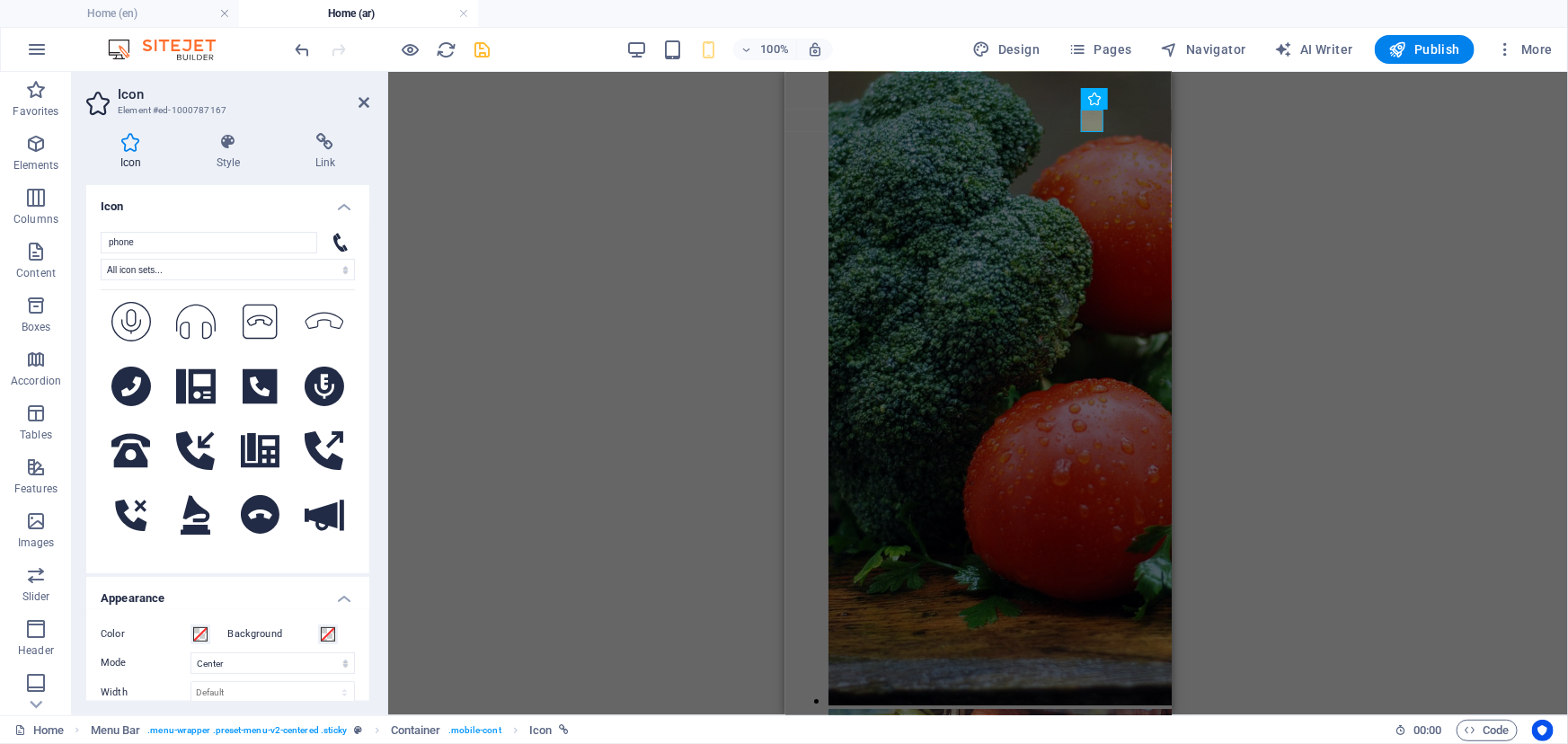
scroll to position [3458, 0]
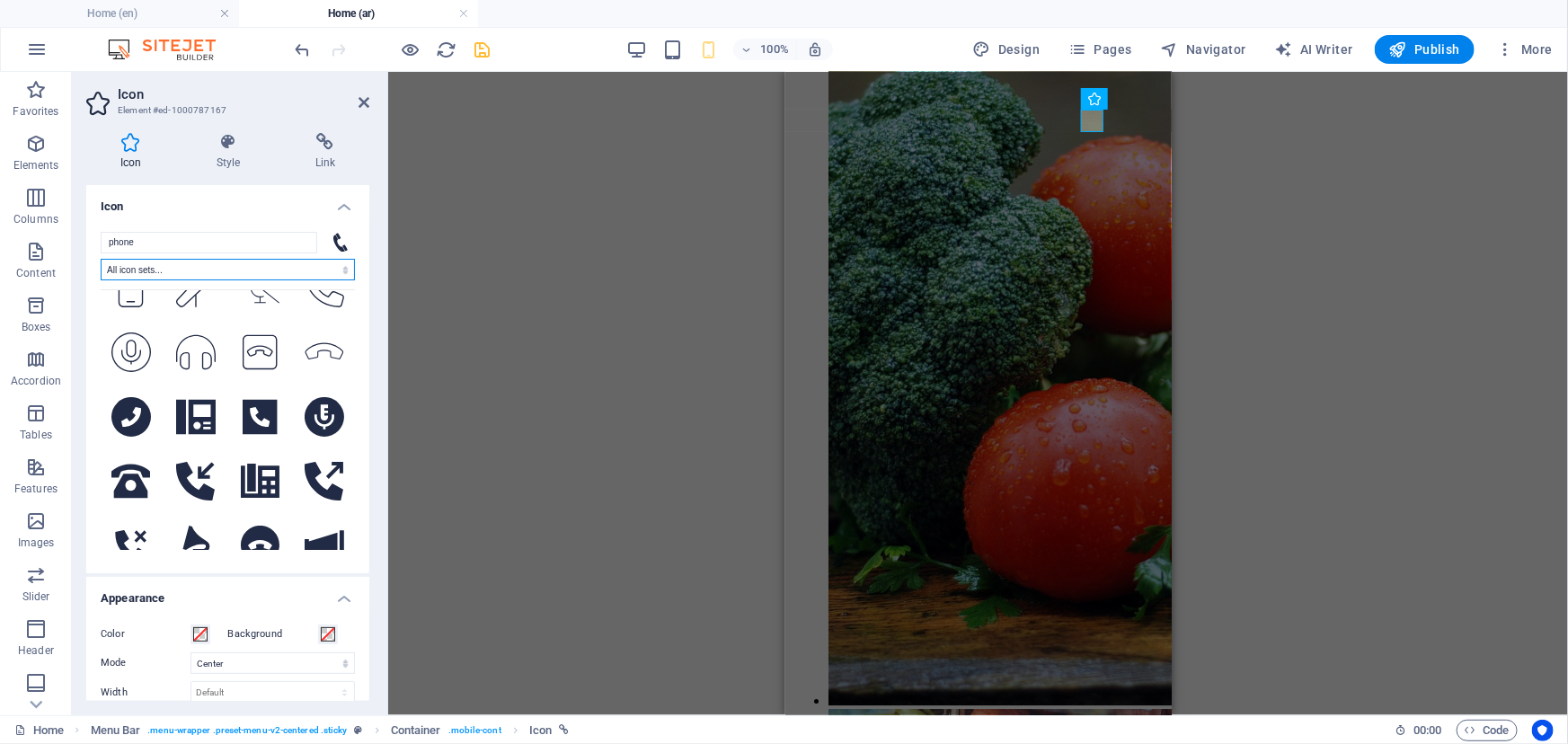
click at [175, 271] on select "All icon sets... IcoFont Ionicons FontAwesome Brands FontAwesome Duotone FontAw…" at bounding box center [228, 269] width 255 height 22
click at [176, 271] on select "All icon sets... IcoFont Ionicons FontAwesome Brands FontAwesome Duotone FontAw…" at bounding box center [228, 269] width 255 height 22
click at [177, 248] on input "phone" at bounding box center [209, 242] width 217 height 22
drag, startPoint x: 179, startPoint y: 247, endPoint x: 47, endPoint y: 237, distance: 132.4
click at [47, 237] on section "Favorites Elements Columns Content Boxes Accordion Tables Features Images Slide…" at bounding box center [784, 393] width 1568 height 643
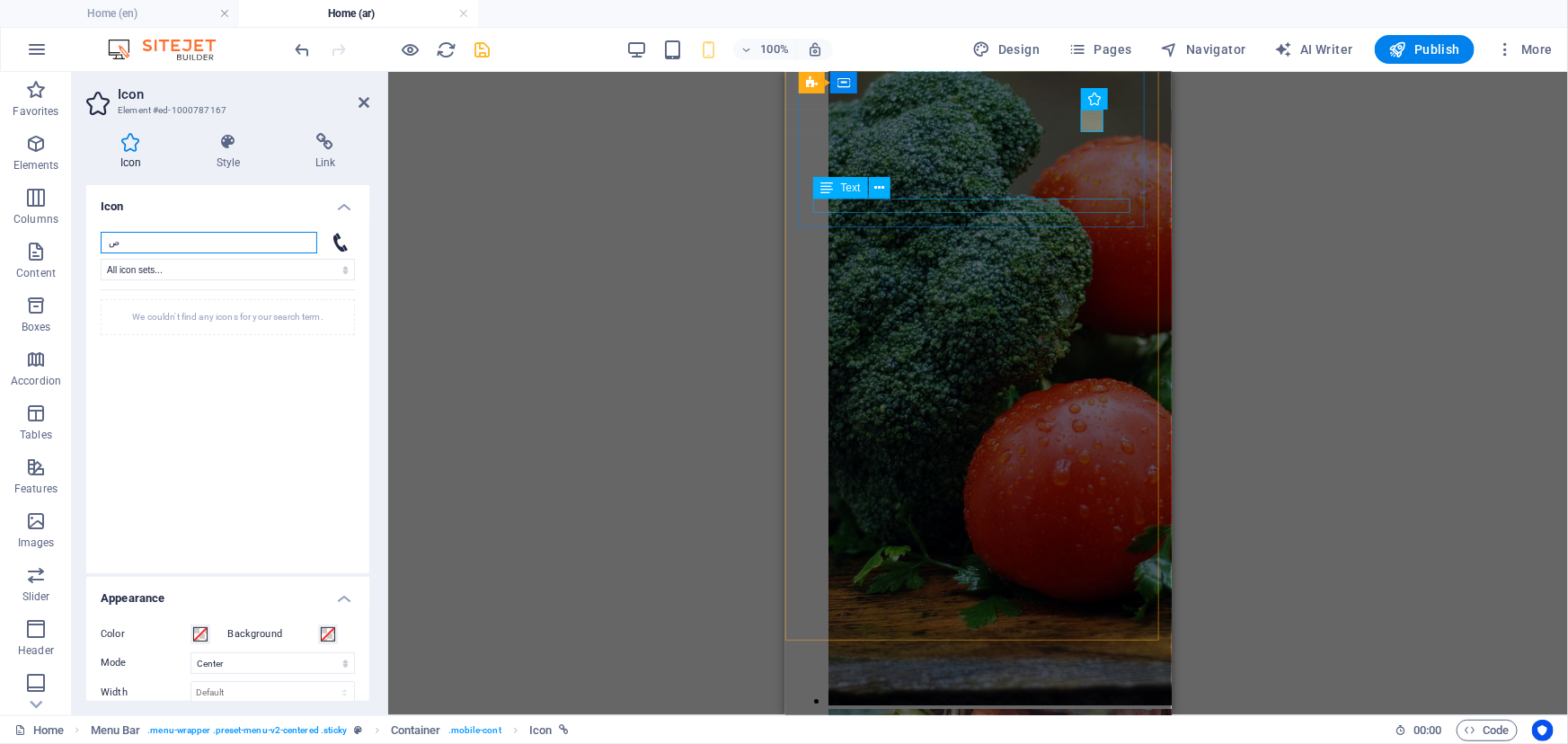
scroll to position [0, 0]
type input "ص"
drag, startPoint x: 49, startPoint y: 136, endPoint x: 286, endPoint y: 234, distance: 256.5
click at [286, 234] on input "search" at bounding box center [209, 242] width 217 height 22
click at [242, 242] on input "search" at bounding box center [209, 242] width 217 height 22
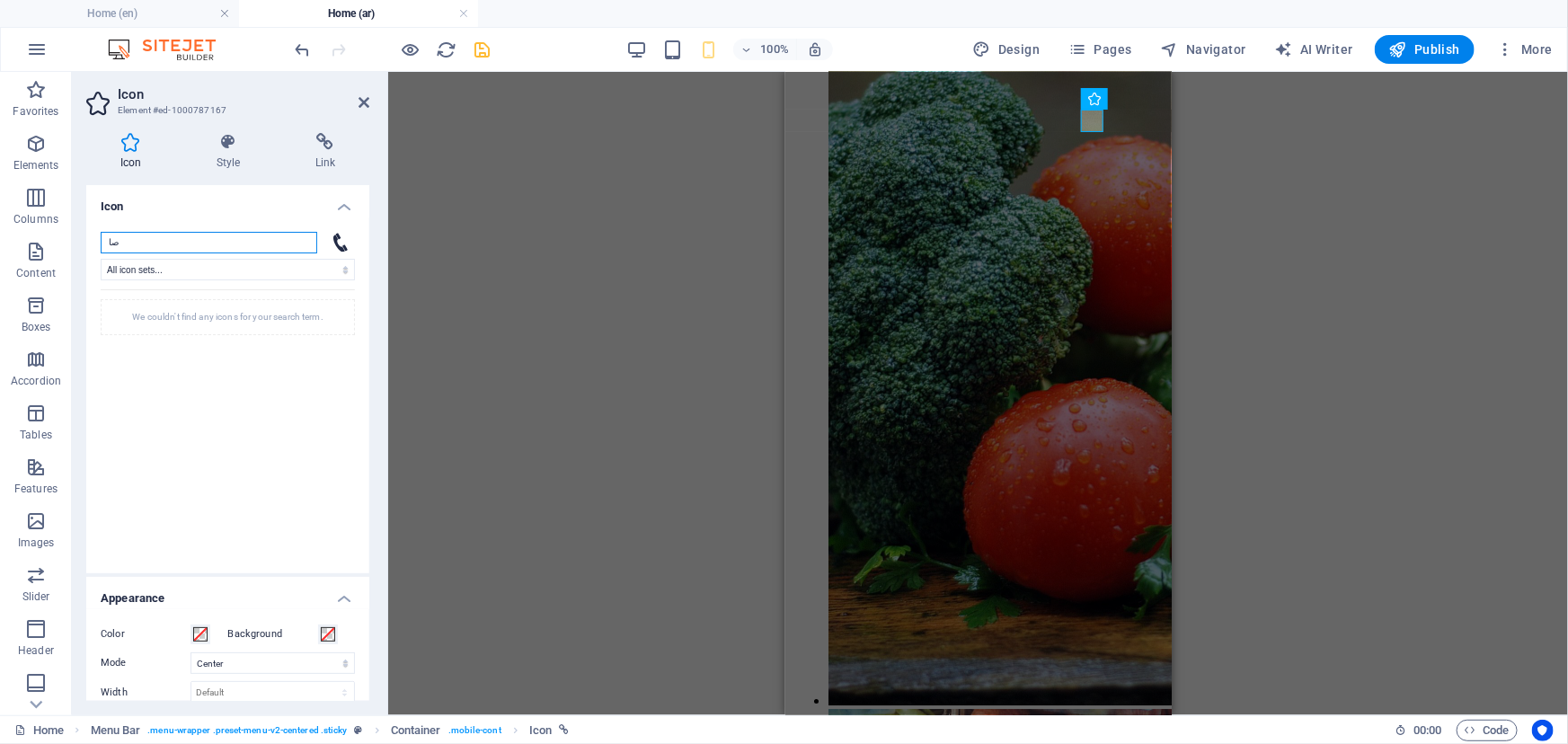
type input "ص"
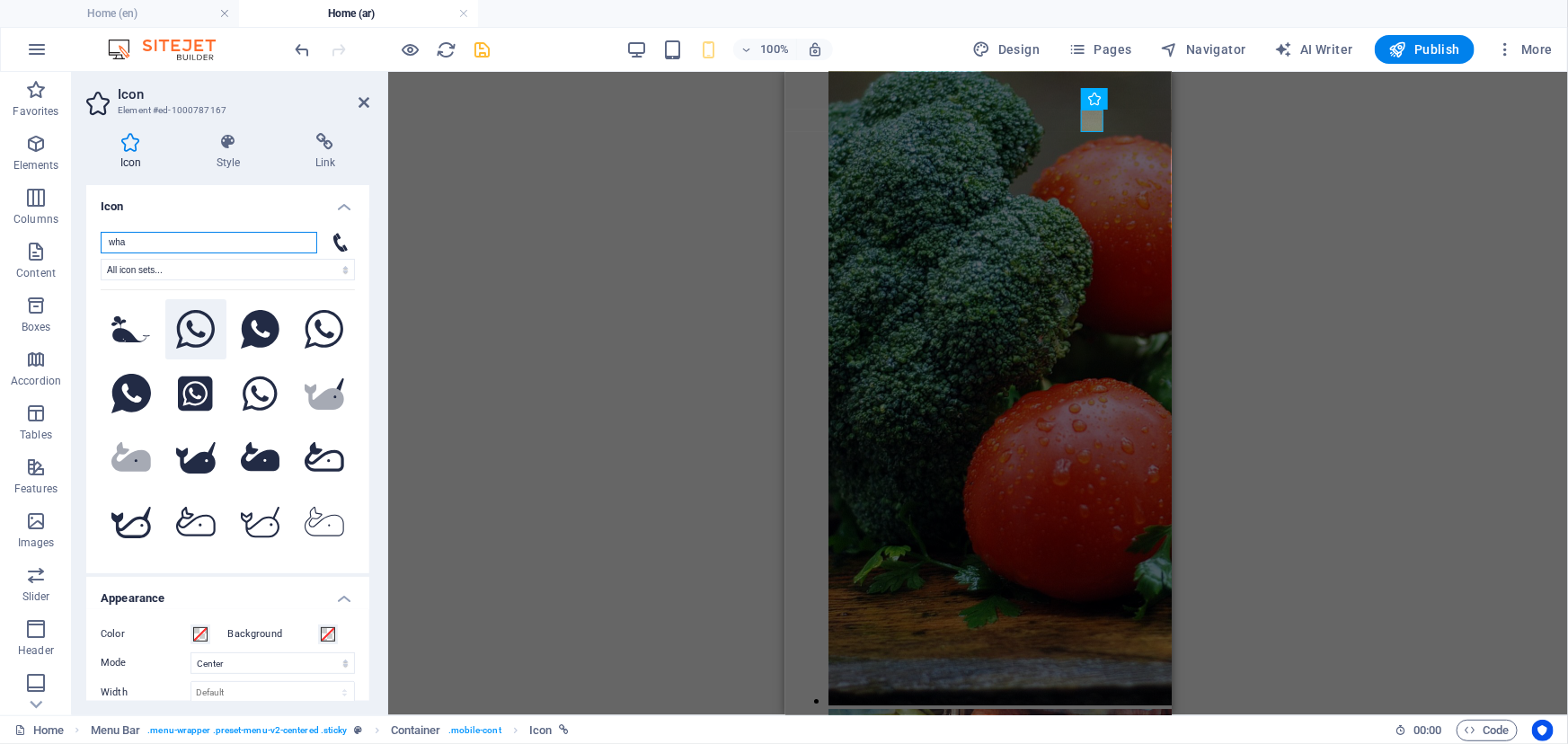
type input "wha"
click at [205, 335] on icon at bounding box center [196, 330] width 40 height 40
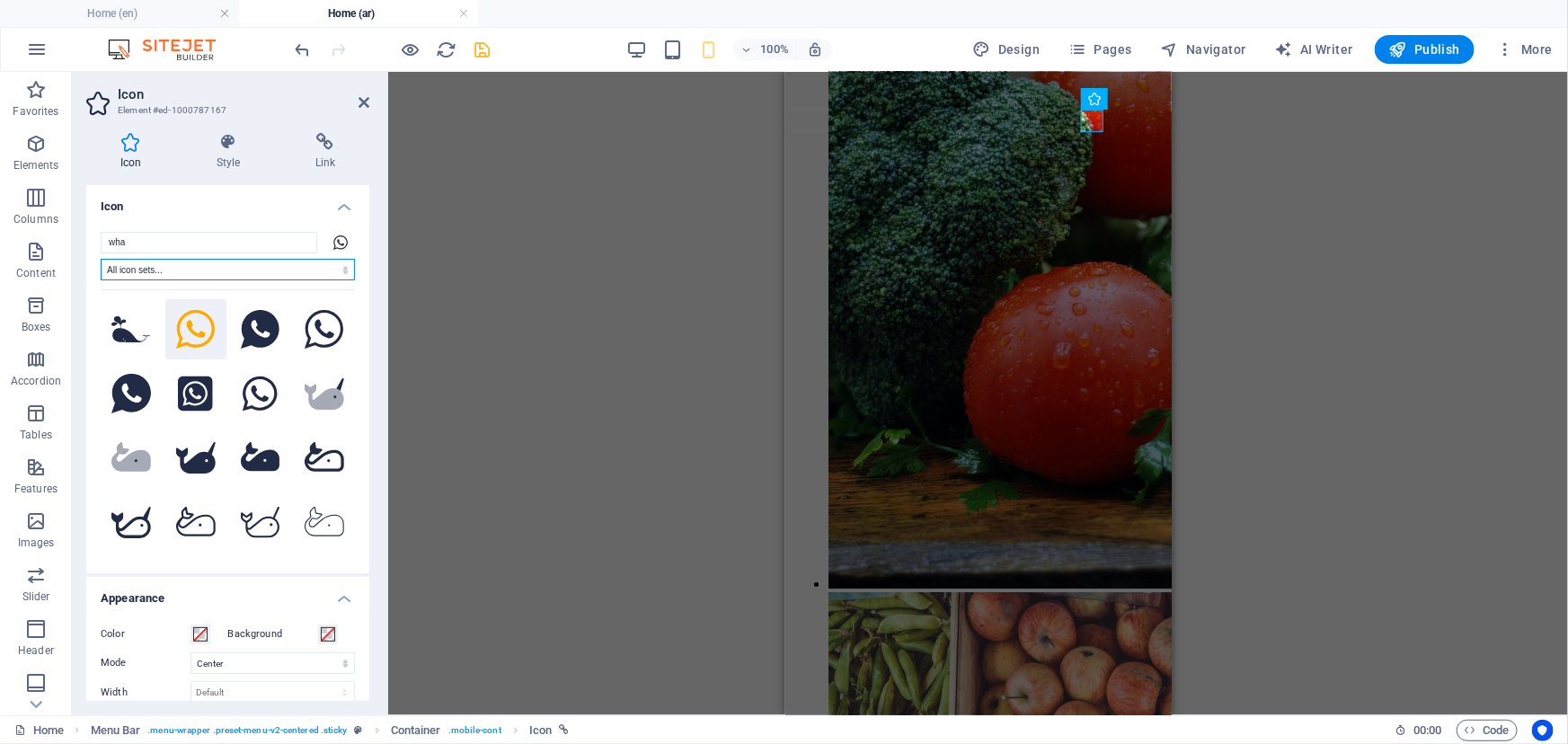
click at [213, 275] on select "All icon sets... IcoFont Ionicons FontAwesome Brands FontAwesome Duotone FontAw…" at bounding box center [228, 269] width 255 height 22
click at [343, 244] on icon at bounding box center [340, 242] width 14 height 14
click at [368, 105] on icon at bounding box center [363, 102] width 10 height 14
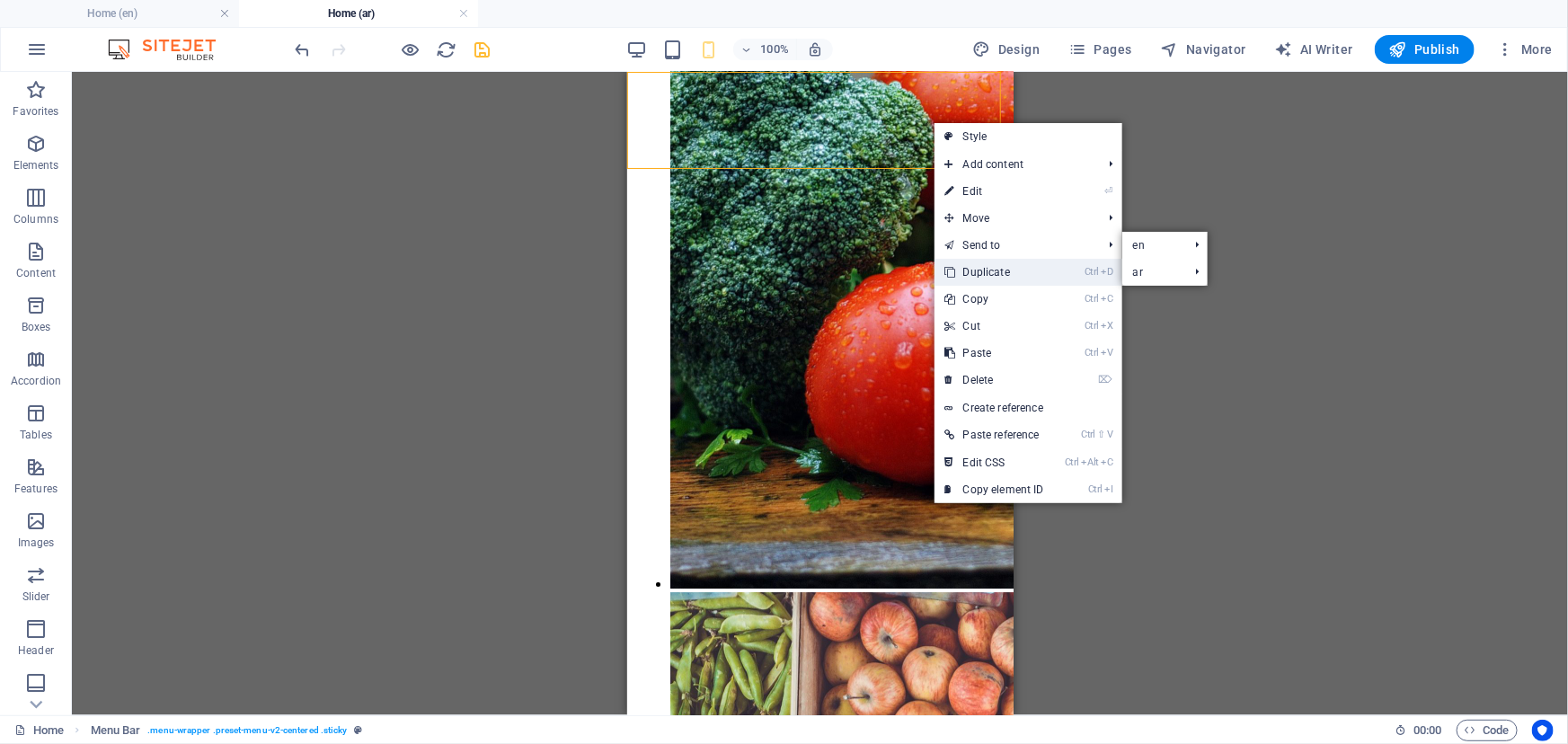
click at [1000, 271] on link "Ctrl D Duplicate" at bounding box center [995, 272] width 121 height 27
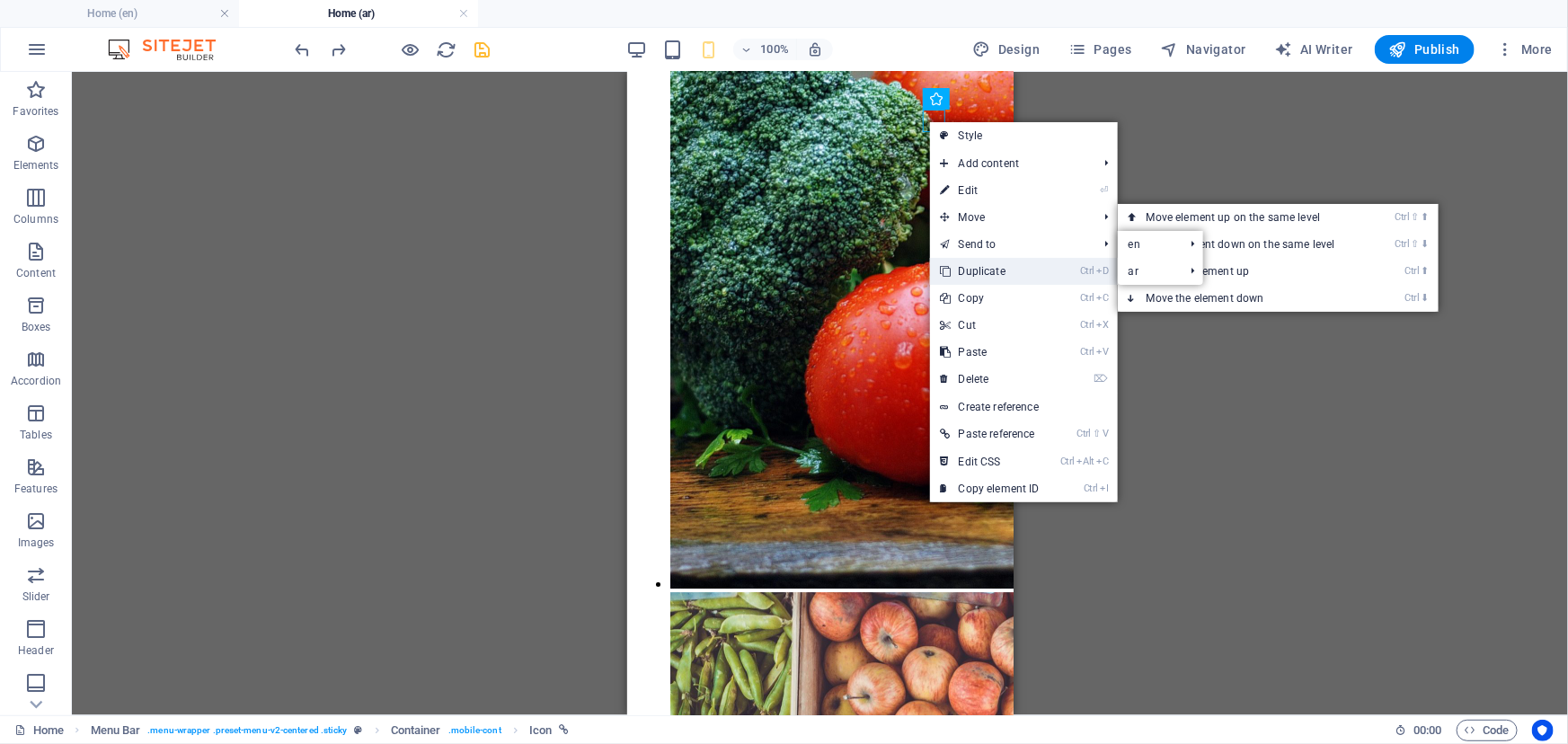
click at [997, 263] on link "Ctrl D Duplicate" at bounding box center [991, 271] width 121 height 27
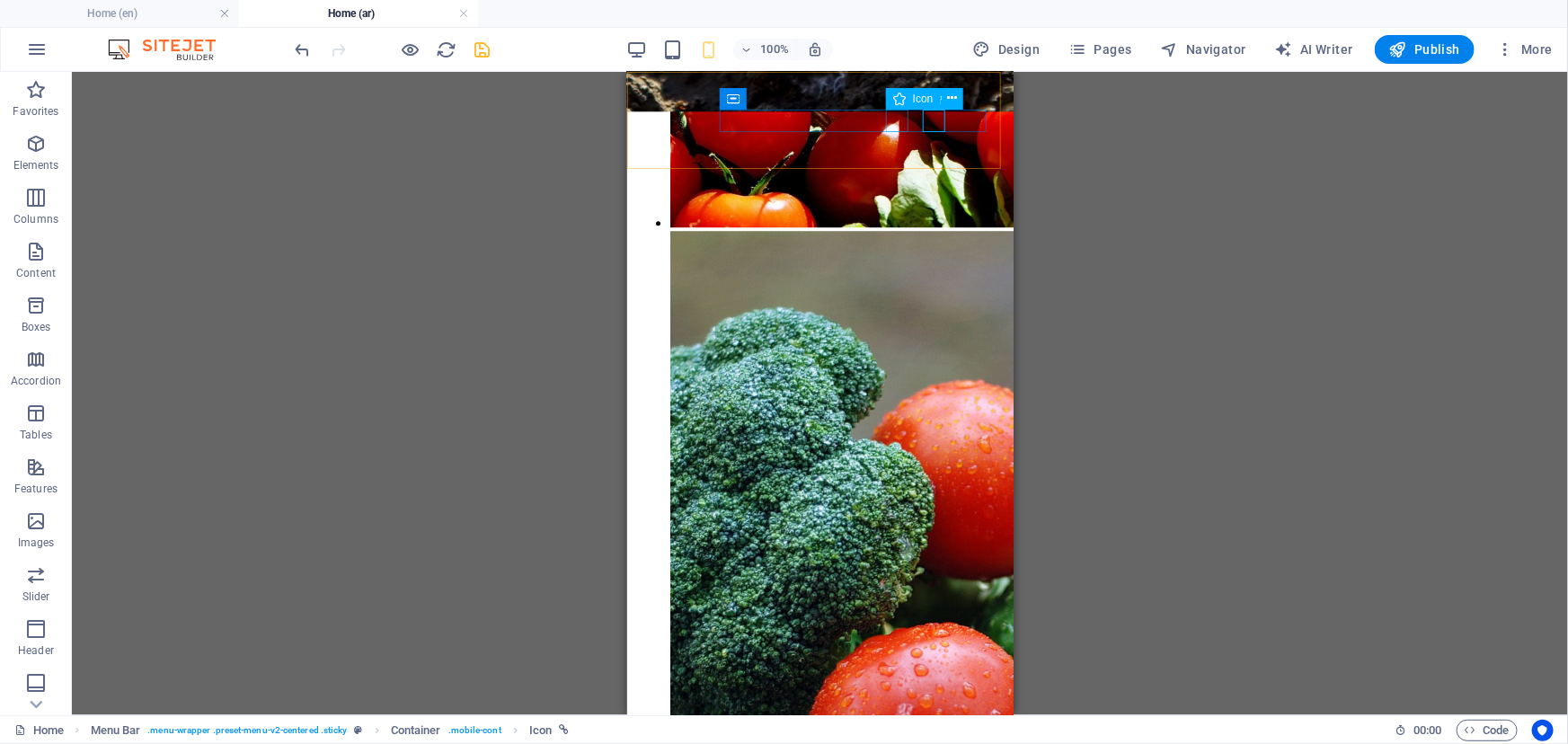
select select "xMidYMid"
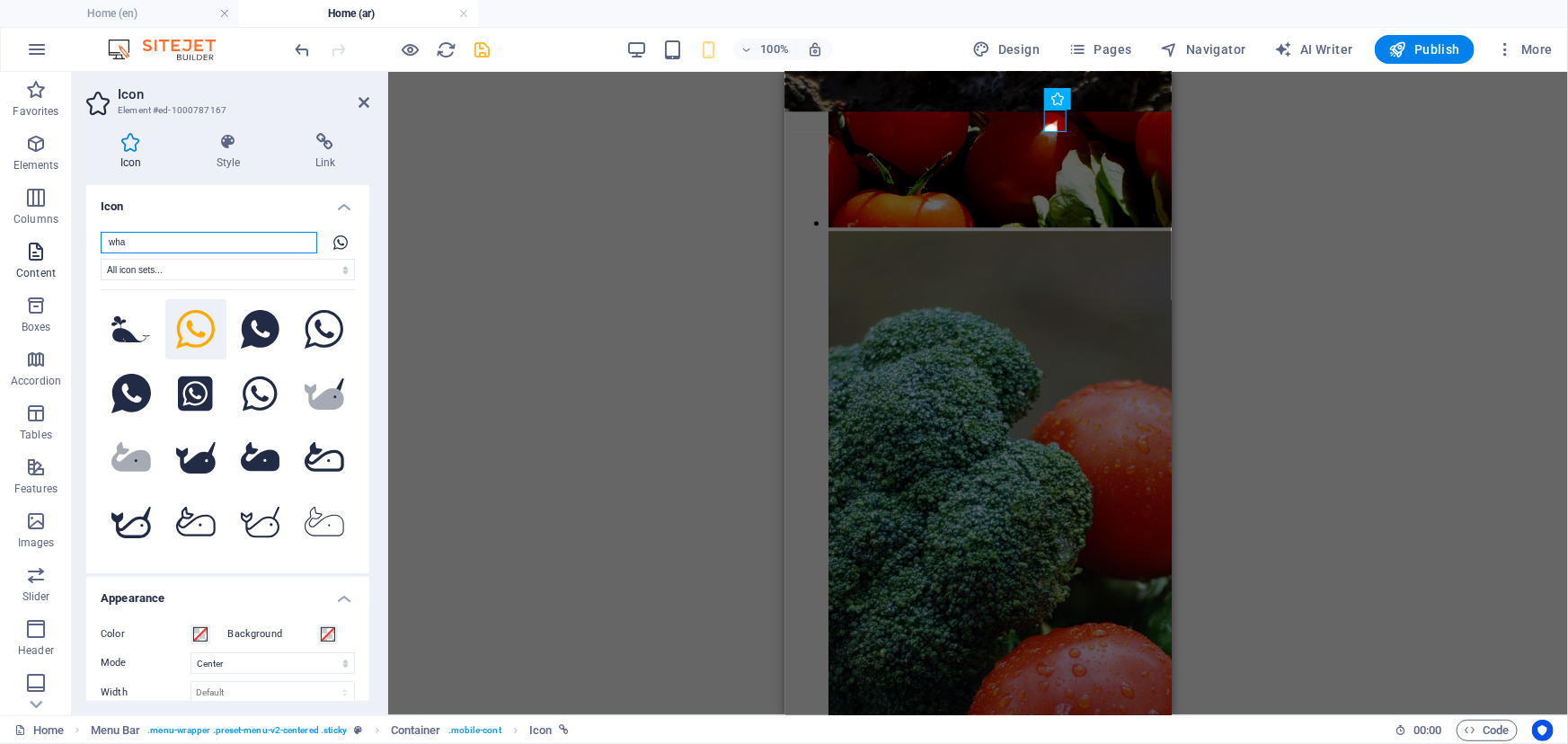
drag, startPoint x: 196, startPoint y: 244, endPoint x: 63, endPoint y: 239, distance: 133.1
click at [69, 240] on section "Favorites Elements Columns Content Boxes Accordion Tables Features Images Slide…" at bounding box center [784, 393] width 1568 height 643
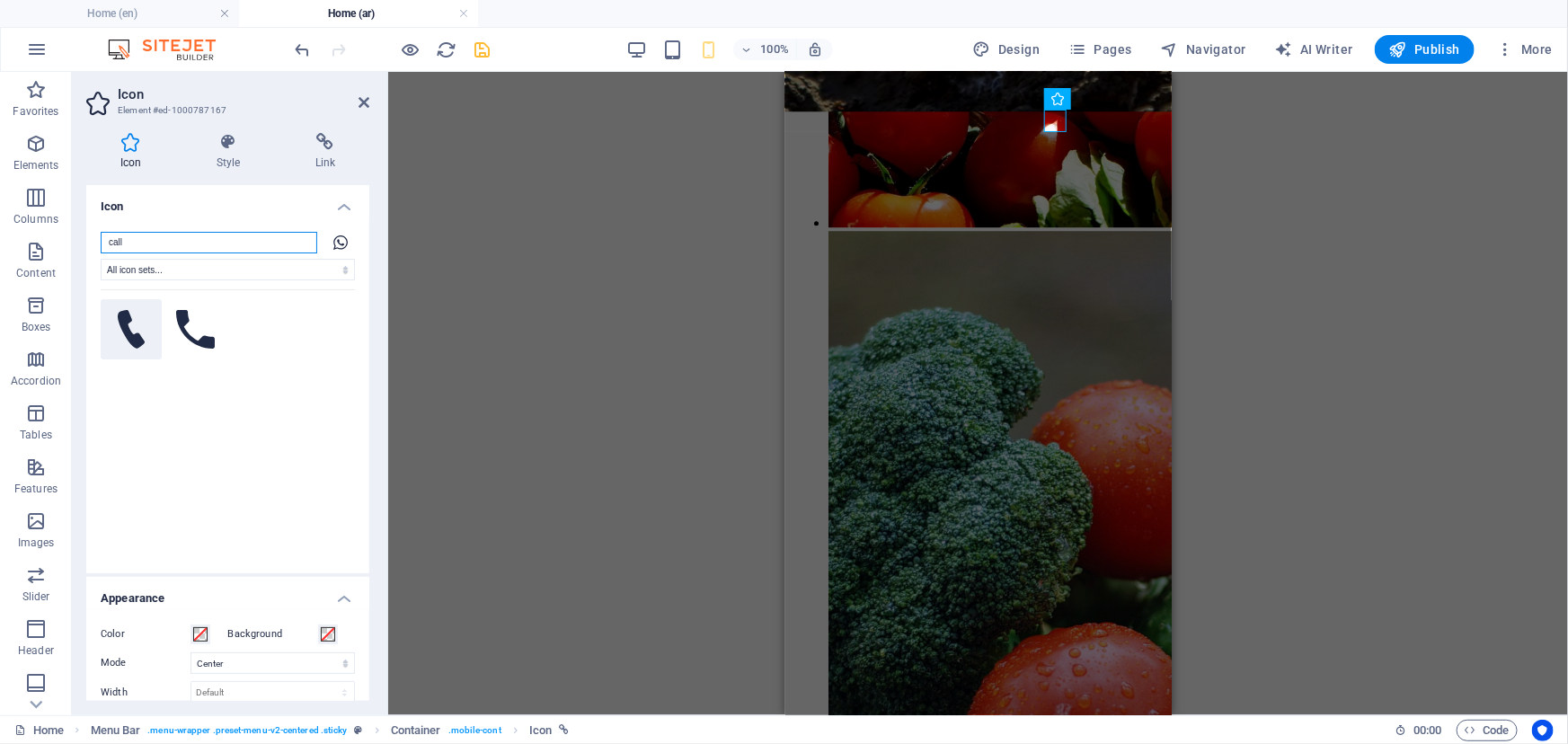
type input "call"
click at [128, 330] on icon at bounding box center [132, 330] width 28 height 40
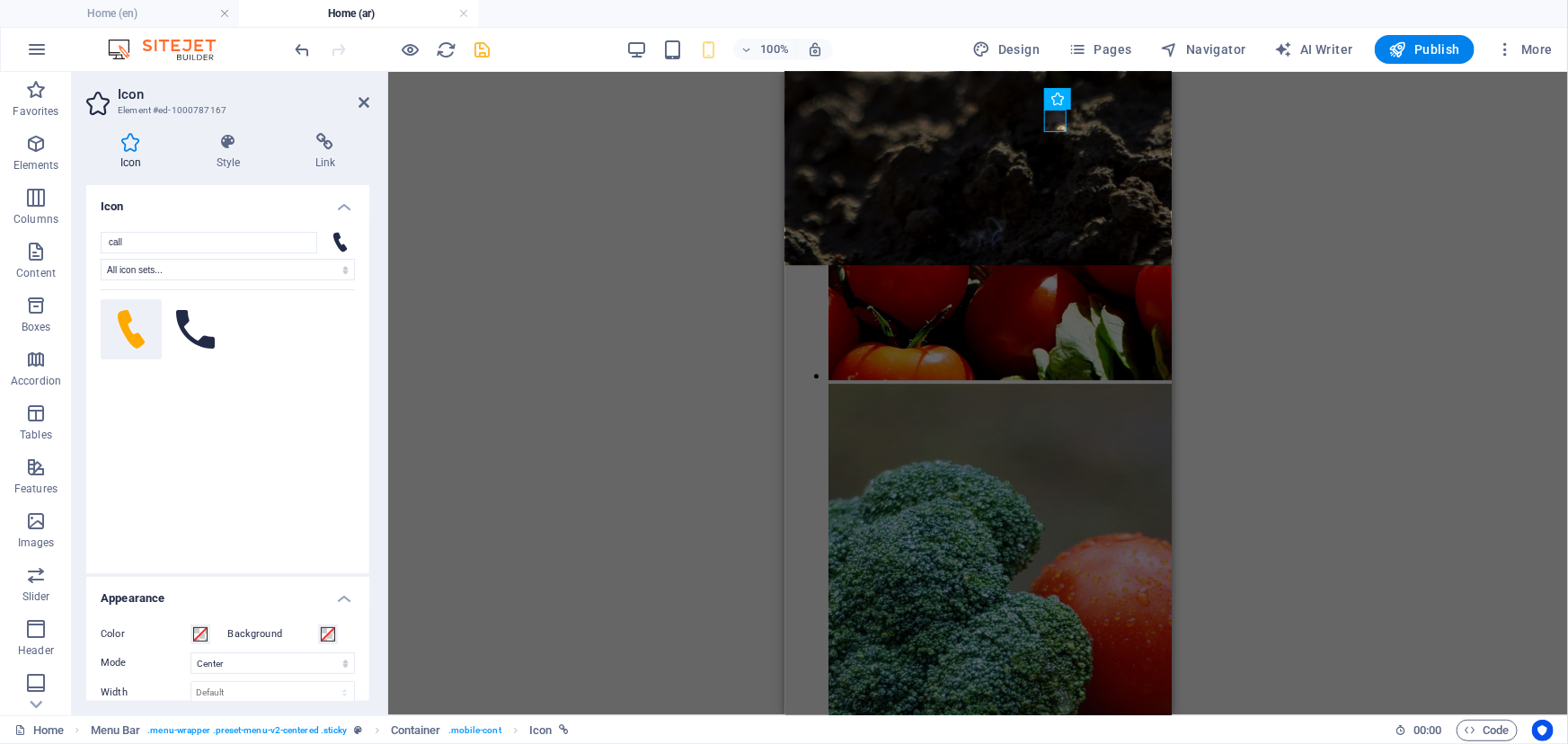
click at [481, 47] on icon "save" at bounding box center [483, 50] width 21 height 21
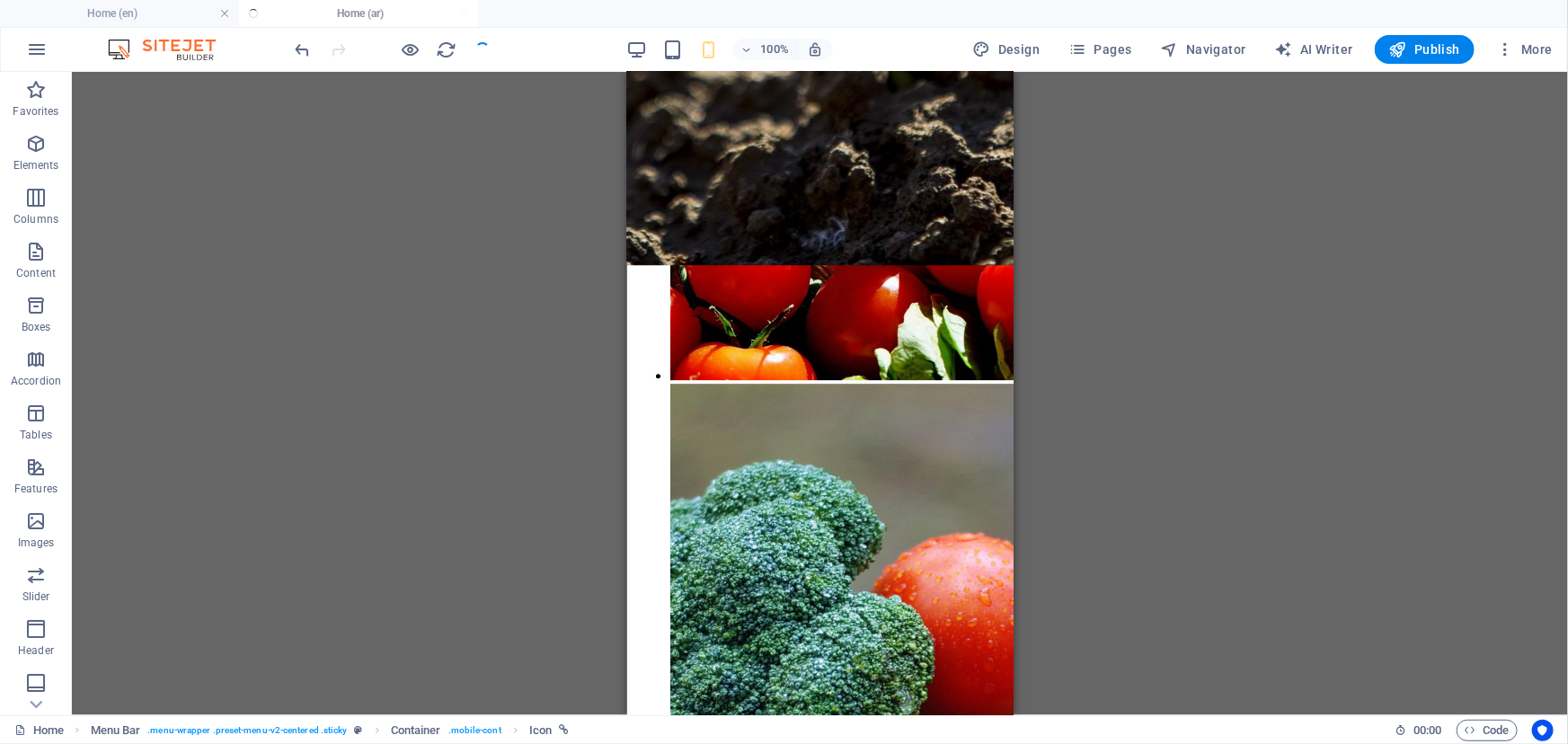
checkbox input "false"
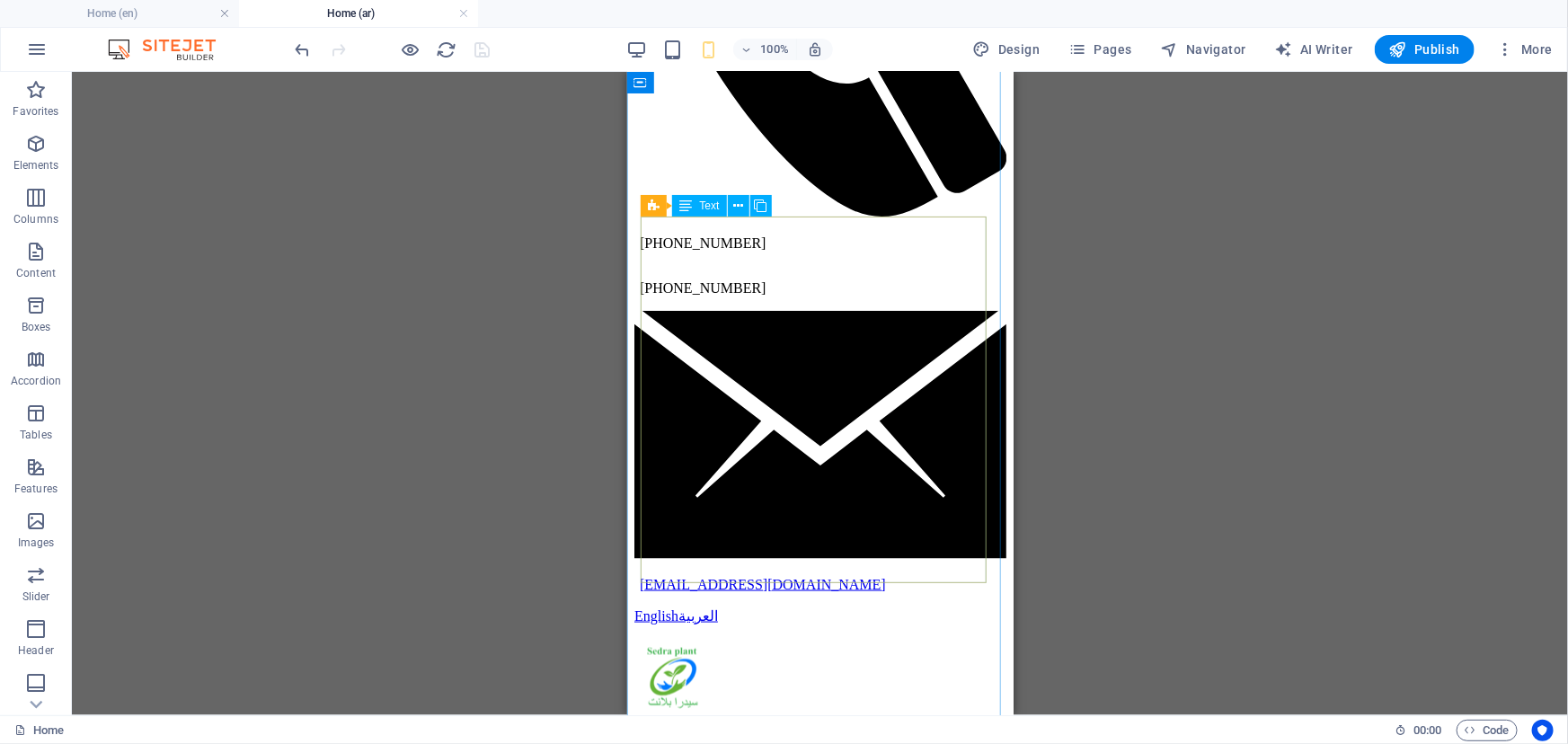
scroll to position [575, 0]
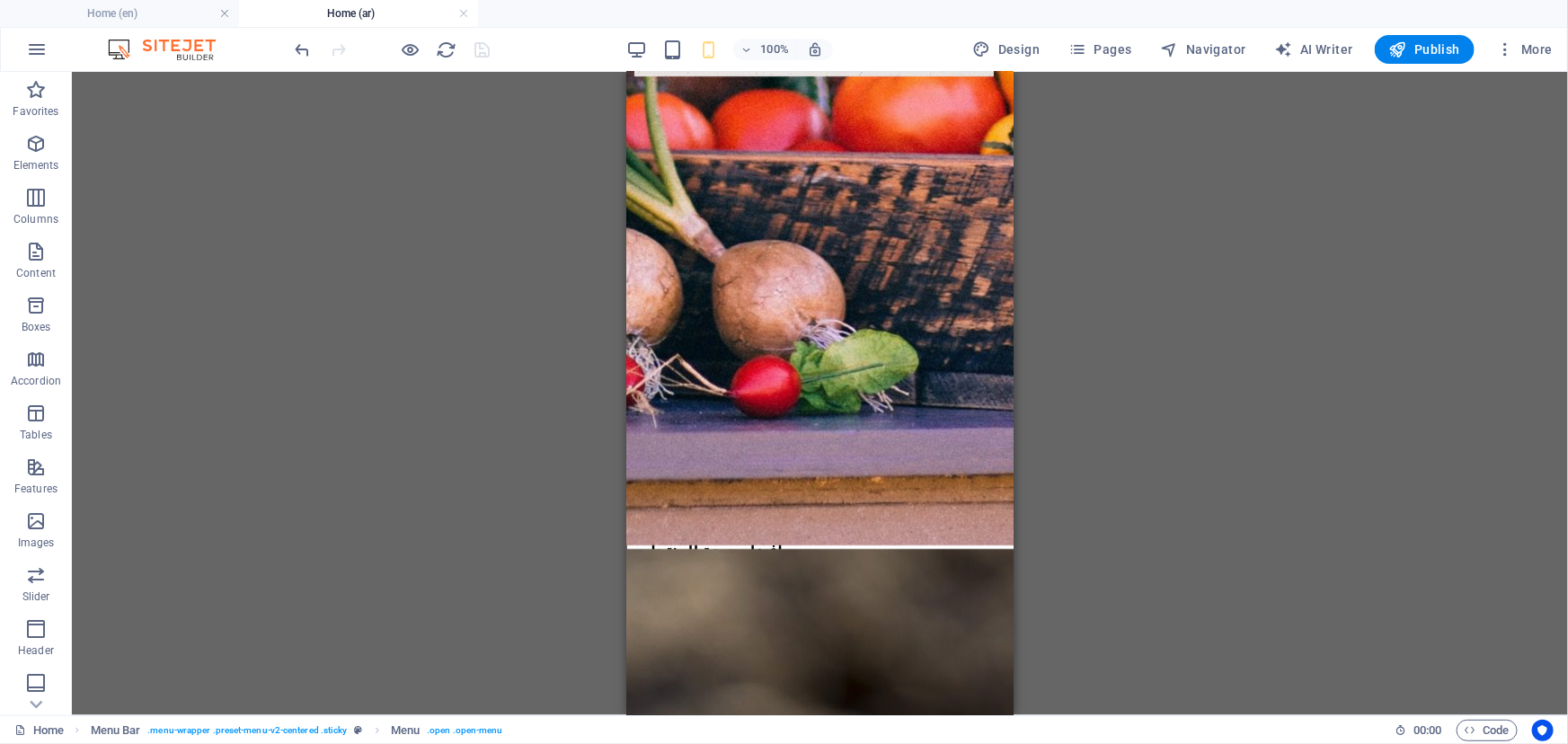
scroll to position [3761, 0]
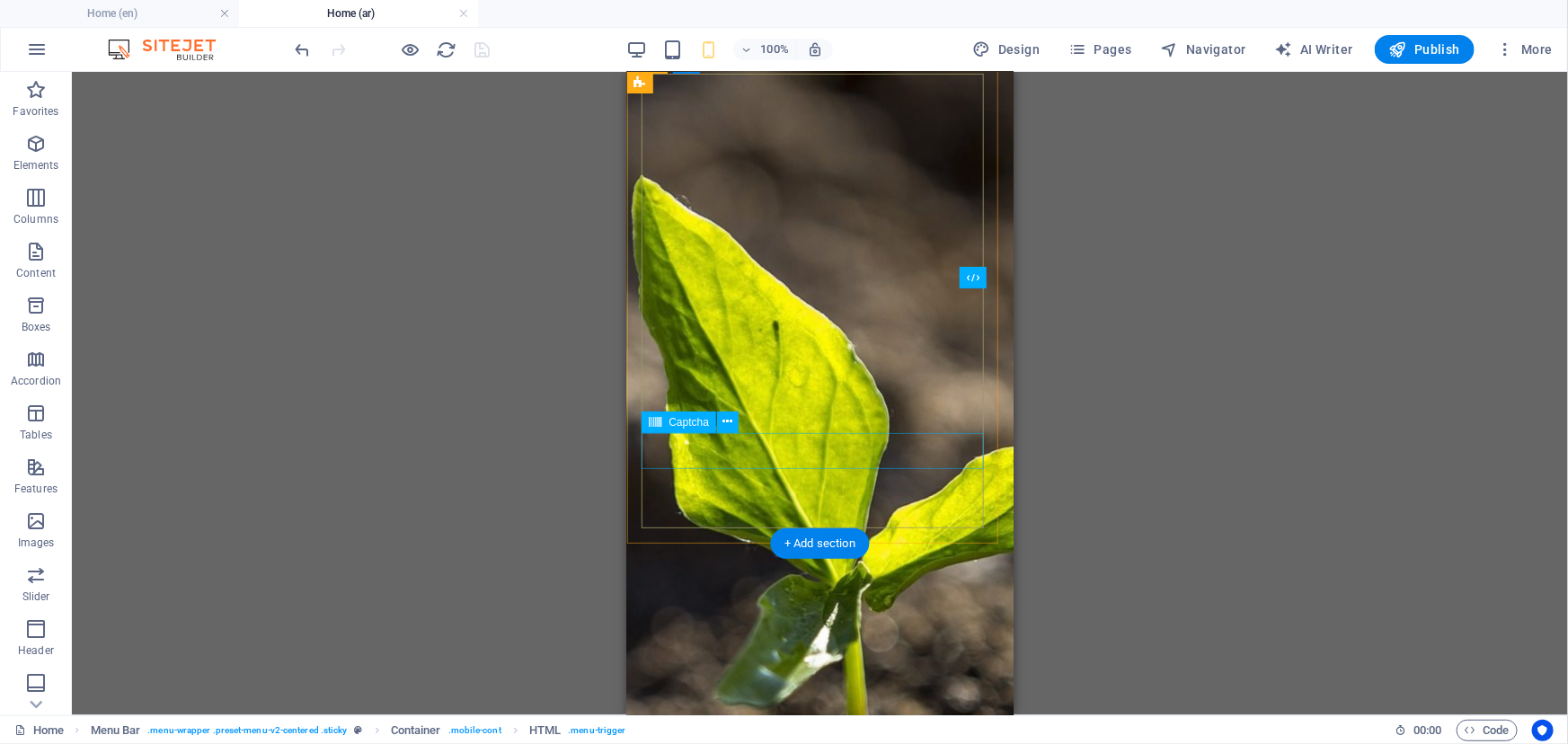
scroll to position [8333, 0]
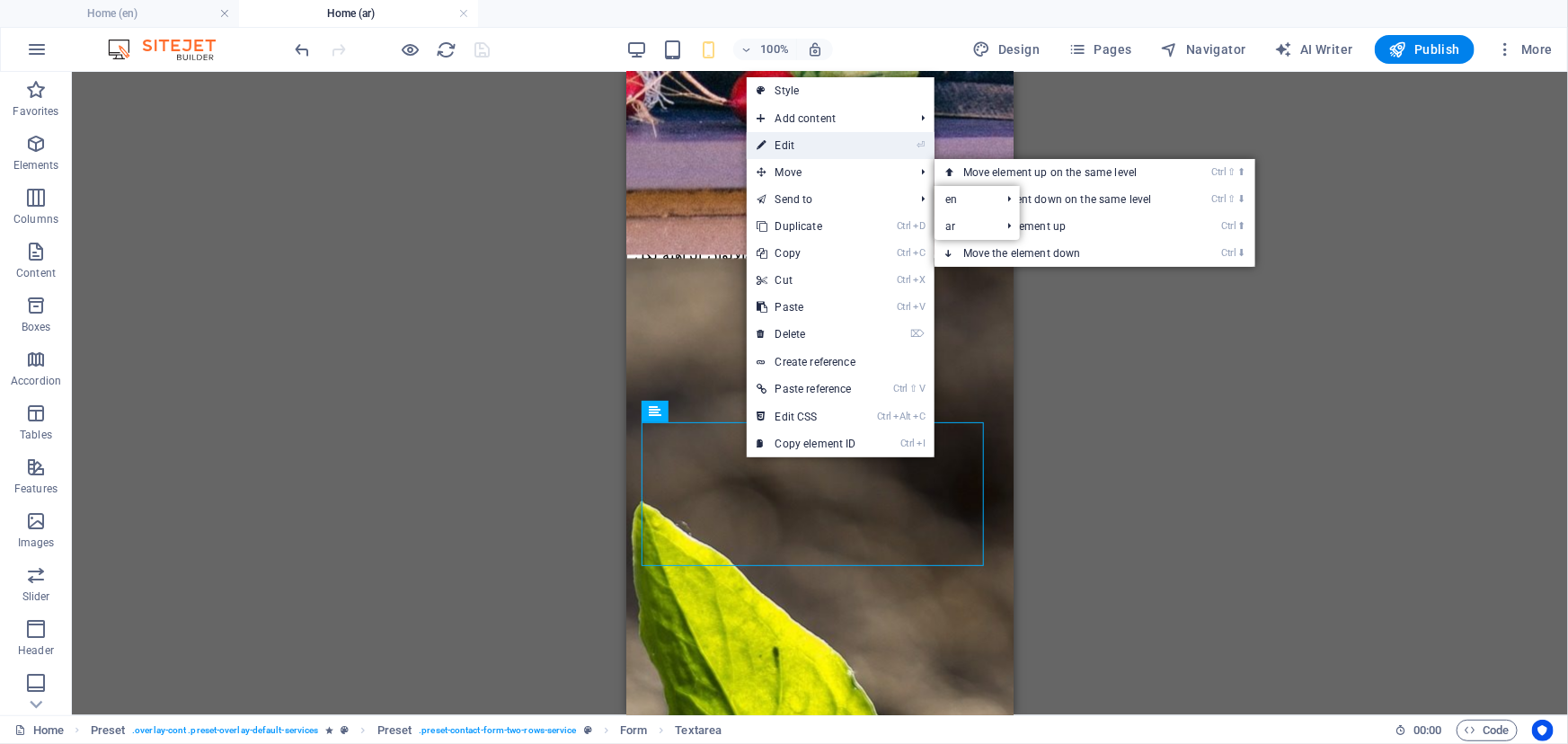
click at [812, 143] on link "⏎ Edit" at bounding box center [808, 145] width 121 height 27
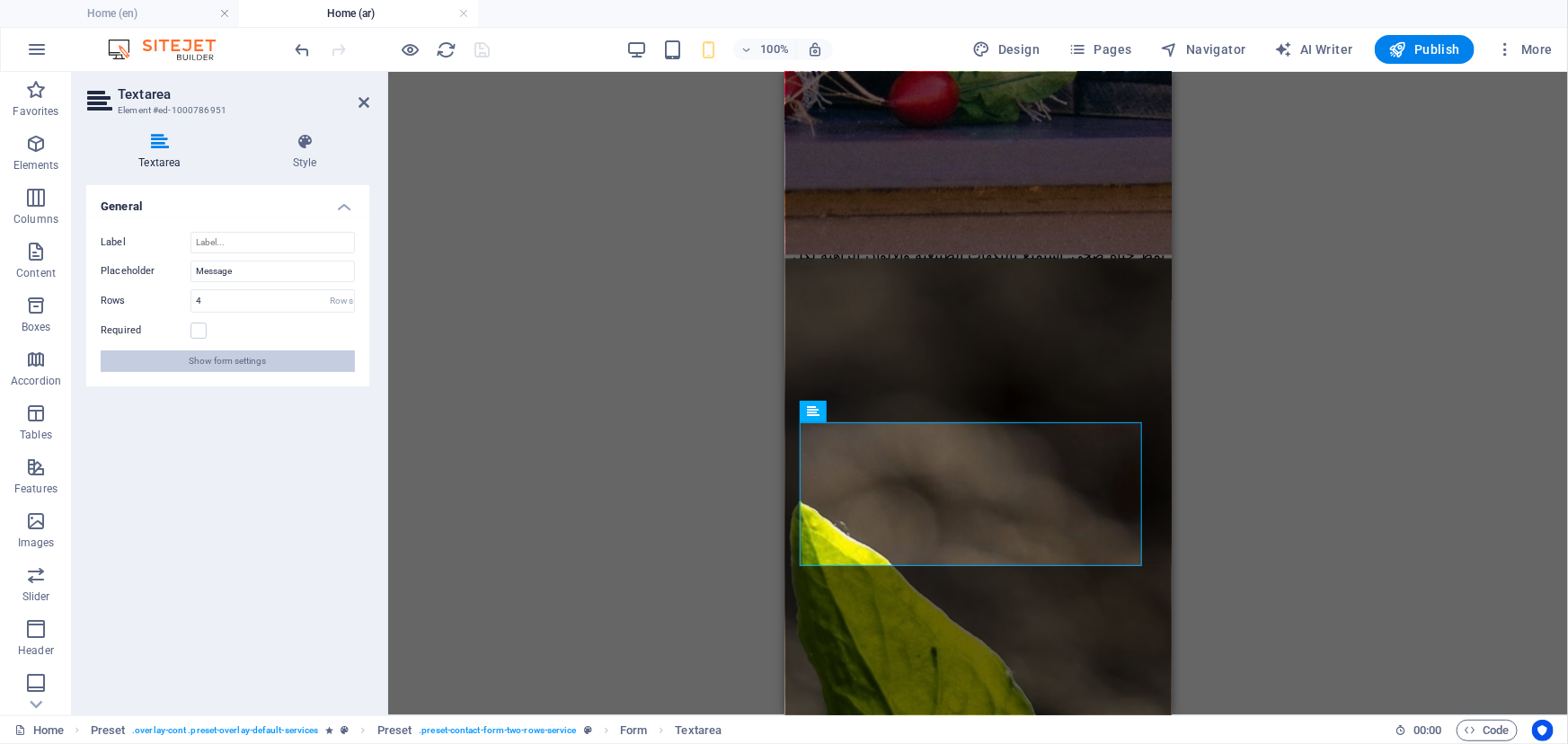
click at [218, 367] on span "Show form settings" at bounding box center [228, 361] width 77 height 22
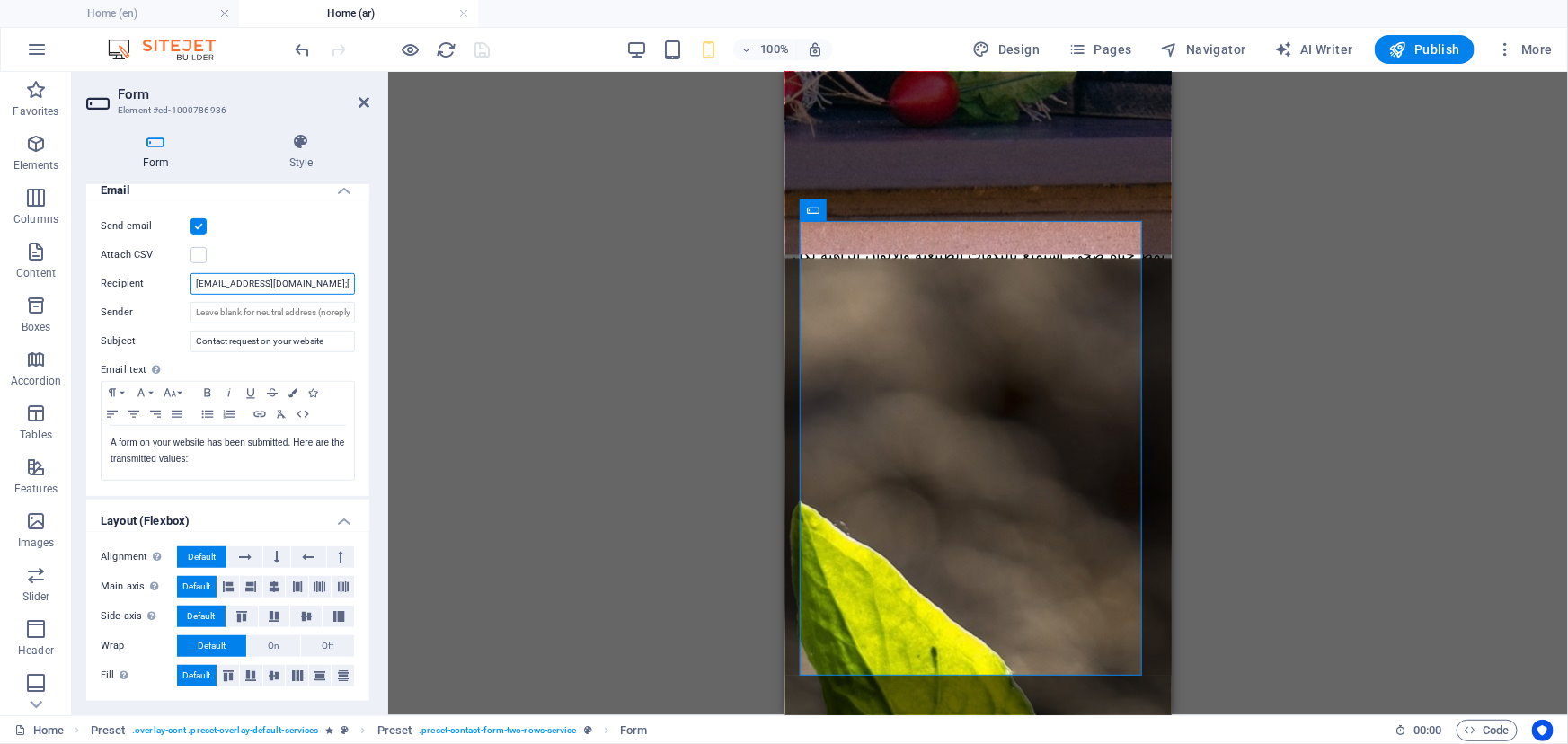
scroll to position [0, 40]
drag, startPoint x: 331, startPoint y: 280, endPoint x: 363, endPoint y: 285, distance: 32.4
click at [363, 285] on div "Send email Attach CSV Recipient [EMAIL_ADDRESS][DOMAIN_NAME];[DOMAIN_NAME][EMAI…" at bounding box center [227, 348] width 283 height 294
click at [366, 105] on icon at bounding box center [363, 102] width 10 height 14
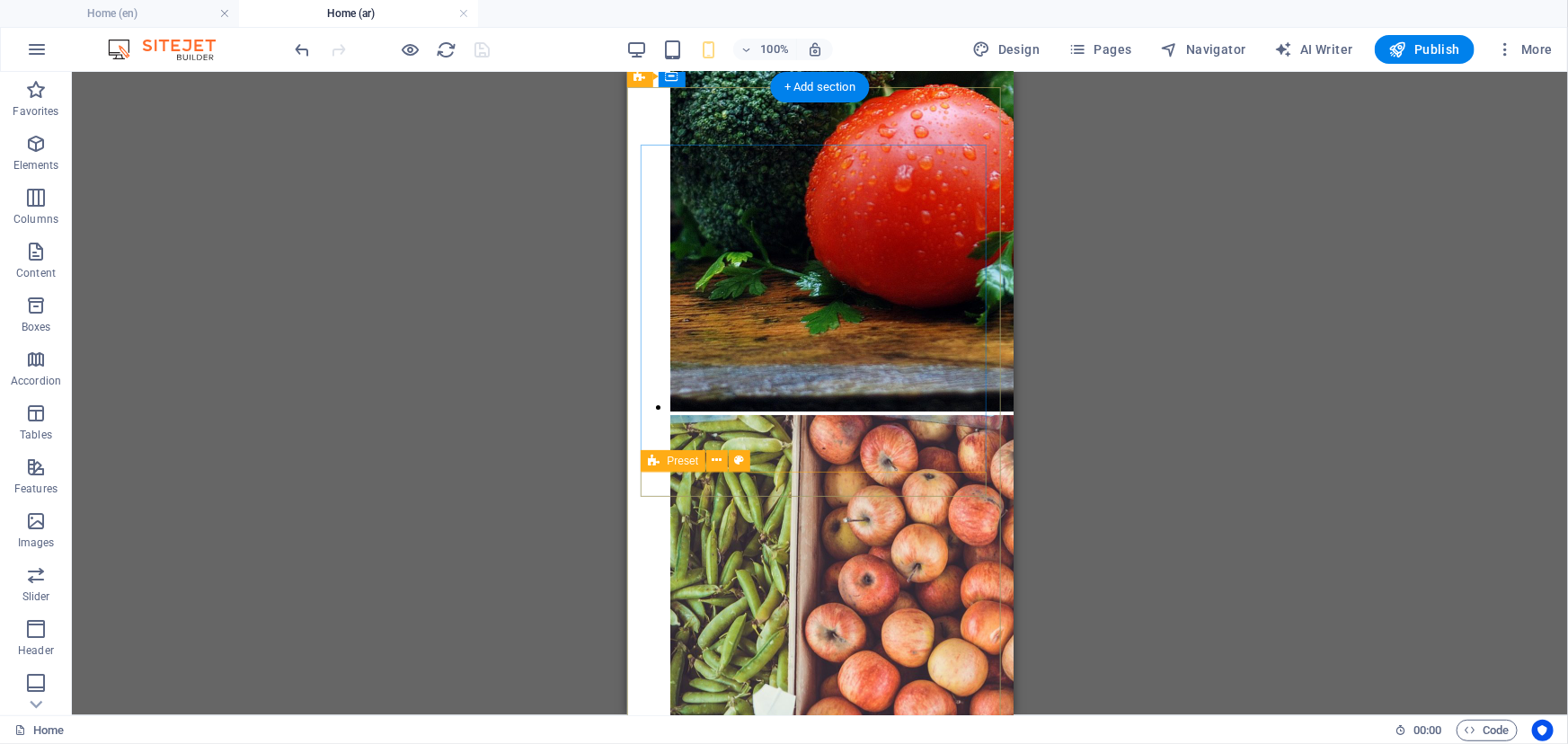
scroll to position [10212, 0]
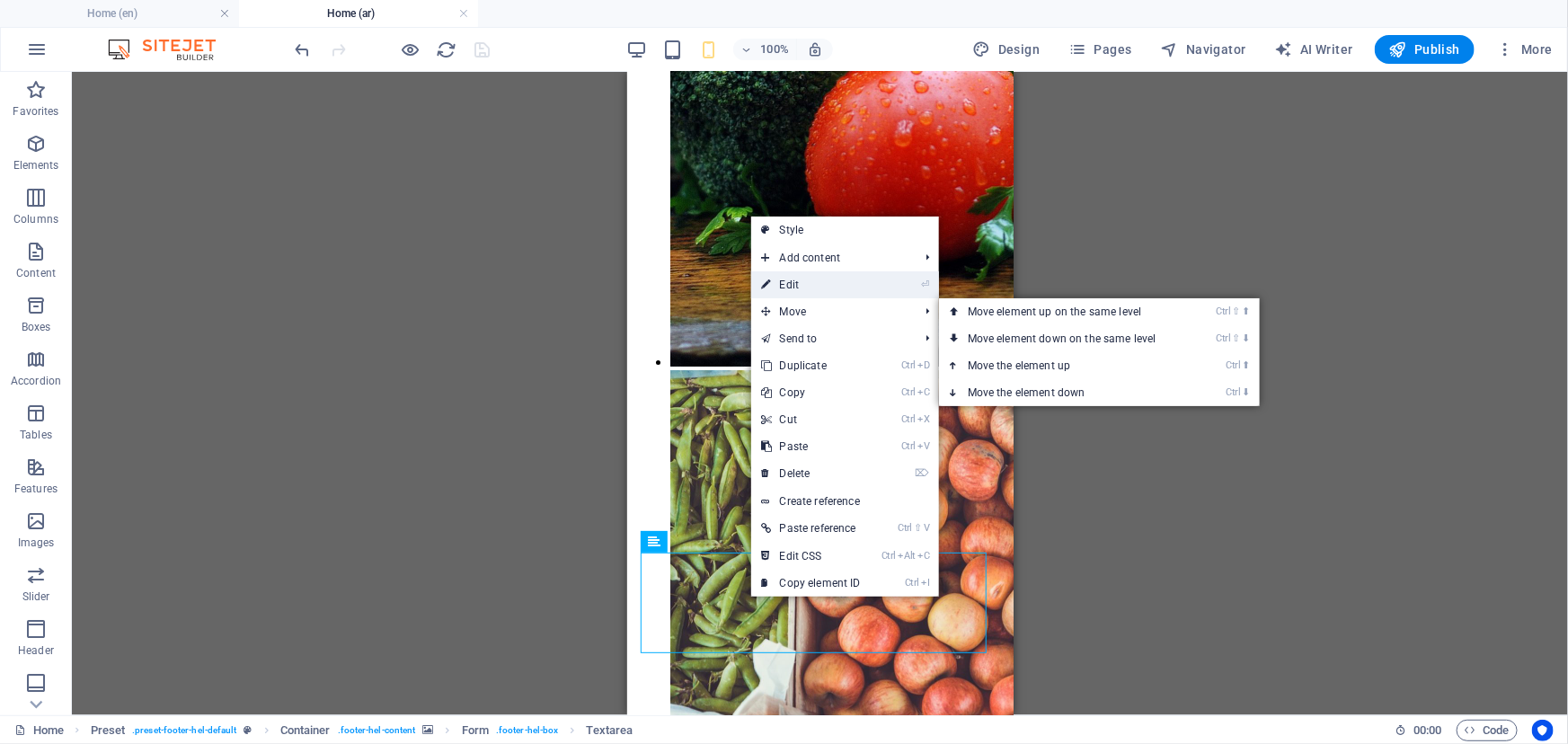
click at [829, 293] on link "⏎ Edit" at bounding box center [811, 285] width 121 height 27
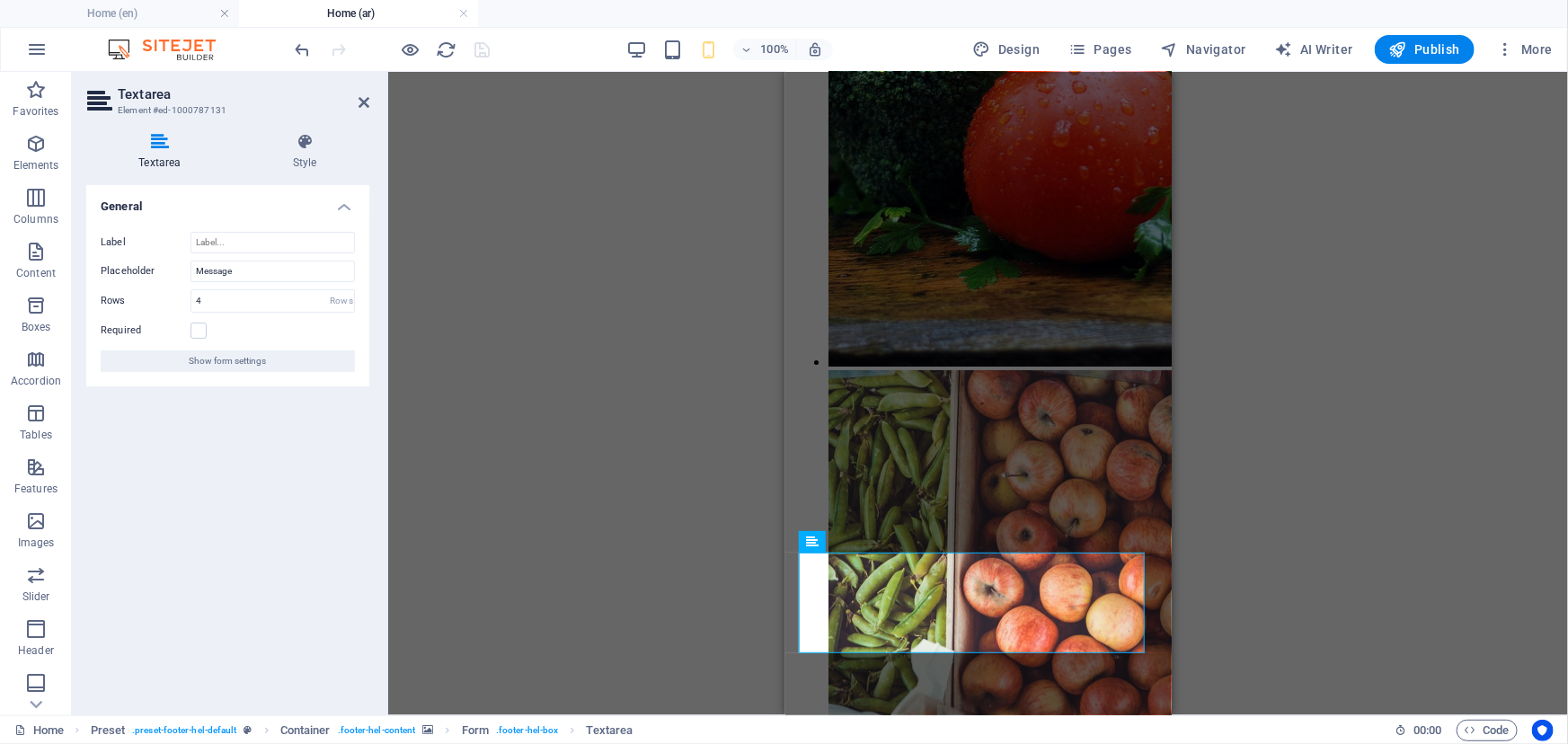
click at [250, 341] on div "Label Placeholder Message Rows 4 Rows Required Show form settings" at bounding box center [227, 302] width 283 height 169
click at [239, 363] on span "Show form settings" at bounding box center [228, 361] width 77 height 22
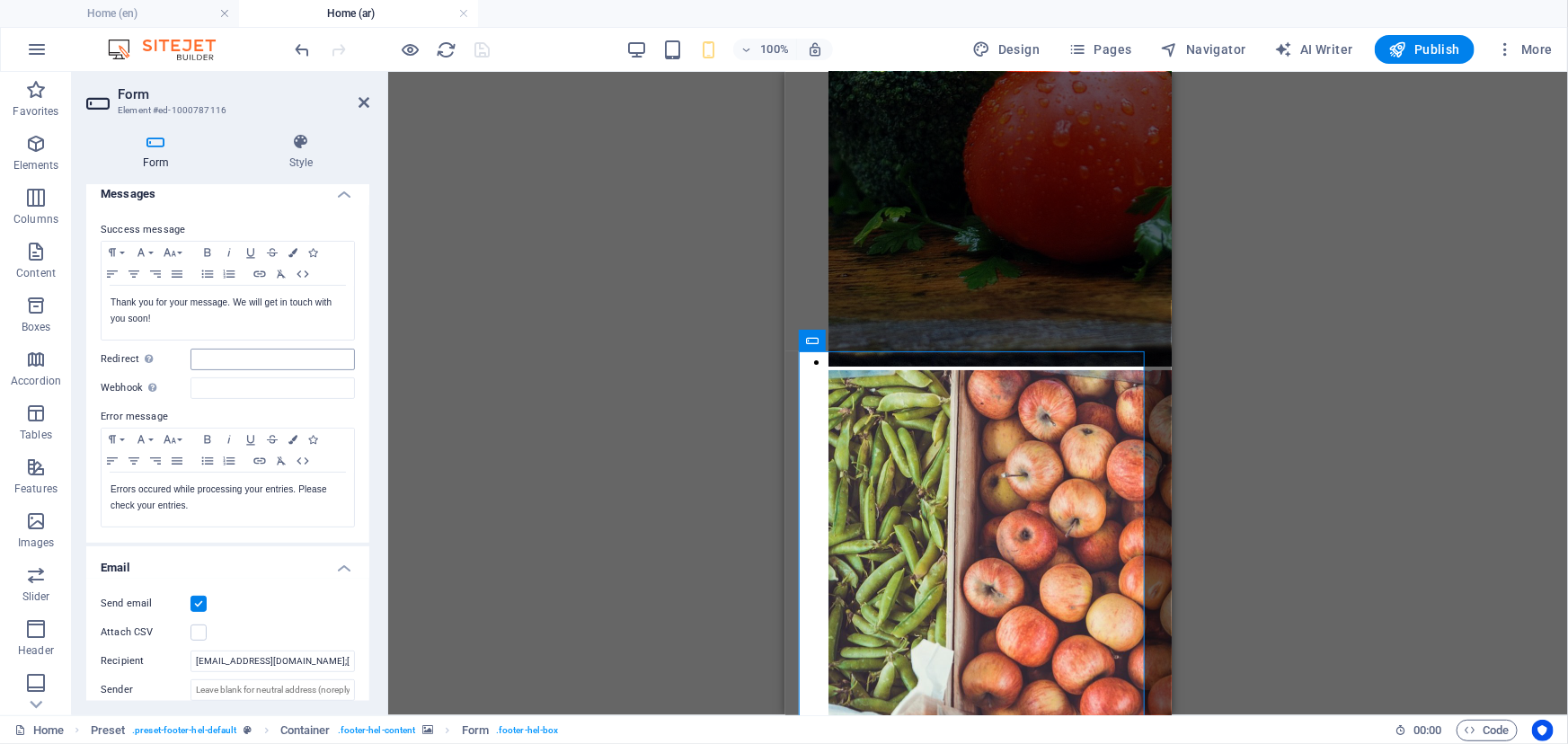
scroll to position [407, 0]
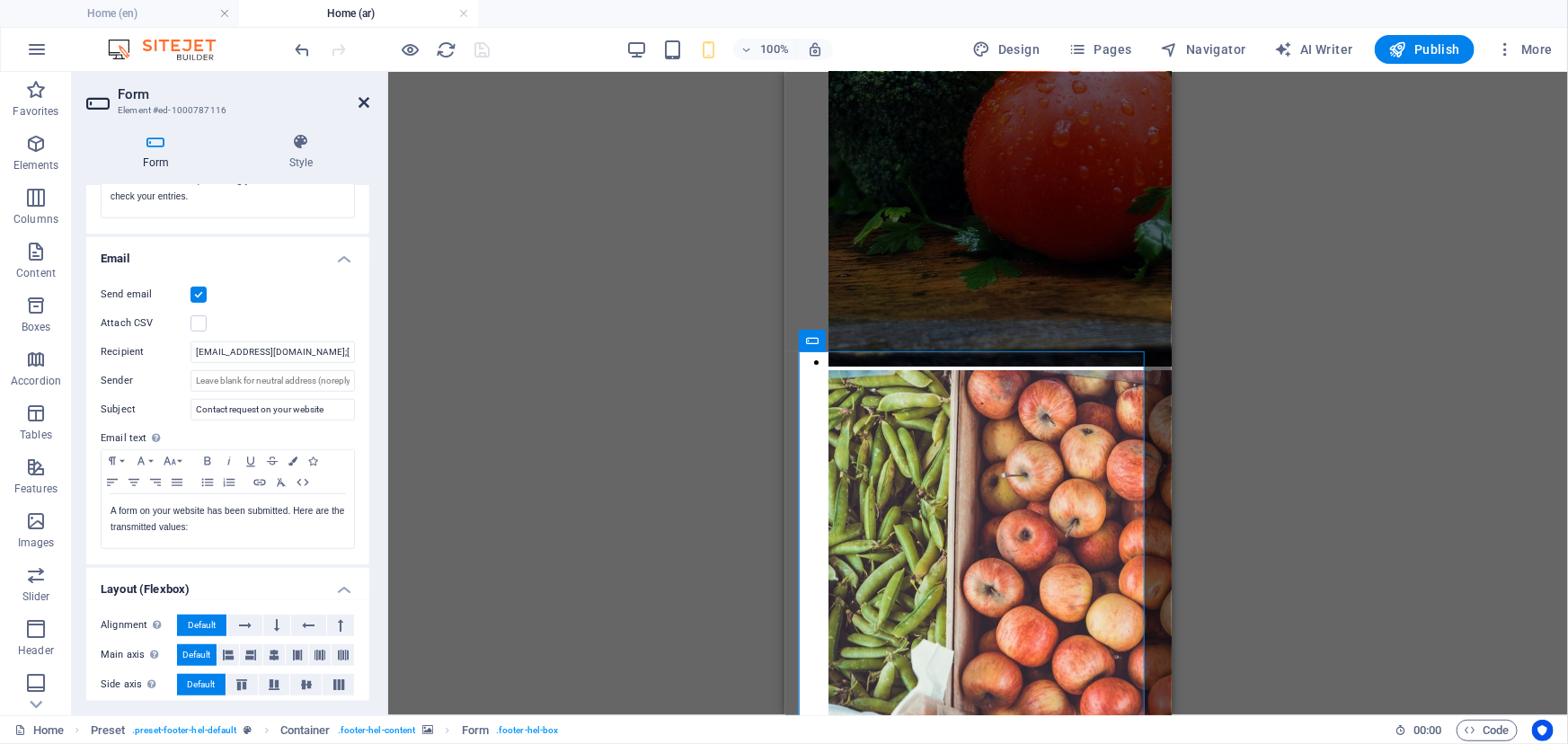
click at [367, 104] on icon at bounding box center [363, 102] width 10 height 14
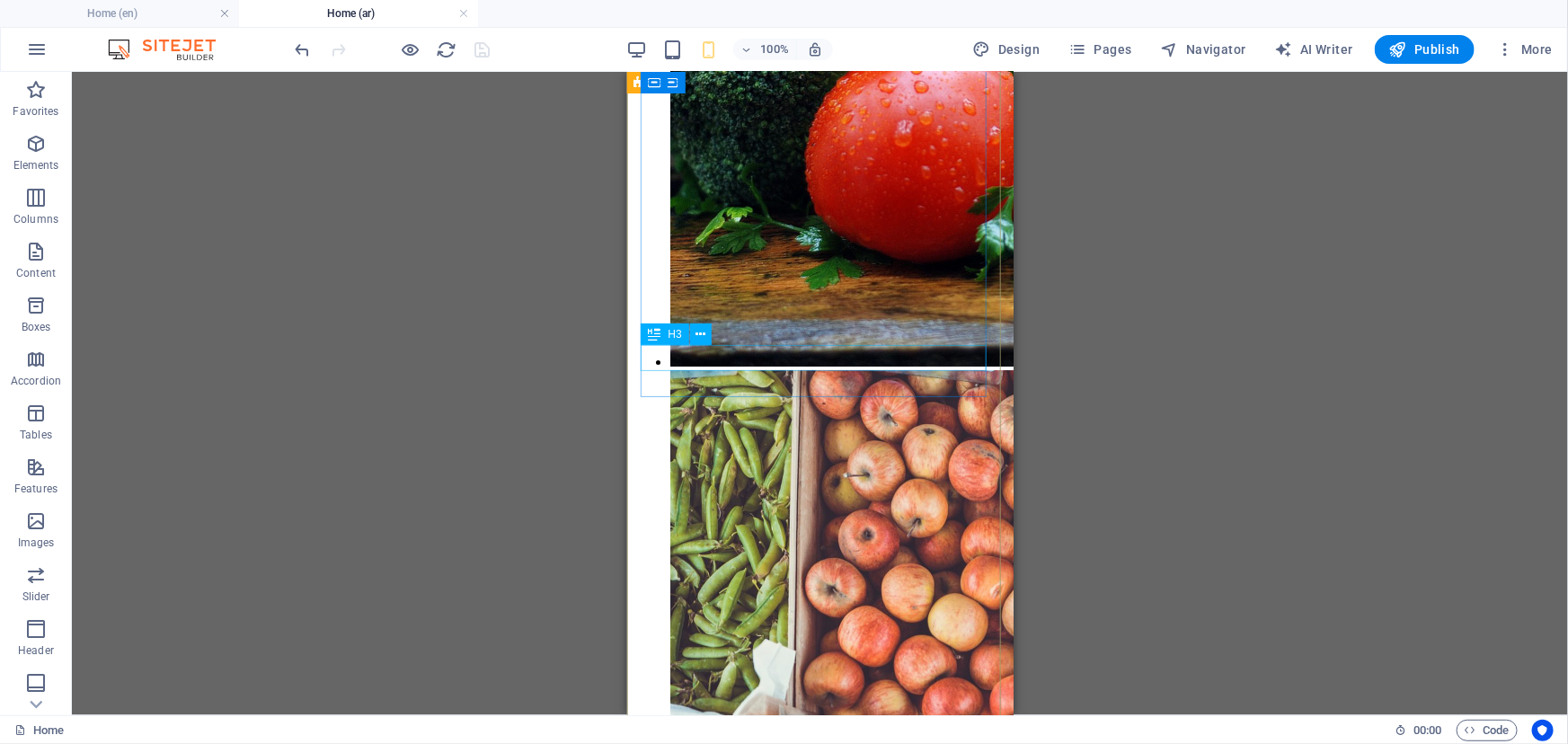
scroll to position [10294, 0]
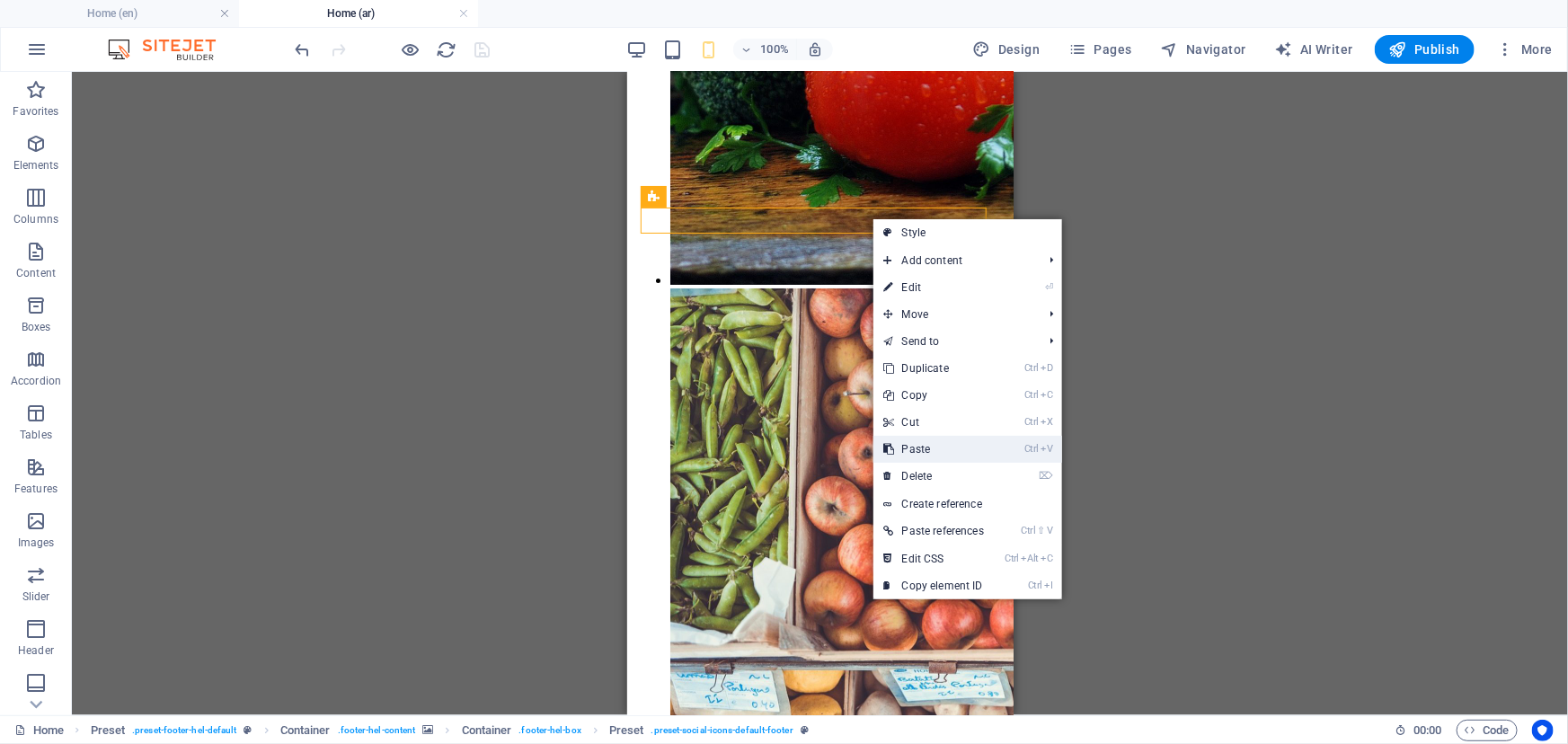
click at [930, 444] on link "Ctrl V Paste" at bounding box center [934, 449] width 122 height 27
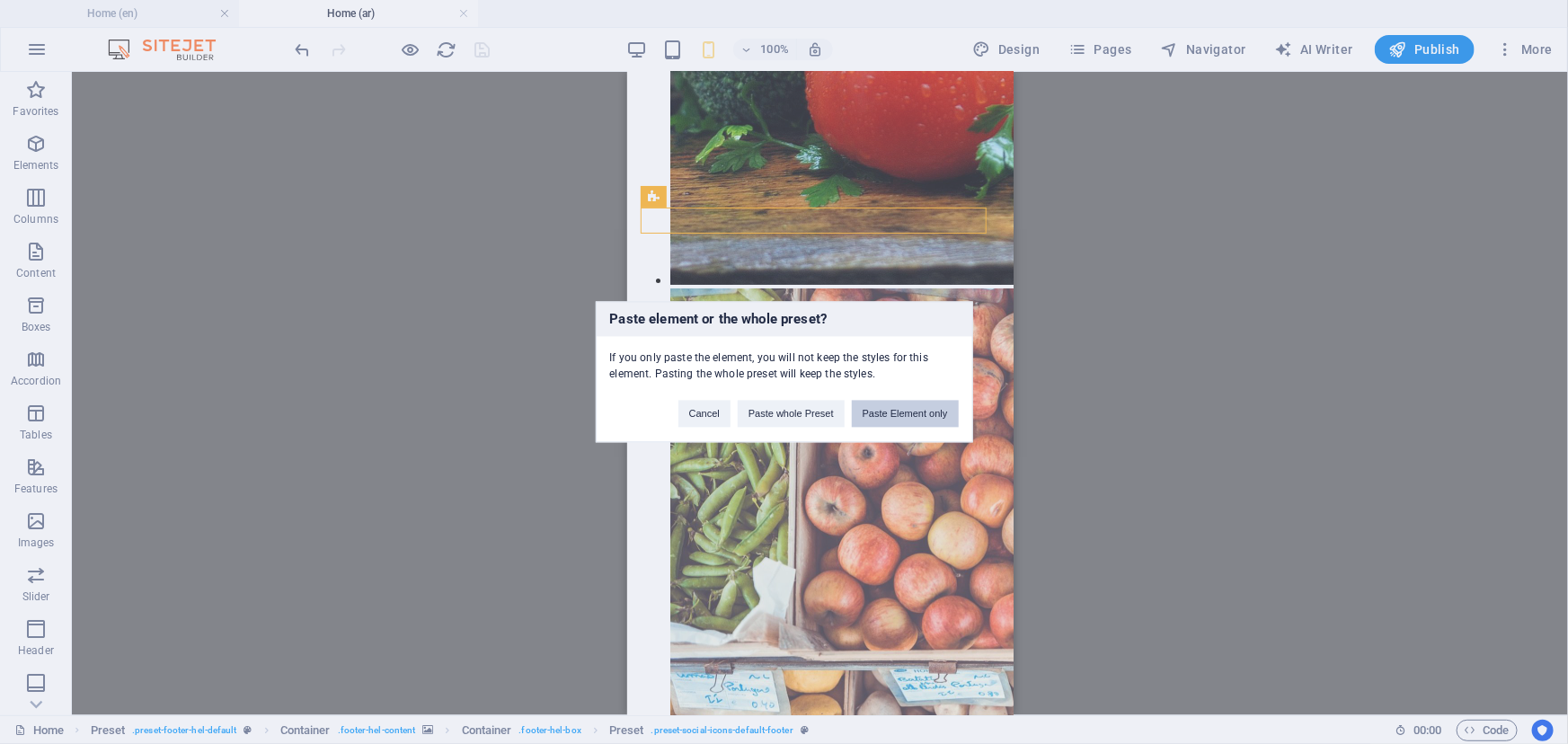
click at [901, 412] on button "Paste Element only" at bounding box center [905, 414] width 107 height 27
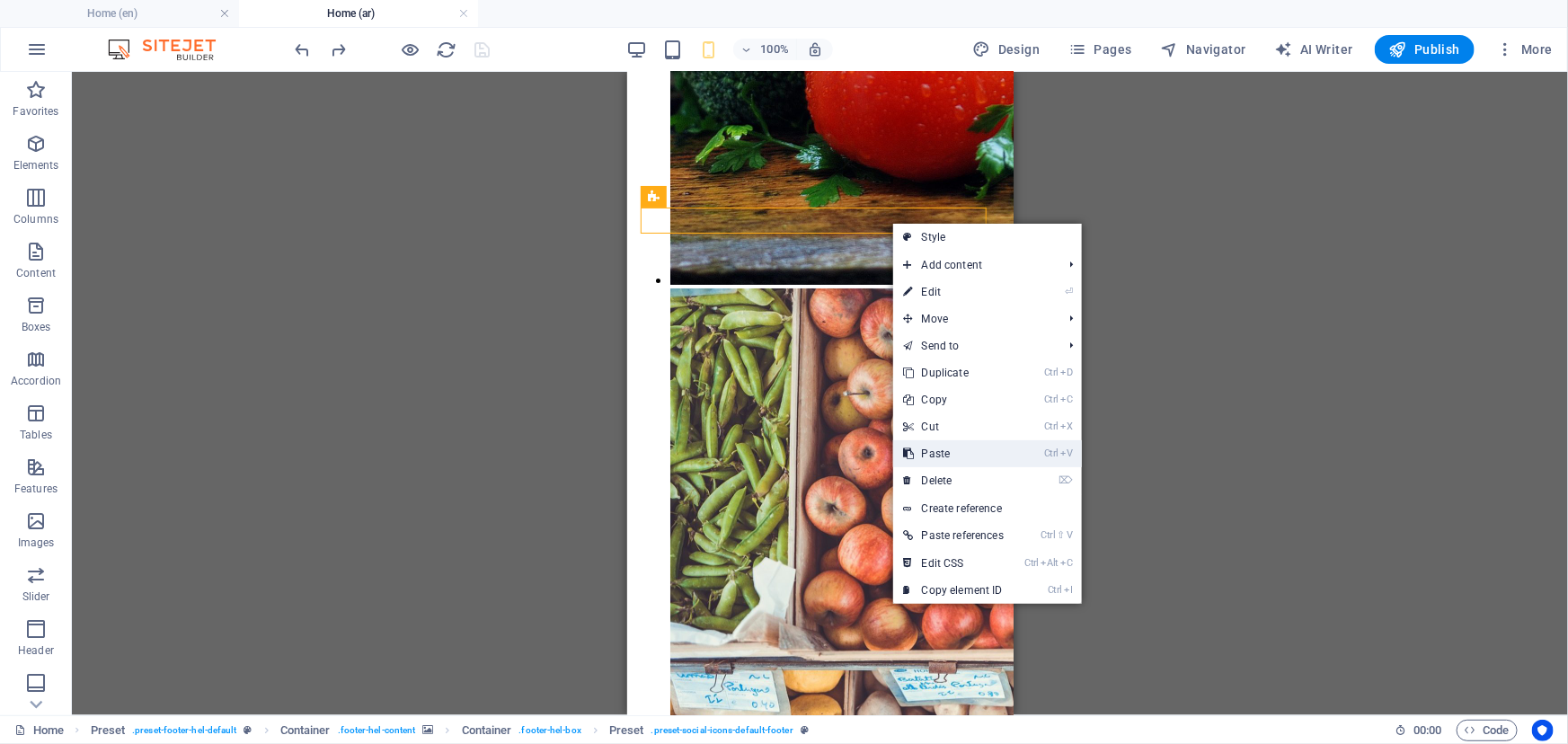
click at [974, 448] on link "Ctrl V Paste" at bounding box center [954, 454] width 122 height 27
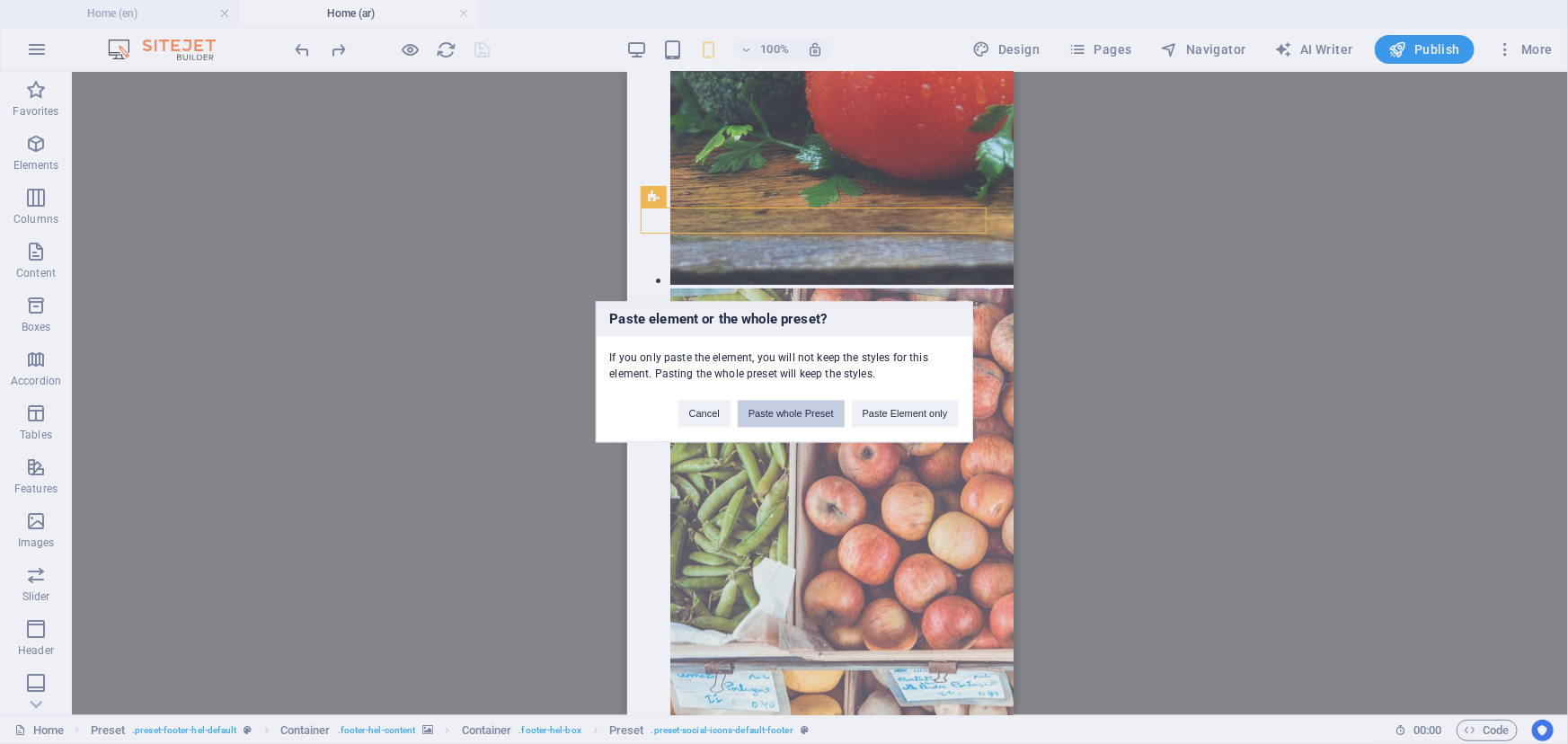
click at [814, 420] on button "Paste whole Preset" at bounding box center [791, 414] width 107 height 27
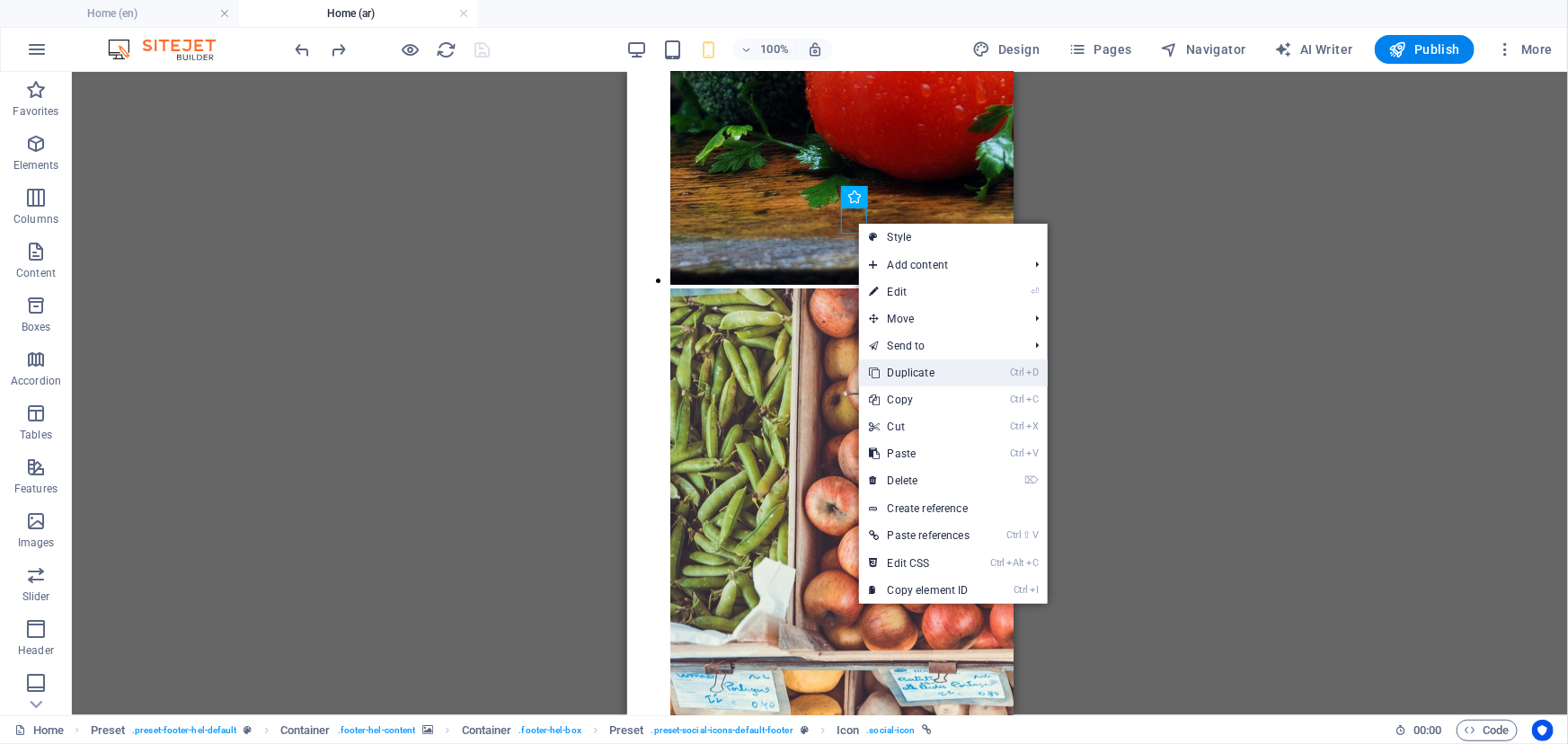
click at [953, 370] on link "Ctrl D Duplicate" at bounding box center [920, 372] width 122 height 27
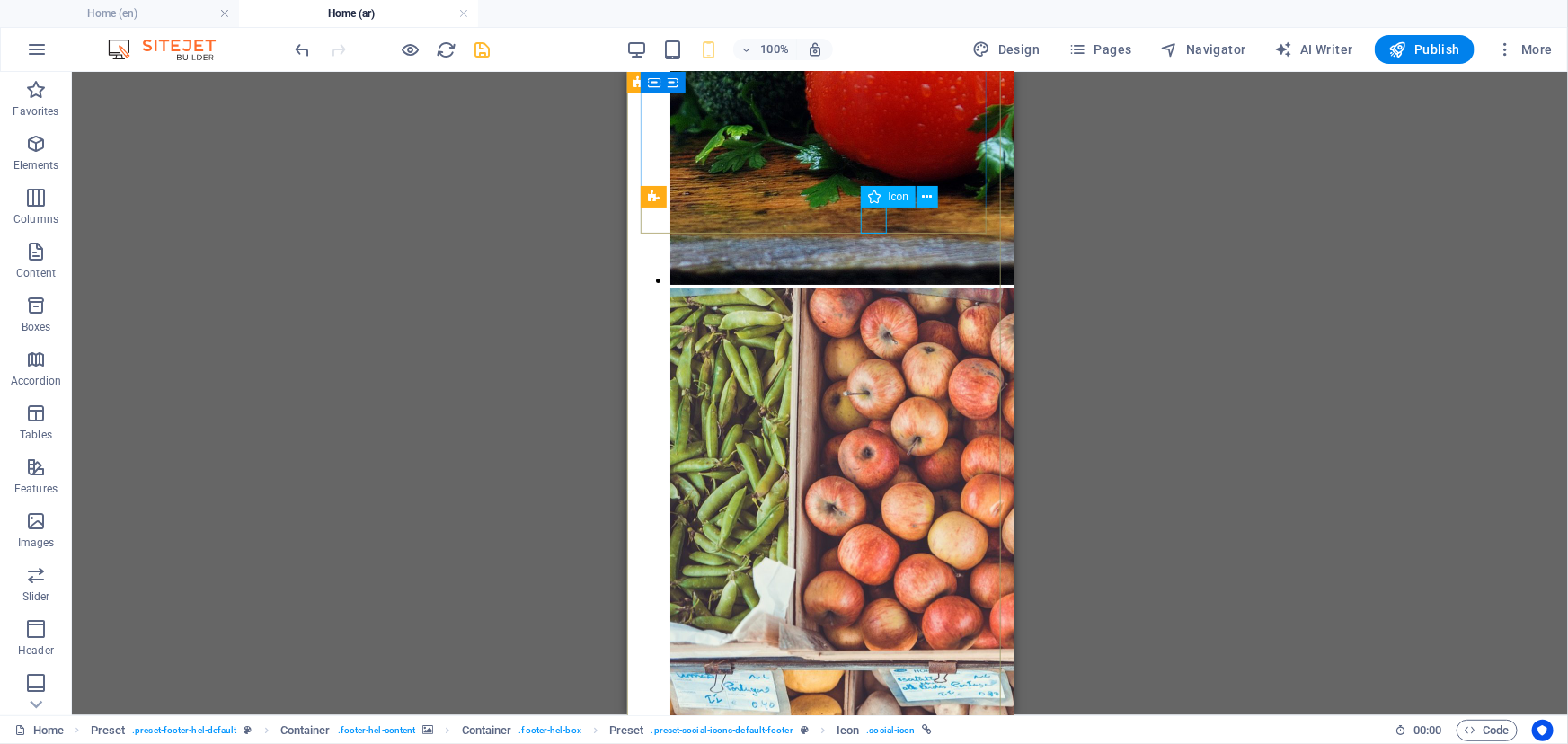
select select "xMidYMid"
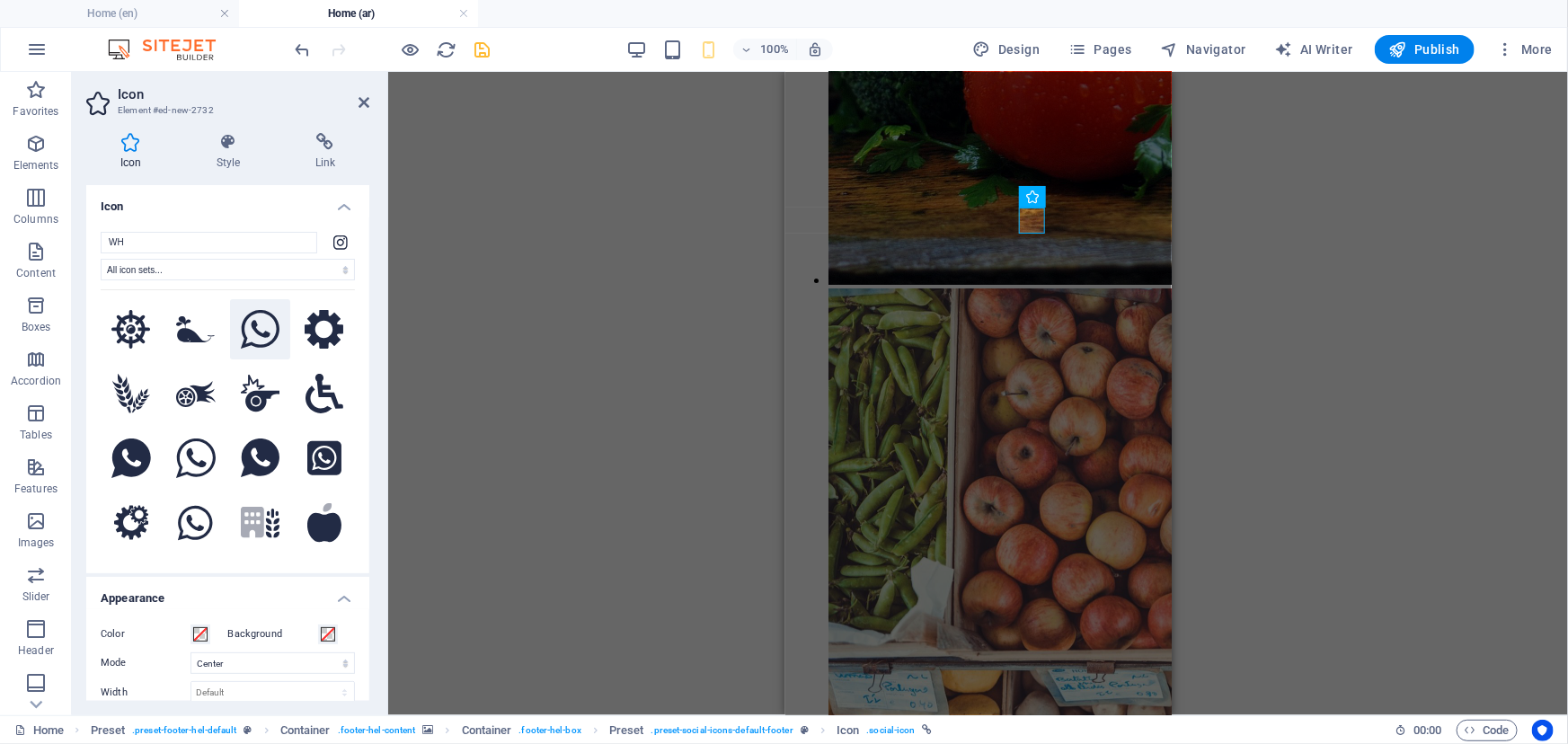
type input "WH"
click at [262, 323] on icon at bounding box center [260, 330] width 40 height 40
click at [336, 147] on icon at bounding box center [325, 141] width 88 height 18
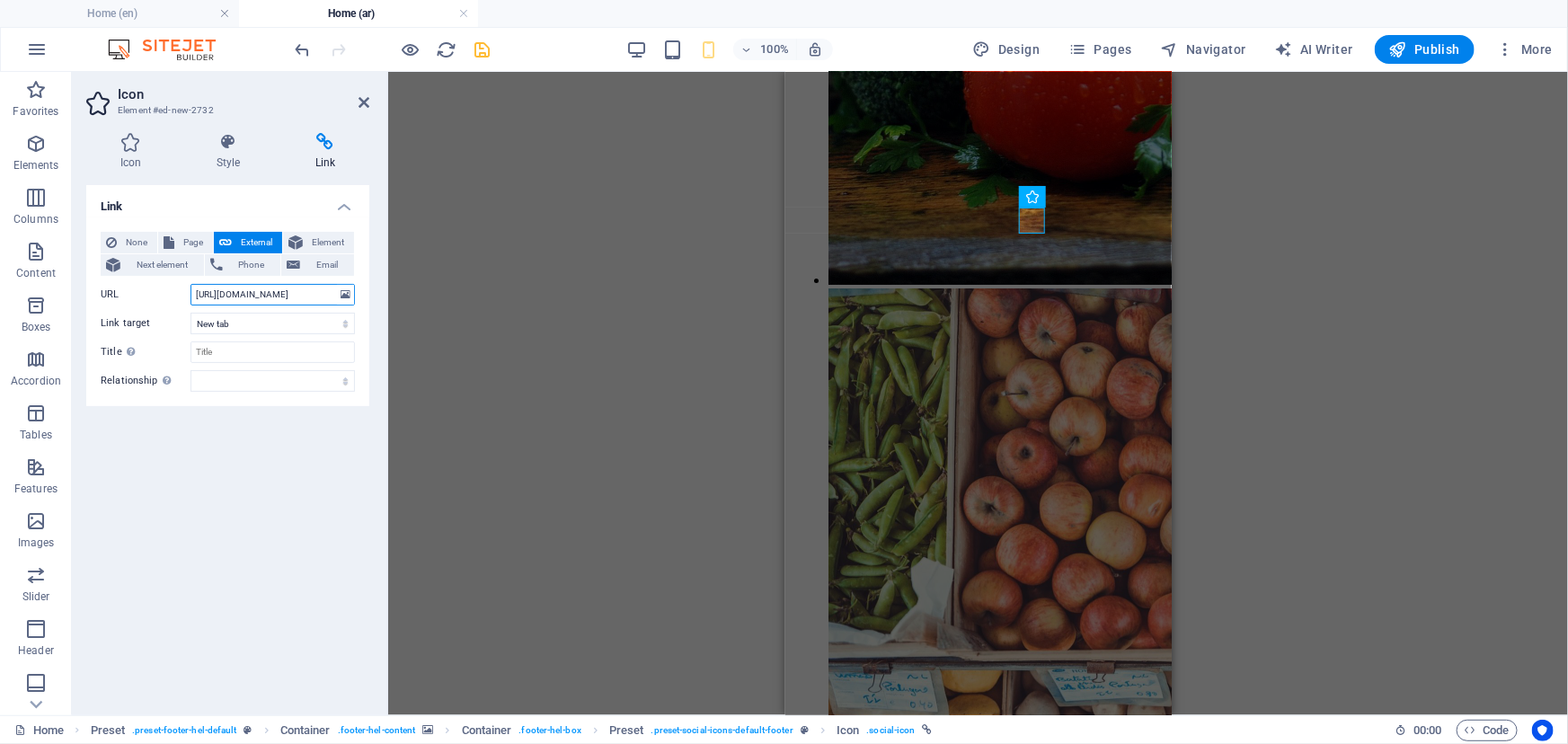
click at [317, 289] on input "[URL][DOMAIN_NAME]" at bounding box center [273, 294] width 164 height 22
drag, startPoint x: 323, startPoint y: 294, endPoint x: 101, endPoint y: 287, distance: 222.1
click at [101, 287] on div "URL [URL][DOMAIN_NAME]" at bounding box center [228, 294] width 255 height 22
paste input "[DOMAIN_NAME][URL]<[PHONE_NUMBER]>?"
type input "[URL][DOMAIN_NAME]<[PHONE_NUMBER]>?"
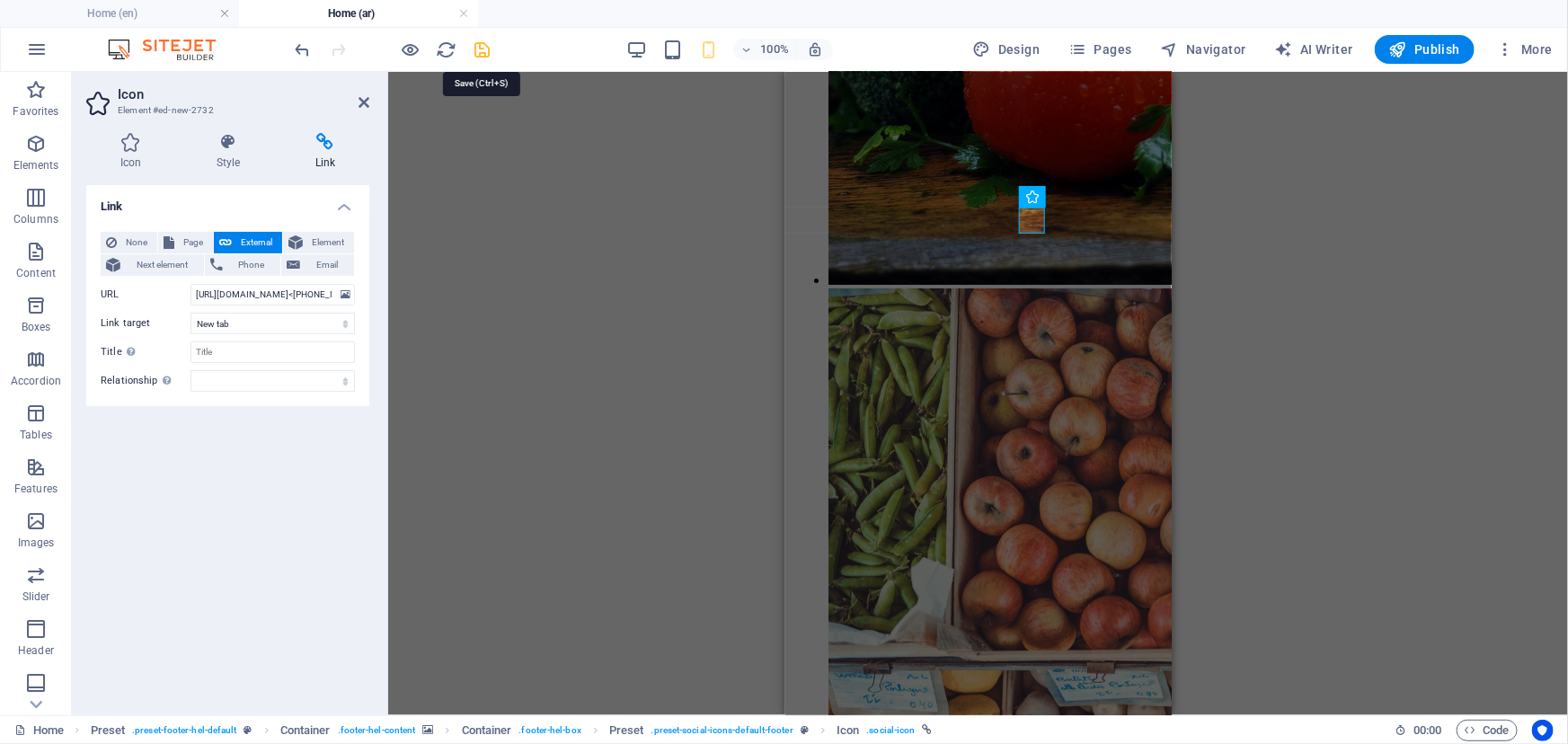
click at [483, 48] on icon "save" at bounding box center [483, 50] width 21 height 21
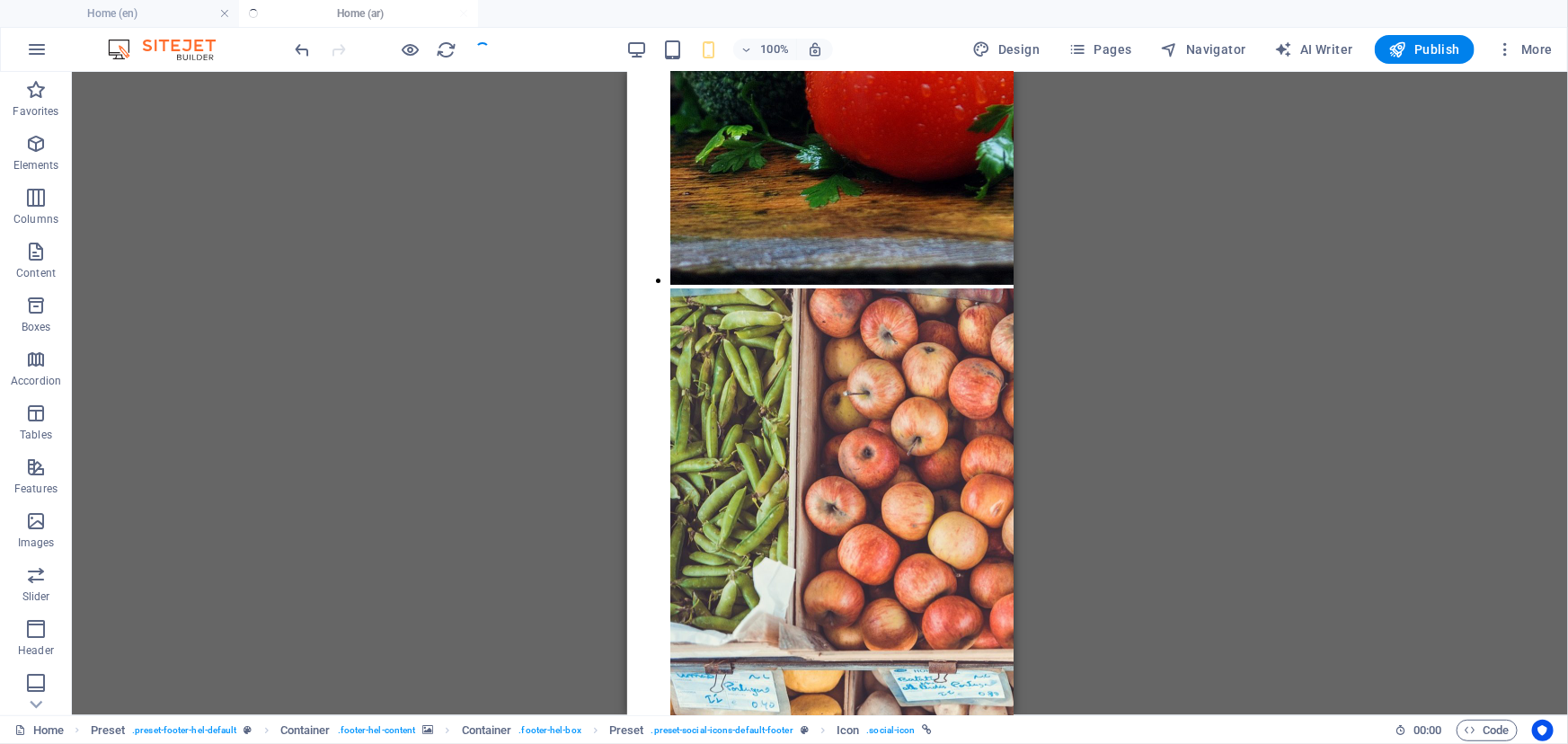
checkbox input "false"
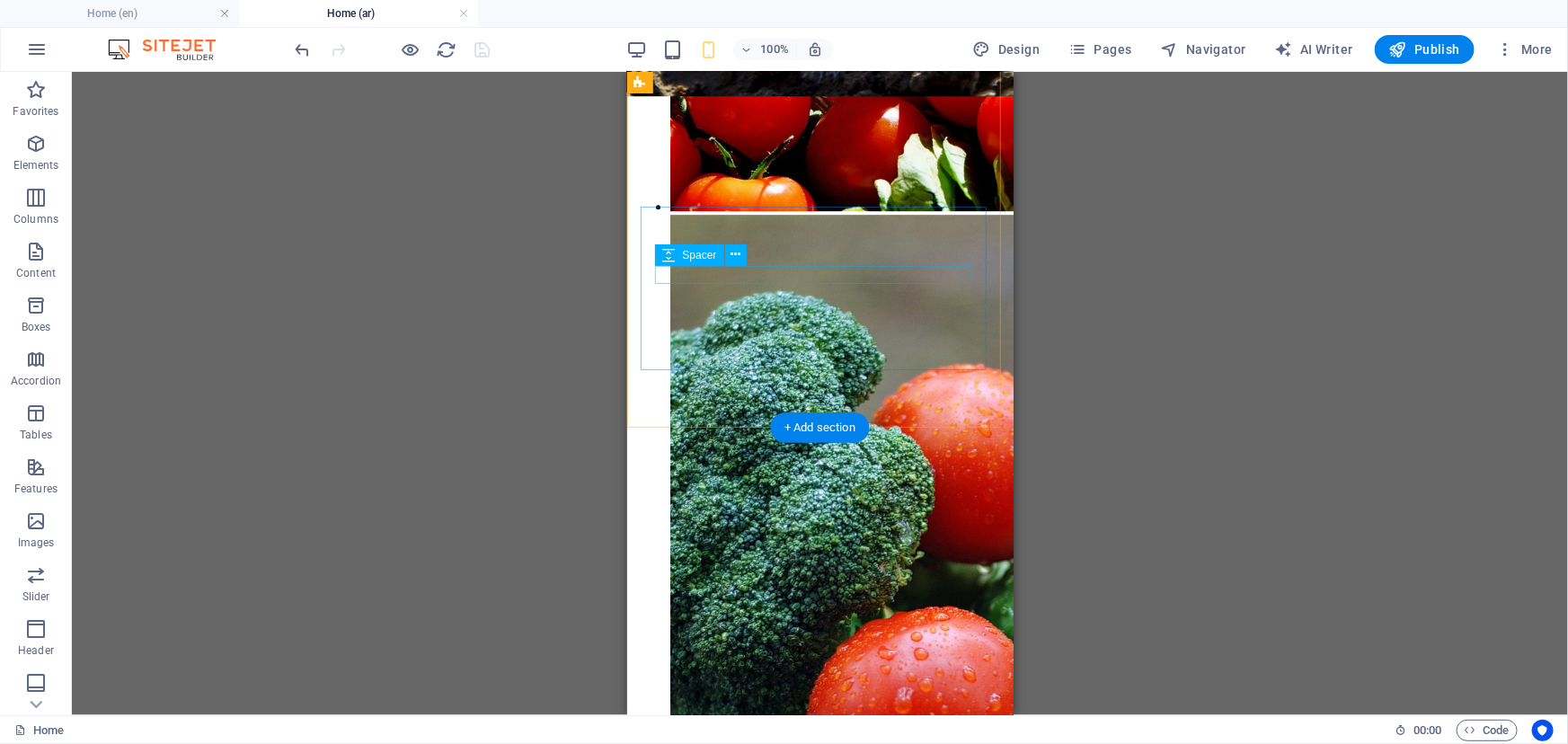
scroll to position [9890, 0]
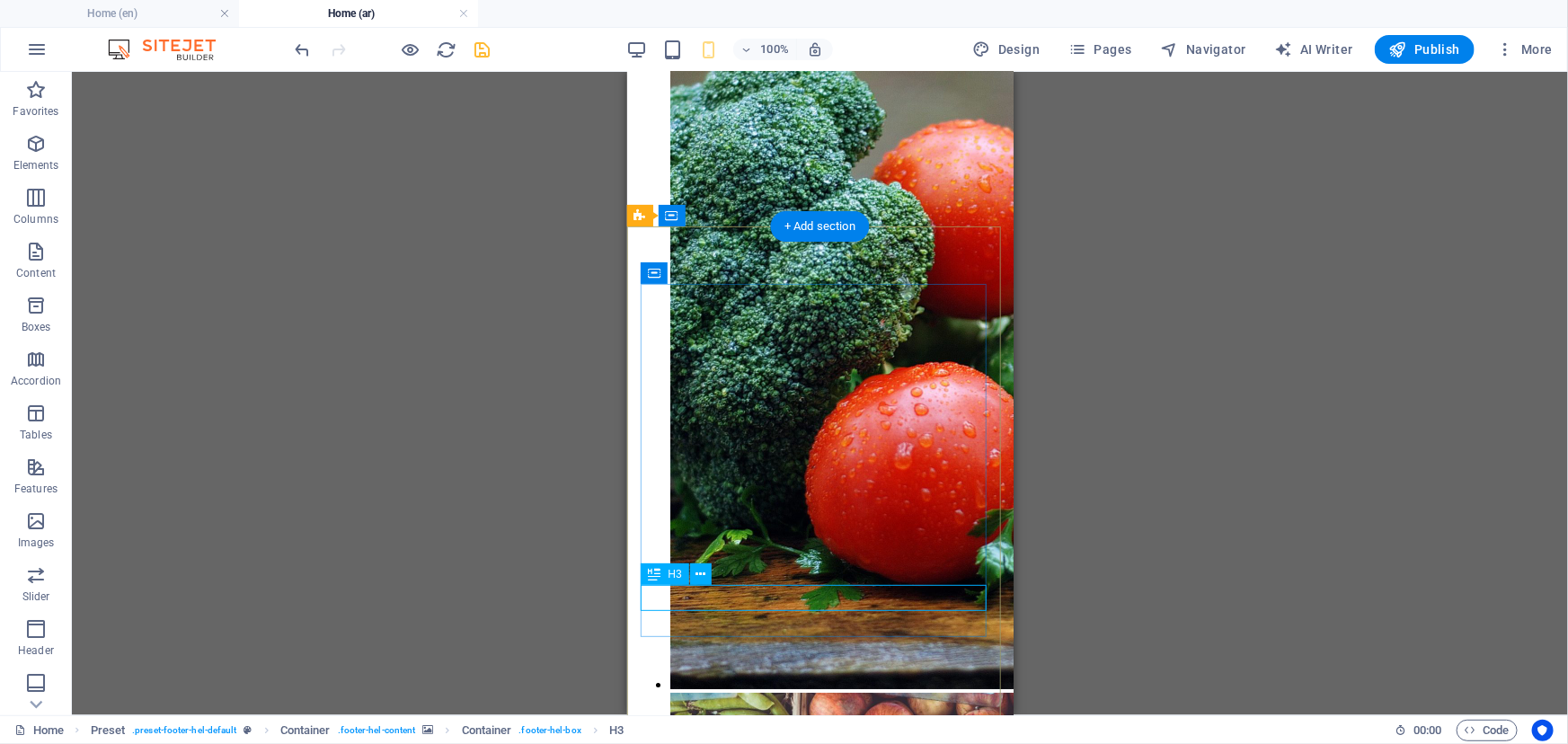
drag, startPoint x: 751, startPoint y: 594, endPoint x: 821, endPoint y: 589, distance: 70.2
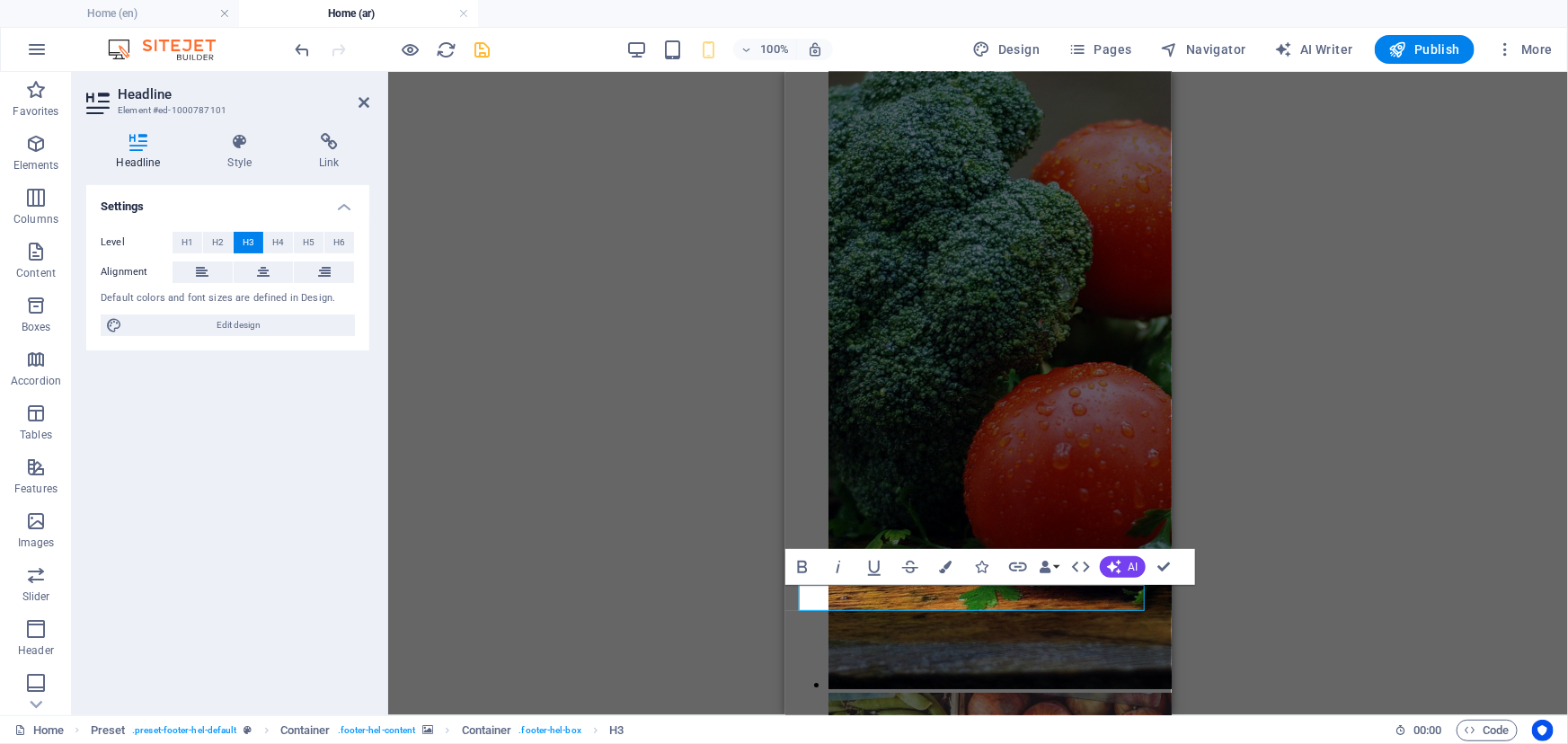
click at [1270, 253] on div "H2 Container Container Container Banner Container Banner Spacer Menu Bar Menu C…" at bounding box center [978, 393] width 1180 height 643
click at [709, 559] on div "H2 Container Container Container Banner Container Banner Spacer Menu Bar Menu C…" at bounding box center [978, 393] width 1180 height 643
click at [482, 49] on icon "save" at bounding box center [483, 50] width 21 height 21
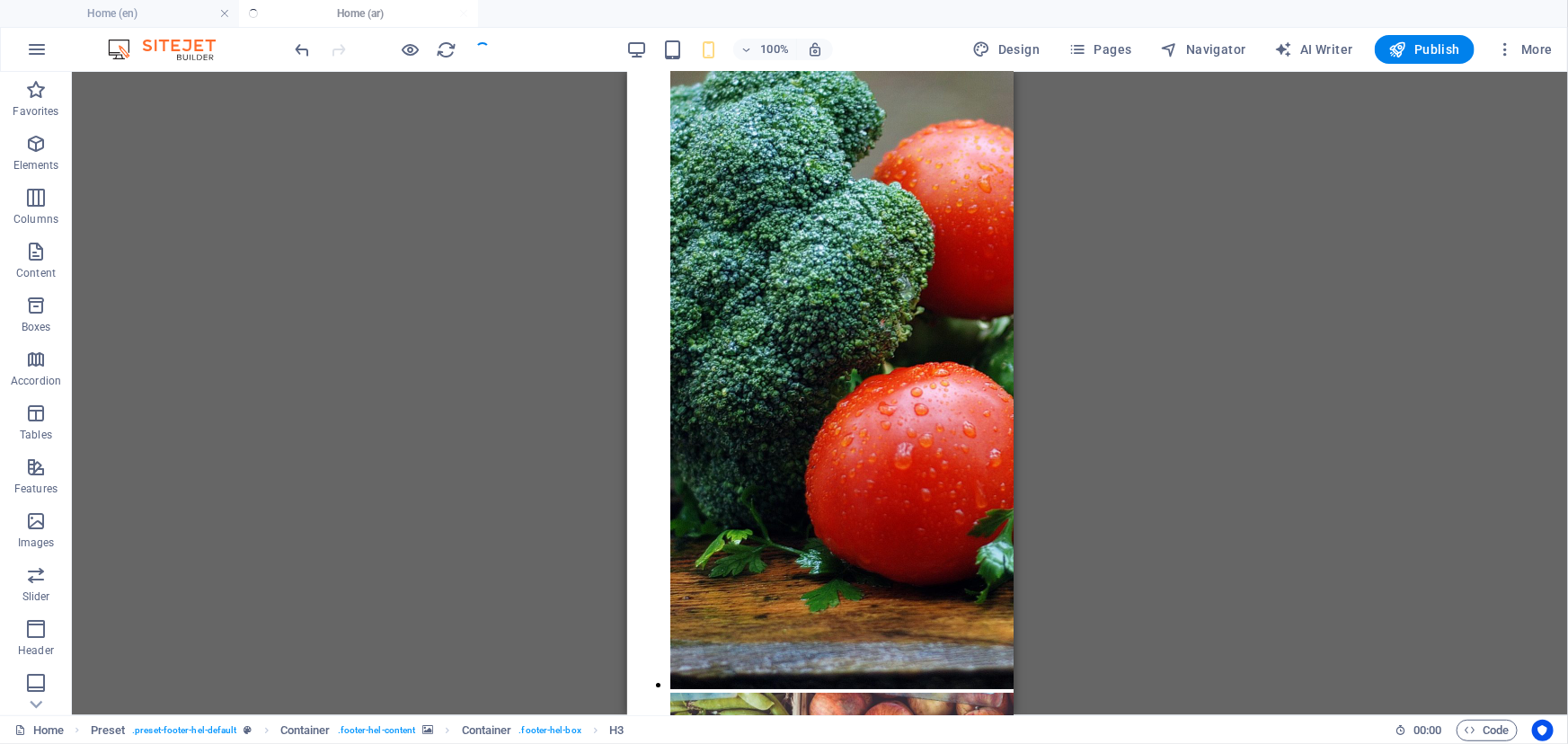
checkbox input "false"
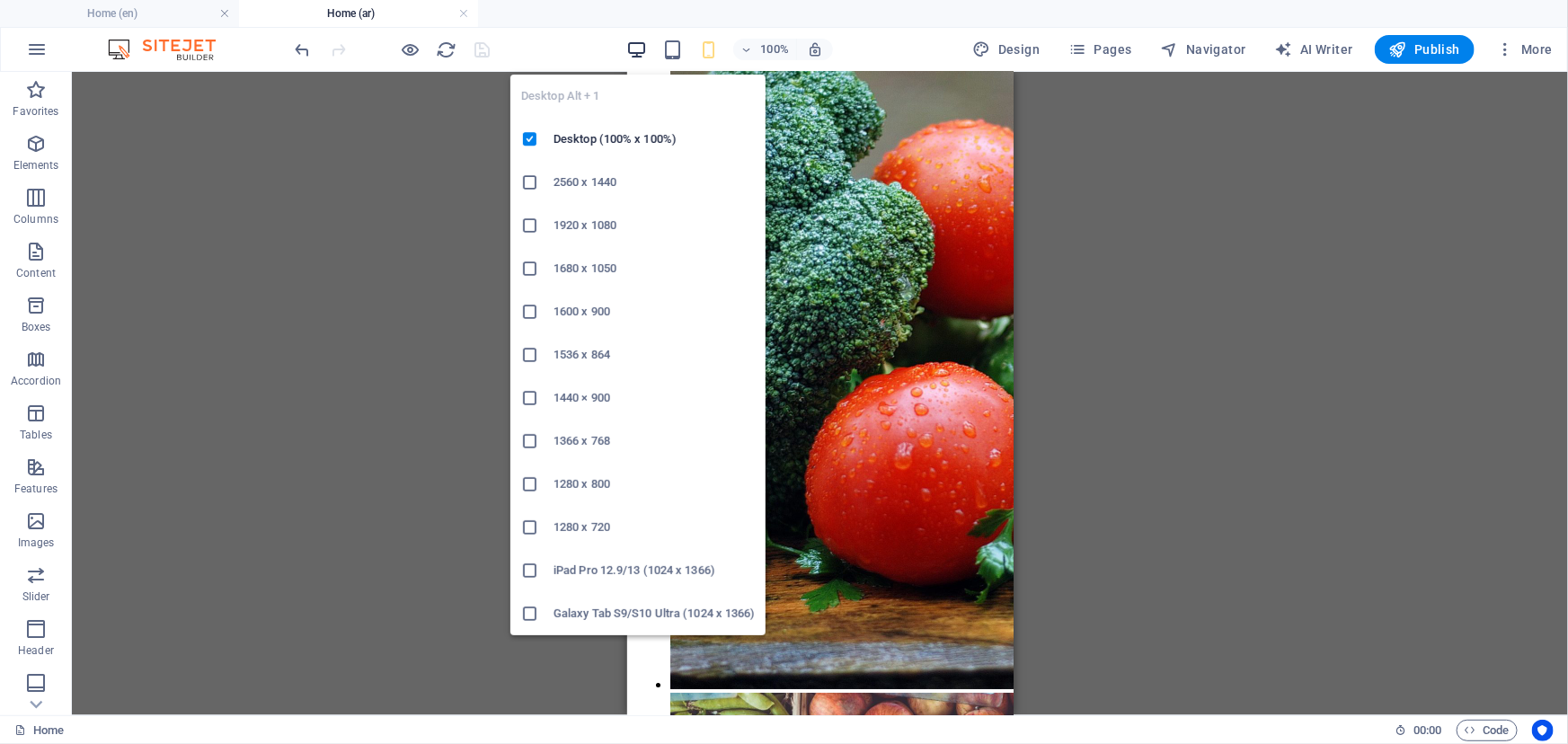
click at [642, 49] on icon "button" at bounding box center [637, 50] width 21 height 21
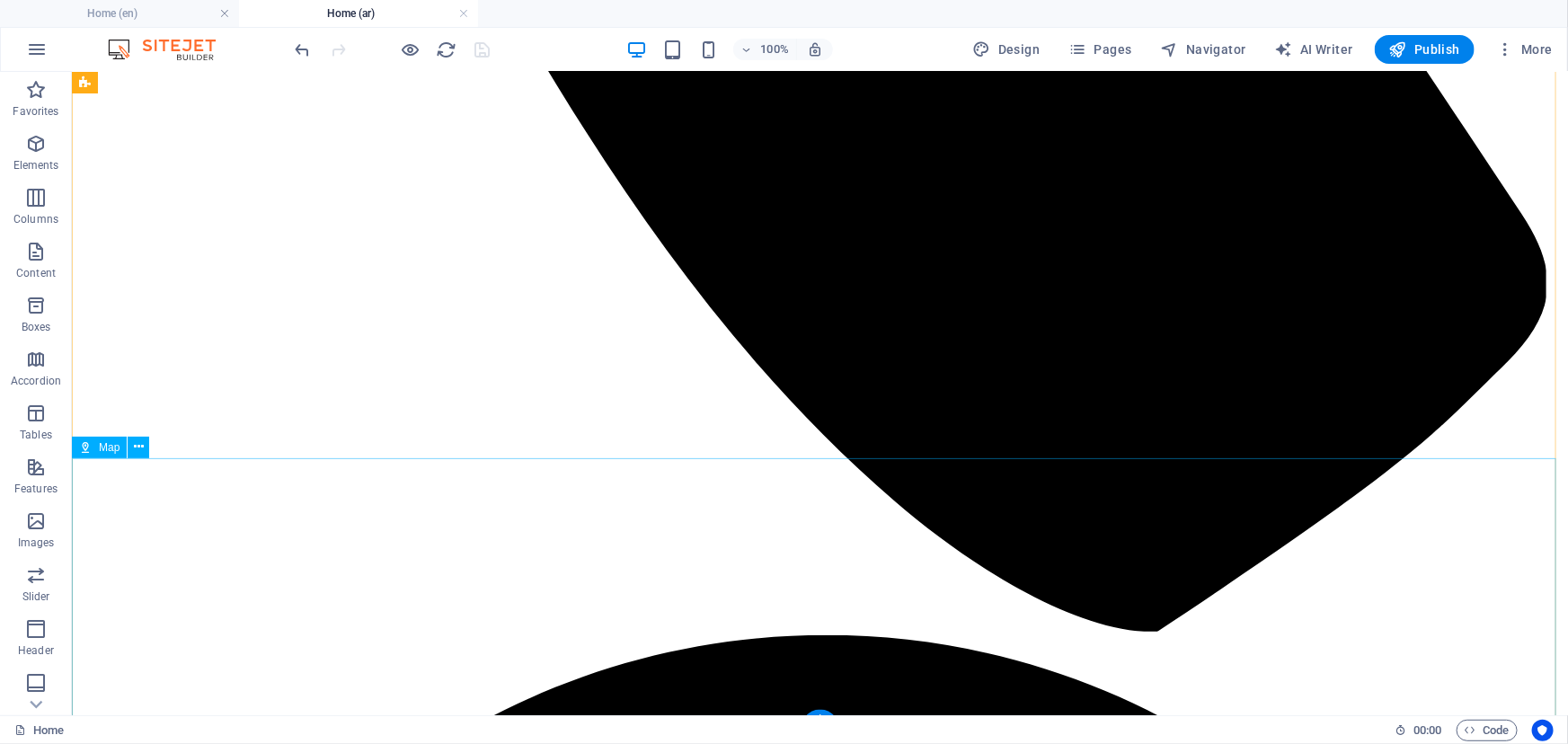
scroll to position [7020, 0]
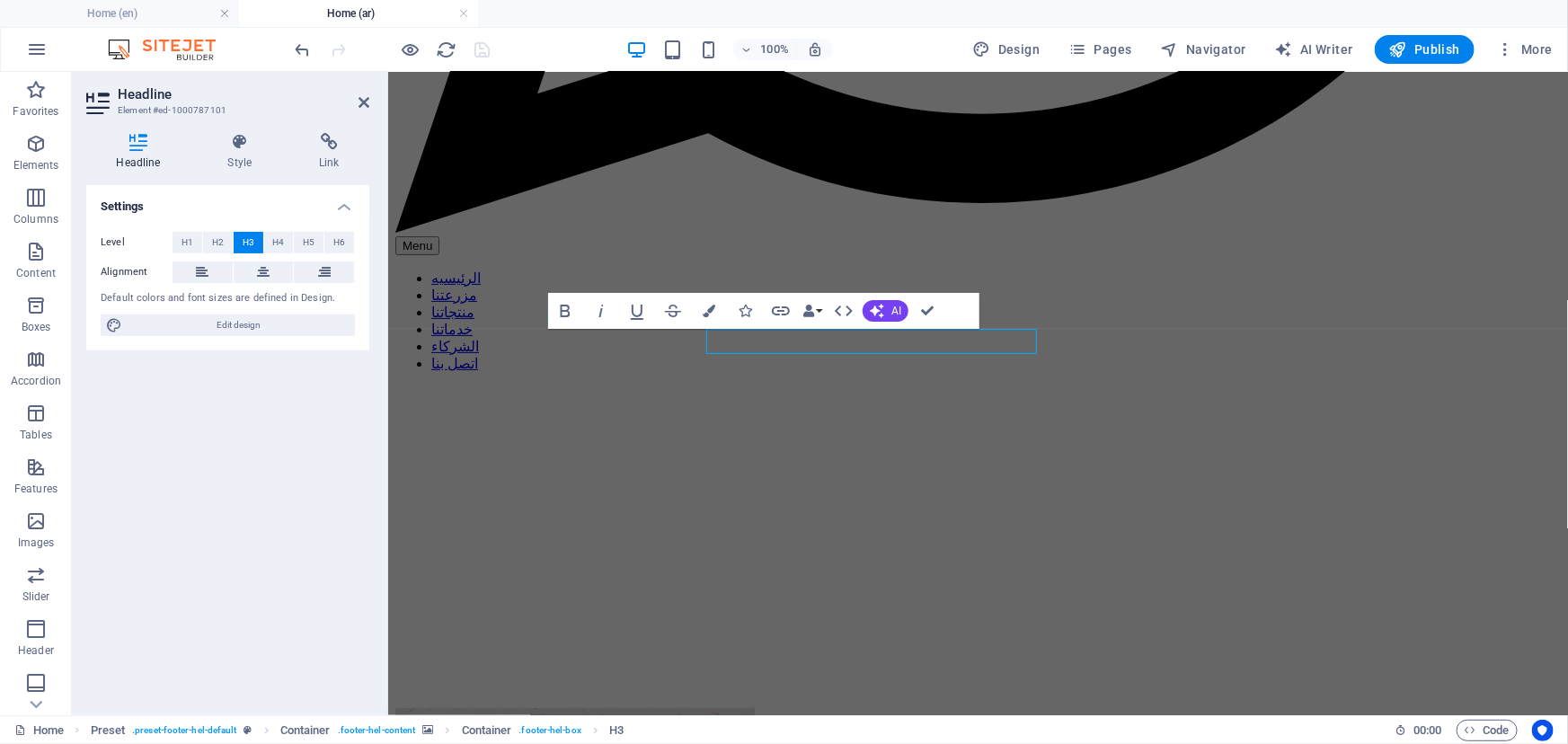
scroll to position [7014, 0]
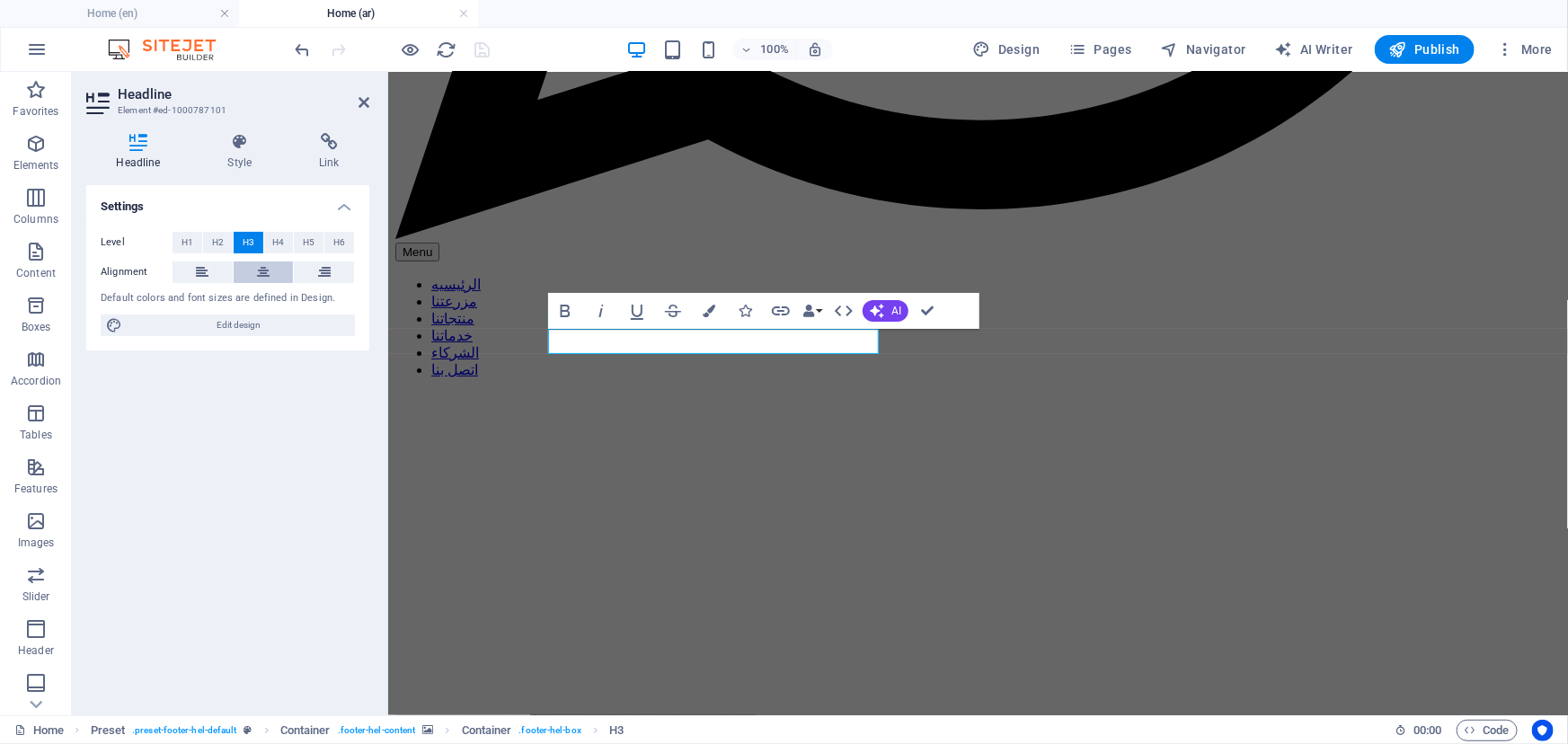
click at [269, 267] on icon at bounding box center [262, 272] width 12 height 22
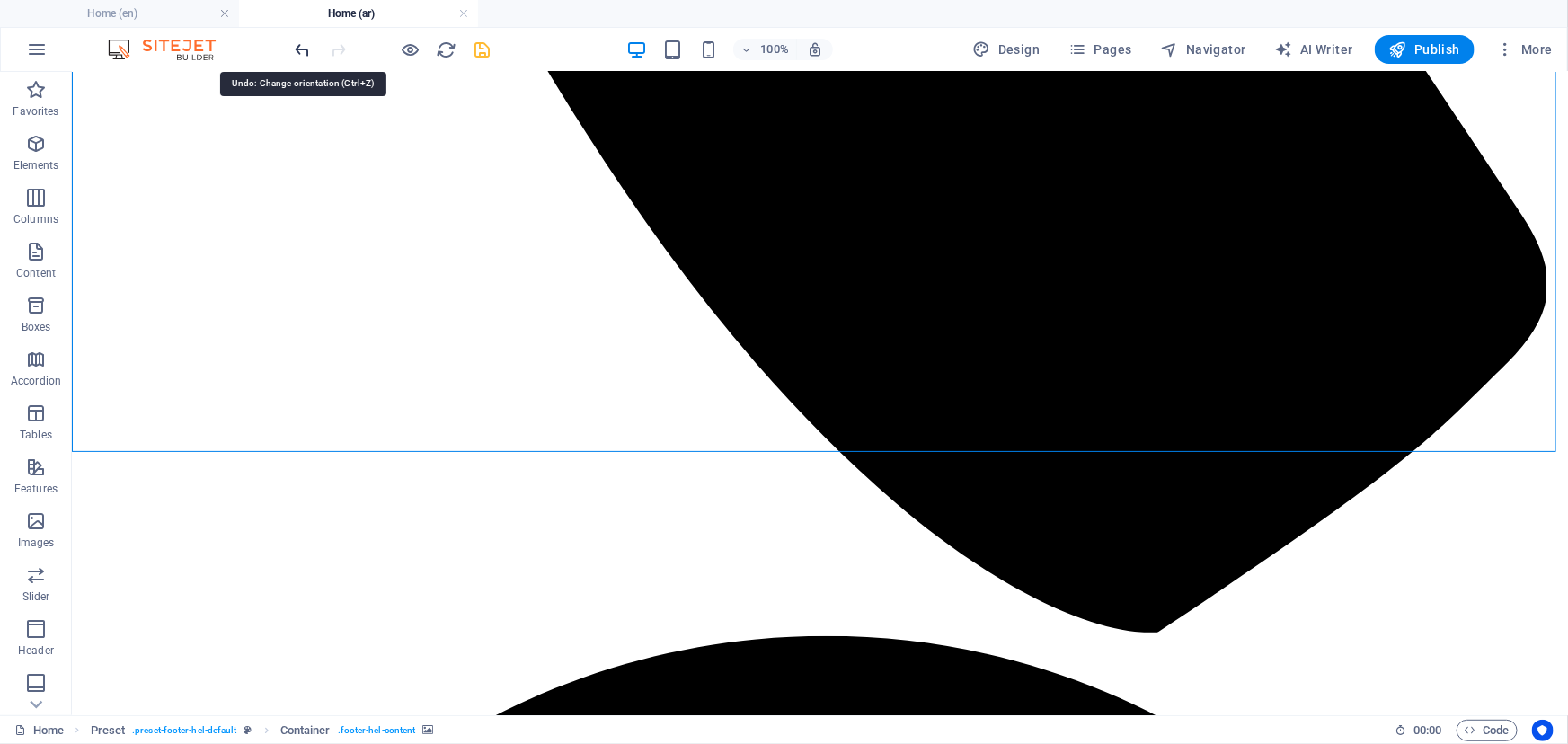
click at [308, 52] on icon "undo" at bounding box center [304, 50] width 21 height 21
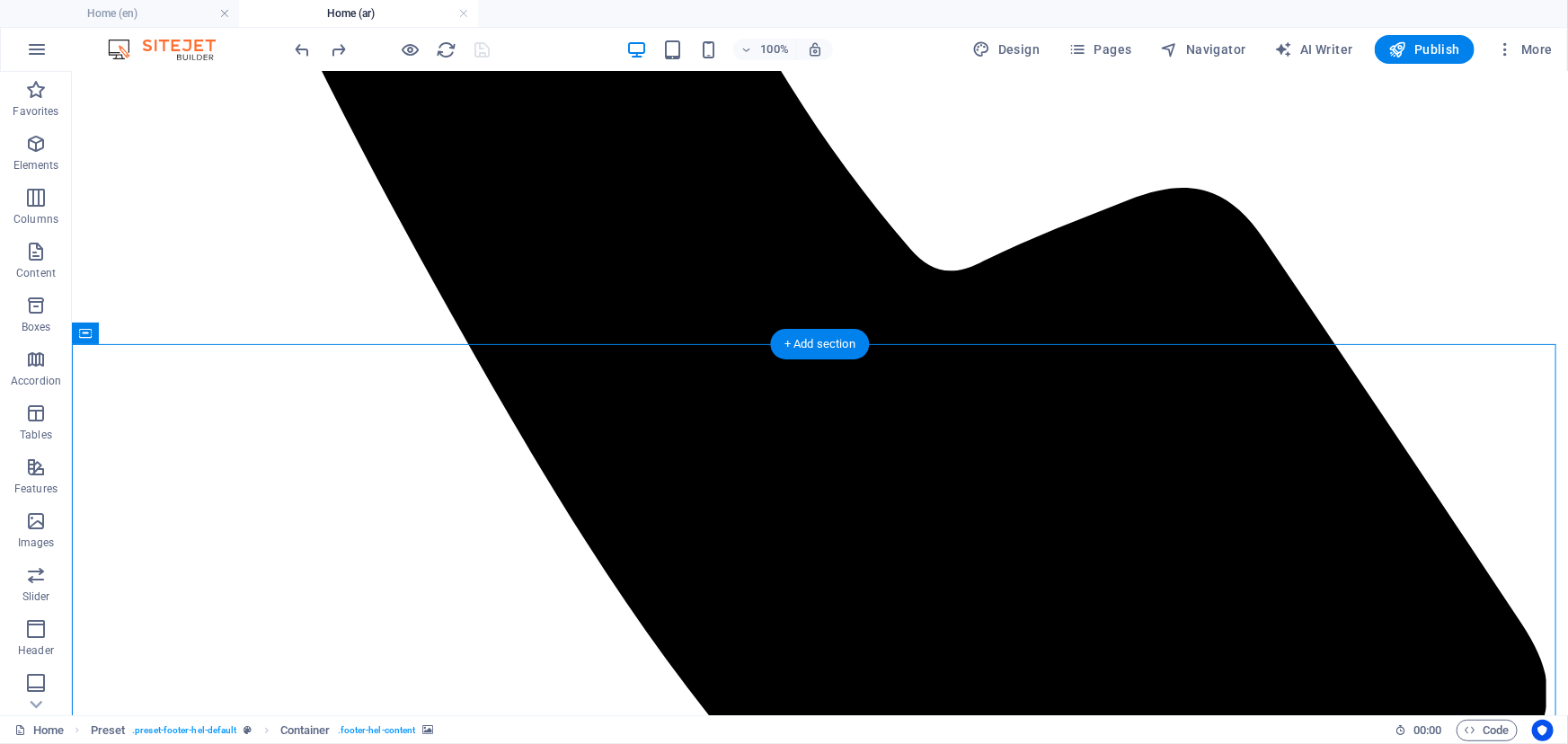
scroll to position [6115, 0]
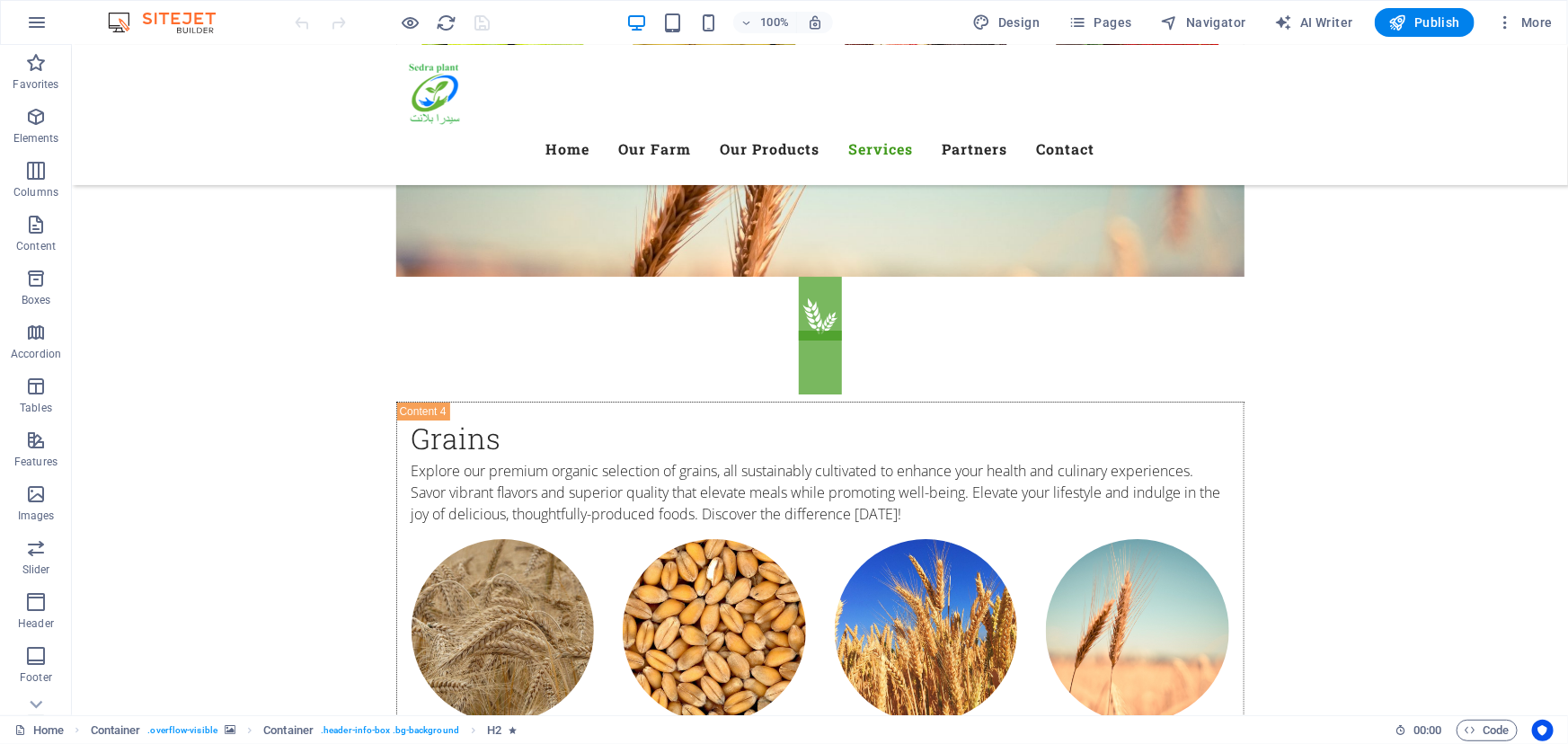
scroll to position [7029, 0]
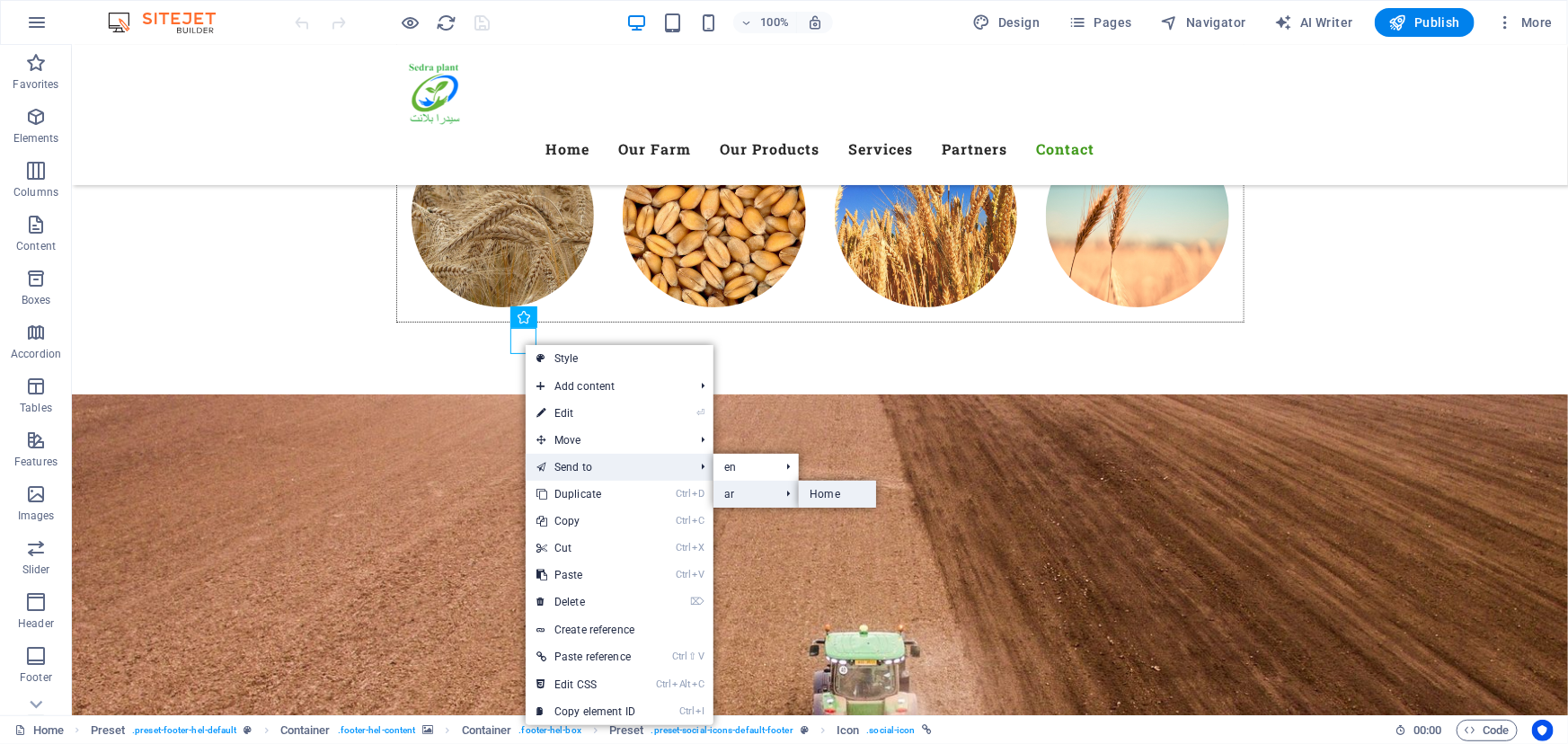
click at [832, 492] on link "Home" at bounding box center [838, 494] width 77 height 27
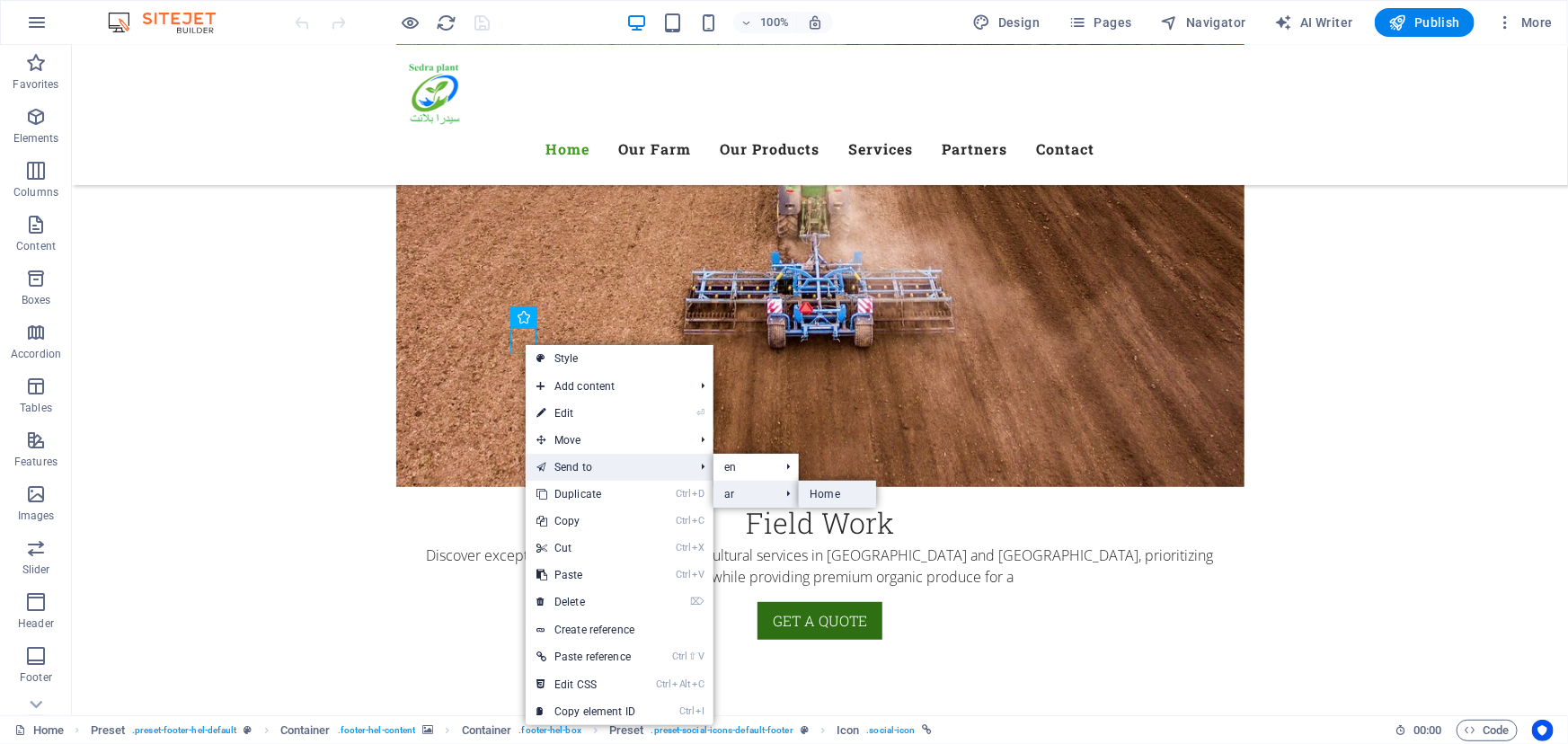
scroll to position [0, 0]
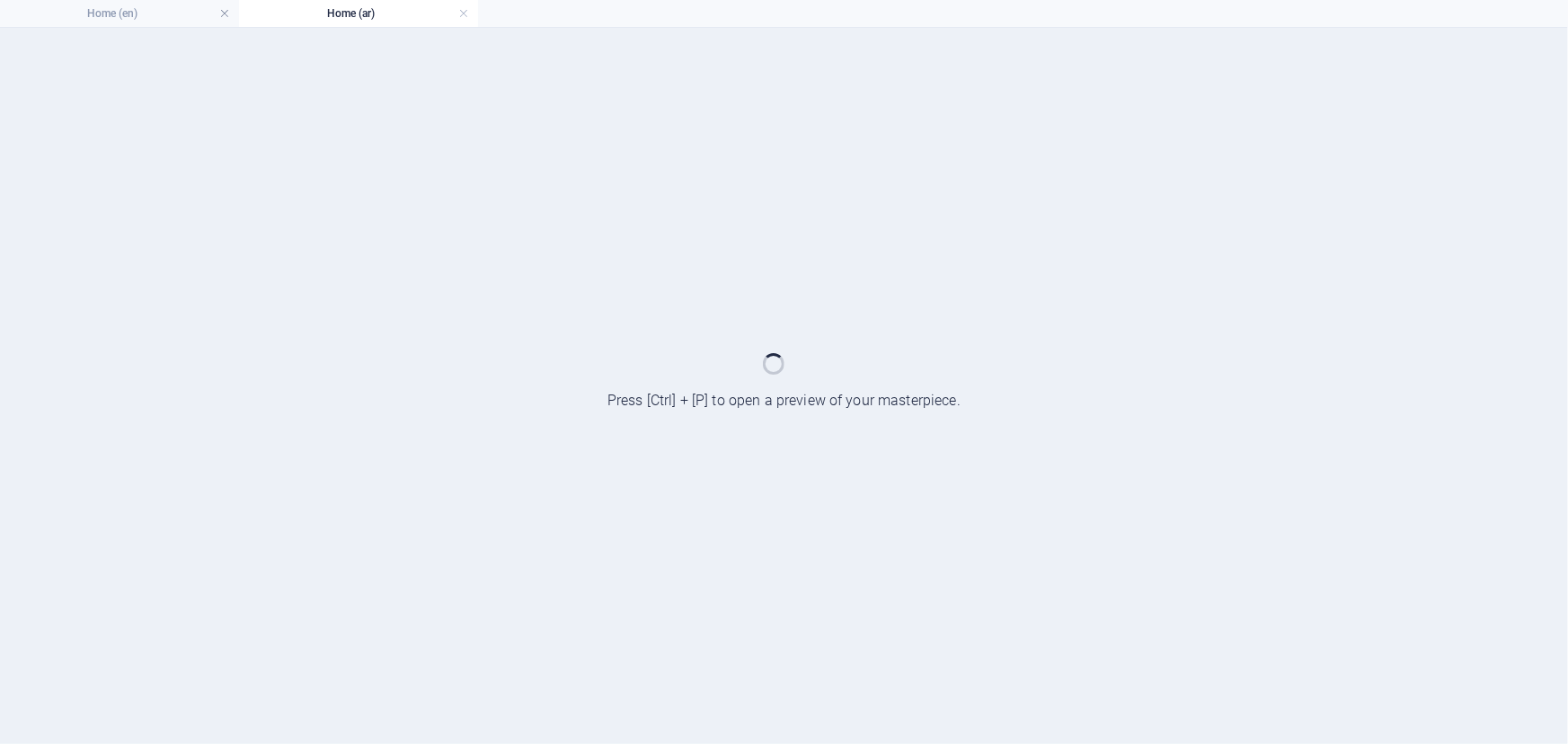
select select "xMidYMid"
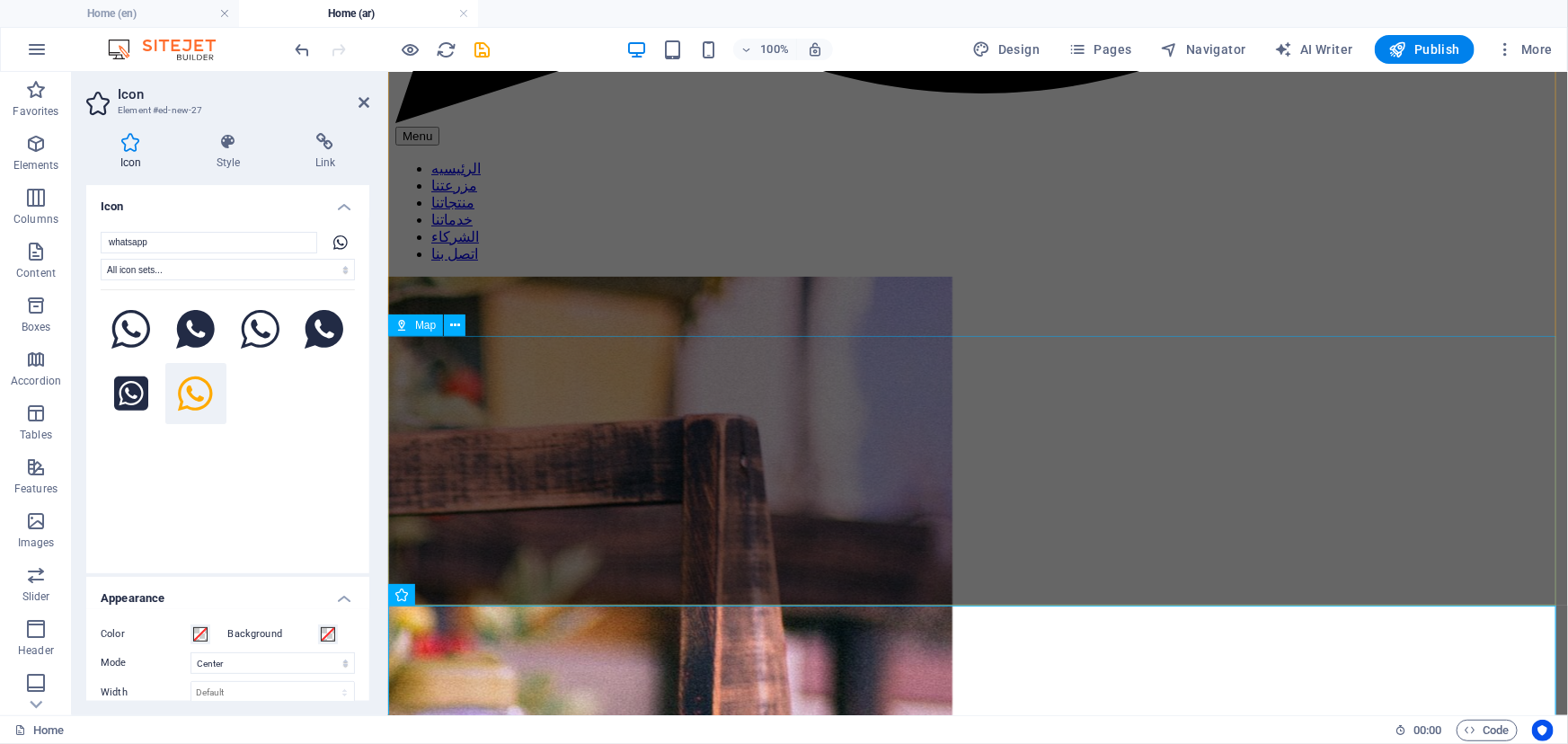
scroll to position [7537, 0]
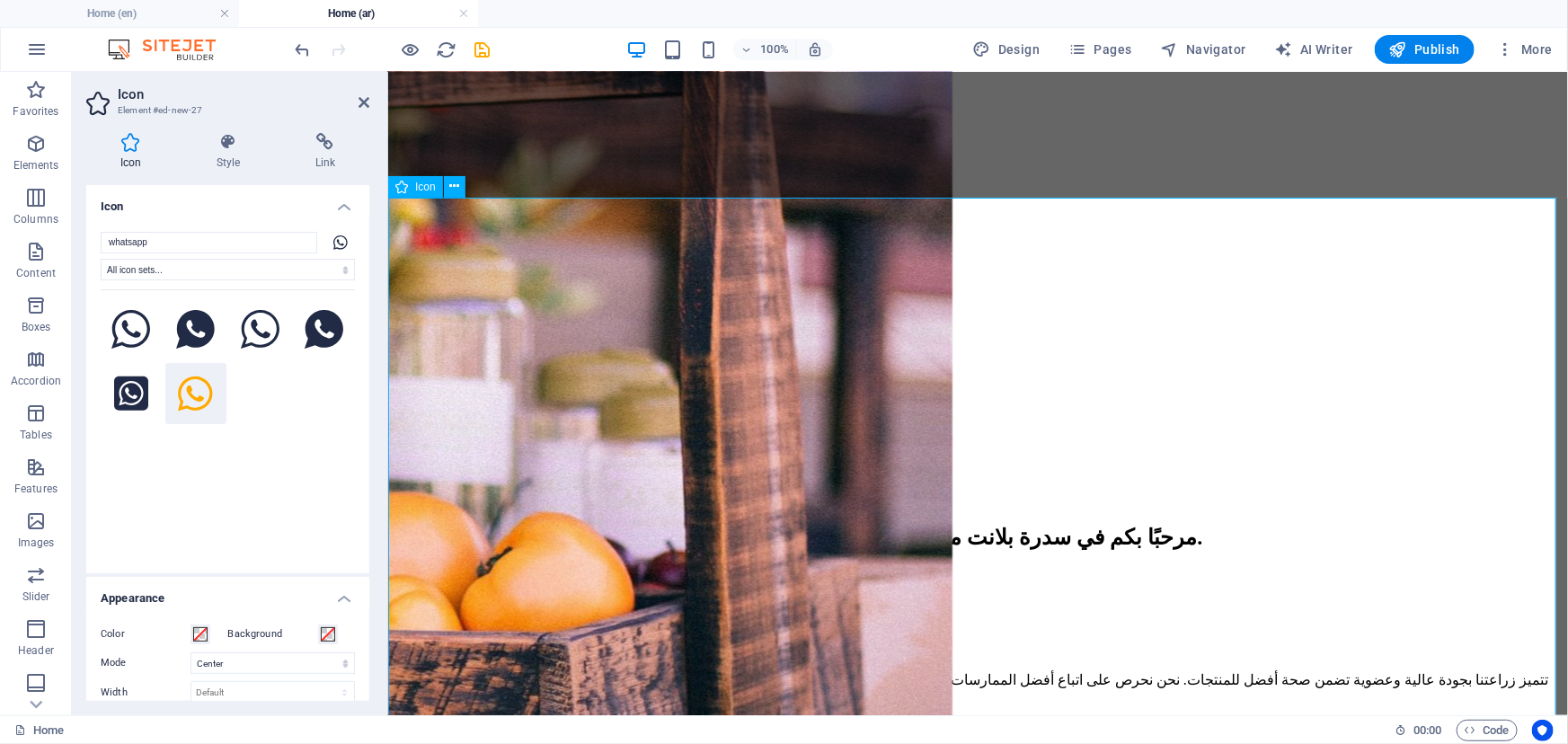
click at [315, 140] on icon at bounding box center [325, 141] width 88 height 18
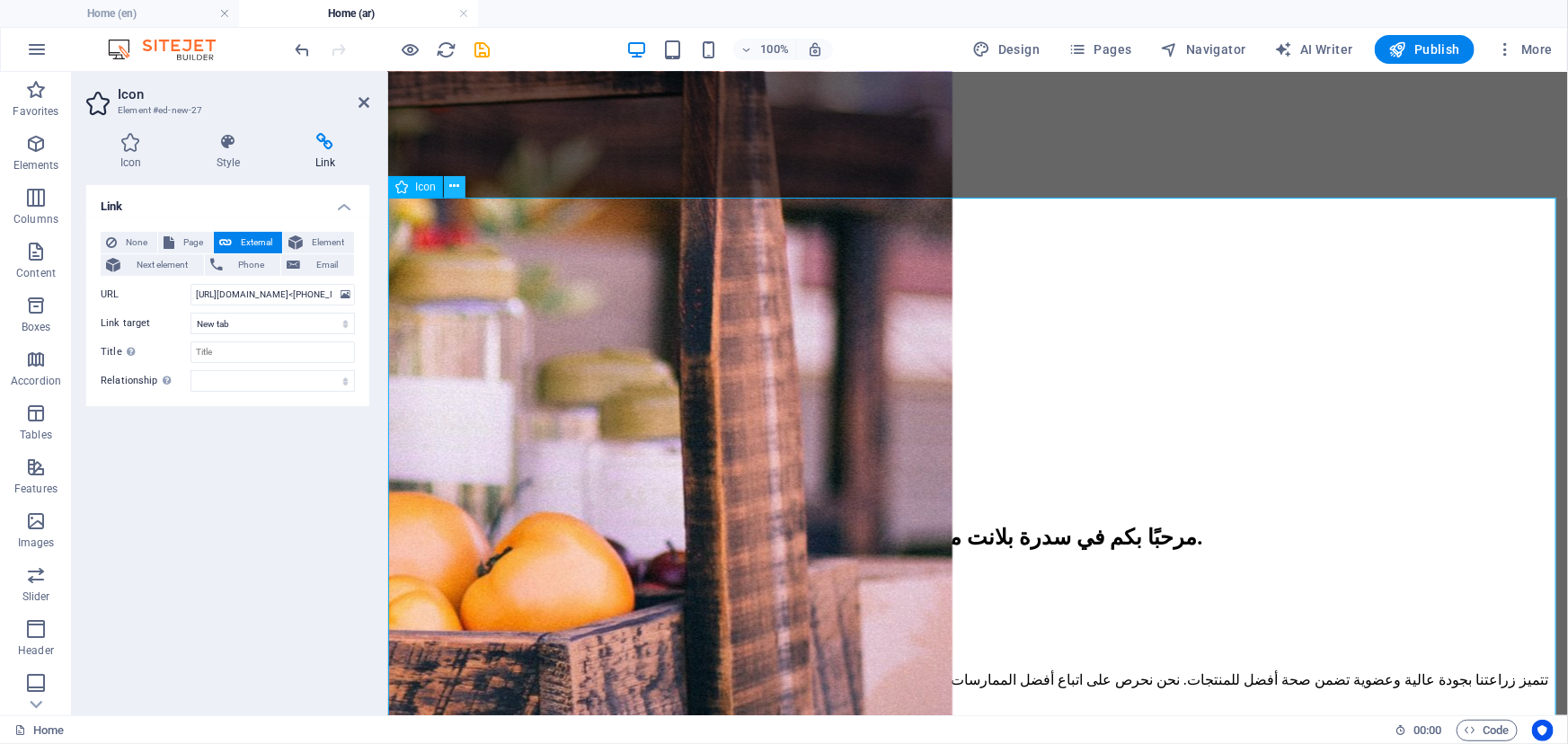
click at [454, 186] on icon at bounding box center [454, 187] width 9 height 19
click at [247, 298] on input "[URL][DOMAIN_NAME]<[PHONE_NUMBER]>?" at bounding box center [273, 294] width 164 height 22
click at [256, 260] on span "Phone" at bounding box center [252, 265] width 47 height 22
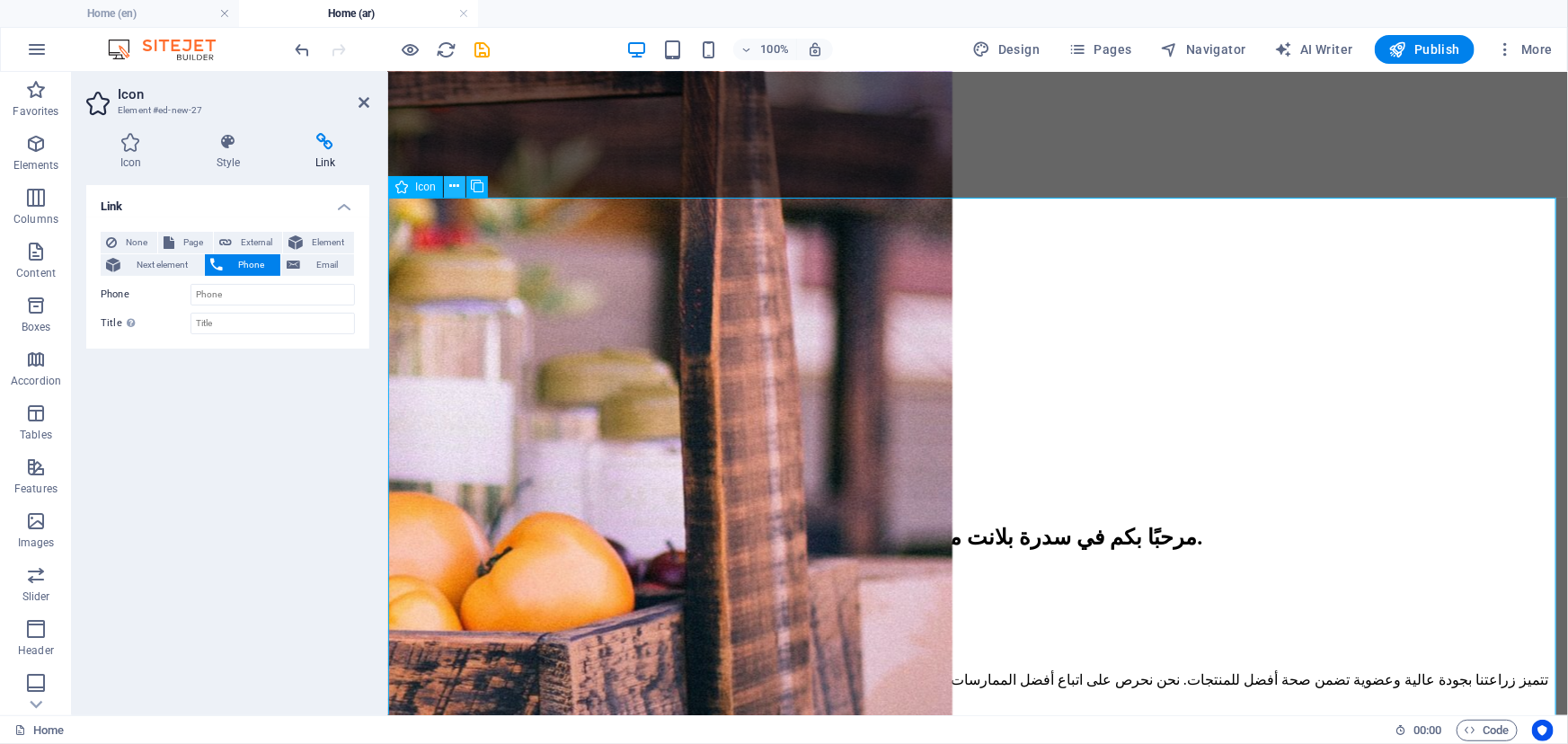
click at [457, 188] on icon at bounding box center [454, 187] width 9 height 19
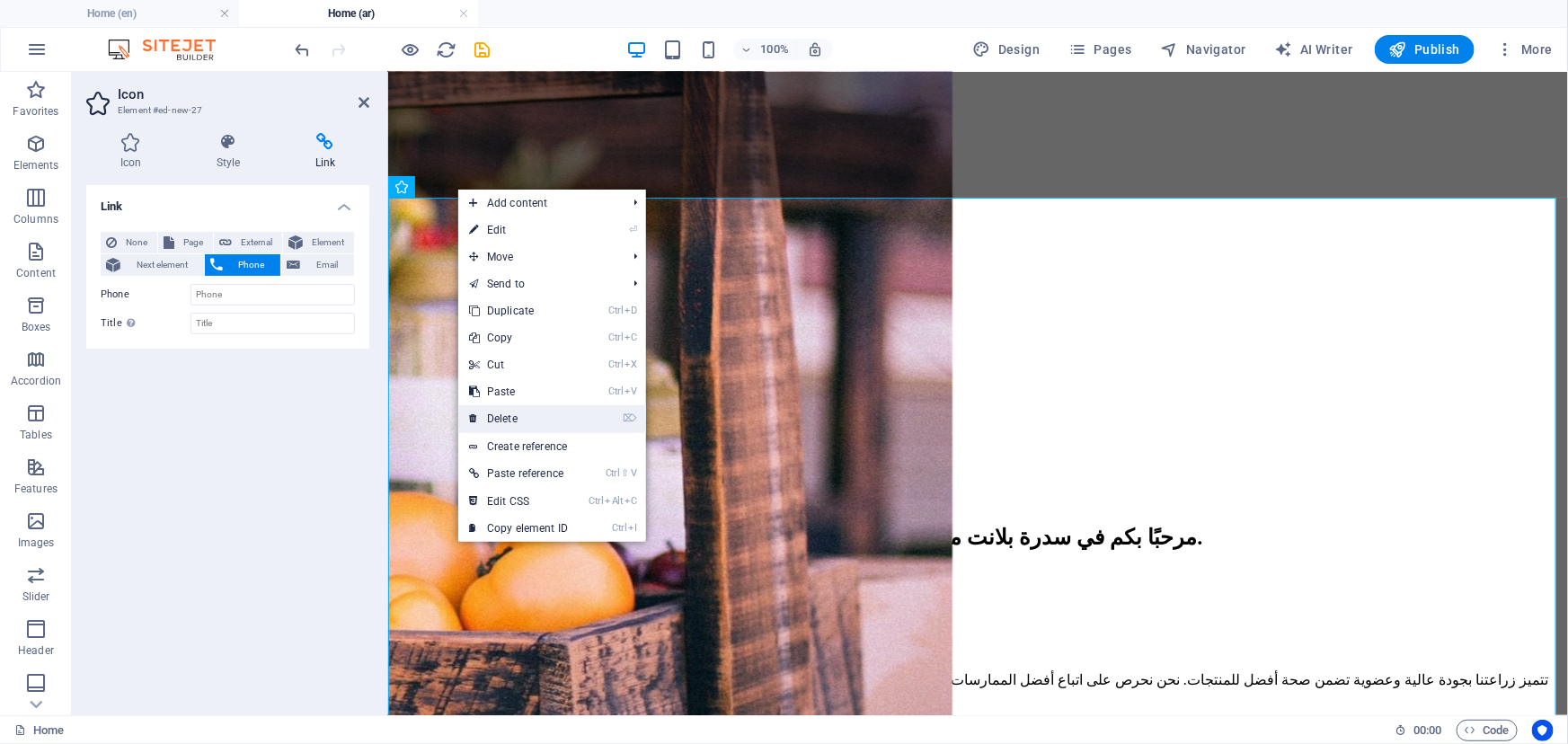
click at [550, 406] on link "⌦ Delete" at bounding box center [519, 419] width 121 height 27
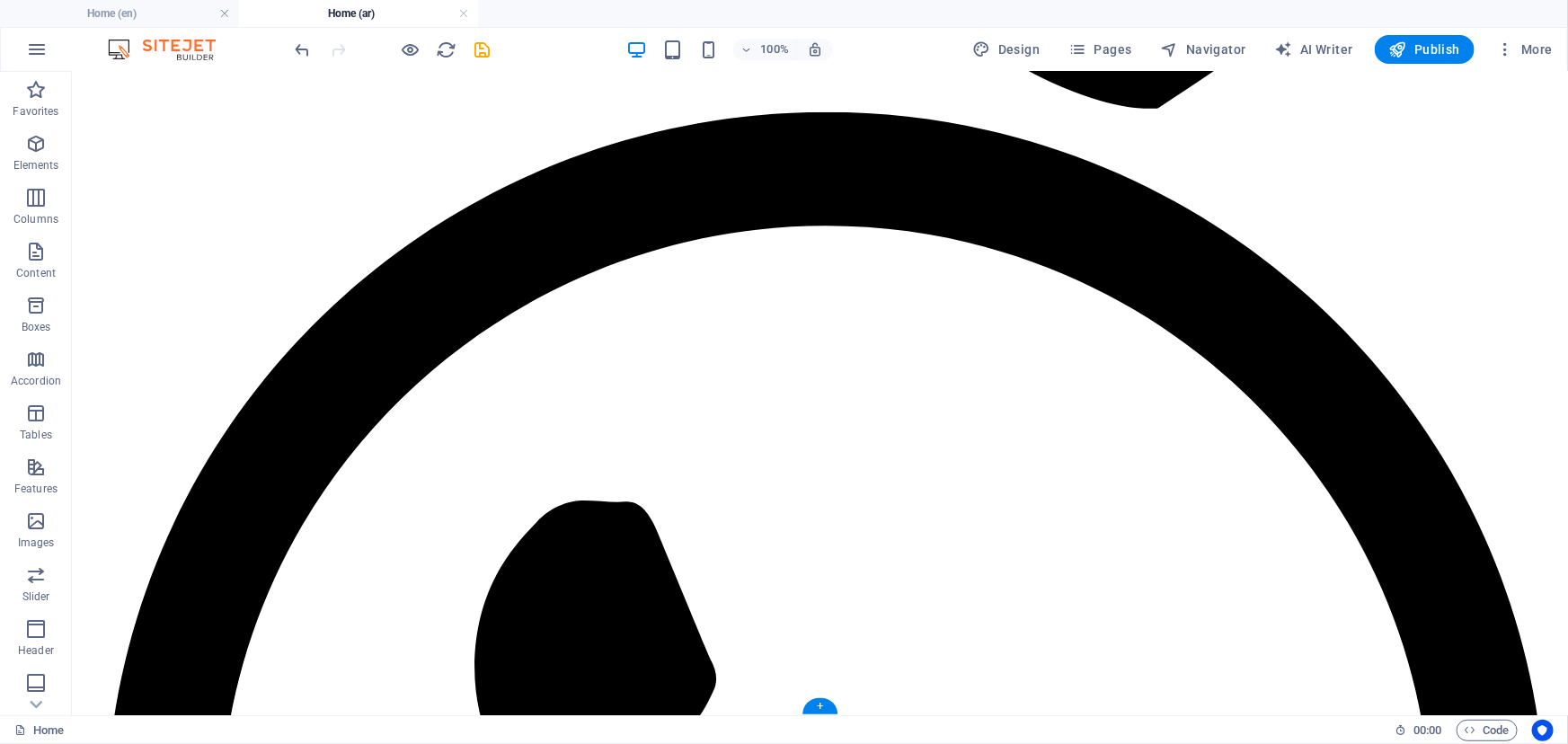
scroll to position [7020, 0]
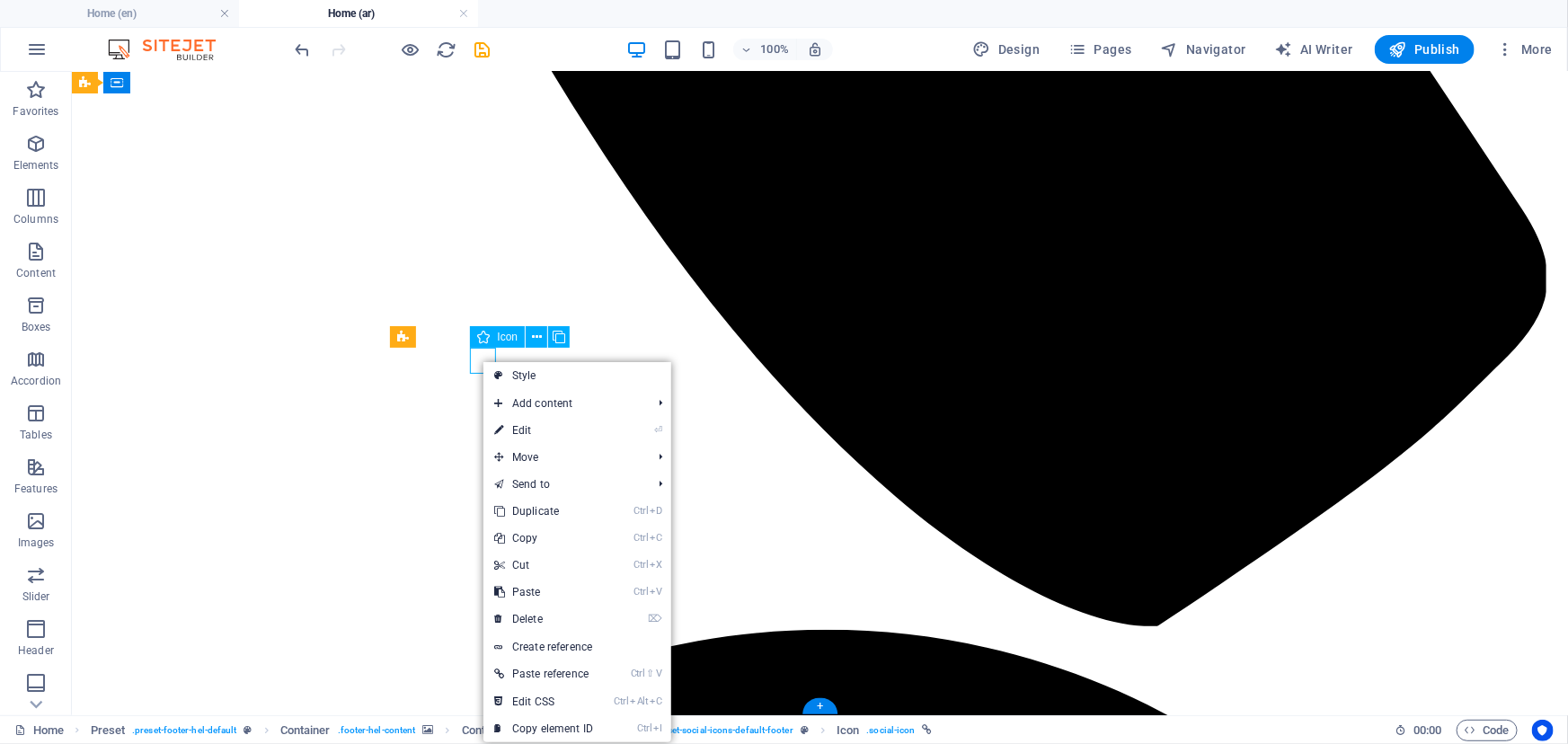
drag, startPoint x: 568, startPoint y: 506, endPoint x: 494, endPoint y: 428, distance: 107.5
click at [568, 506] on link "Ctrl D Duplicate" at bounding box center [543, 511] width 121 height 27
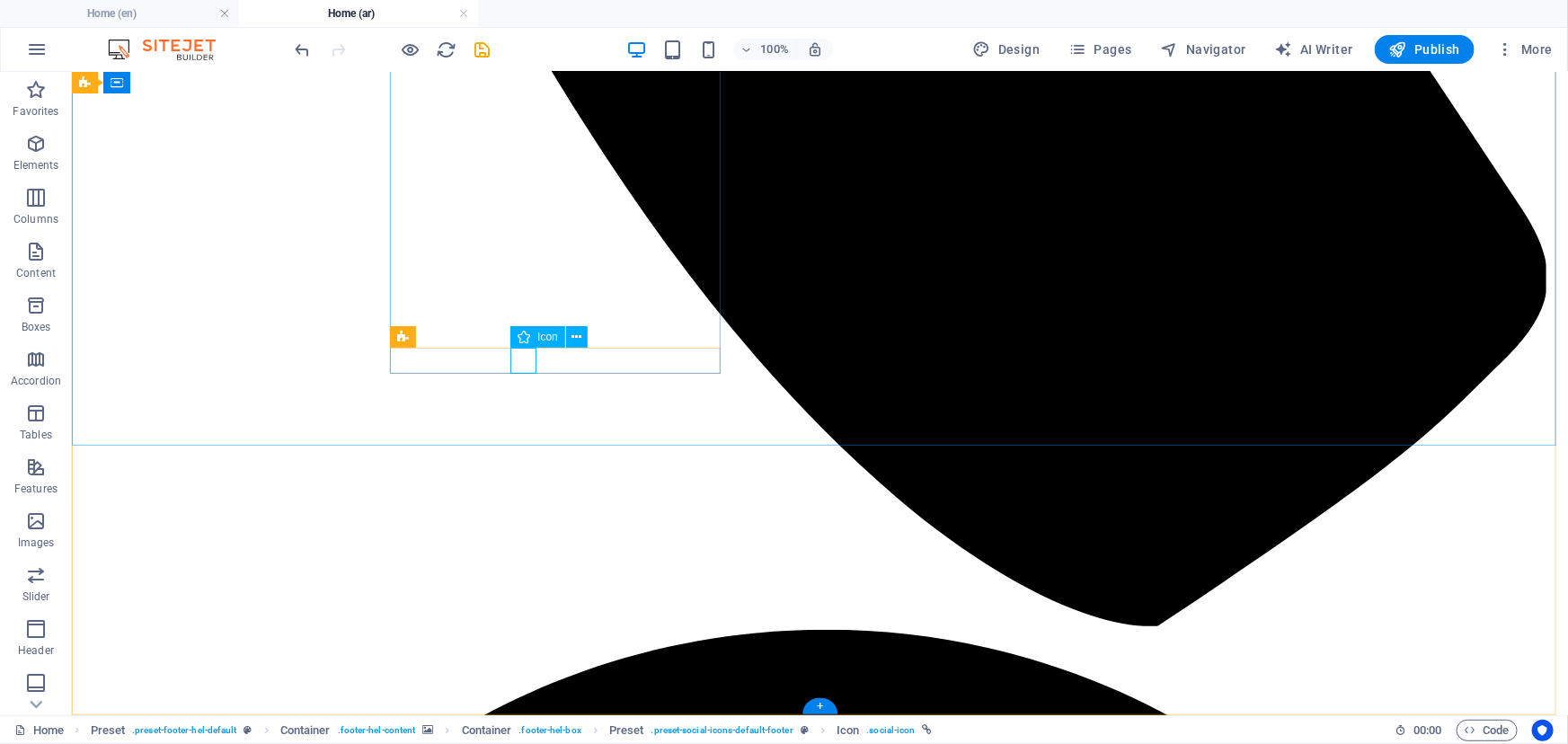
select select "xMidYMid"
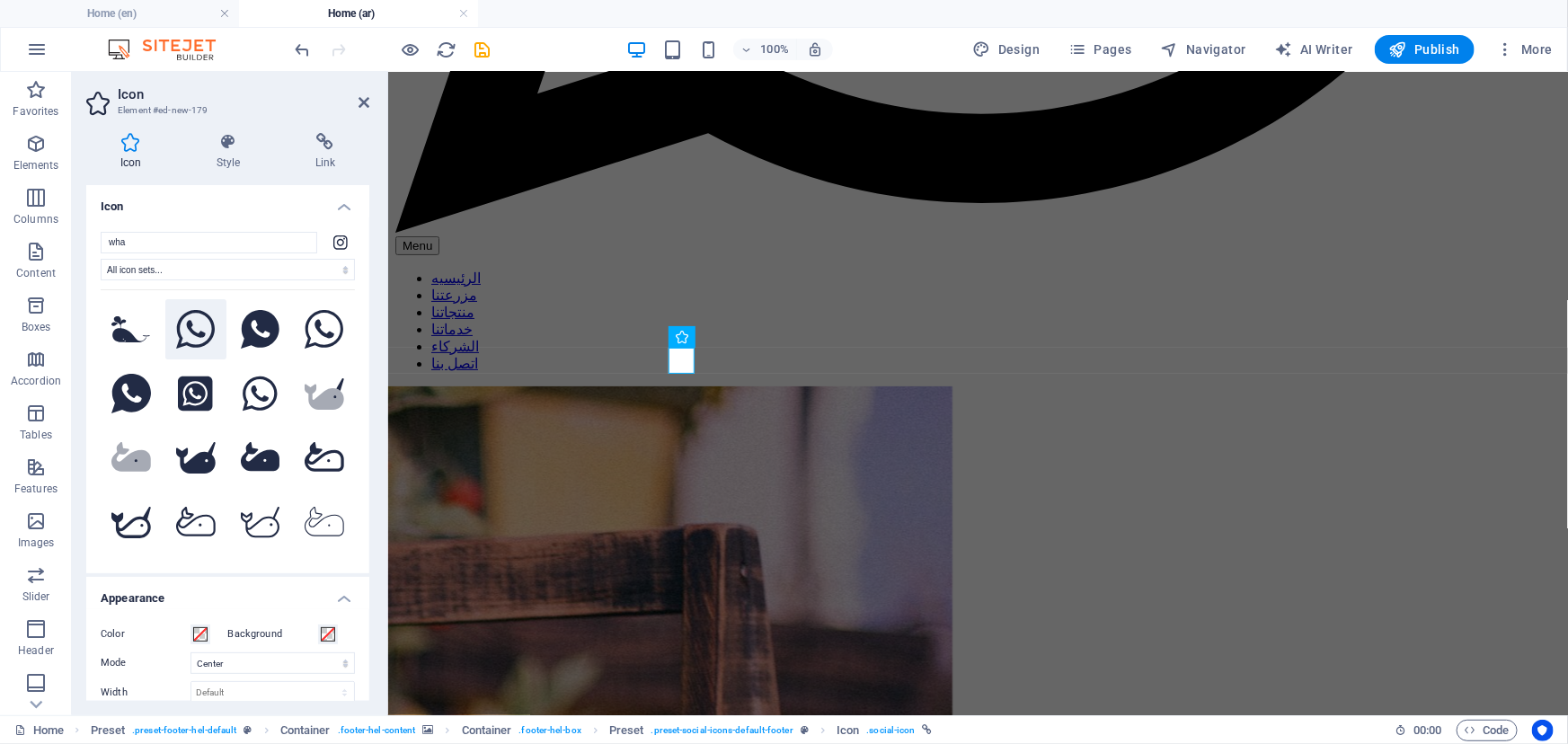
type input "wha"
click at [192, 325] on icon at bounding box center [196, 330] width 40 height 40
click at [327, 141] on icon at bounding box center [325, 141] width 88 height 18
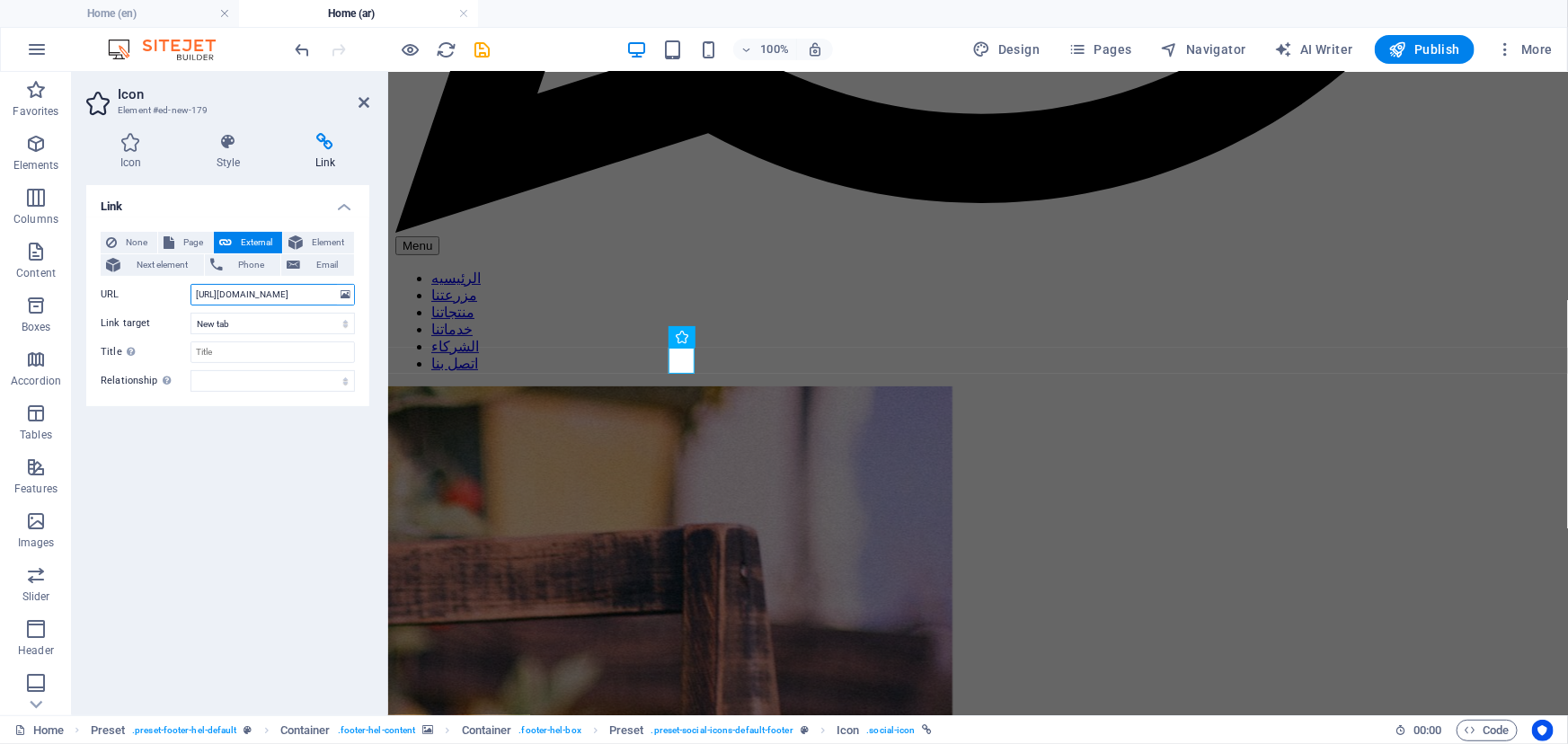
drag, startPoint x: 317, startPoint y: 292, endPoint x: 152, endPoint y: 292, distance: 165.0
click at [152, 292] on div "URL [URL][DOMAIN_NAME]" at bounding box center [228, 294] width 255 height 22
paste input "[DOMAIN_NAME][URL]<[PHONE_NUMBER]>?"
type input "[URL][DOMAIN_NAME]<[PHONE_NUMBER]>?"
click at [216, 318] on select "New tab Same tab Overlay" at bounding box center [273, 323] width 164 height 22
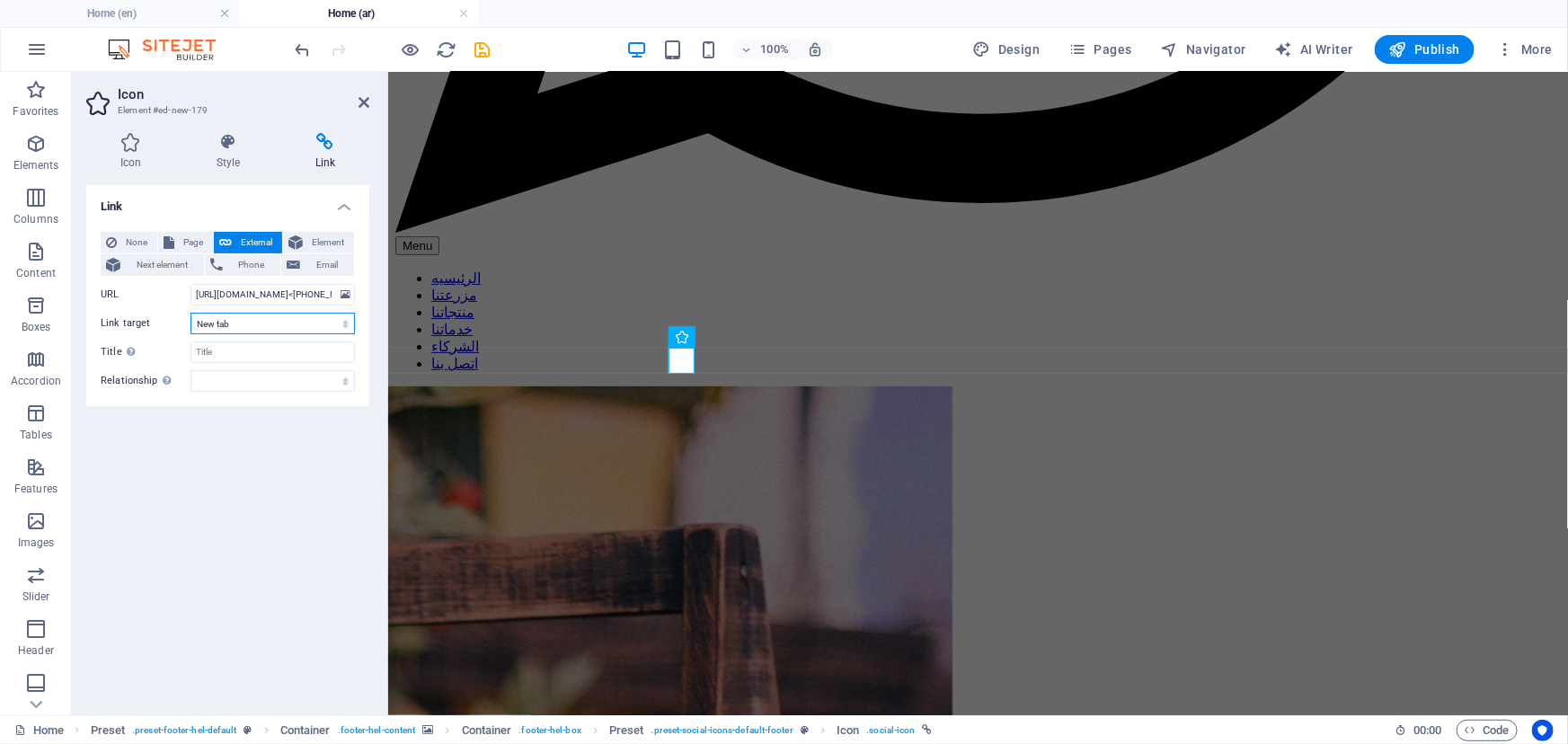
click at [216, 318] on select "New tab Same tab Overlay" at bounding box center [273, 323] width 164 height 22
click at [227, 268] on button "Phone" at bounding box center [242, 265] width 76 height 22
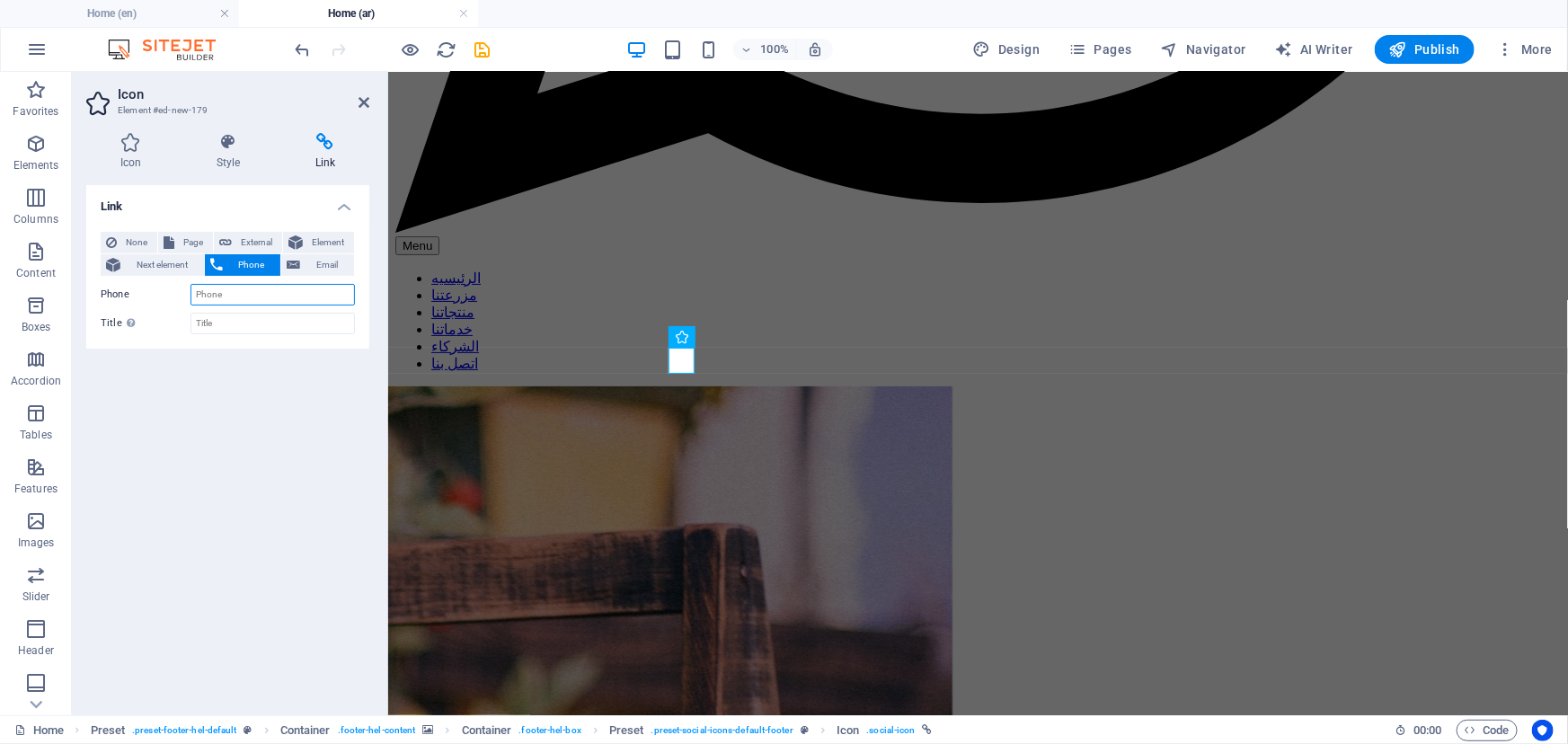
paste input "[URL][DOMAIN_NAME]<[PHONE_NUMBER]>?"
type input "[URL][DOMAIN_NAME]<[PHONE_NUMBER]>?"
drag, startPoint x: 346, startPoint y: 293, endPoint x: 74, endPoint y: 322, distance: 273.5
click at [90, 322] on div "None Page External Element Next element Phone Email Page Home Subpage Legal Not…" at bounding box center [227, 290] width 283 height 146
click at [488, 47] on icon "save" at bounding box center [483, 50] width 21 height 21
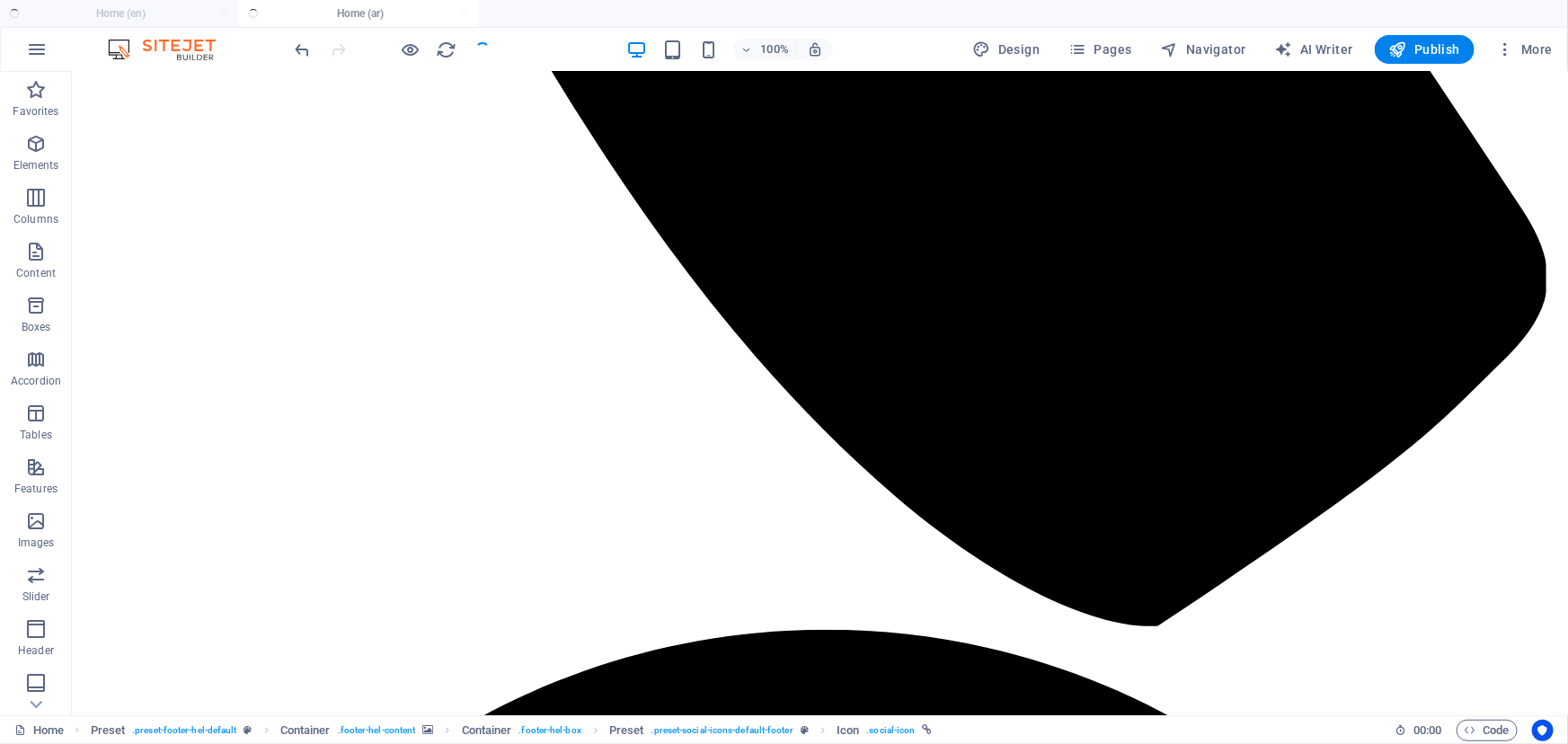
checkbox input "false"
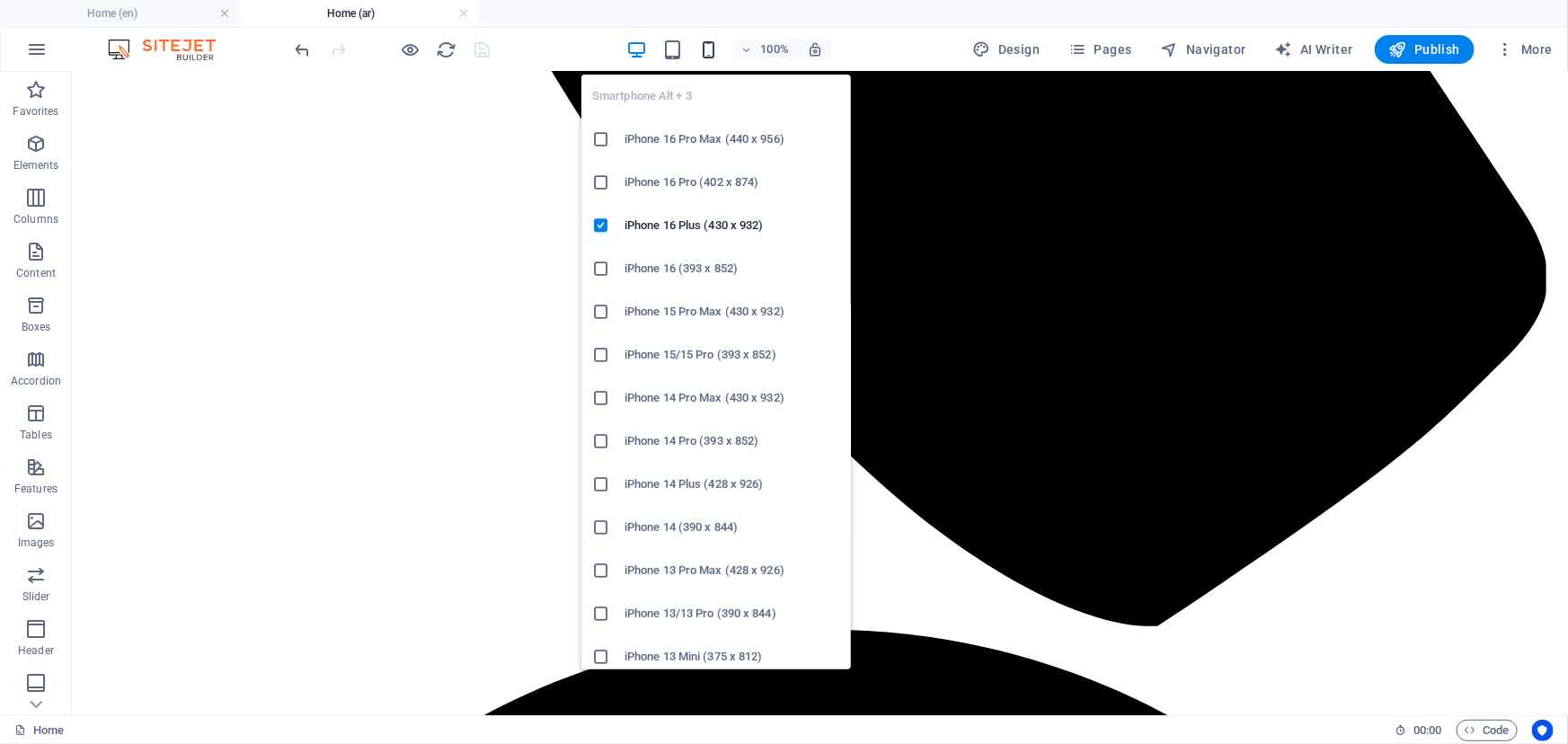
click at [710, 53] on icon "button" at bounding box center [709, 50] width 21 height 21
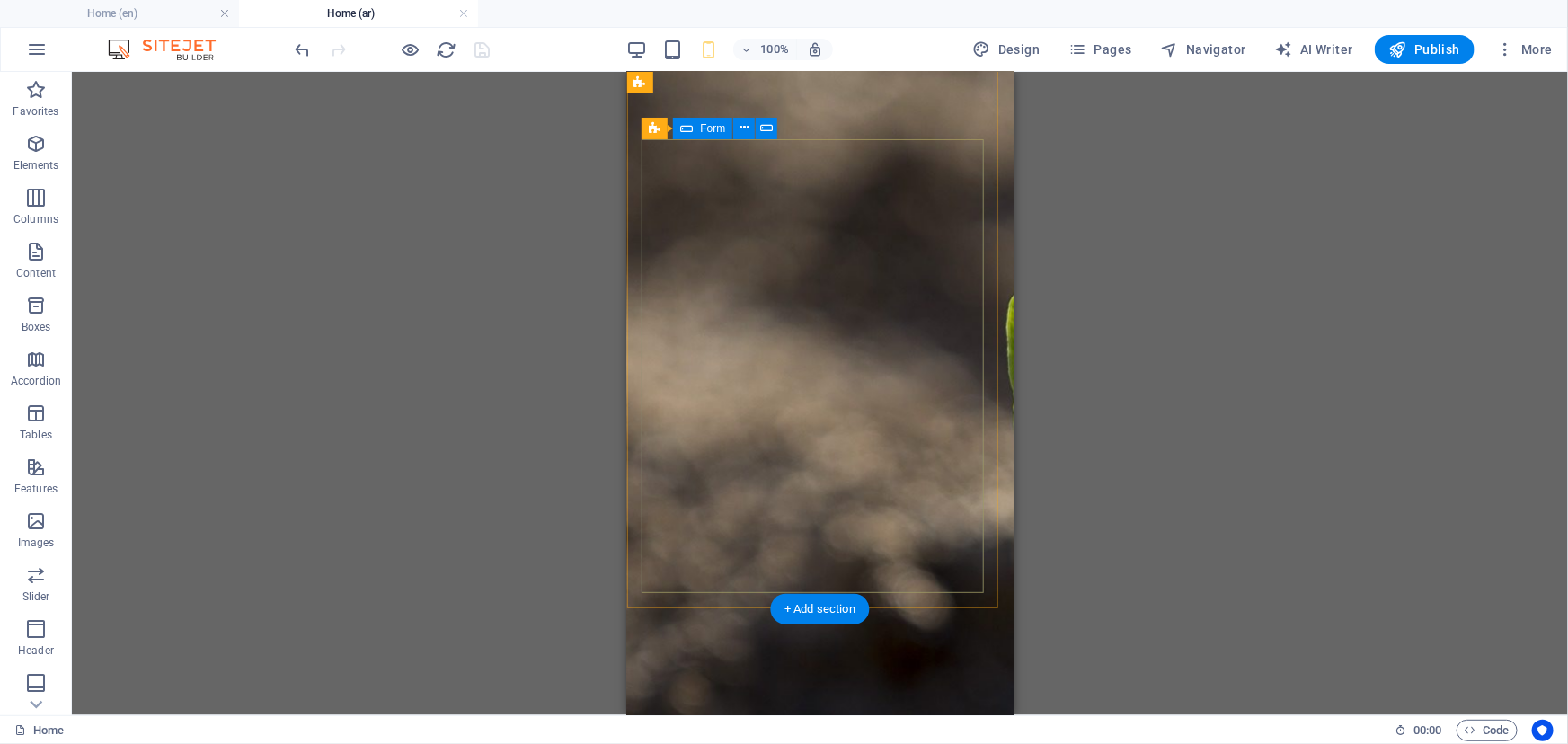
scroll to position [8416, 0]
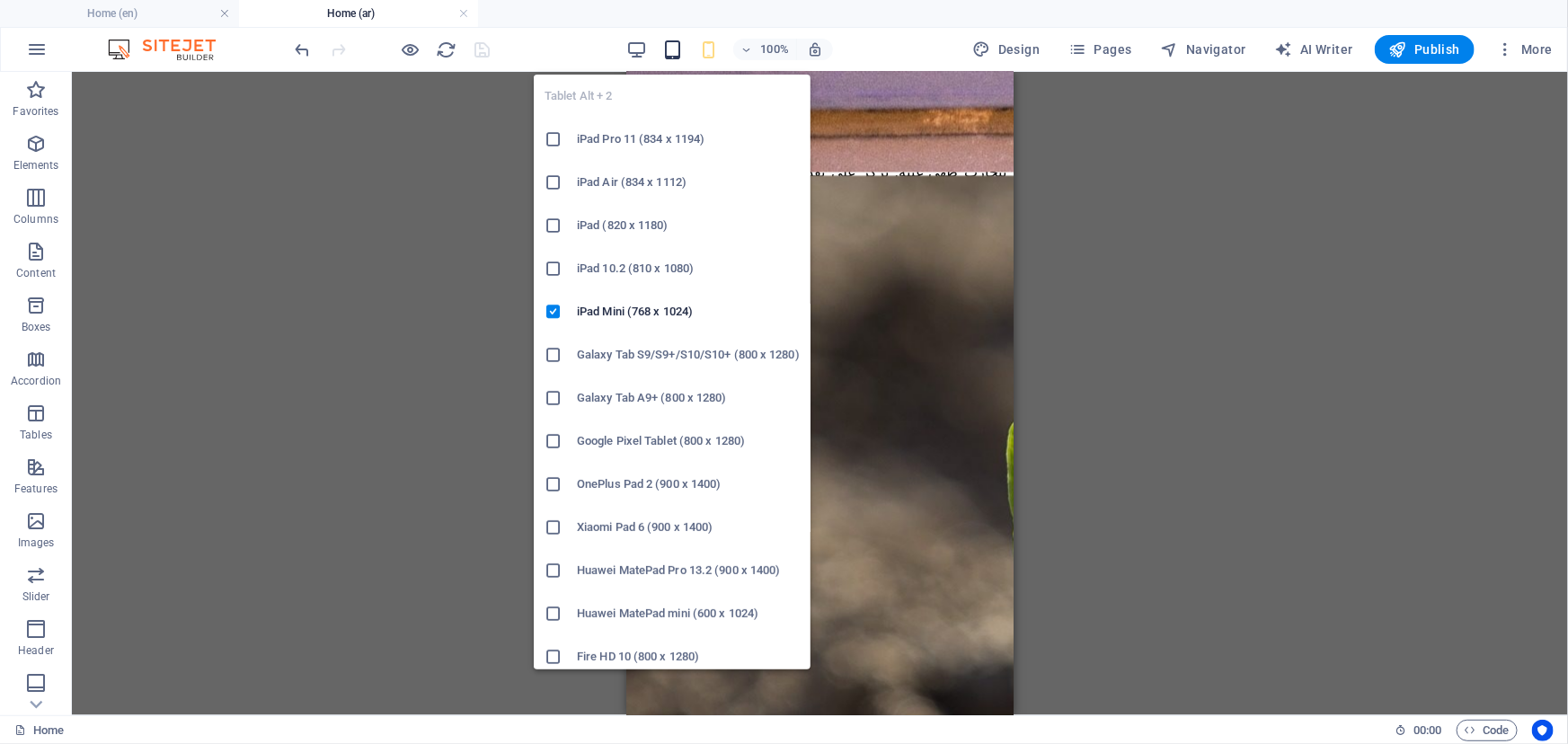
click at [671, 52] on icon "button" at bounding box center [673, 50] width 21 height 21
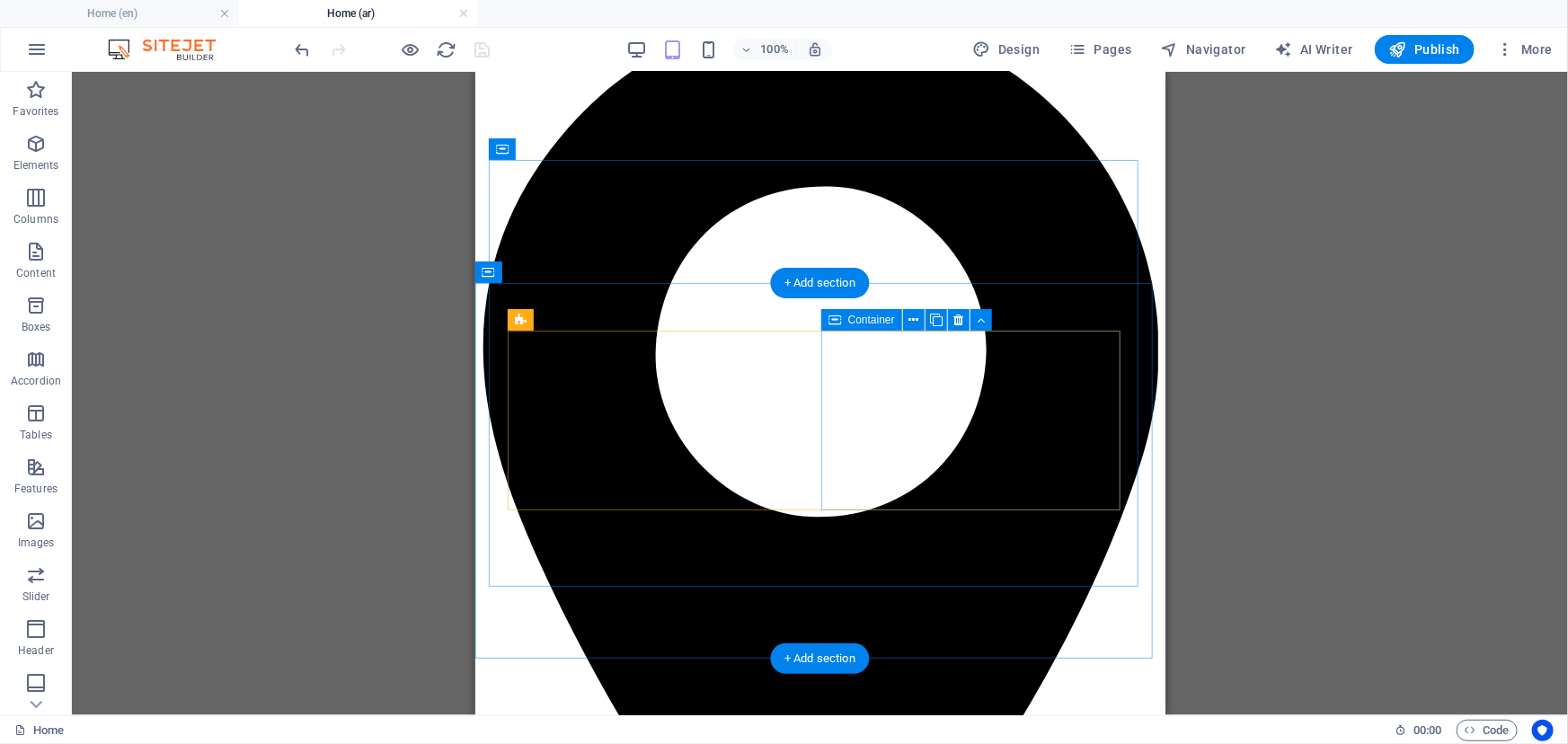
scroll to position [0, 0]
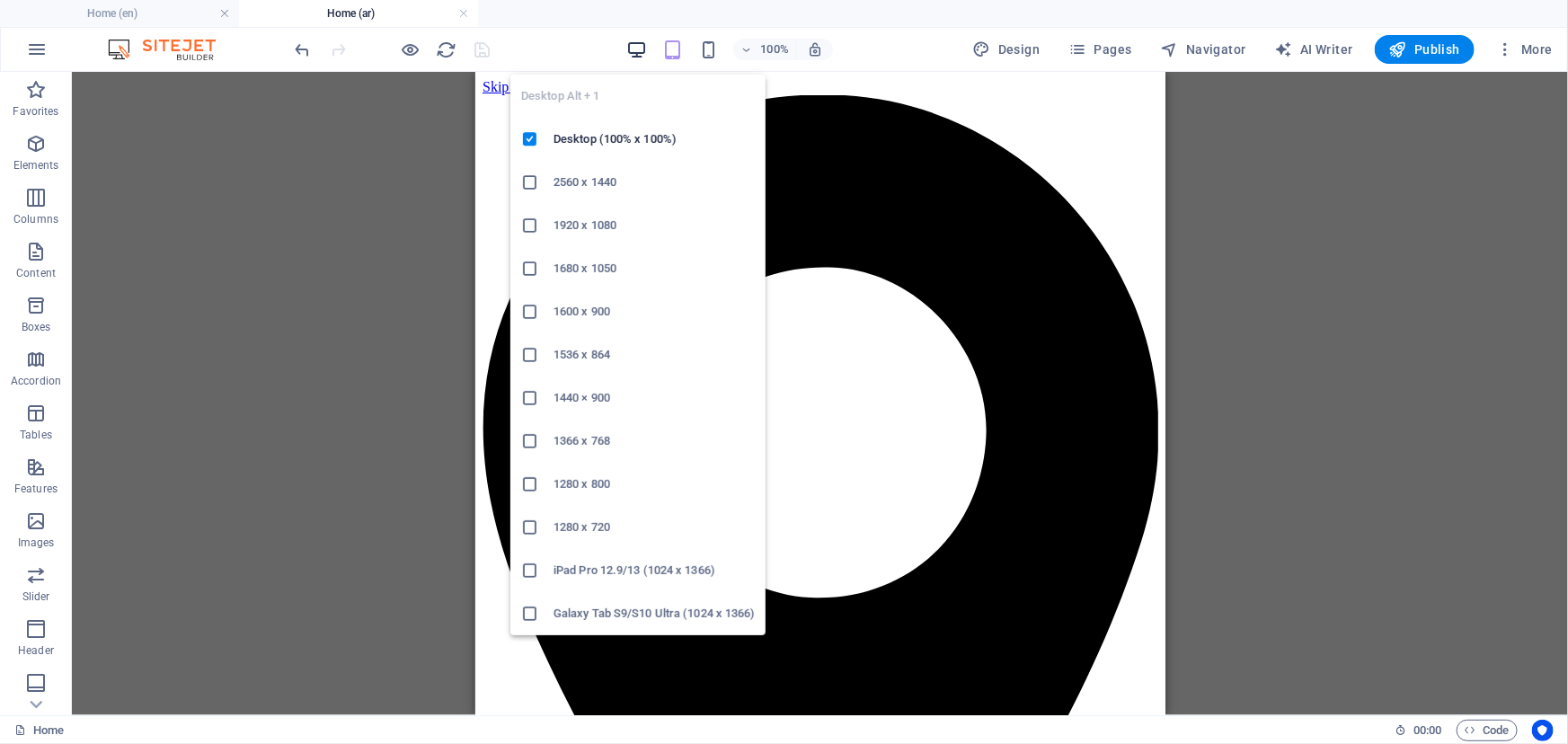
click at [634, 48] on icon "button" at bounding box center [637, 50] width 21 height 21
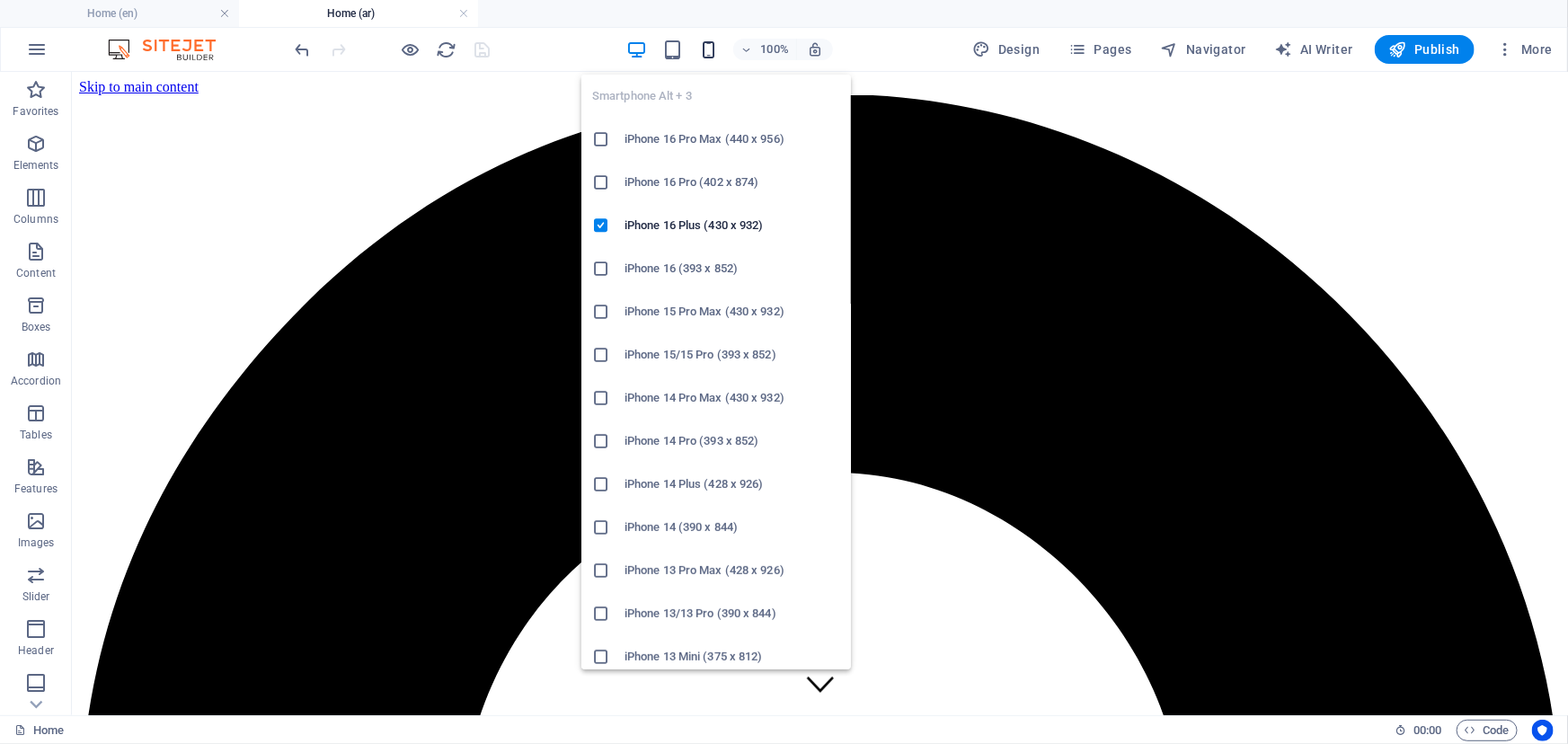
click at [709, 51] on icon "button" at bounding box center [709, 50] width 21 height 21
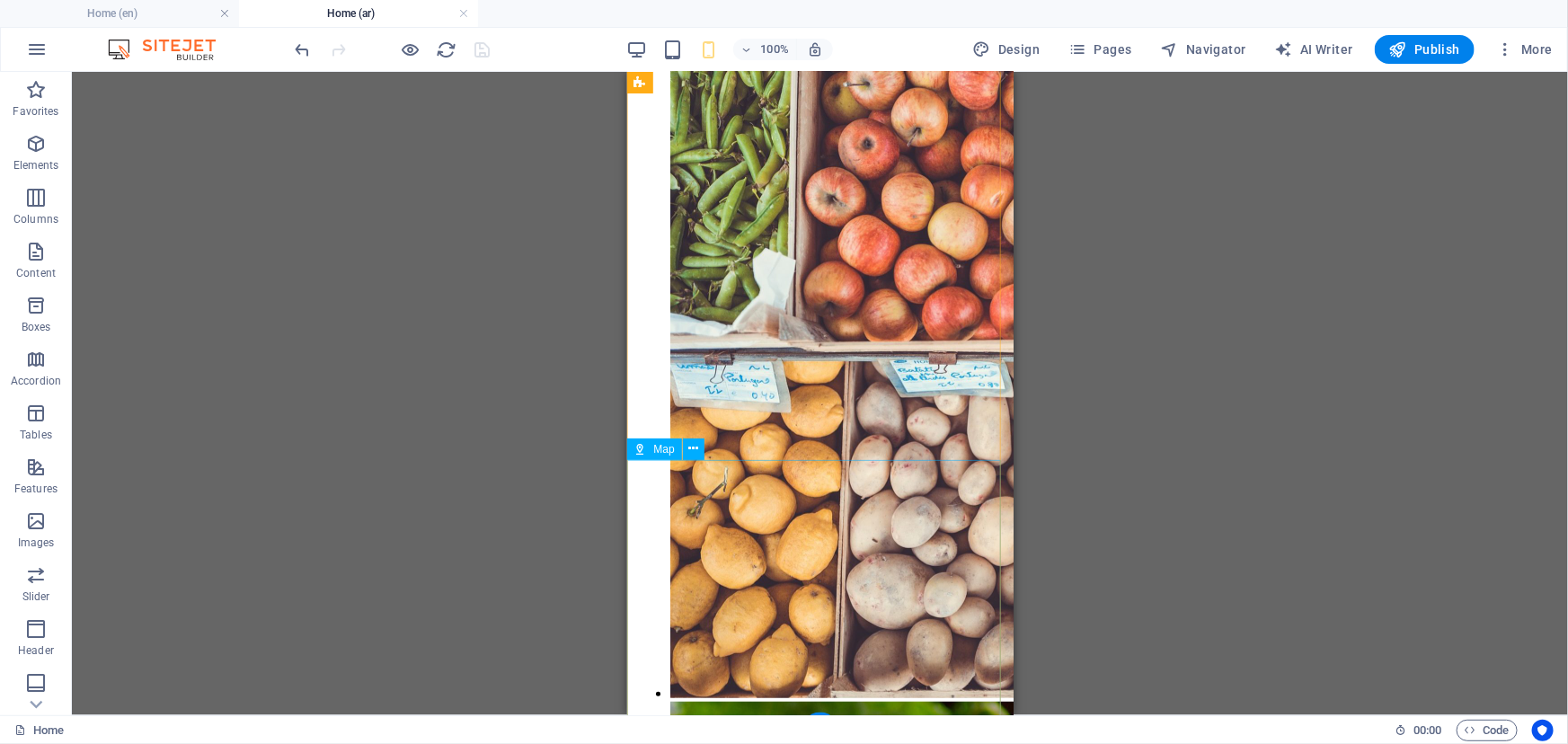
scroll to position [10294, 0]
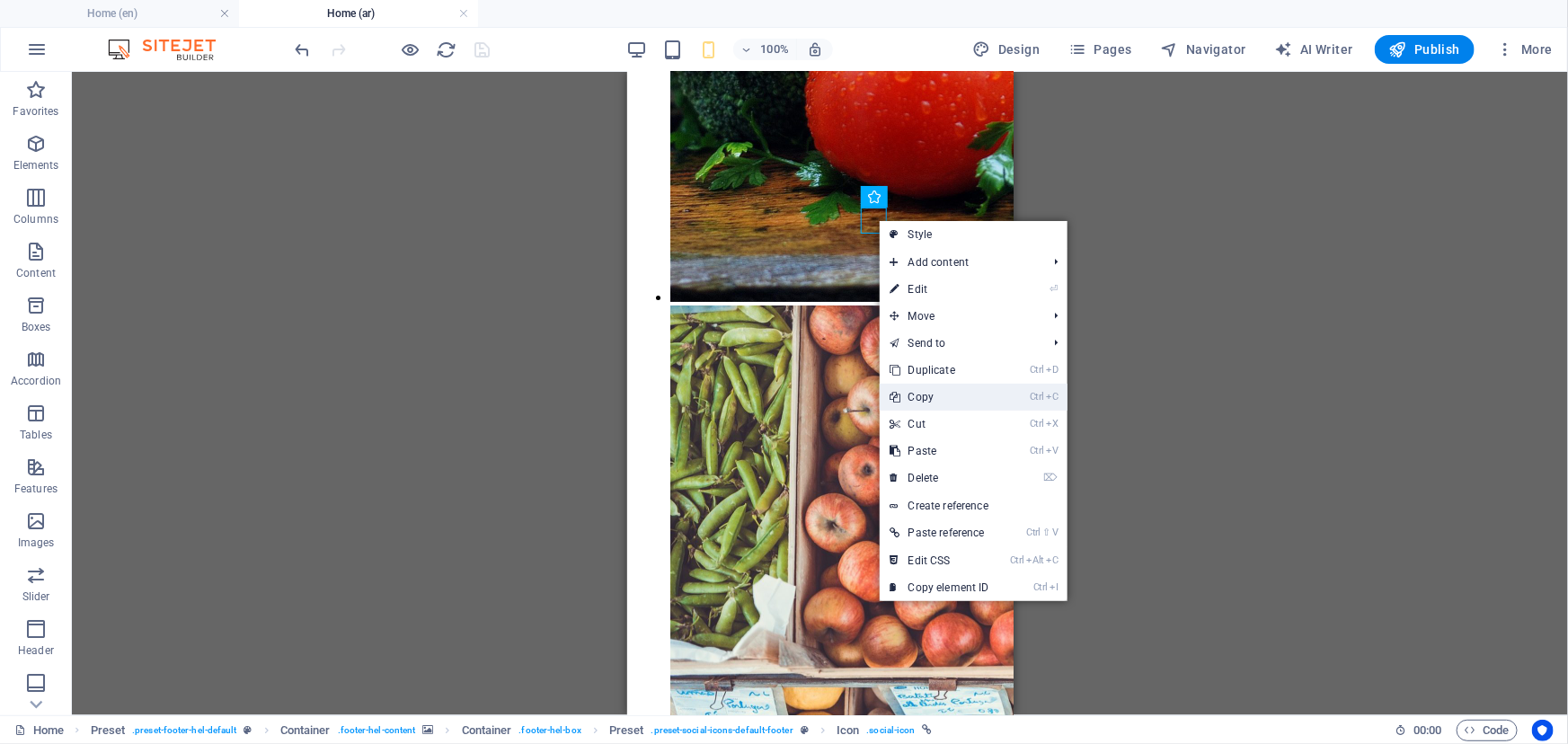
click at [951, 401] on link "Ctrl C Copy" at bounding box center [941, 397] width 121 height 27
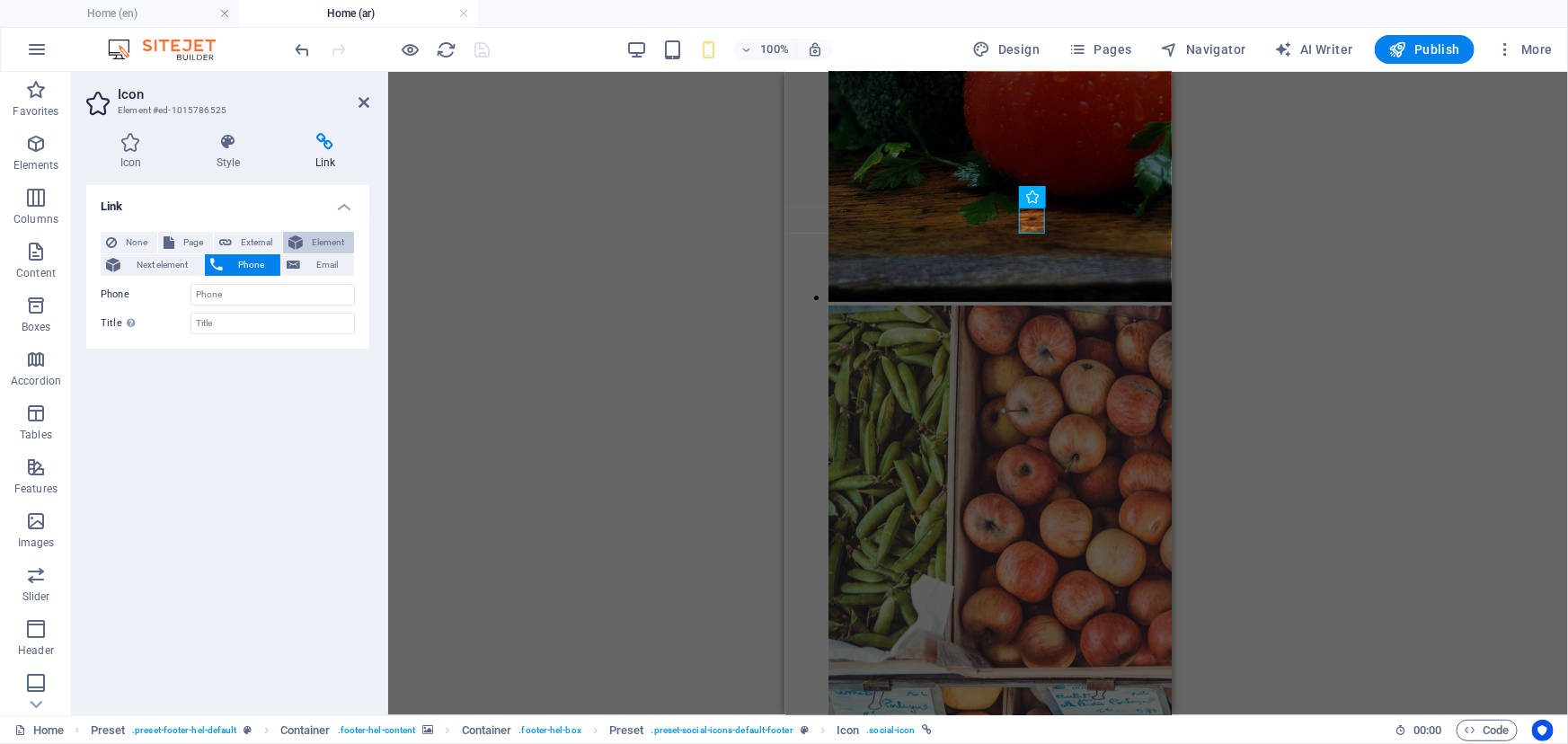
click at [331, 241] on span "Element" at bounding box center [328, 242] width 41 height 22
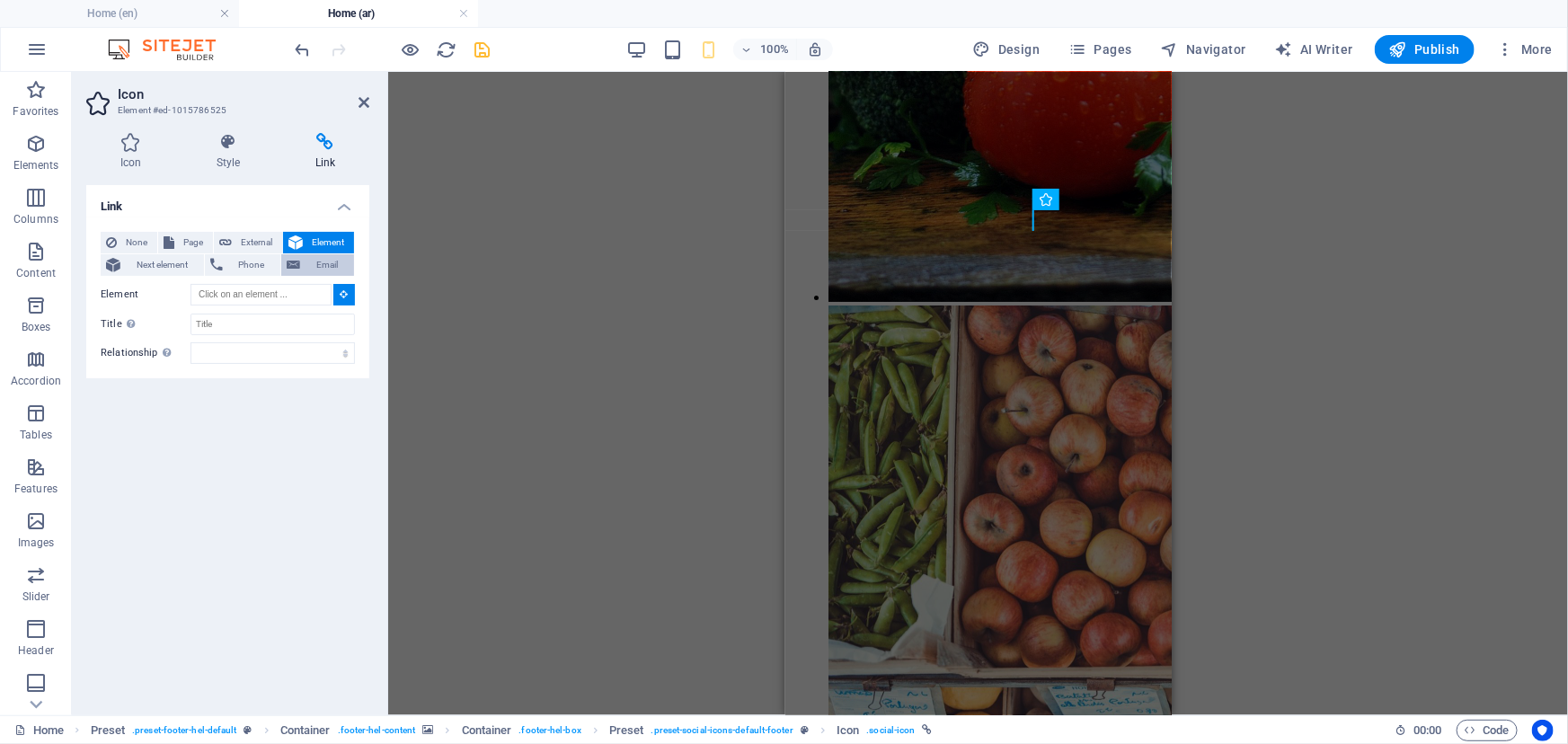
click at [323, 255] on span "Email" at bounding box center [327, 265] width 43 height 22
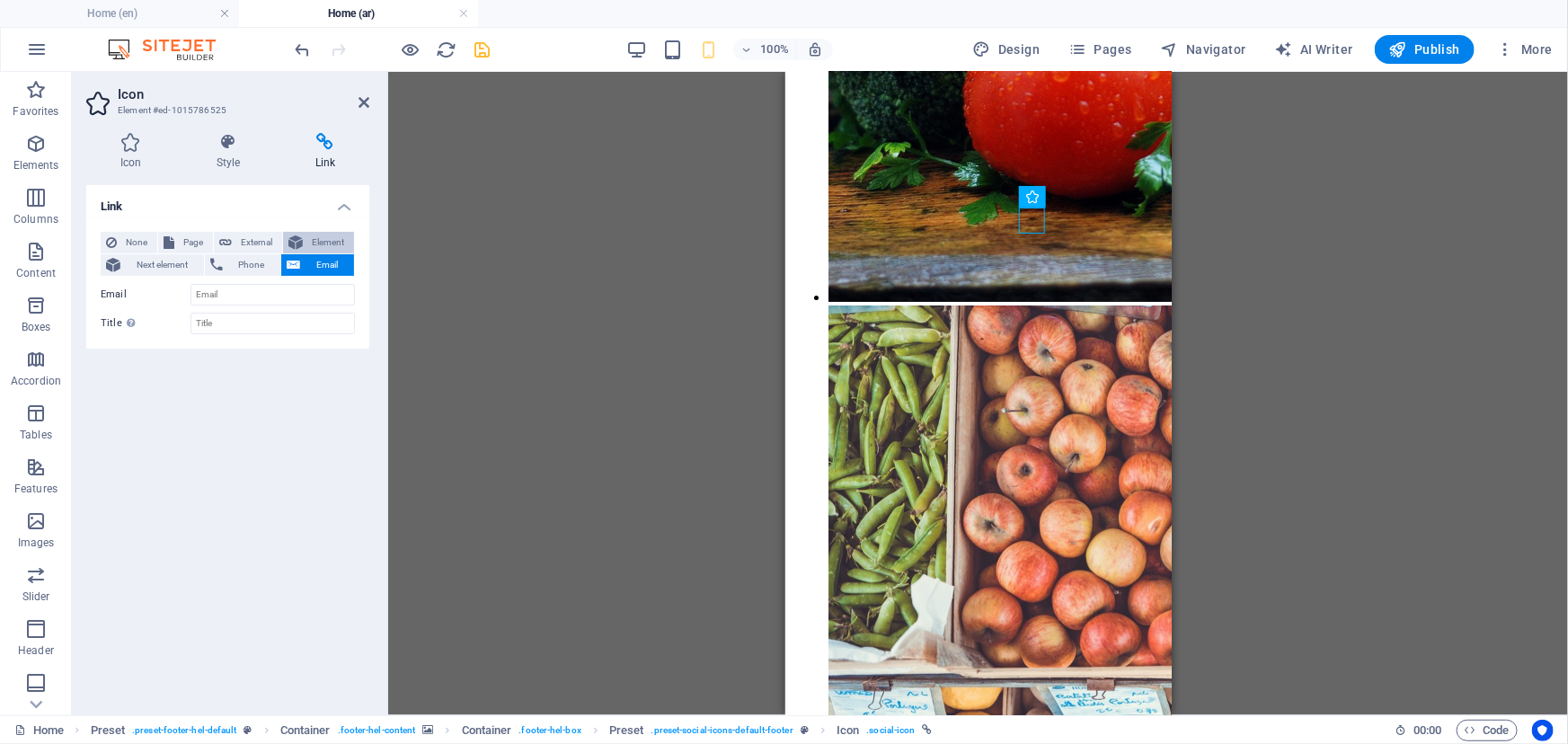
click at [321, 237] on span "Element" at bounding box center [328, 242] width 41 height 22
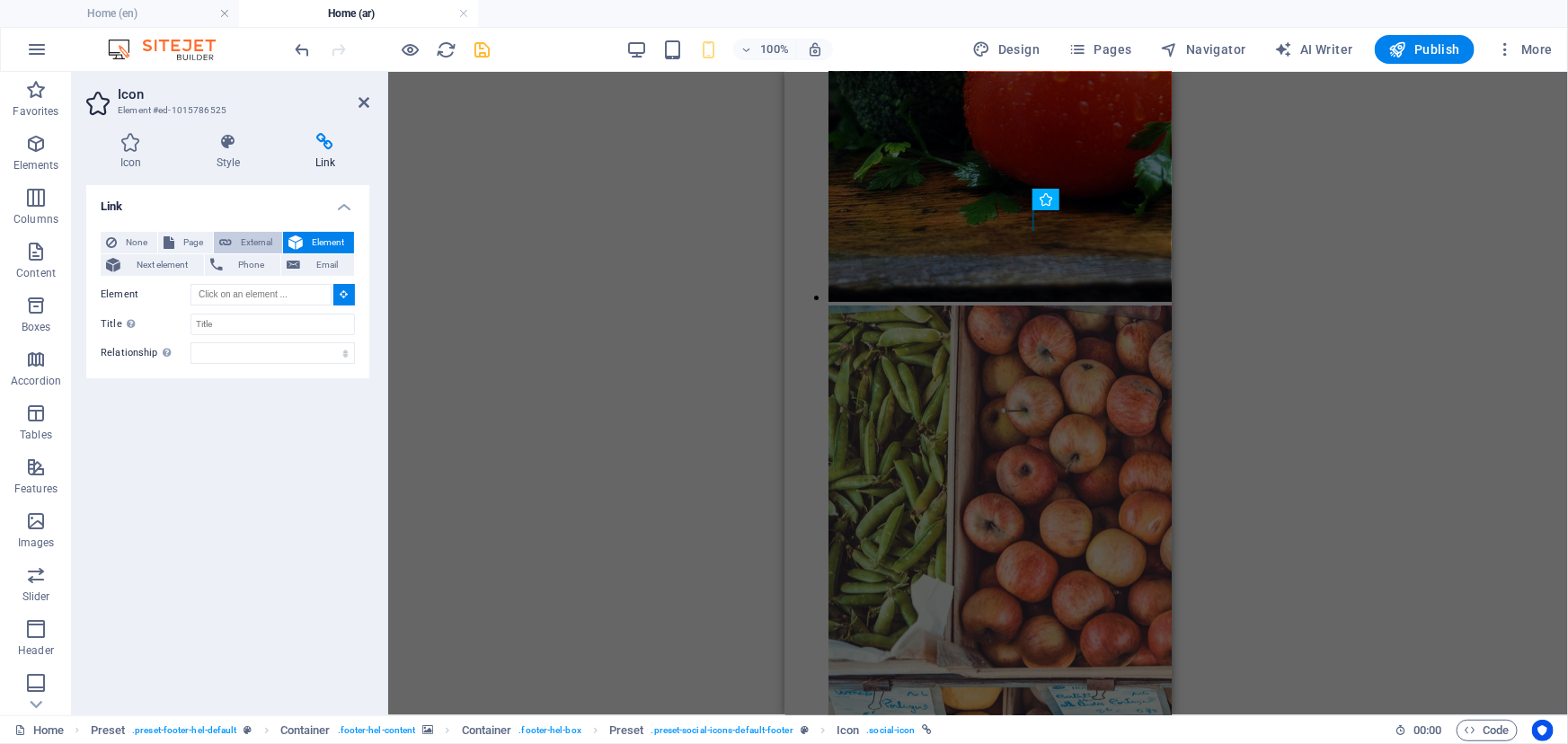
click at [240, 244] on span "External" at bounding box center [257, 242] width 40 height 22
select select "blank"
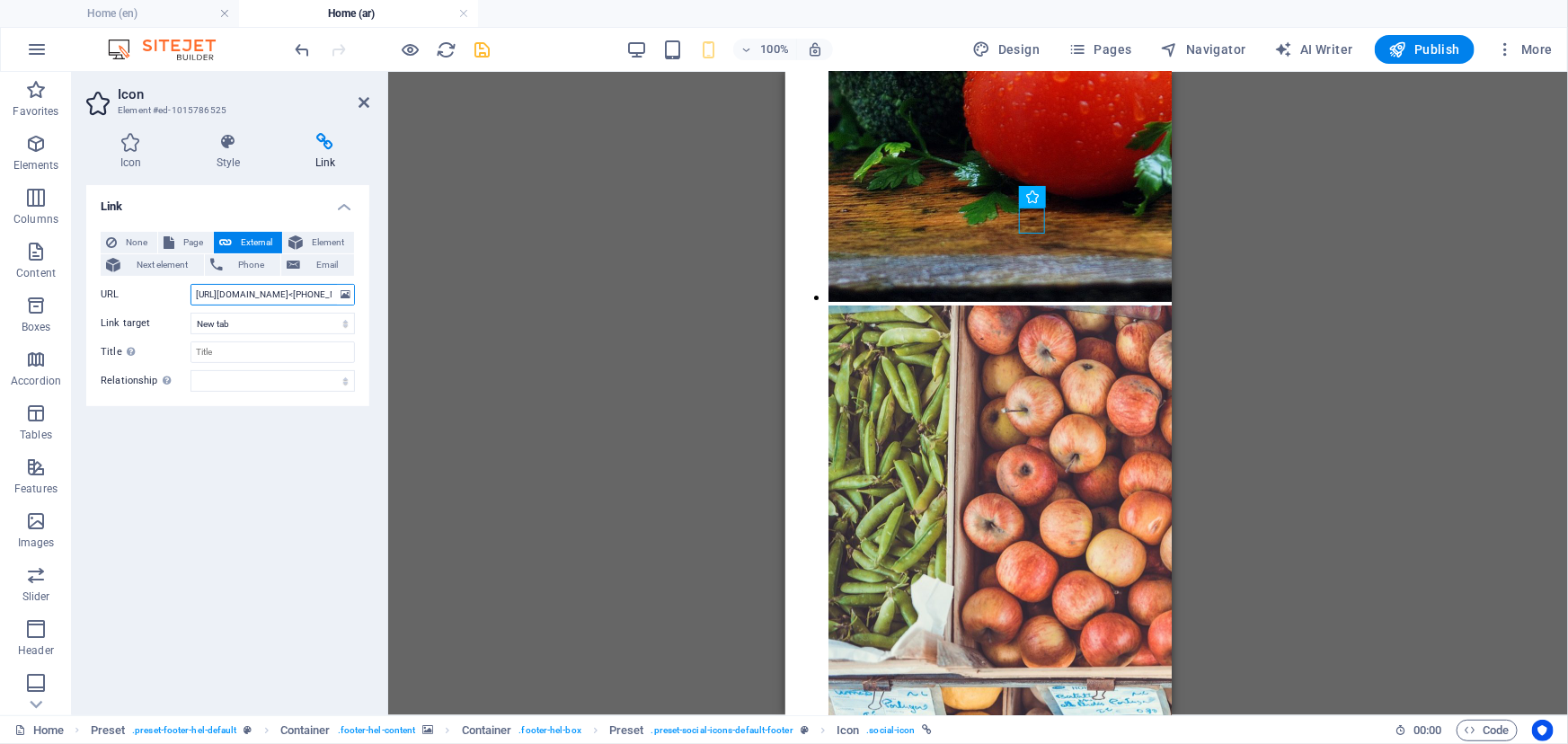
click at [277, 297] on input "[URL][DOMAIN_NAME]<[PHONE_NUMBER]>?" at bounding box center [273, 294] width 164 height 22
drag, startPoint x: 336, startPoint y: 292, endPoint x: 114, endPoint y: 308, distance: 222.6
click at [114, 308] on div "None Page External Element Next element Phone Email Page Home Subpage Legal Not…" at bounding box center [228, 312] width 255 height 160
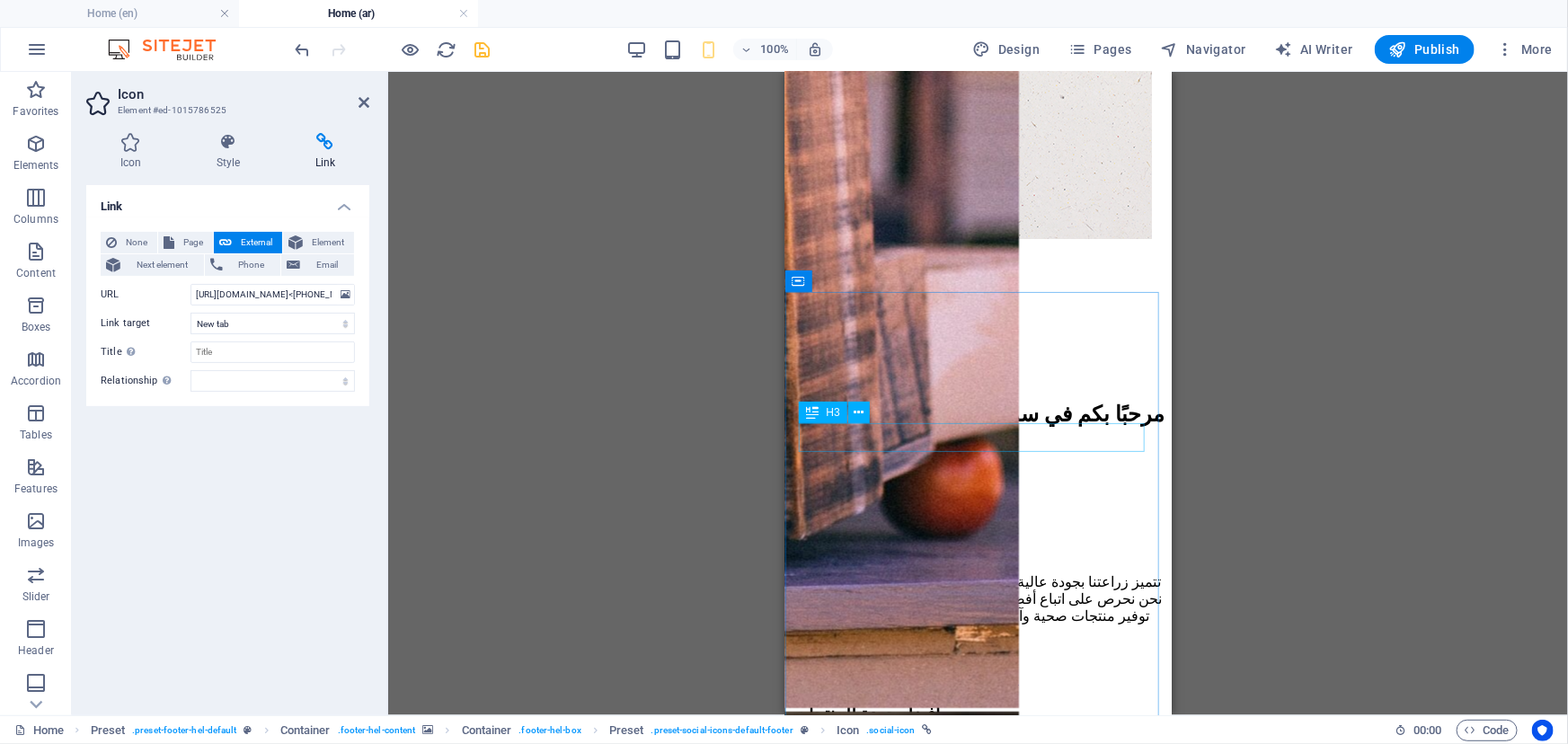
scroll to position [2536, 0]
